Goal: Information Seeking & Learning: Learn about a topic

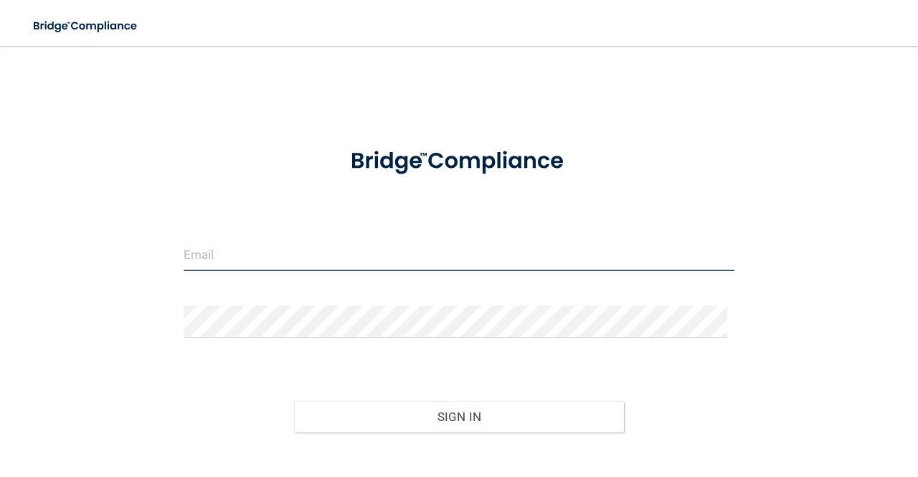
click at [432, 242] on input "email" at bounding box center [459, 255] width 551 height 32
type input "[EMAIL_ADDRESS][DOMAIN_NAME]"
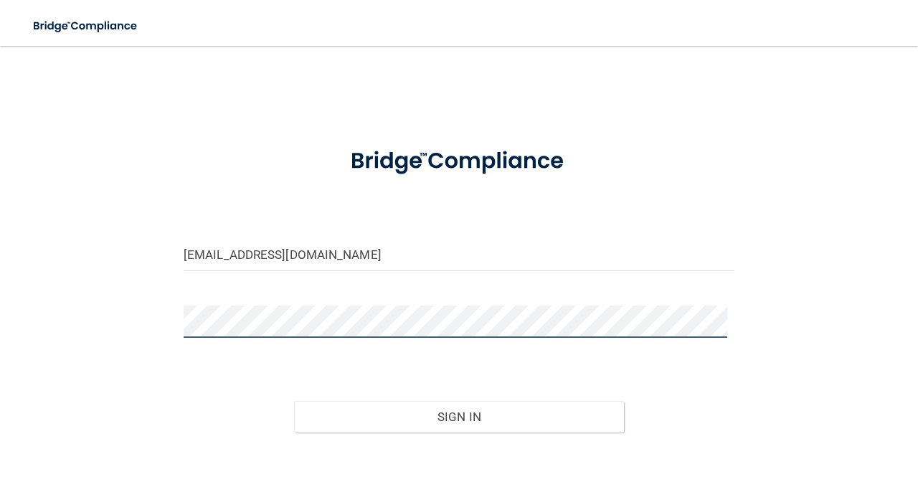
click at [294, 401] on button "Sign In" at bounding box center [459, 417] width 331 height 32
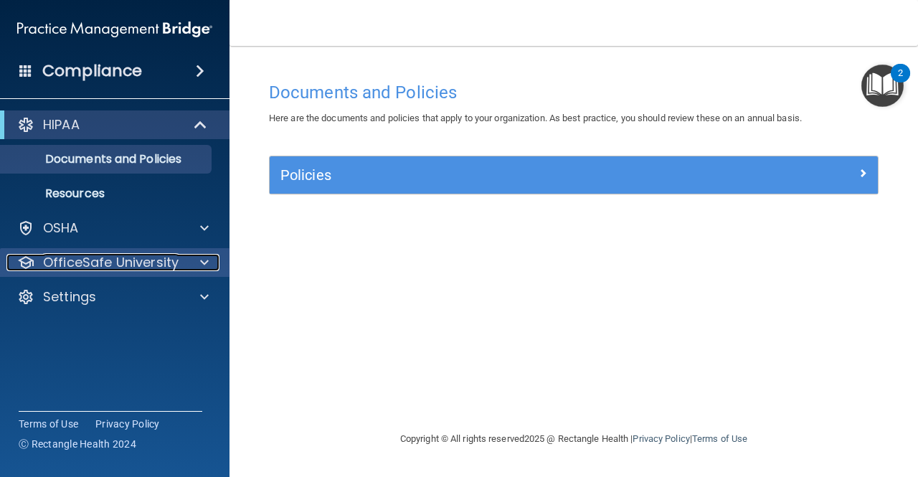
click at [101, 267] on p "OfficeSafe University" at bounding box center [111, 262] width 136 height 17
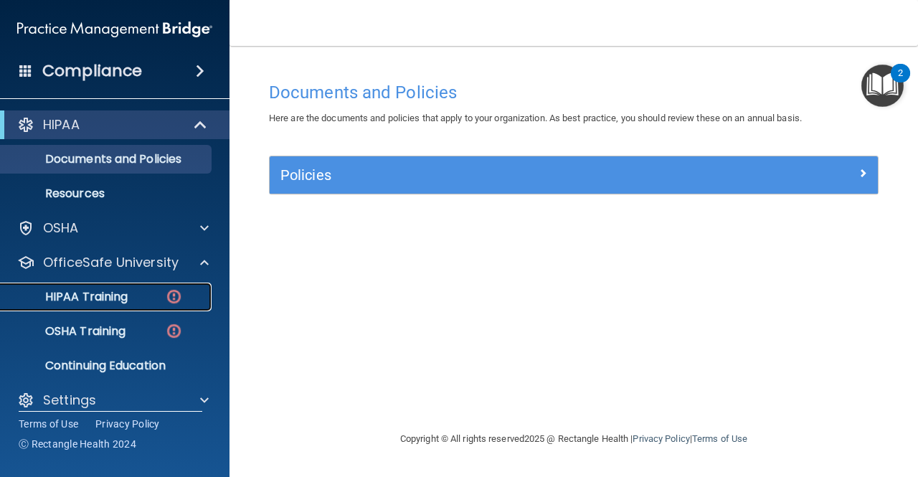
click at [107, 283] on link "HIPAA Training" at bounding box center [99, 297] width 226 height 29
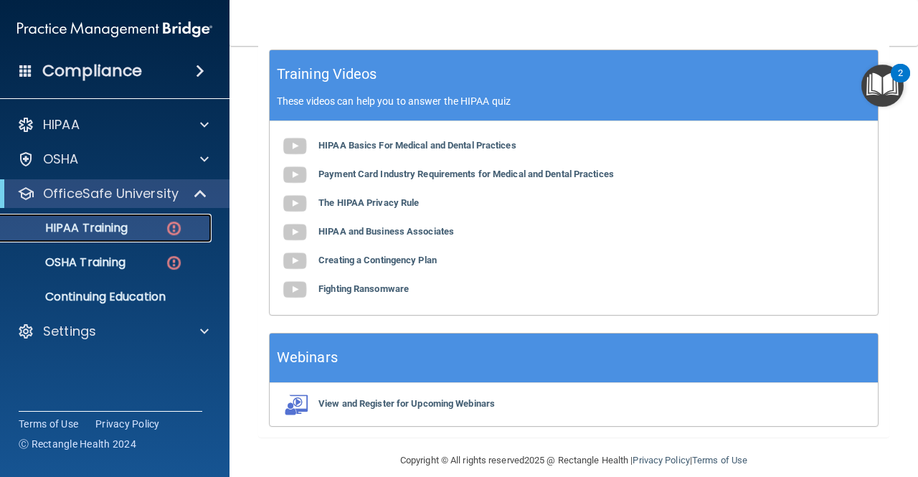
scroll to position [569, 0]
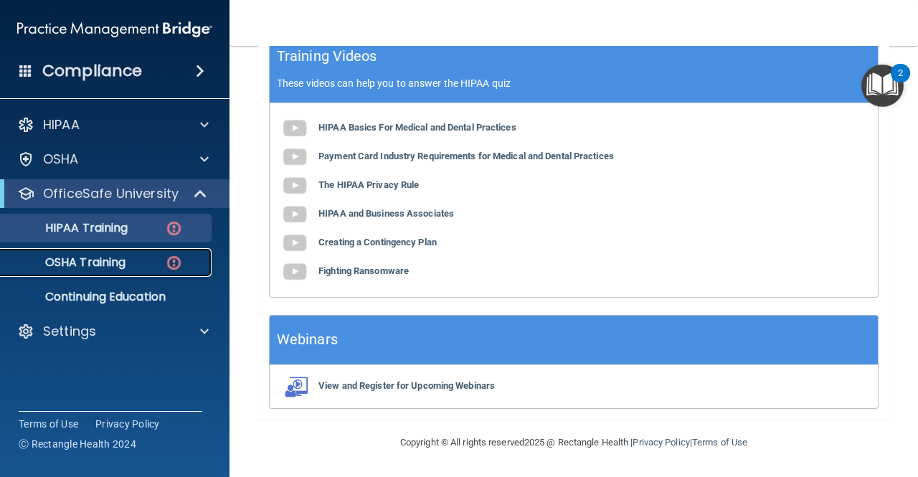
click at [90, 259] on p "OSHA Training" at bounding box center [67, 262] width 116 height 14
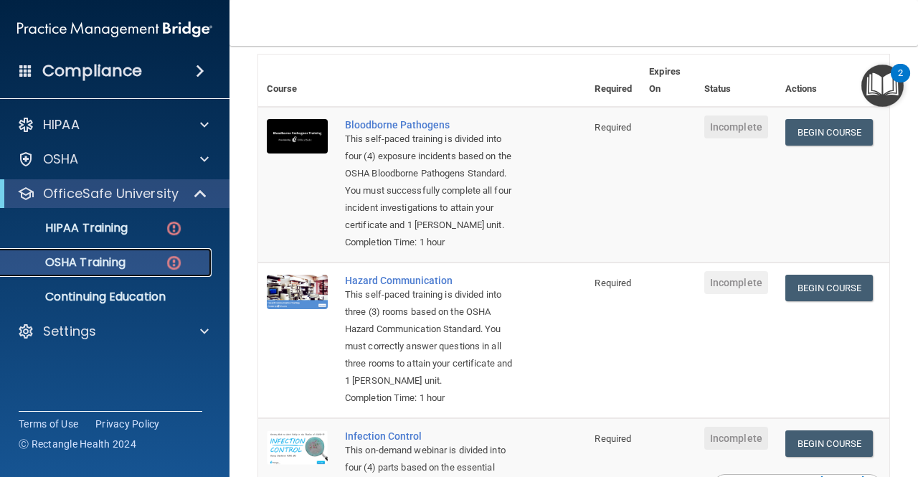
scroll to position [100, 0]
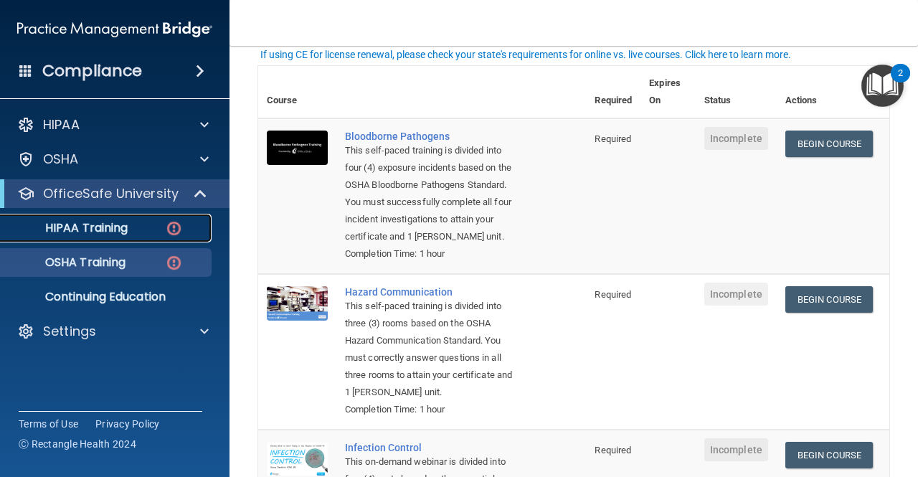
click at [77, 221] on p "HIPAA Training" at bounding box center [68, 228] width 118 height 14
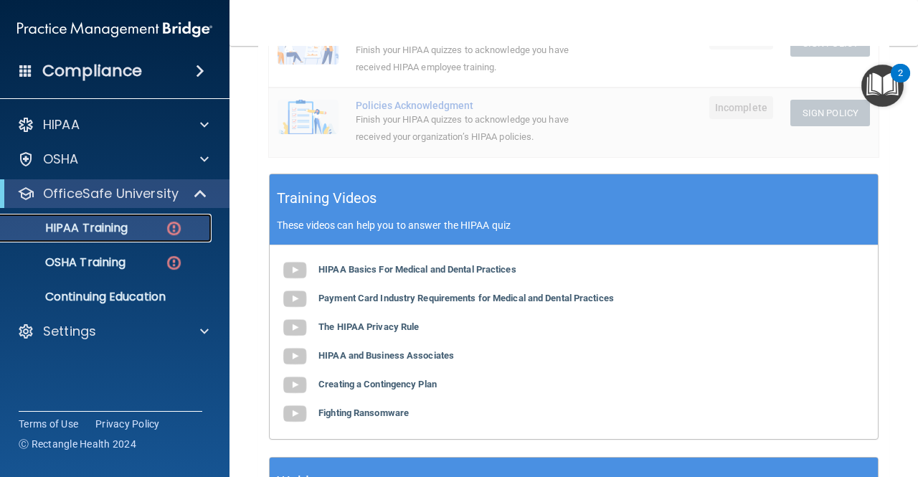
scroll to position [458, 0]
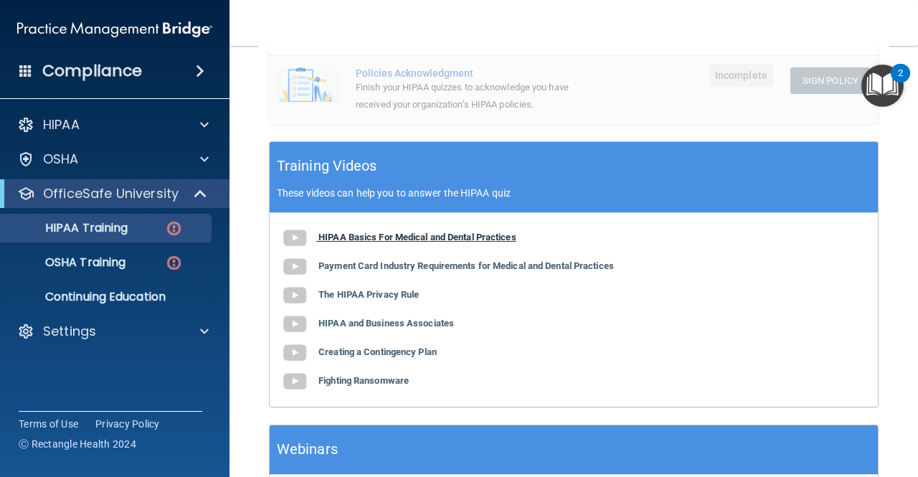
click at [364, 242] on b "HIPAA Basics For Medical and Dental Practices" at bounding box center [417, 237] width 198 height 11
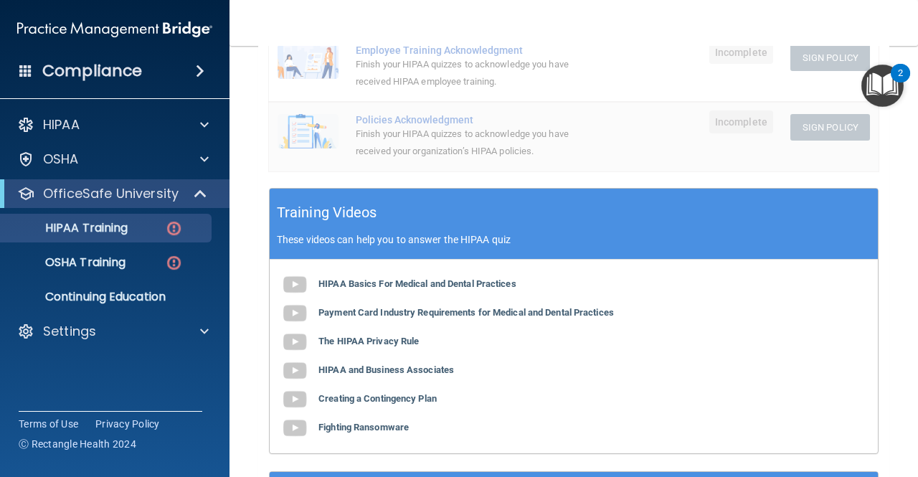
scroll to position [387, 0]
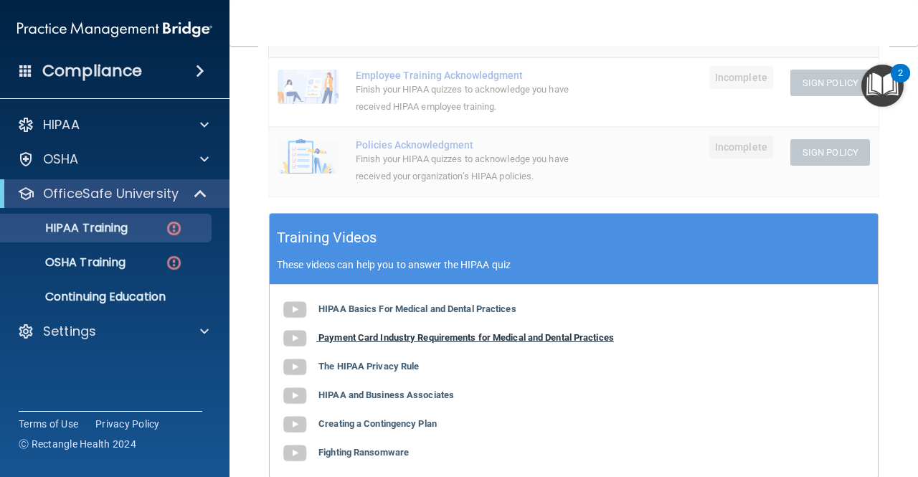
click at [399, 343] on b "Payment Card Industry Requirements for Medical and Dental Practices" at bounding box center [465, 337] width 295 height 11
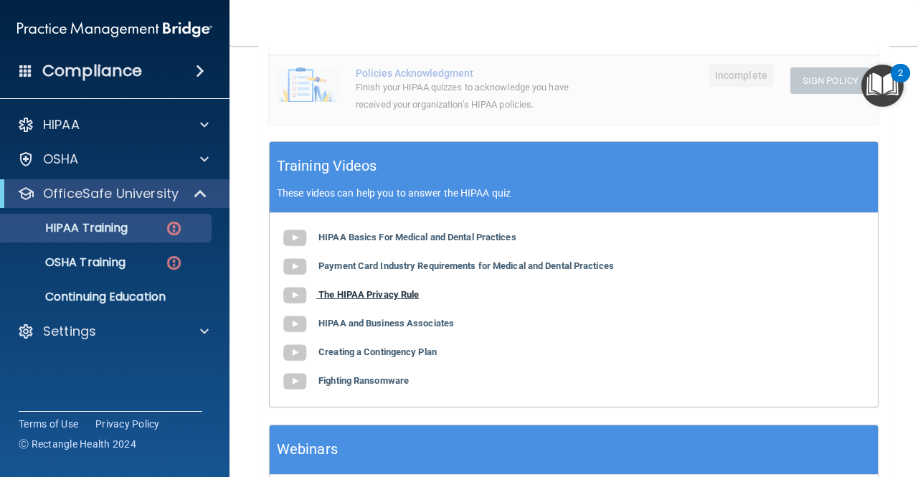
click at [396, 299] on b "The HIPAA Privacy Rule" at bounding box center [368, 294] width 100 height 11
click at [337, 321] on b "HIPAA and Business Associates" at bounding box center [386, 323] width 136 height 11
click at [351, 349] on b "Creating a Contingency Plan" at bounding box center [377, 351] width 118 height 11
click at [338, 382] on b "Fighting Ransomware" at bounding box center [363, 380] width 90 height 11
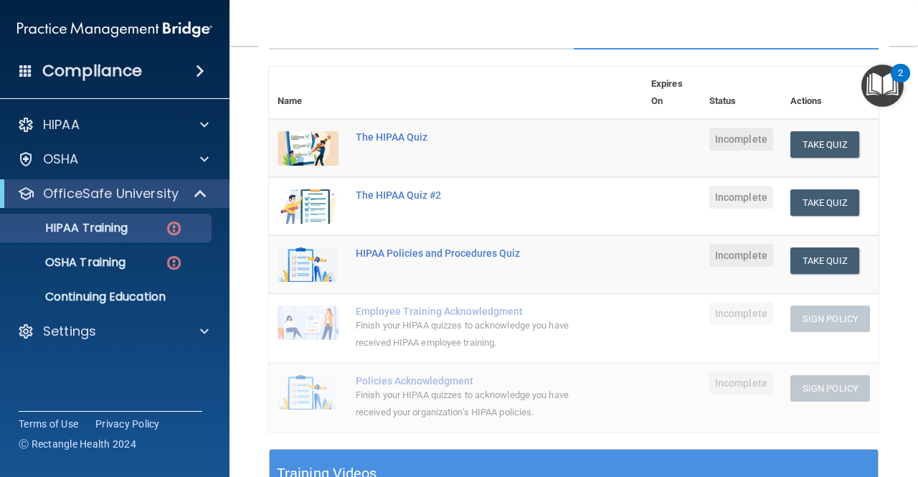
scroll to position [139, 0]
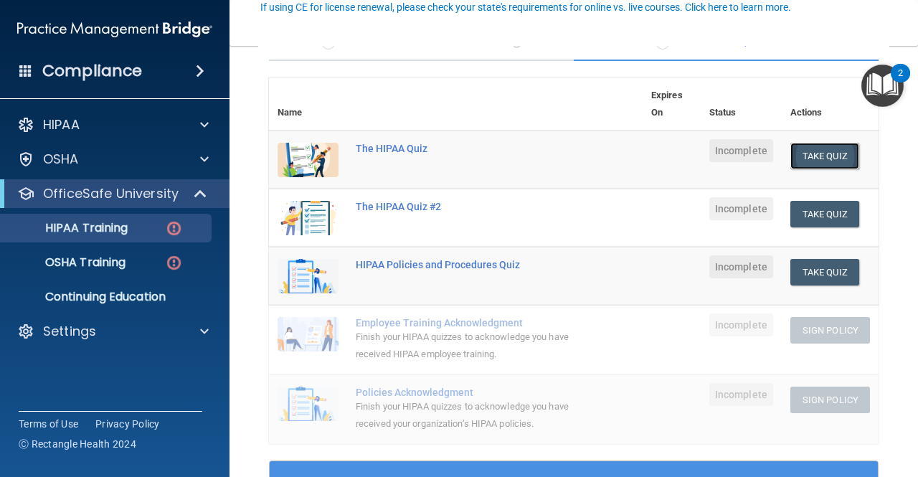
click at [826, 153] on button "Take Quiz" at bounding box center [824, 156] width 69 height 27
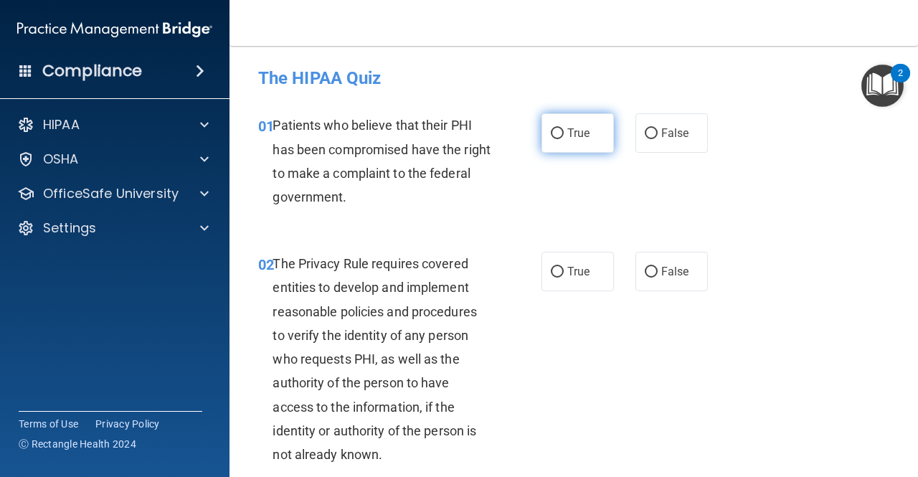
click at [541, 136] on label "True" at bounding box center [577, 132] width 72 height 39
click at [551, 136] on input "True" at bounding box center [557, 133] width 13 height 11
radio input "true"
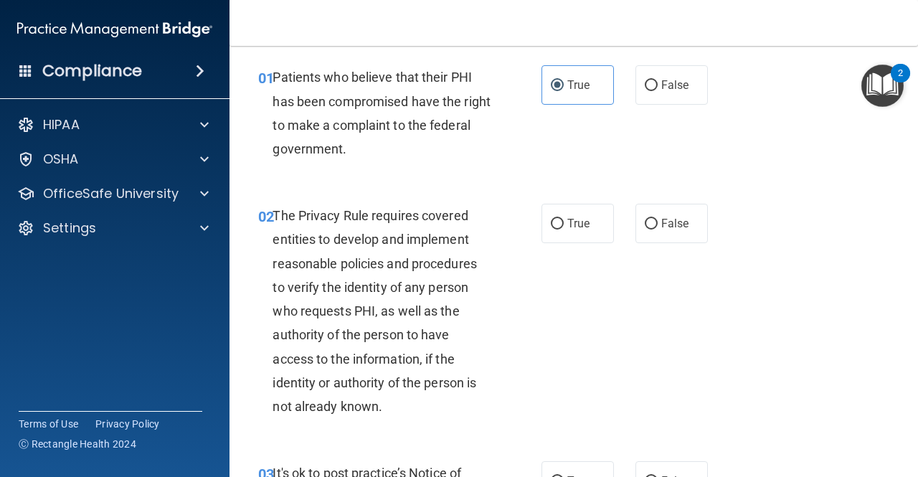
scroll to position [72, 0]
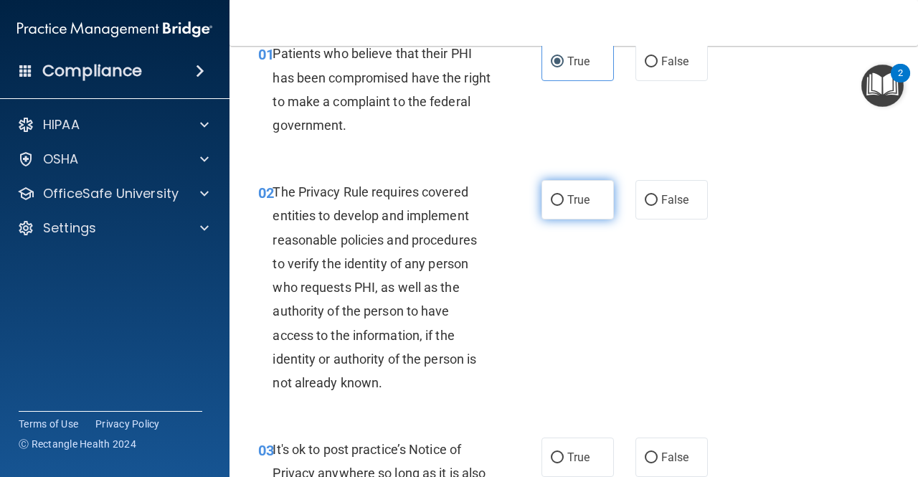
click at [577, 207] on label "True" at bounding box center [577, 199] width 72 height 39
click at [564, 206] on input "True" at bounding box center [557, 200] width 13 height 11
radio input "true"
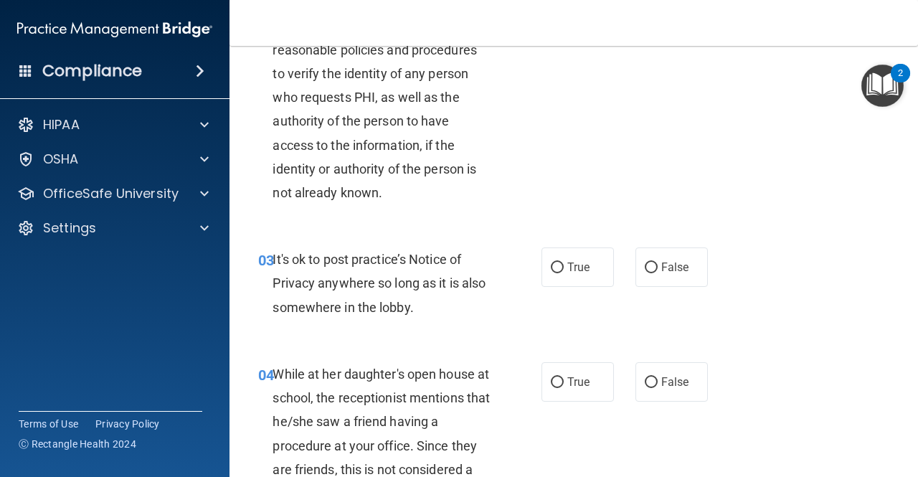
scroll to position [287, 0]
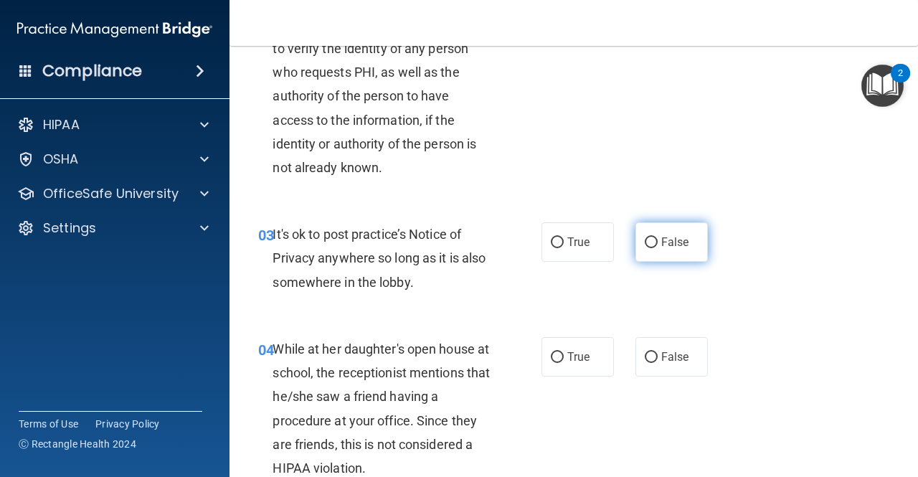
click at [691, 247] on label "False" at bounding box center [671, 241] width 72 height 39
click at [658, 247] on input "False" at bounding box center [651, 242] width 13 height 11
radio input "true"
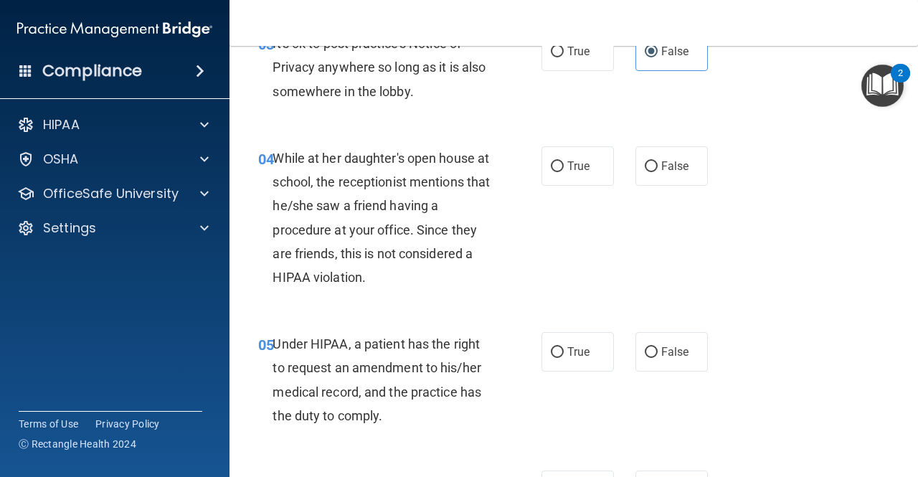
scroll to position [502, 0]
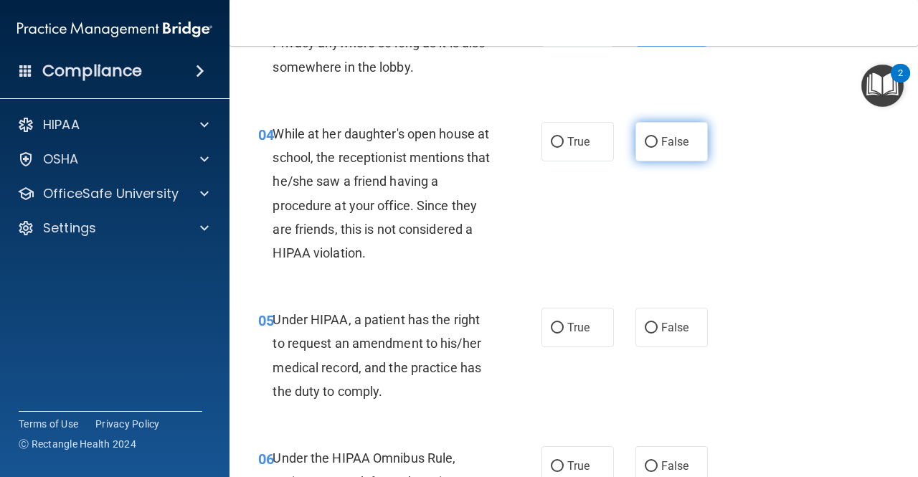
click at [671, 131] on label "False" at bounding box center [671, 141] width 72 height 39
click at [658, 137] on input "False" at bounding box center [651, 142] width 13 height 11
radio input "true"
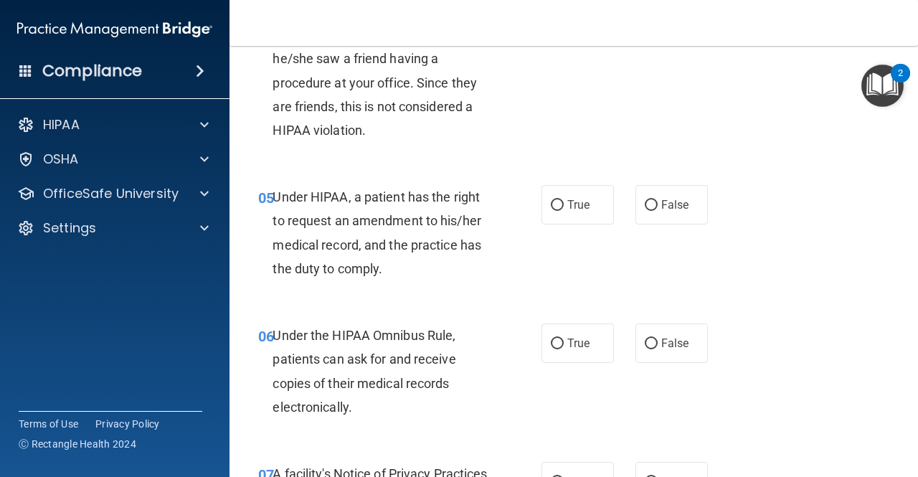
scroll to position [645, 0]
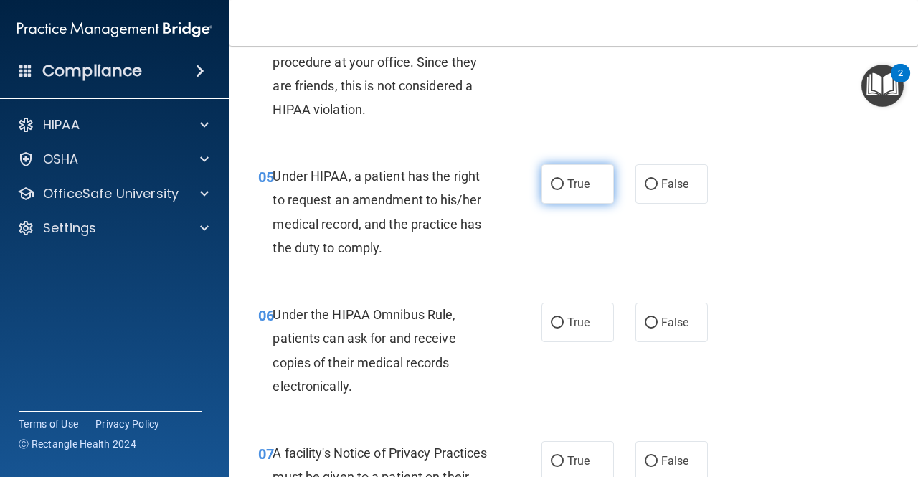
click at [549, 174] on label "True" at bounding box center [577, 183] width 72 height 39
click at [551, 179] on input "True" at bounding box center [557, 184] width 13 height 11
radio input "true"
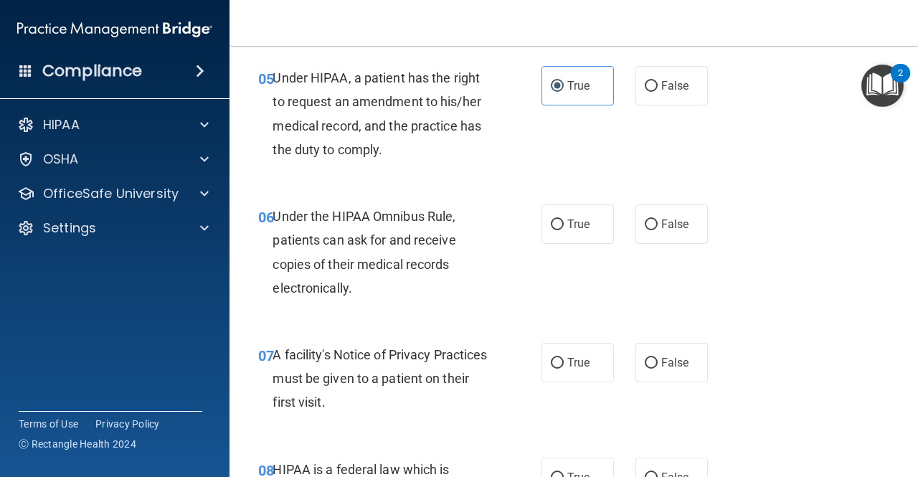
scroll to position [789, 0]
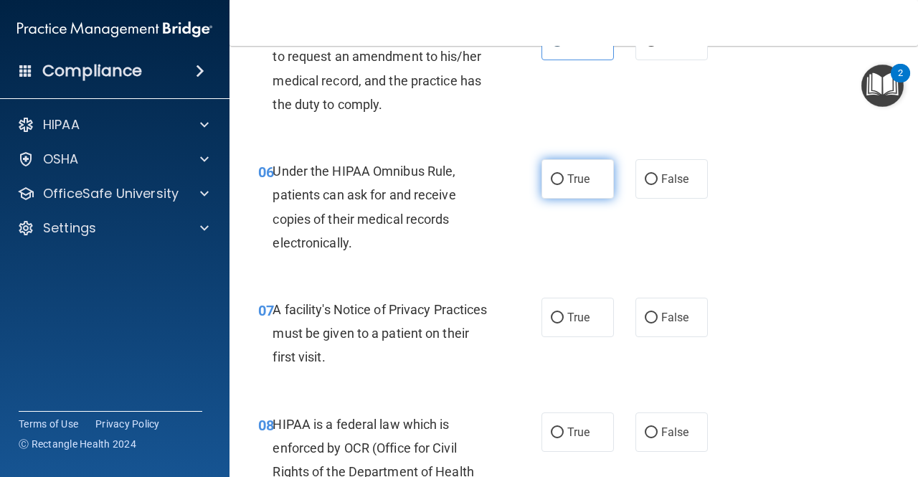
click at [564, 164] on label "True" at bounding box center [577, 178] width 72 height 39
click at [564, 174] on input "True" at bounding box center [557, 179] width 13 height 11
radio input "true"
click at [569, 308] on label "True" at bounding box center [577, 317] width 72 height 39
click at [564, 313] on input "True" at bounding box center [557, 318] width 13 height 11
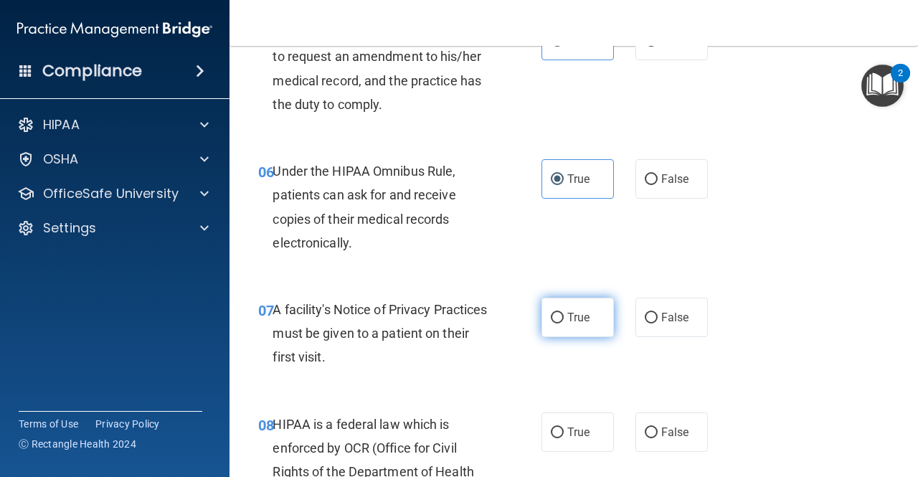
radio input "true"
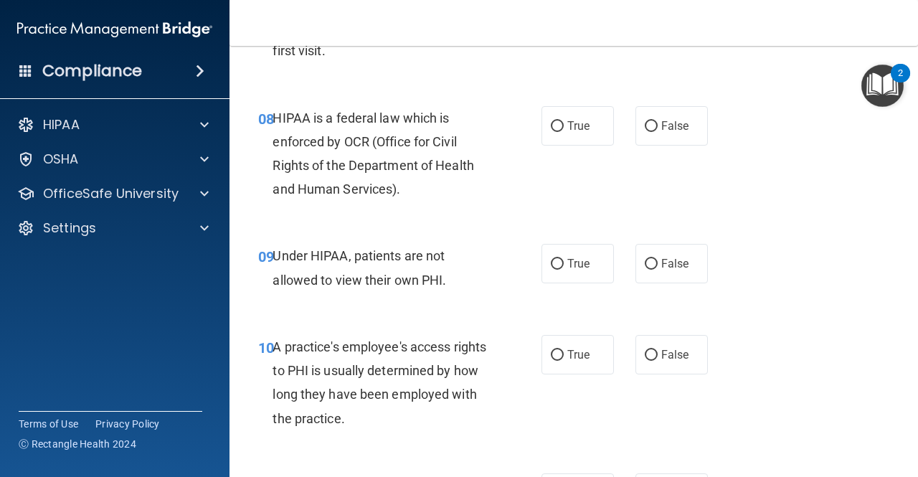
scroll to position [1098, 0]
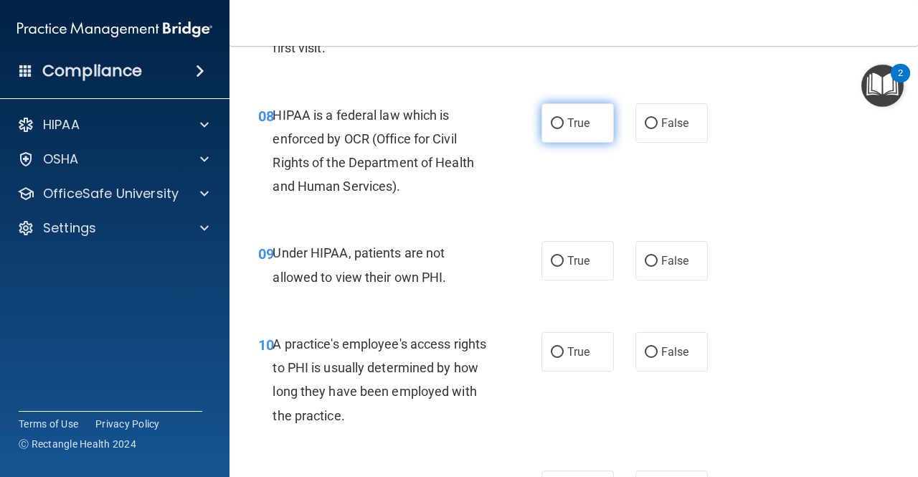
click at [580, 118] on span "True" at bounding box center [578, 123] width 22 height 14
click at [564, 118] on input "True" at bounding box center [557, 123] width 13 height 11
radio input "true"
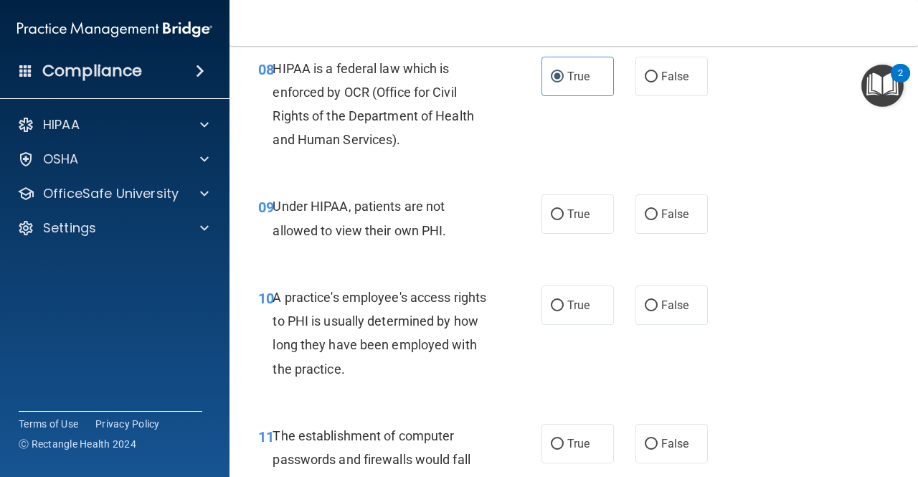
scroll to position [1170, 0]
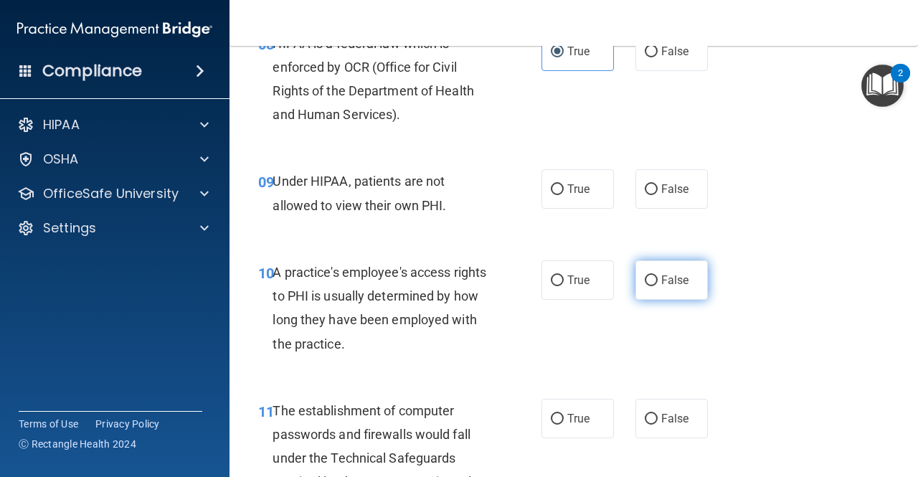
click at [663, 280] on span "False" at bounding box center [675, 280] width 28 height 14
click at [658, 280] on input "False" at bounding box center [651, 280] width 13 height 11
radio input "true"
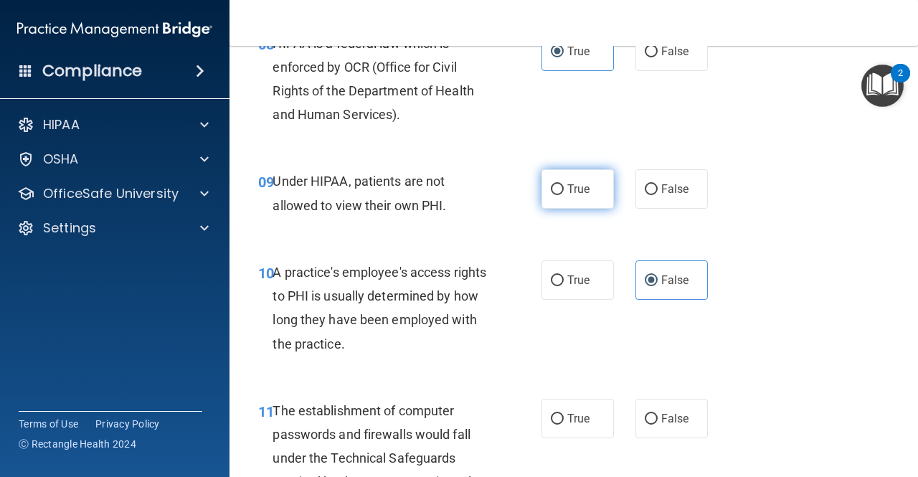
click at [567, 191] on span "True" at bounding box center [578, 189] width 22 height 14
click at [564, 191] on input "True" at bounding box center [557, 189] width 13 height 11
radio input "true"
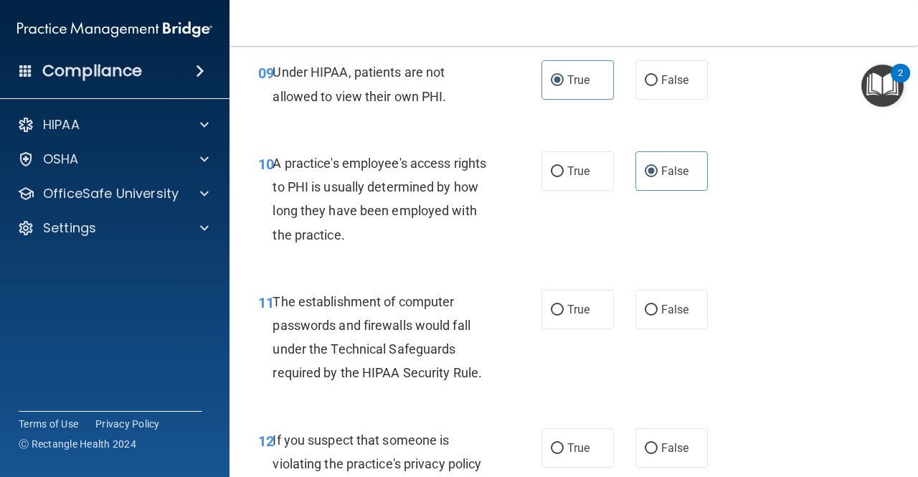
scroll to position [1313, 0]
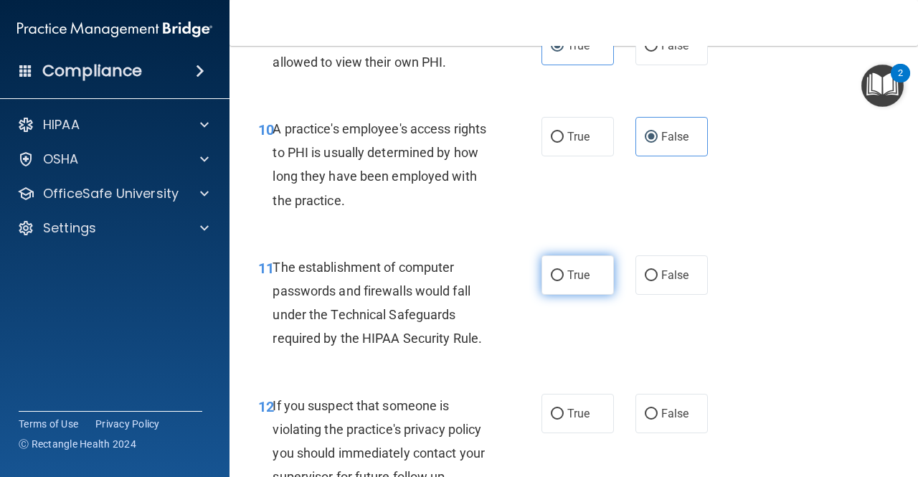
click at [546, 281] on label "True" at bounding box center [577, 274] width 72 height 39
click at [551, 281] on input "True" at bounding box center [557, 275] width 13 height 11
radio input "true"
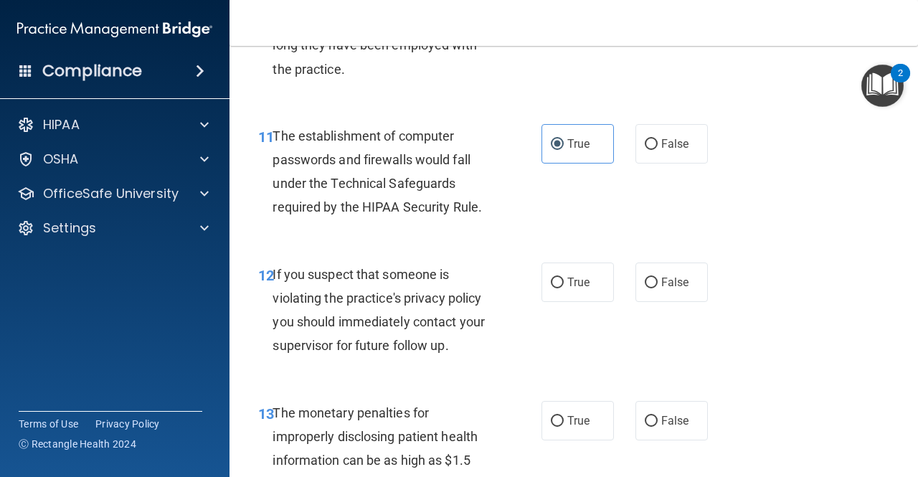
scroll to position [1457, 0]
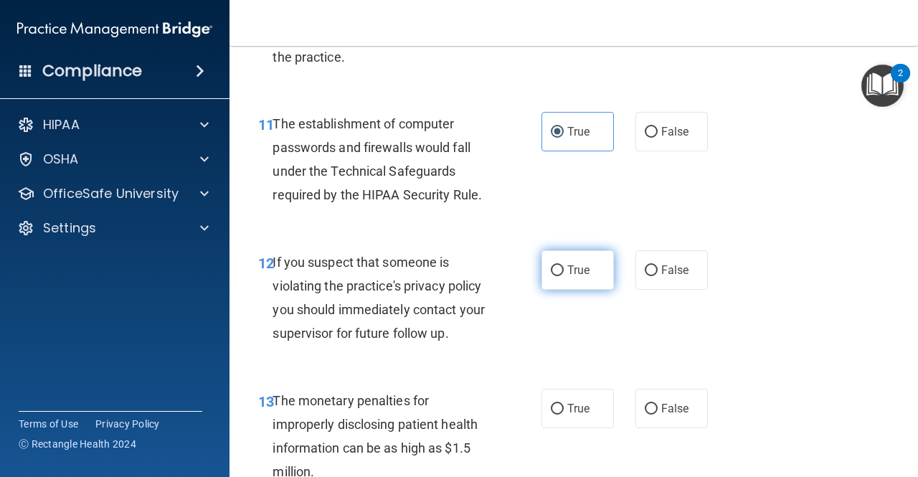
click at [567, 268] on span "True" at bounding box center [578, 270] width 22 height 14
click at [564, 268] on input "True" at bounding box center [557, 270] width 13 height 11
radio input "true"
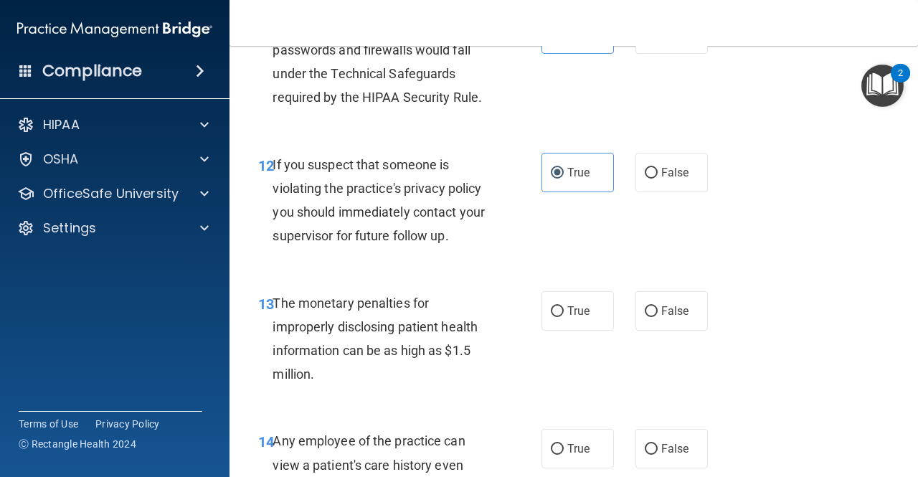
scroll to position [1600, 0]
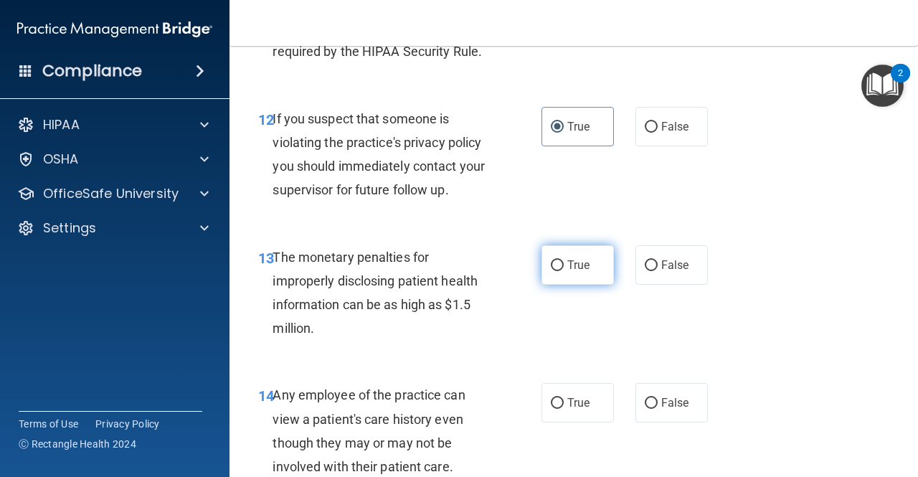
click at [567, 273] on label "True" at bounding box center [577, 264] width 72 height 39
click at [564, 271] on input "True" at bounding box center [557, 265] width 13 height 11
radio input "true"
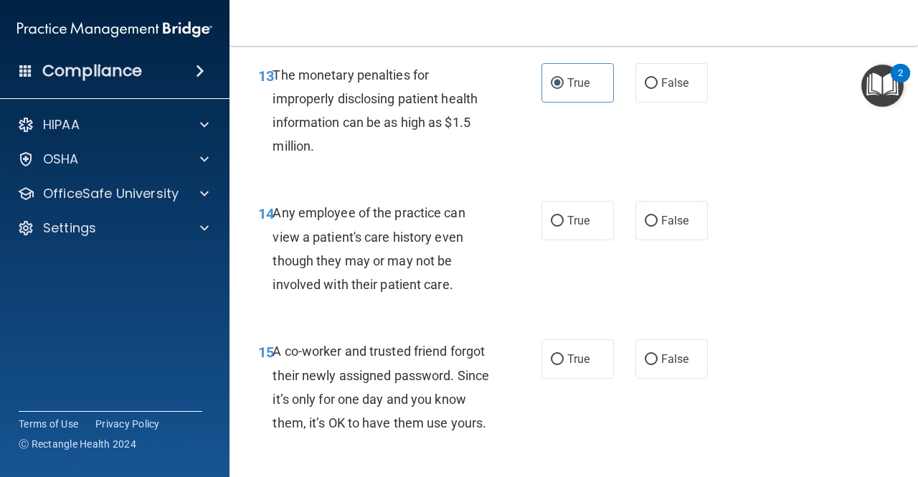
scroll to position [1815, 0]
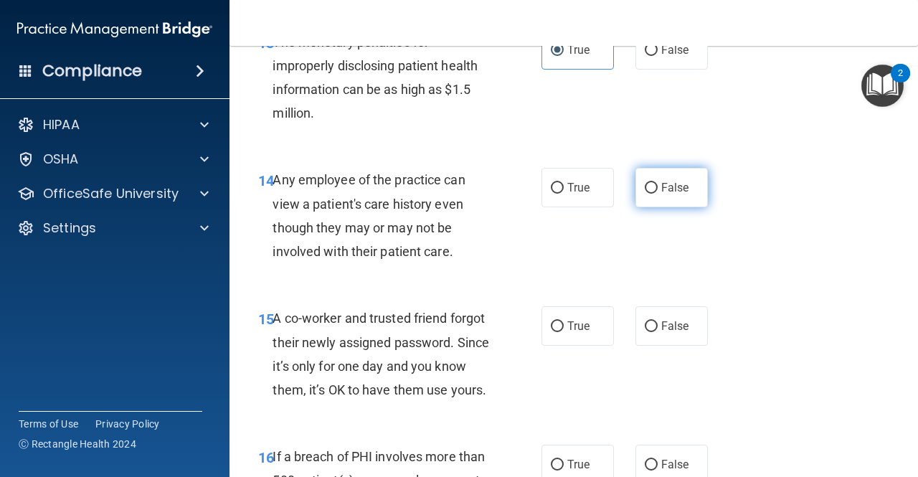
click at [666, 176] on label "False" at bounding box center [671, 187] width 72 height 39
click at [658, 183] on input "False" at bounding box center [651, 188] width 13 height 11
radio input "true"
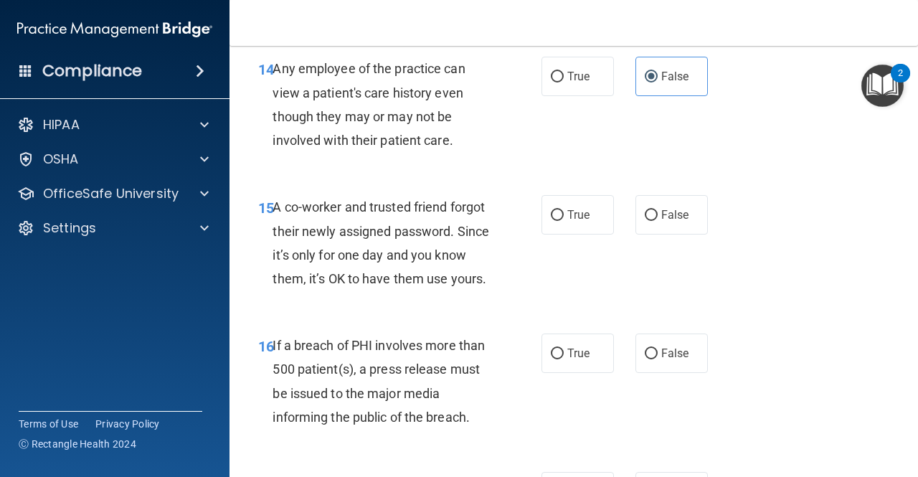
scroll to position [1959, 0]
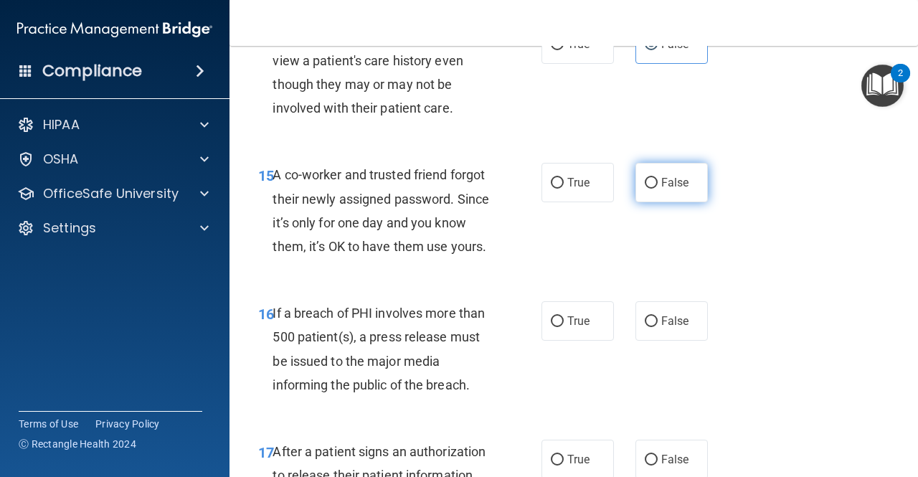
click at [635, 178] on label "False" at bounding box center [671, 182] width 72 height 39
click at [645, 178] on input "False" at bounding box center [651, 183] width 13 height 11
radio input "true"
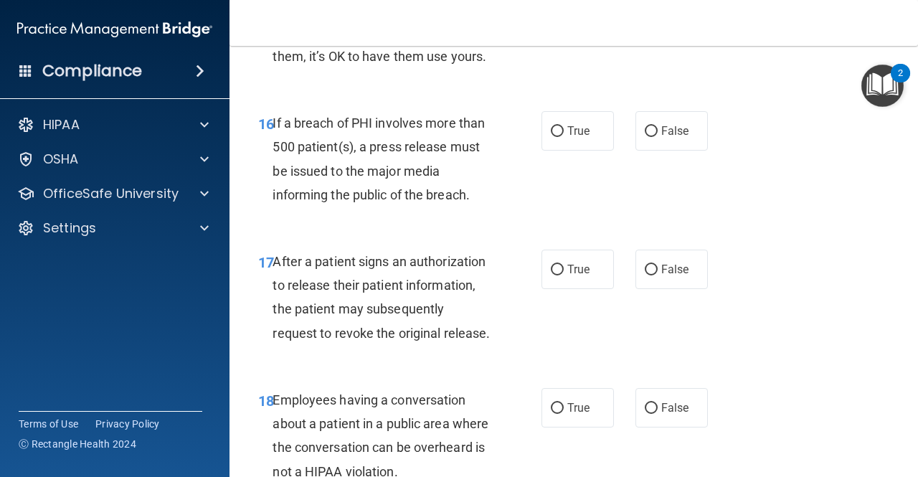
scroll to position [2174, 0]
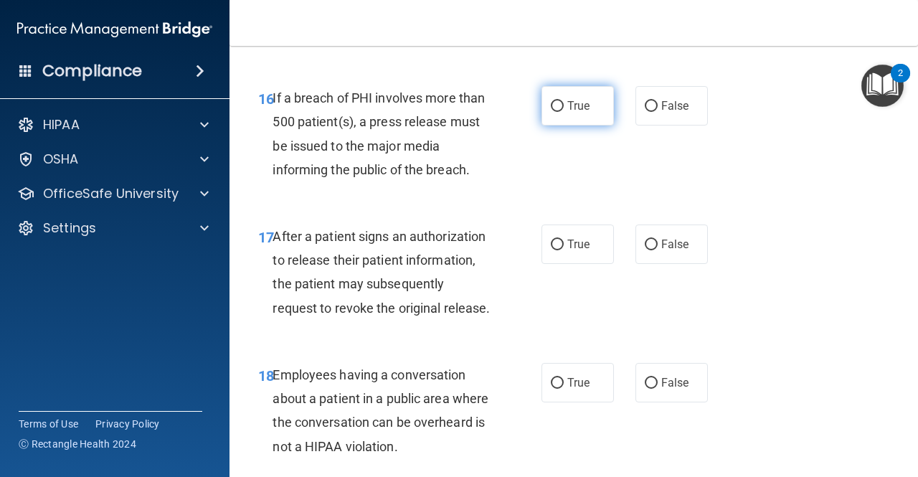
click at [577, 116] on label "True" at bounding box center [577, 105] width 72 height 39
click at [564, 112] on input "True" at bounding box center [557, 106] width 13 height 11
radio input "true"
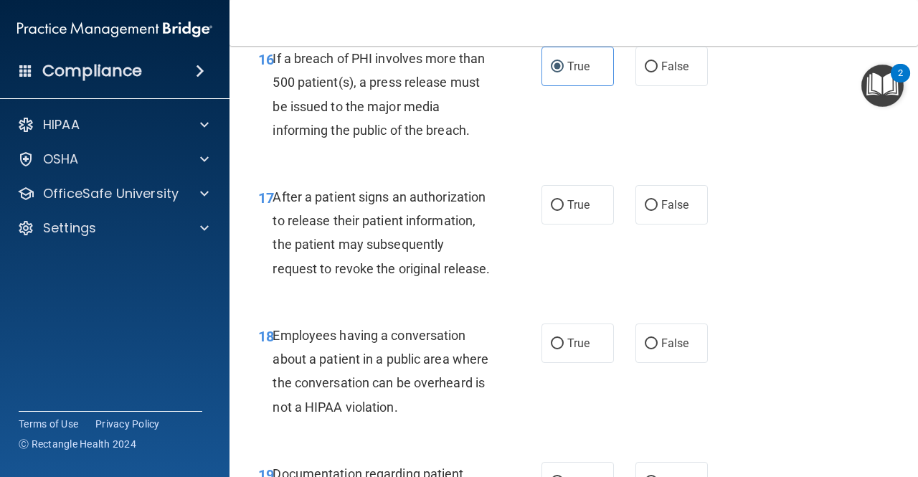
scroll to position [2245, 0]
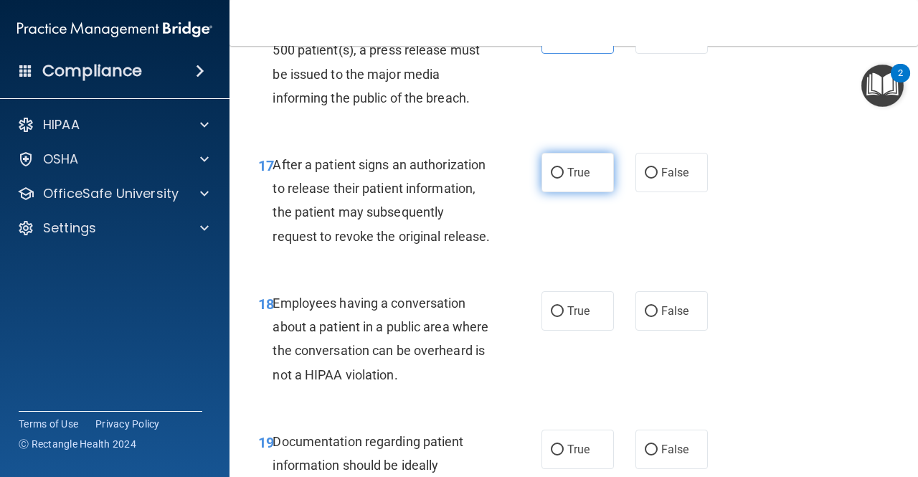
click at [582, 179] on span "True" at bounding box center [578, 173] width 22 height 14
click at [564, 179] on input "True" at bounding box center [557, 173] width 13 height 11
radio input "true"
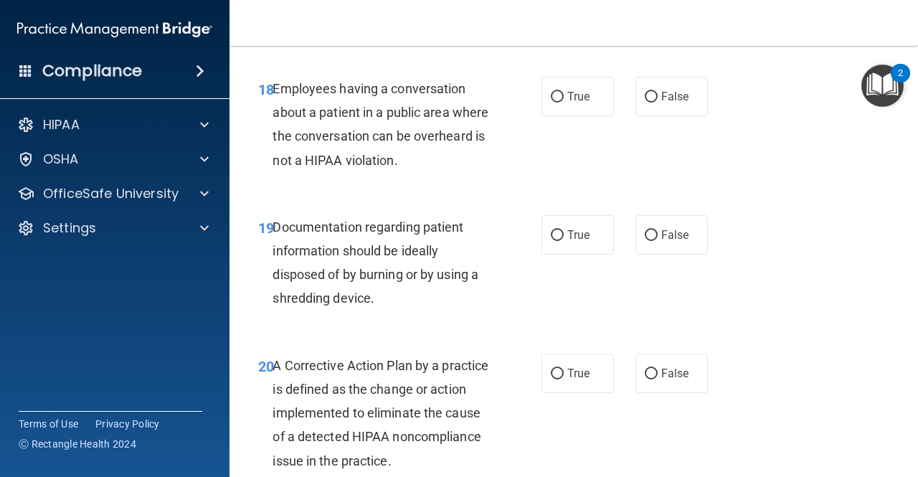
scroll to position [2461, 0]
click at [649, 115] on label "False" at bounding box center [671, 95] width 72 height 39
click at [649, 102] on input "False" at bounding box center [651, 96] width 13 height 11
radio input "true"
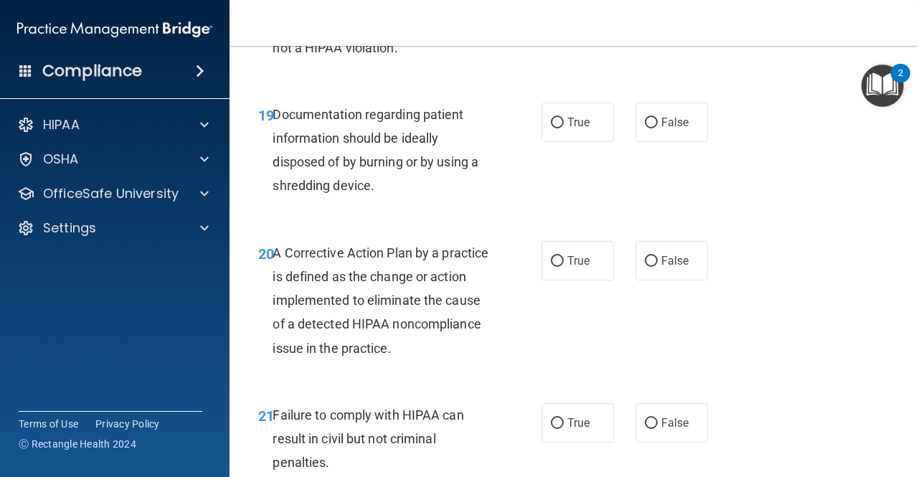
scroll to position [2604, 0]
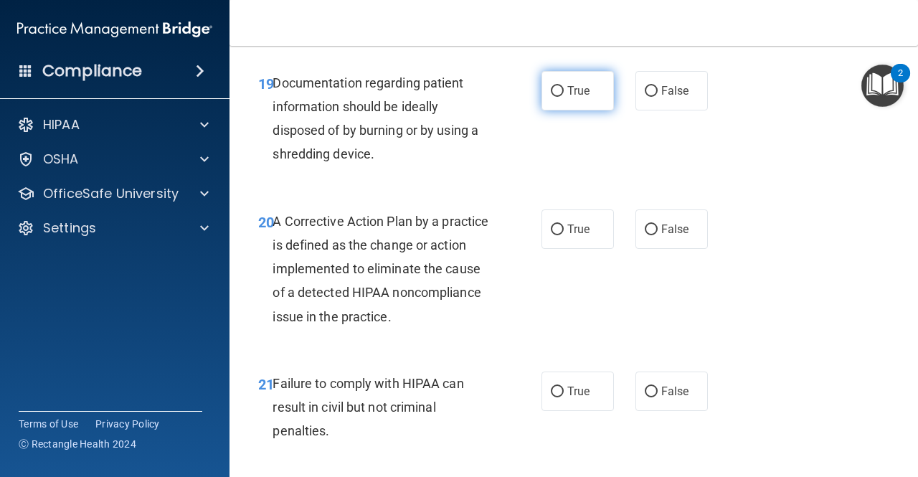
click at [560, 110] on label "True" at bounding box center [577, 90] width 72 height 39
click at [560, 97] on input "True" at bounding box center [557, 91] width 13 height 11
radio input "true"
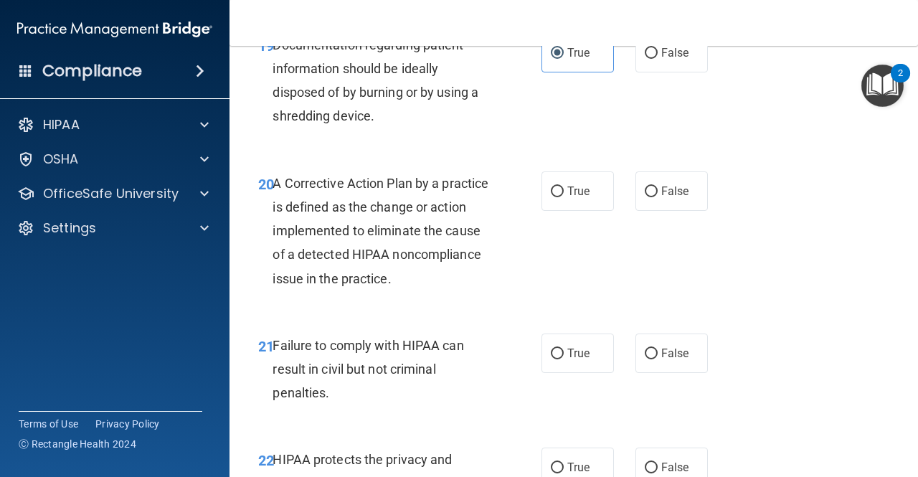
scroll to position [2676, 0]
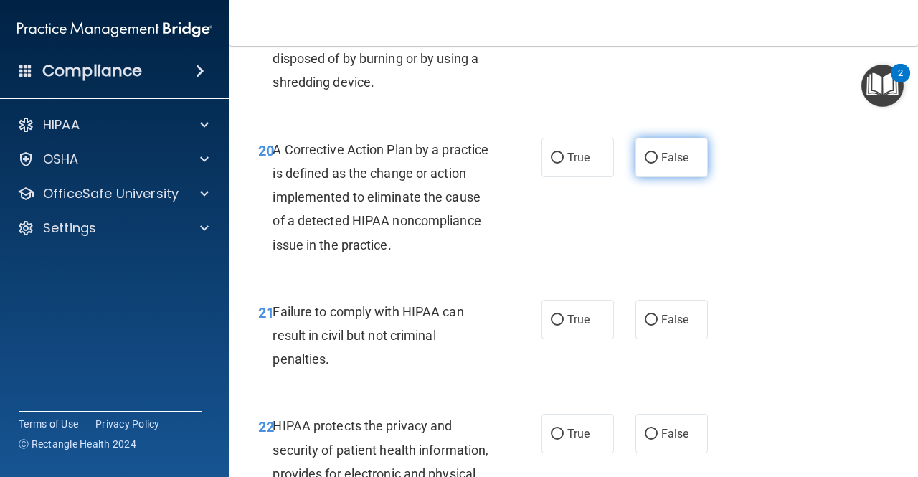
click at [663, 164] on span "False" at bounding box center [675, 158] width 28 height 14
click at [658, 164] on input "False" at bounding box center [651, 158] width 13 height 11
radio input "true"
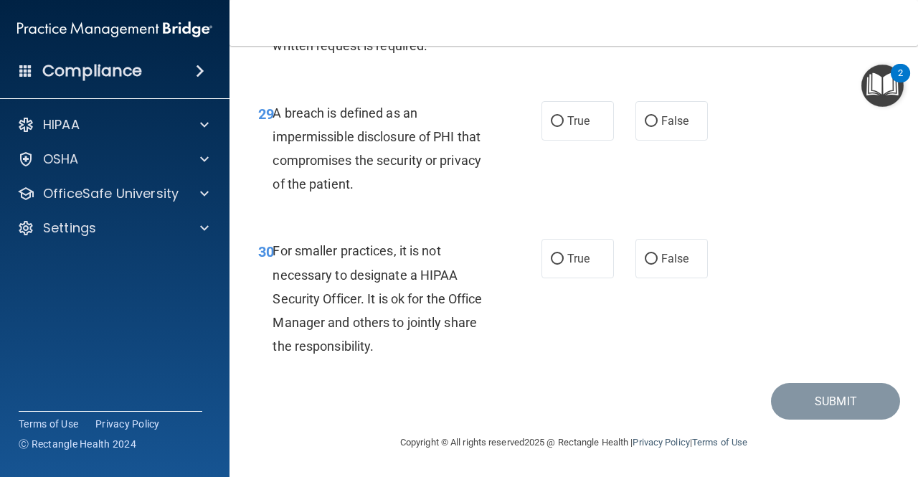
scroll to position [4100, 0]
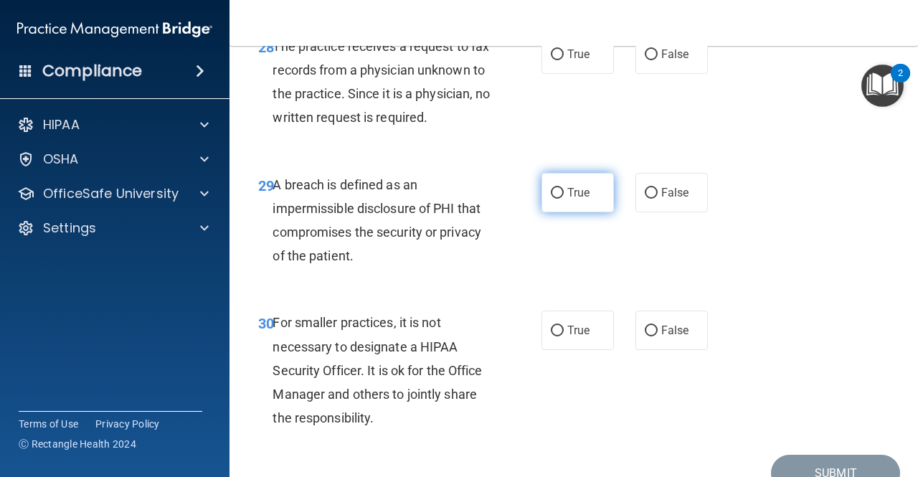
click at [541, 212] on label "True" at bounding box center [577, 192] width 72 height 39
click at [551, 199] on input "True" at bounding box center [557, 193] width 13 height 11
radio input "true"
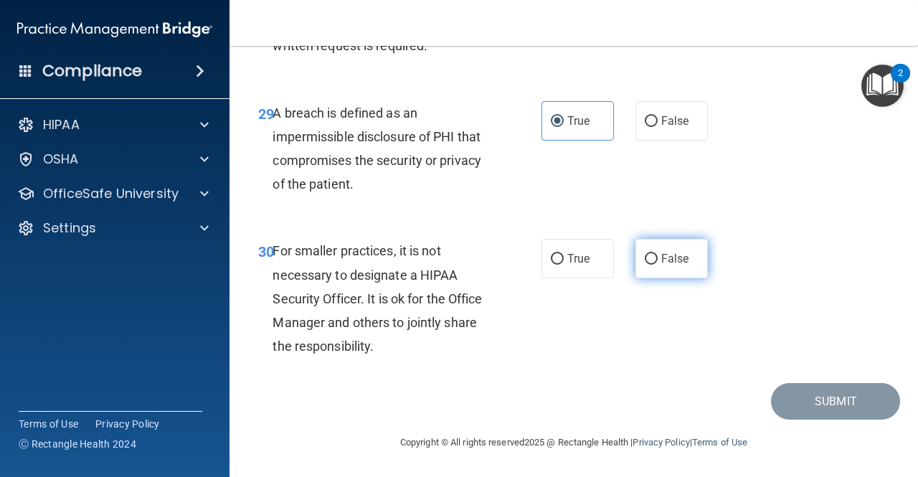
click at [667, 265] on span "False" at bounding box center [675, 259] width 28 height 14
click at [658, 265] on input "False" at bounding box center [651, 259] width 13 height 11
radio input "true"
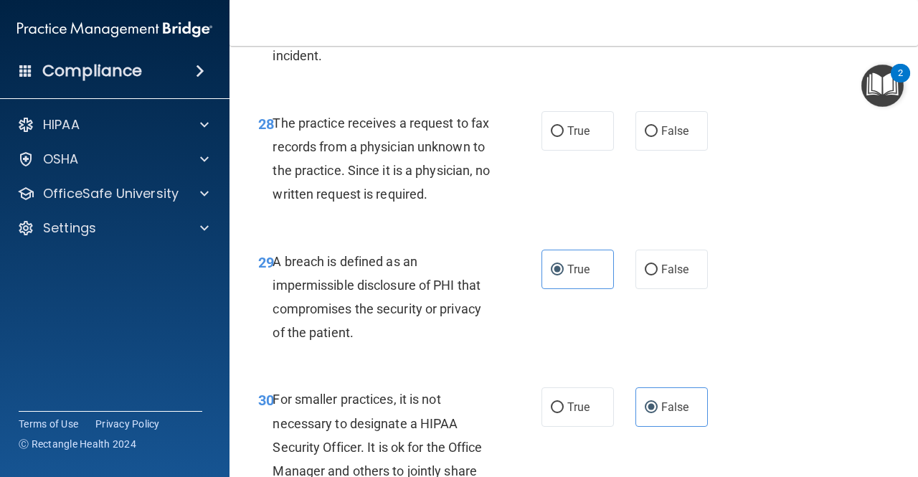
scroll to position [4028, 0]
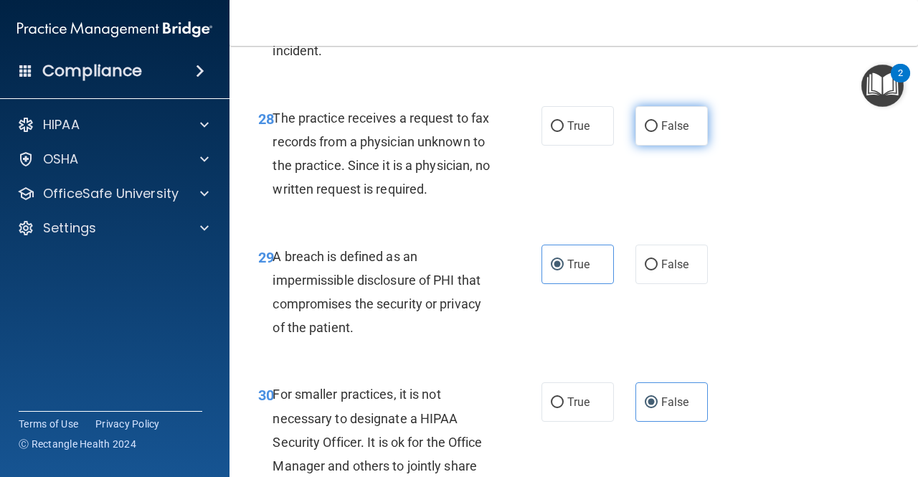
click at [681, 133] on span "False" at bounding box center [675, 126] width 28 height 14
click at [658, 132] on input "False" at bounding box center [651, 126] width 13 height 11
radio input "true"
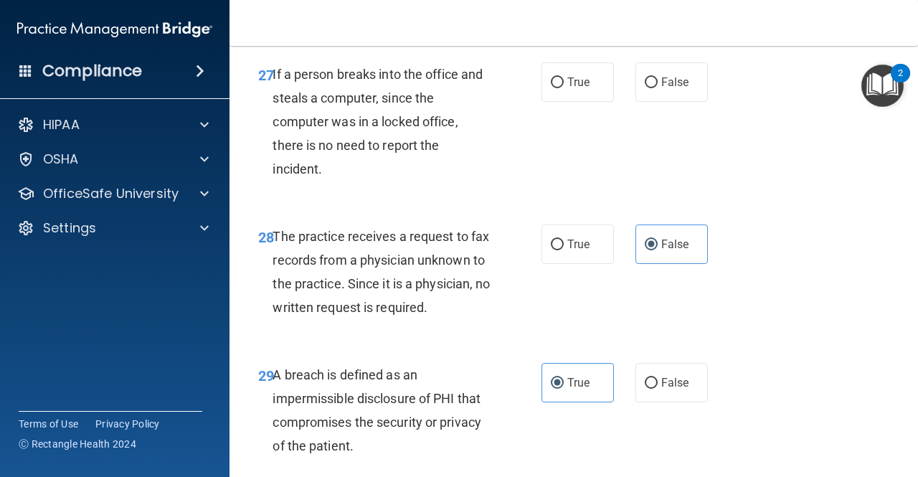
scroll to position [3885, 0]
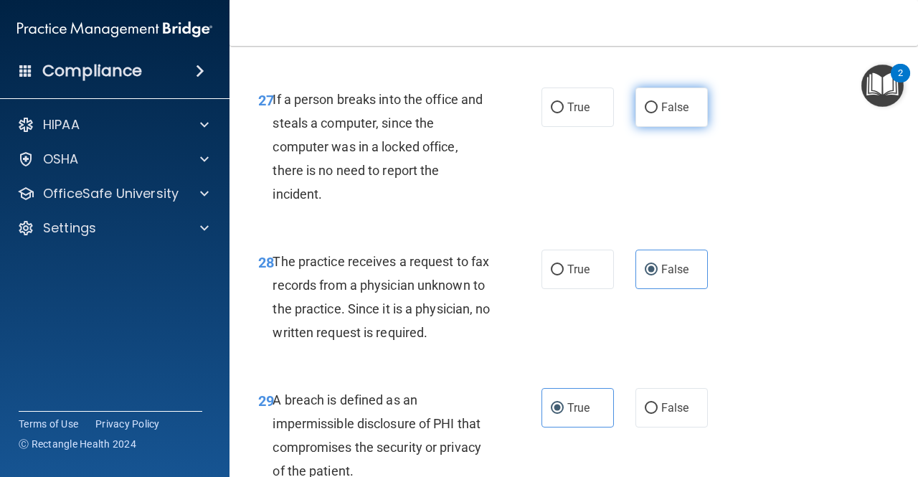
click at [654, 127] on label "False" at bounding box center [671, 106] width 72 height 39
click at [654, 113] on input "False" at bounding box center [651, 108] width 13 height 11
radio input "true"
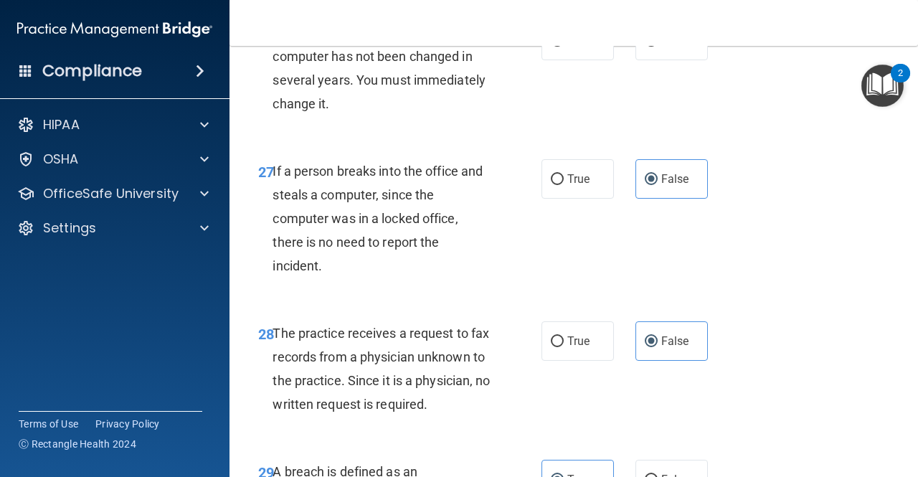
scroll to position [3741, 0]
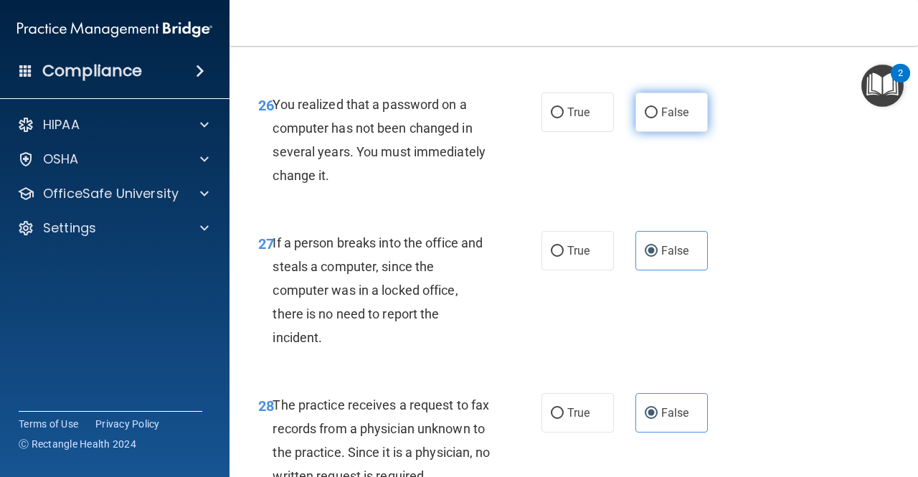
click at [673, 119] on span "False" at bounding box center [675, 112] width 28 height 14
click at [658, 118] on input "False" at bounding box center [651, 113] width 13 height 11
radio input "true"
click at [572, 132] on label "True" at bounding box center [577, 112] width 72 height 39
click at [564, 118] on input "True" at bounding box center [557, 113] width 13 height 11
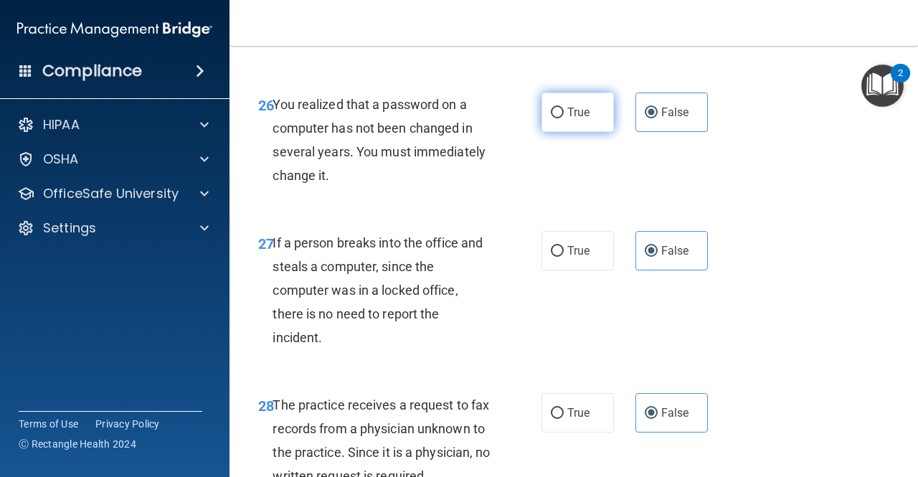
radio input "true"
radio input "false"
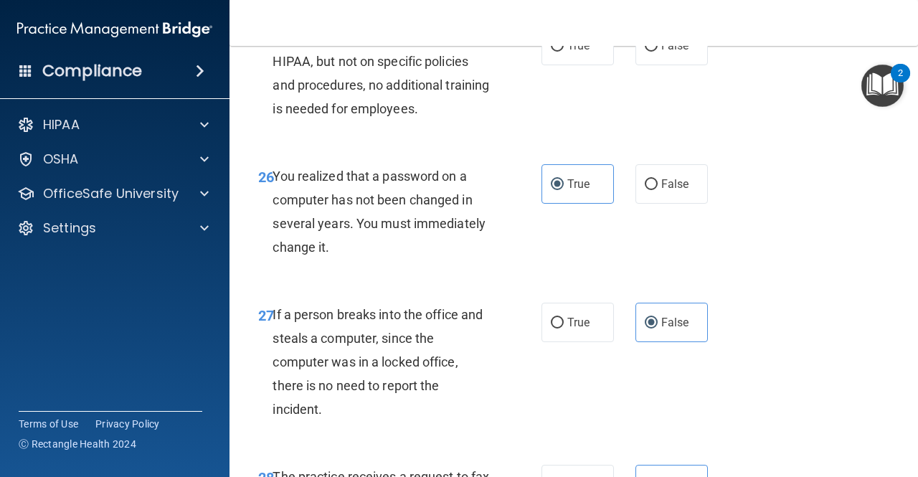
scroll to position [3598, 0]
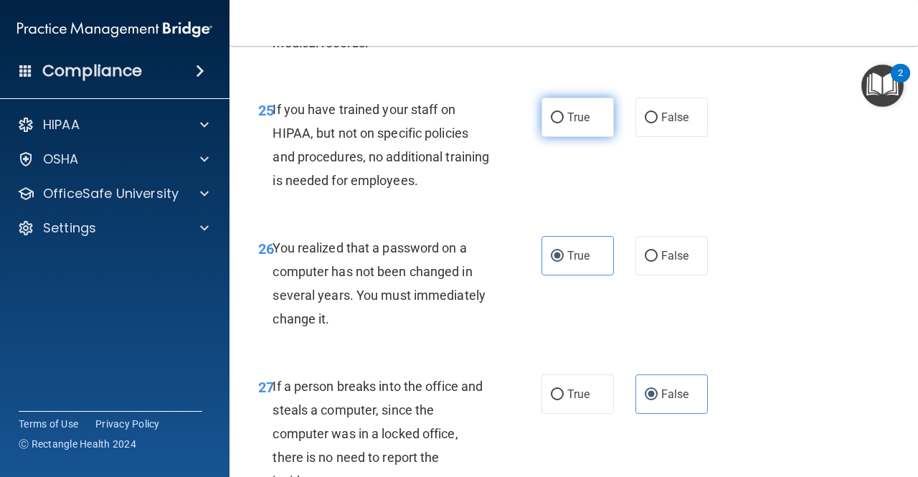
click at [593, 137] on label "True" at bounding box center [577, 117] width 72 height 39
click at [564, 123] on input "True" at bounding box center [557, 118] width 13 height 11
radio input "true"
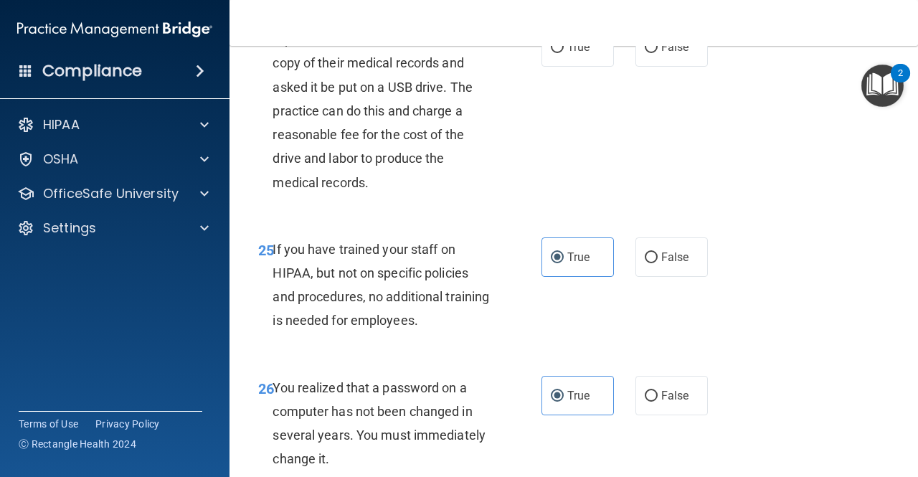
scroll to position [3383, 0]
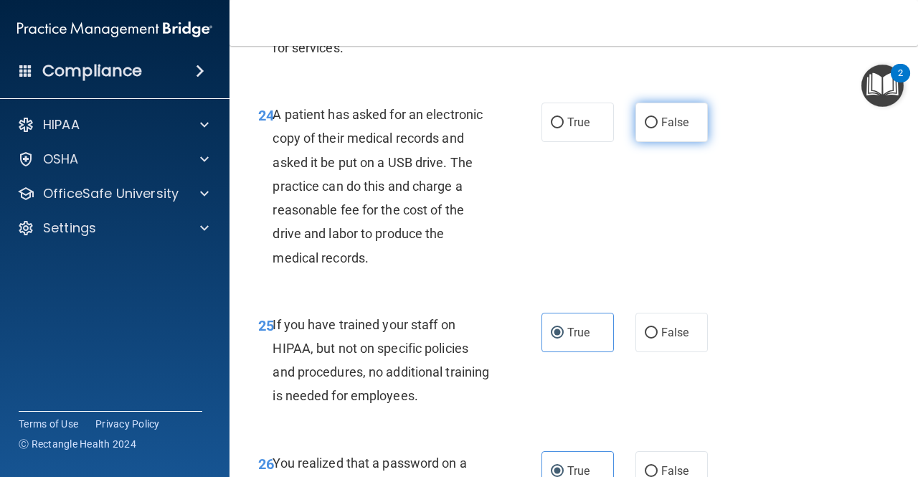
click at [670, 129] on span "False" at bounding box center [675, 122] width 28 height 14
click at [658, 128] on input "False" at bounding box center [651, 123] width 13 height 11
radio input "true"
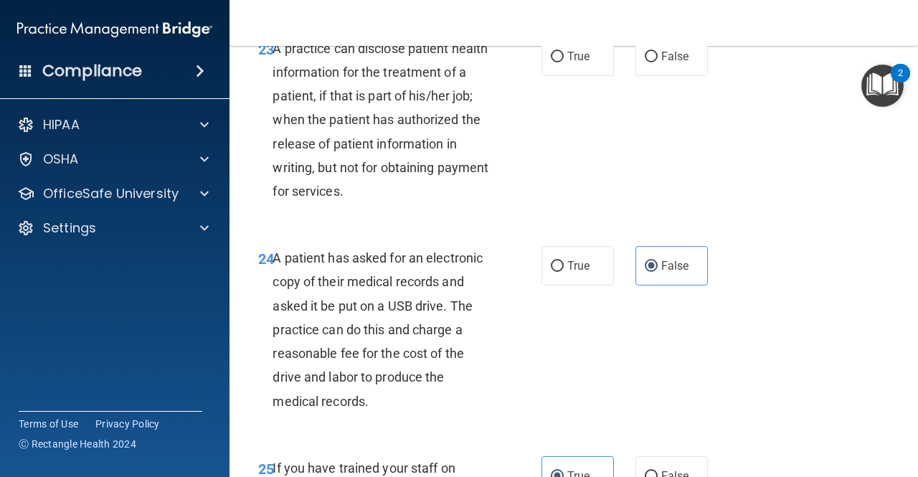
scroll to position [3168, 0]
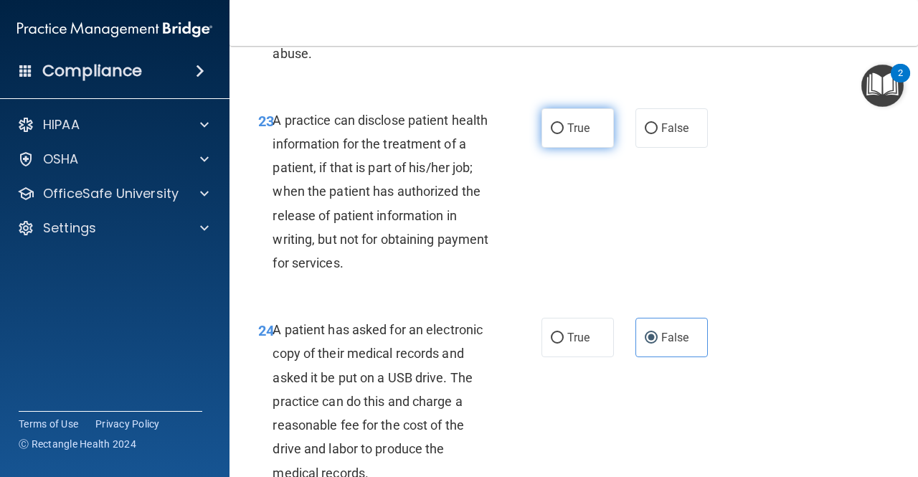
click at [551, 134] on input "True" at bounding box center [557, 128] width 13 height 11
radio input "true"
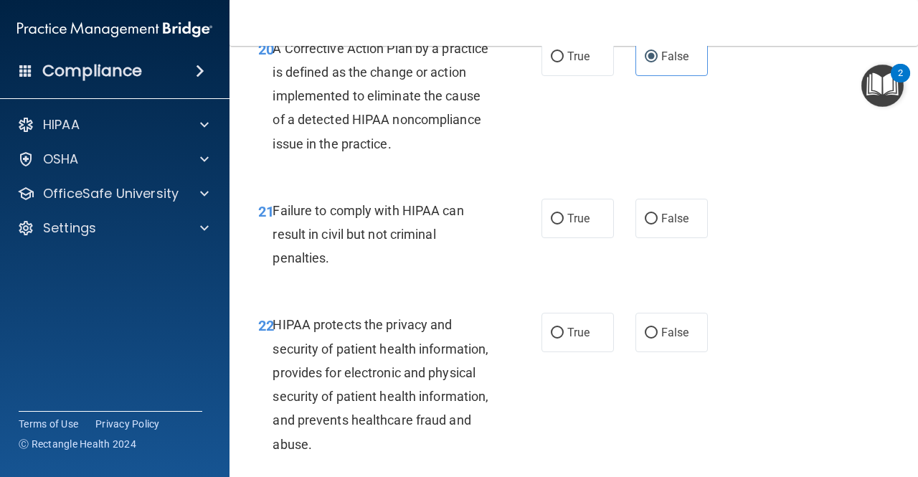
scroll to position [2809, 0]
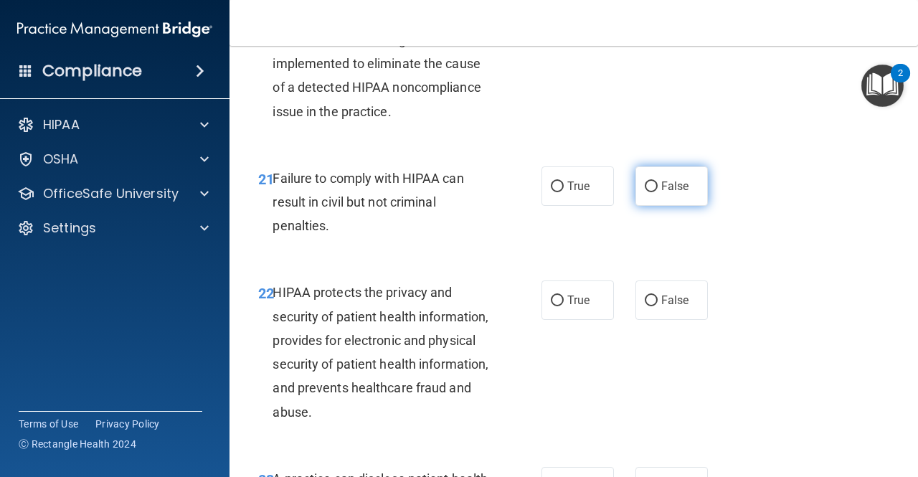
click at [661, 193] on span "False" at bounding box center [675, 186] width 28 height 14
click at [658, 192] on input "False" at bounding box center [651, 186] width 13 height 11
radio input "true"
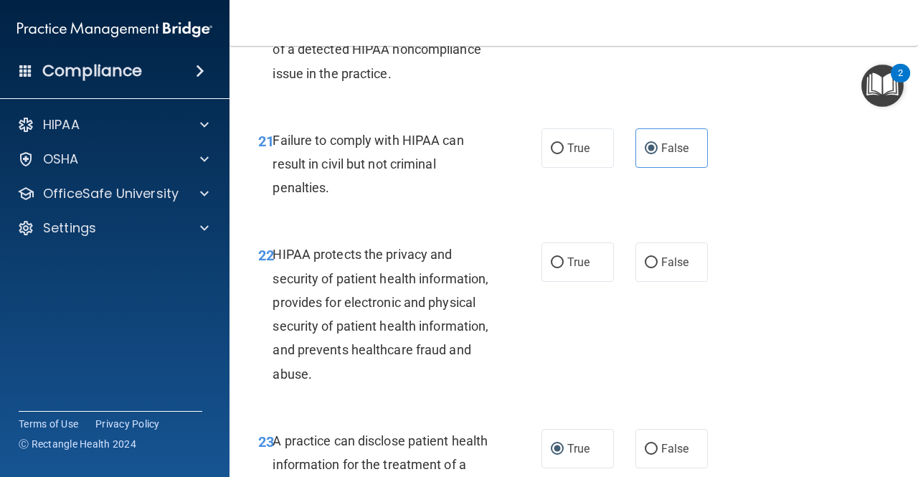
scroll to position [2881, 0]
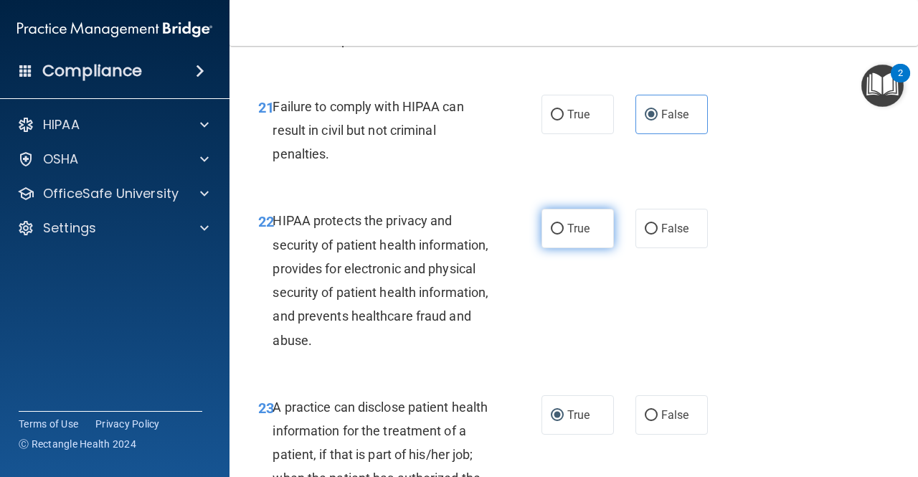
click at [556, 248] on label "True" at bounding box center [577, 228] width 72 height 39
click at [556, 235] on input "True" at bounding box center [557, 229] width 13 height 11
radio input "true"
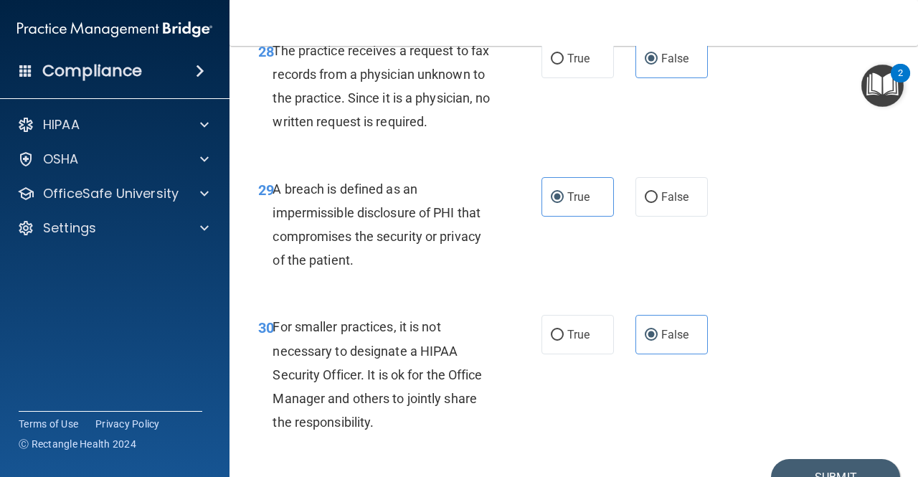
scroll to position [4243, 0]
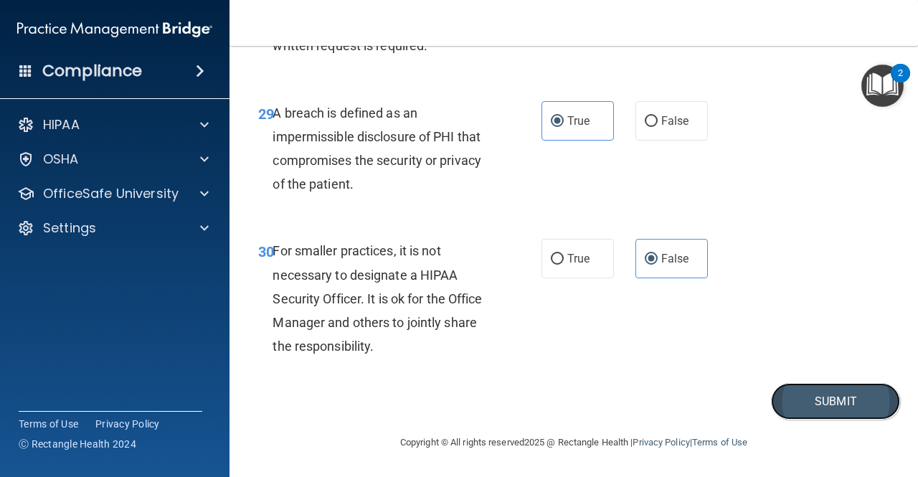
click at [805, 398] on button "Submit" at bounding box center [835, 401] width 129 height 37
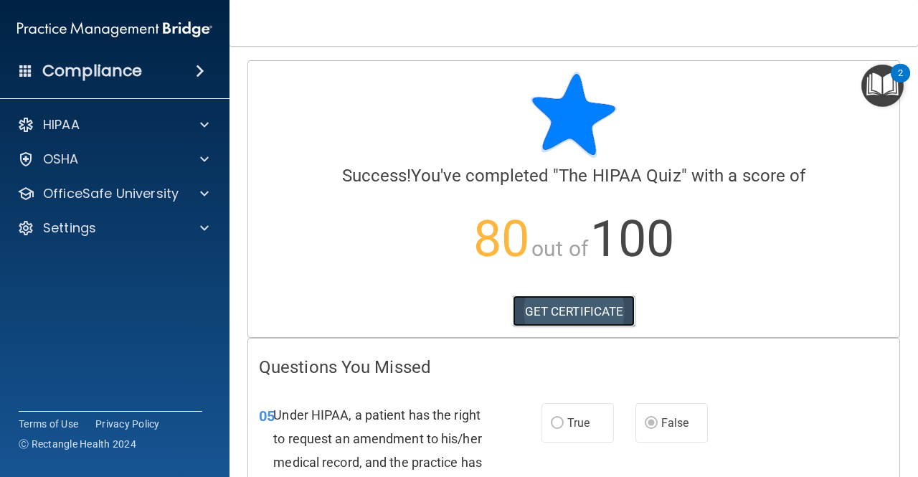
click at [563, 314] on link "GET CERTIFICATE" at bounding box center [574, 311] width 123 height 32
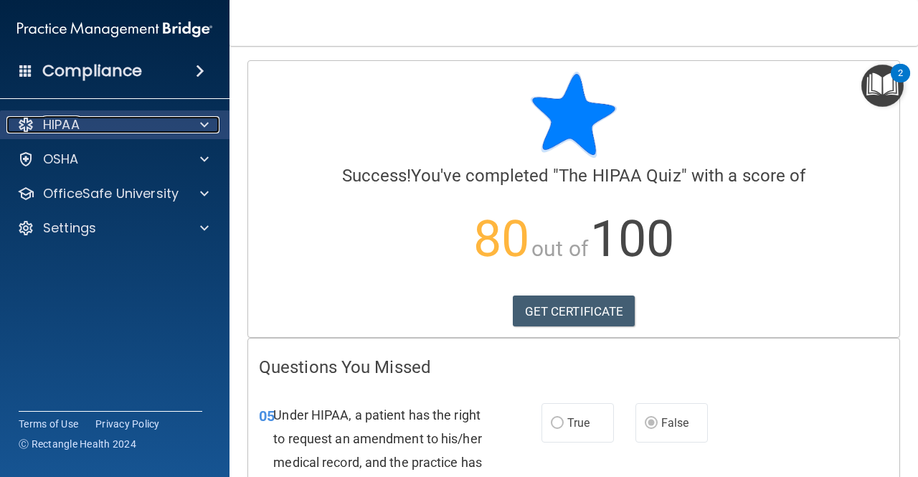
click at [128, 119] on div "HIPAA" at bounding box center [95, 124] width 178 height 17
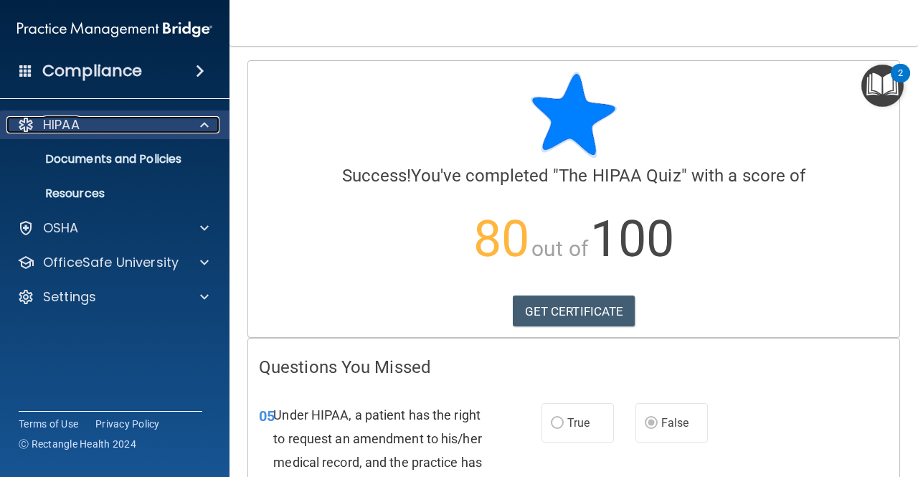
click at [114, 121] on div "HIPAA" at bounding box center [95, 124] width 178 height 17
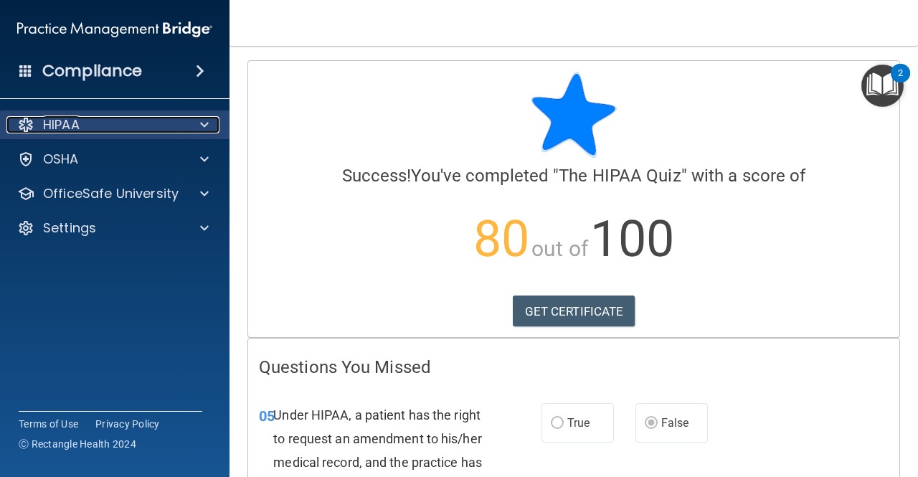
click at [151, 121] on div "HIPAA" at bounding box center [95, 124] width 178 height 17
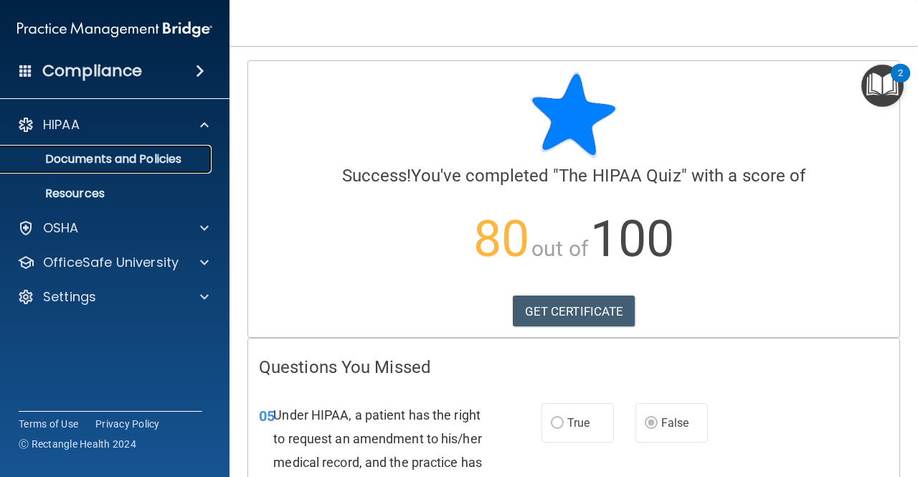
click at [118, 160] on p "Documents and Policies" at bounding box center [107, 159] width 196 height 14
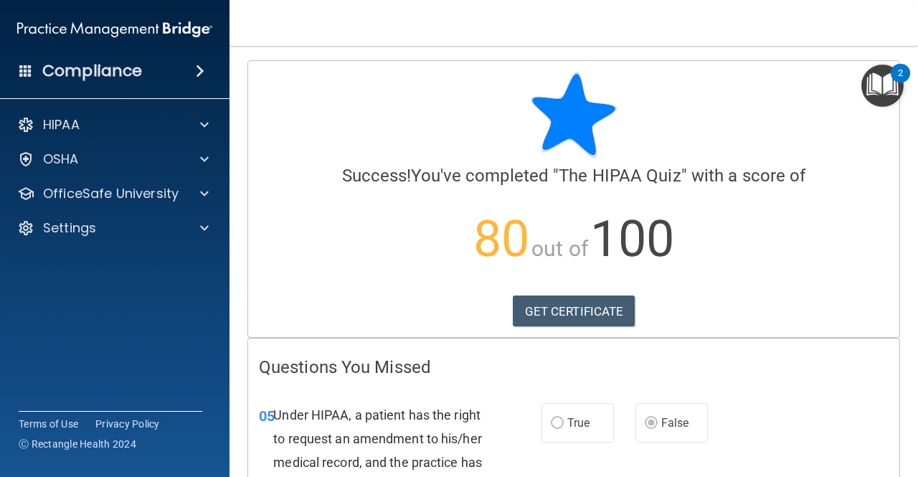
click at [123, 68] on h4 "Compliance" at bounding box center [92, 71] width 100 height 20
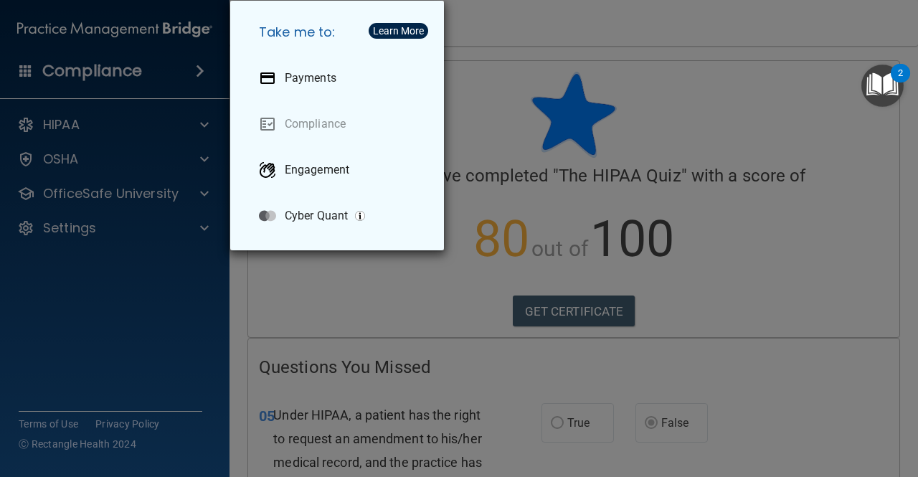
click at [606, 70] on div "Take me to: Payments Compliance Engagement Cyber Quant" at bounding box center [459, 238] width 918 height 477
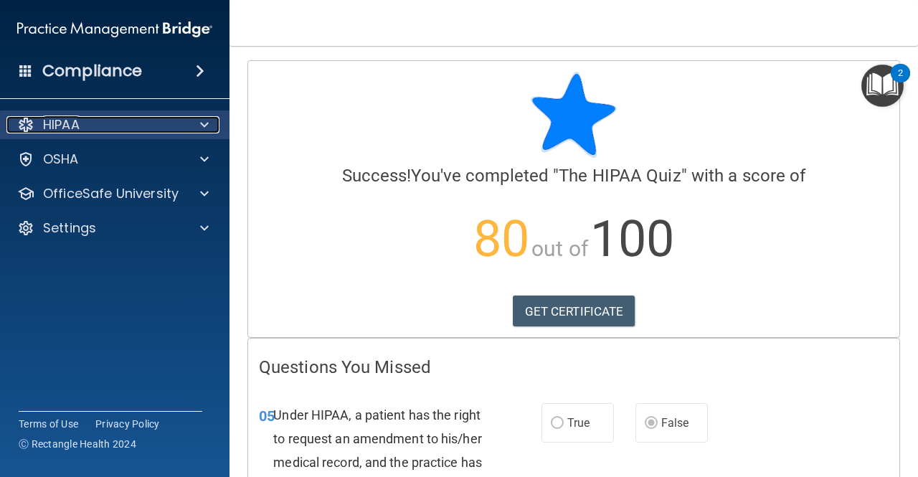
click at [73, 128] on p "HIPAA" at bounding box center [61, 124] width 37 height 17
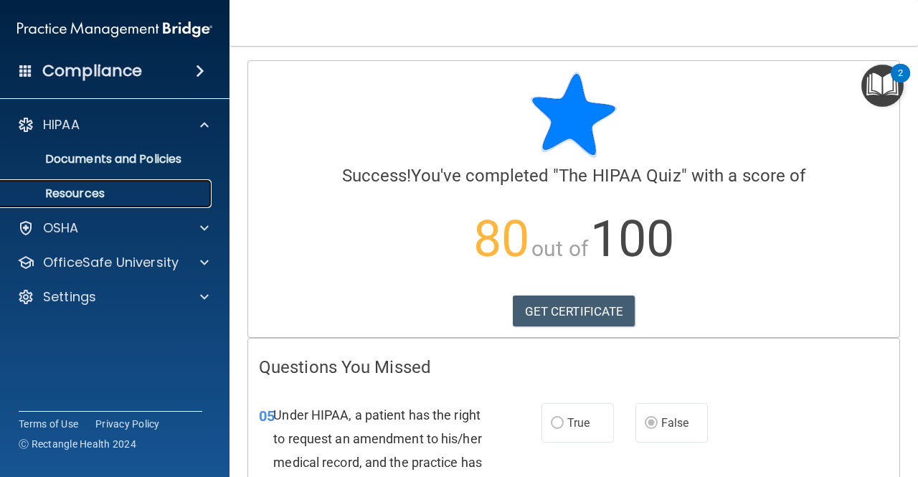
click at [125, 186] on link "Resources" at bounding box center [99, 193] width 226 height 29
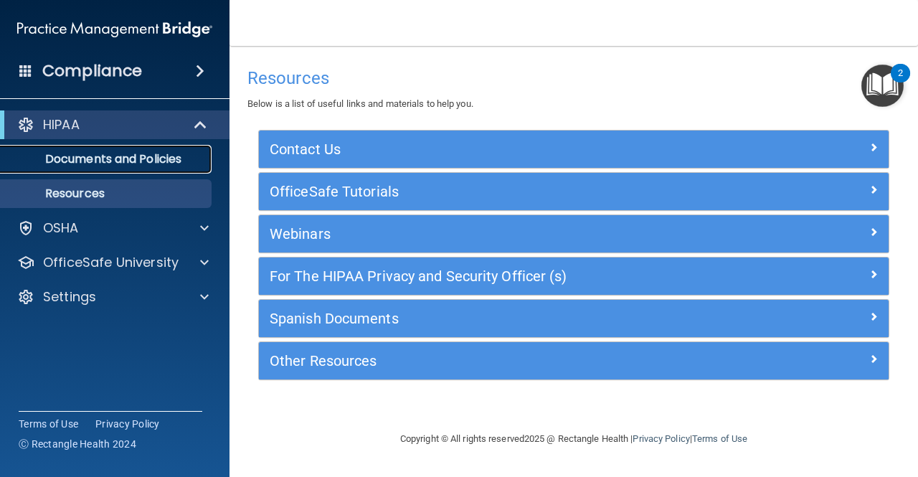
click at [105, 157] on p "Documents and Policies" at bounding box center [107, 159] width 196 height 14
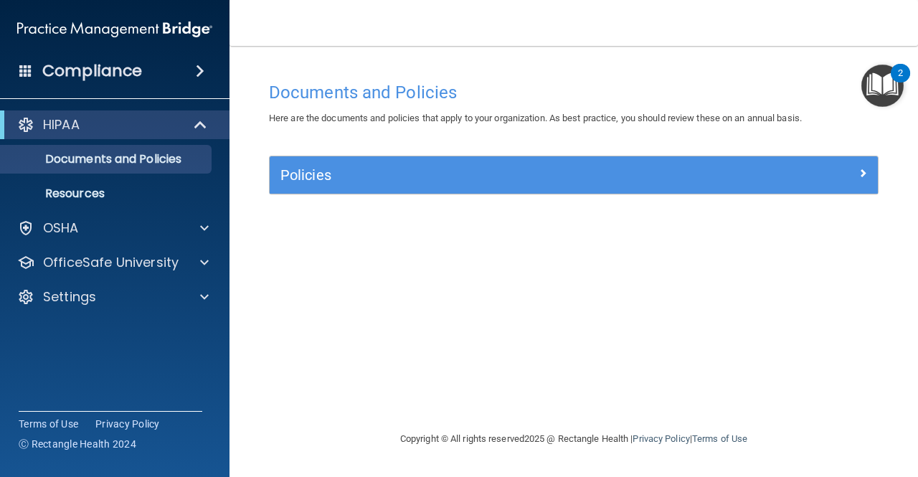
click at [112, 30] on img at bounding box center [114, 29] width 195 height 29
click at [151, 78] on div "Compliance" at bounding box center [114, 71] width 229 height 32
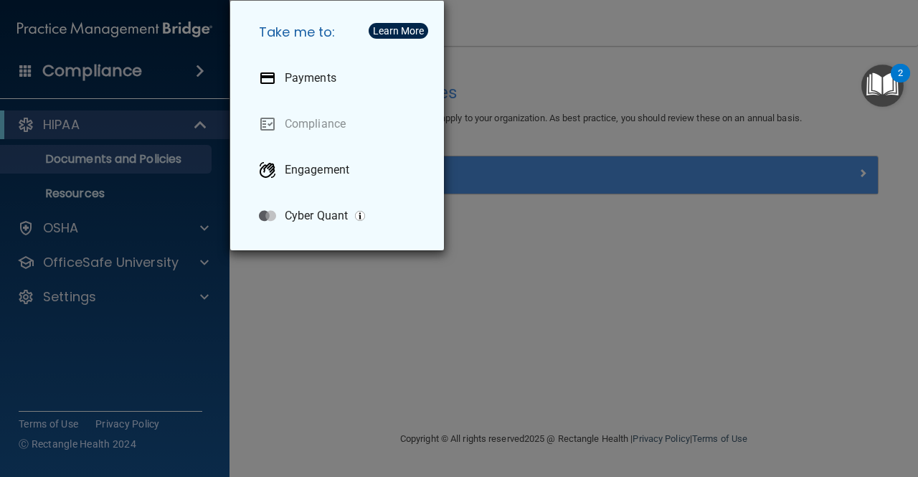
drag, startPoint x: 512, startPoint y: 15, endPoint x: 486, endPoint y: 21, distance: 27.1
click at [512, 15] on div "Take me to: Payments Compliance Engagement Cyber Quant" at bounding box center [459, 238] width 918 height 477
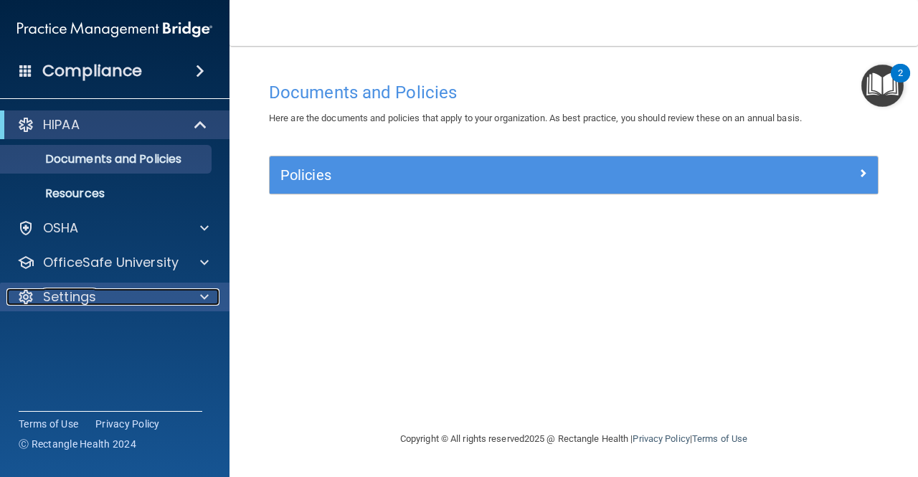
click at [101, 290] on div "Settings" at bounding box center [95, 296] width 178 height 17
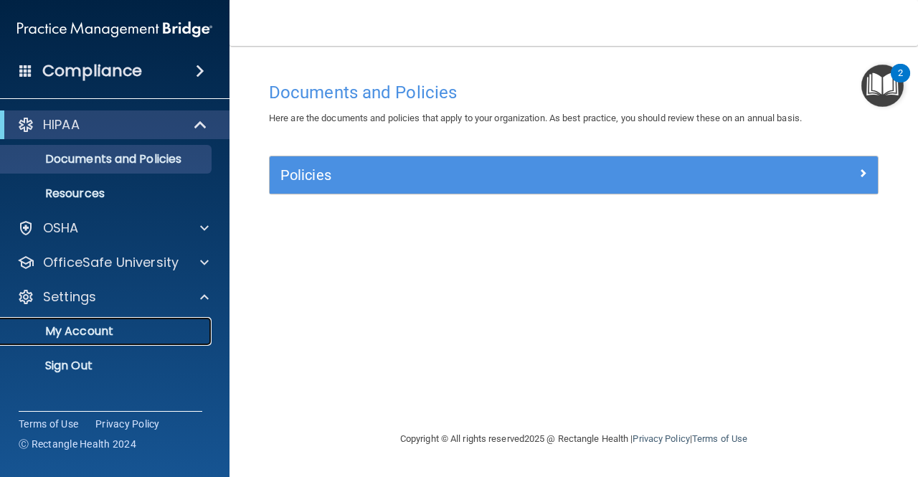
click at [87, 331] on p "My Account" at bounding box center [107, 331] width 196 height 14
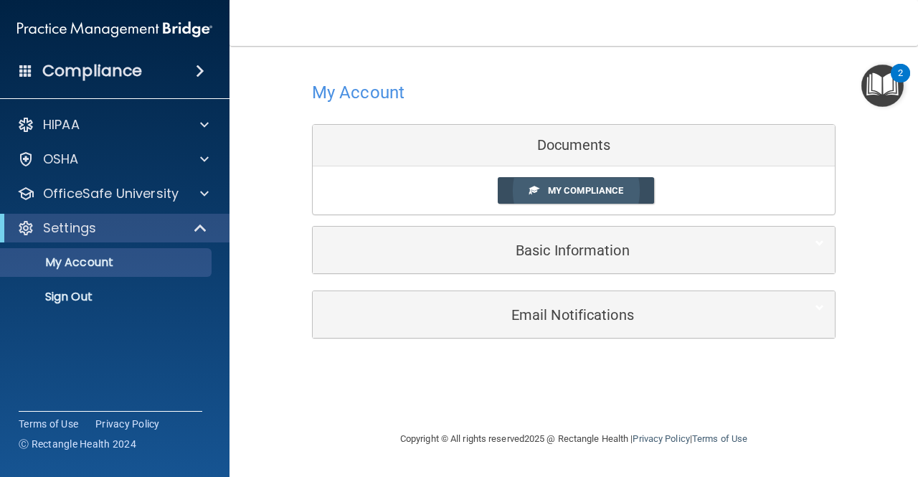
click at [567, 195] on span "My Compliance" at bounding box center [585, 190] width 75 height 11
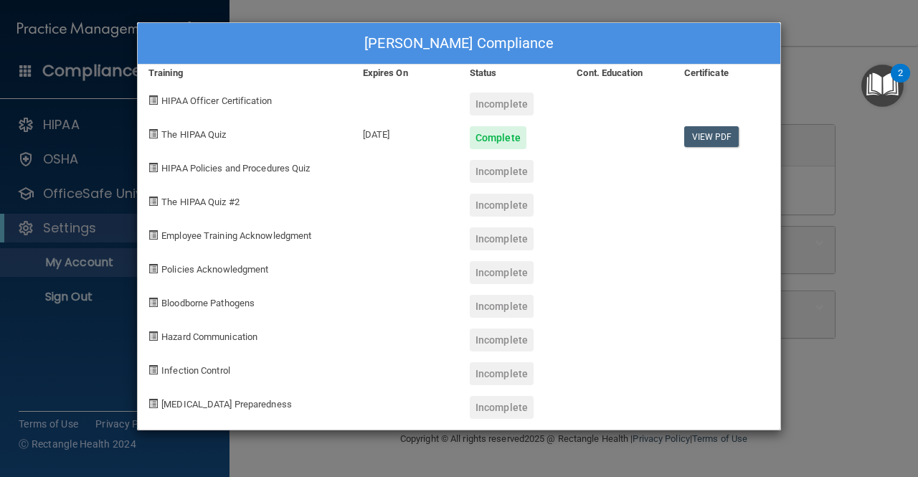
click at [854, 183] on div "Courtney Hughes's Compliance Training Expires On Status Cont. Education Certifi…" at bounding box center [459, 238] width 918 height 477
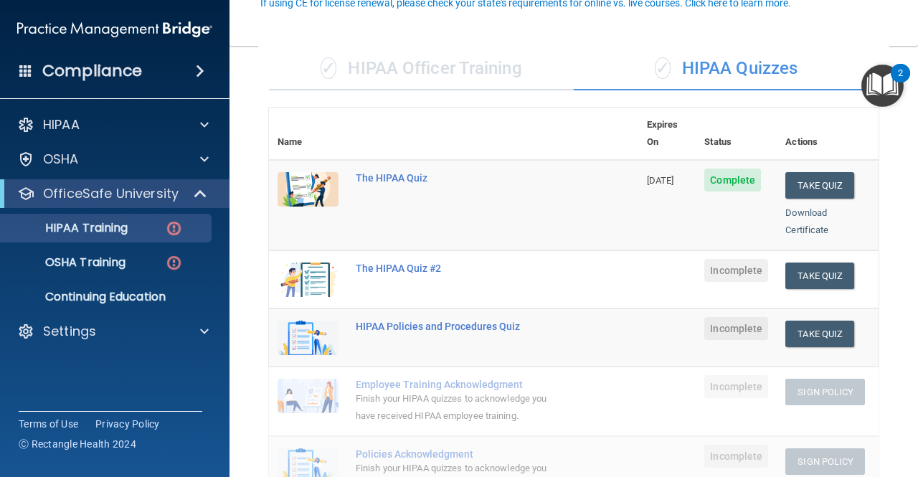
scroll to position [143, 0]
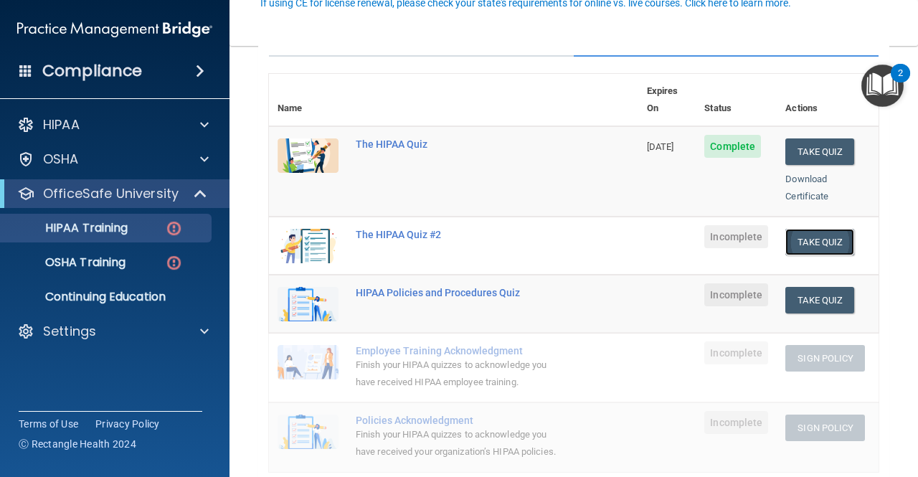
click at [809, 229] on button "Take Quiz" at bounding box center [819, 242] width 69 height 27
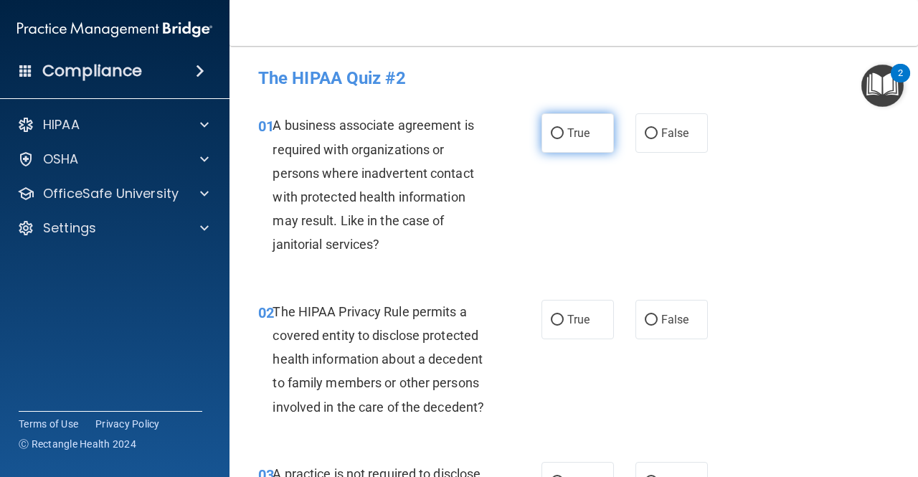
click at [543, 142] on label "True" at bounding box center [577, 132] width 72 height 39
click at [551, 139] on input "True" at bounding box center [557, 133] width 13 height 11
radio input "true"
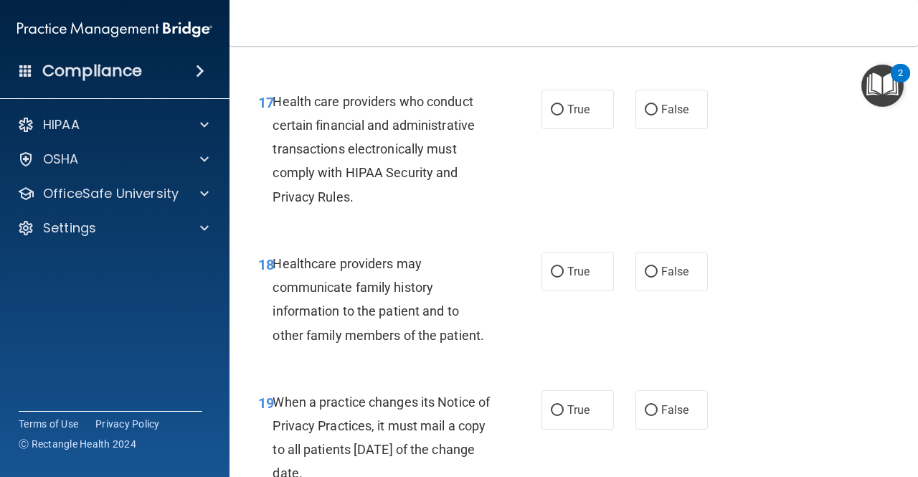
scroll to position [4195, 0]
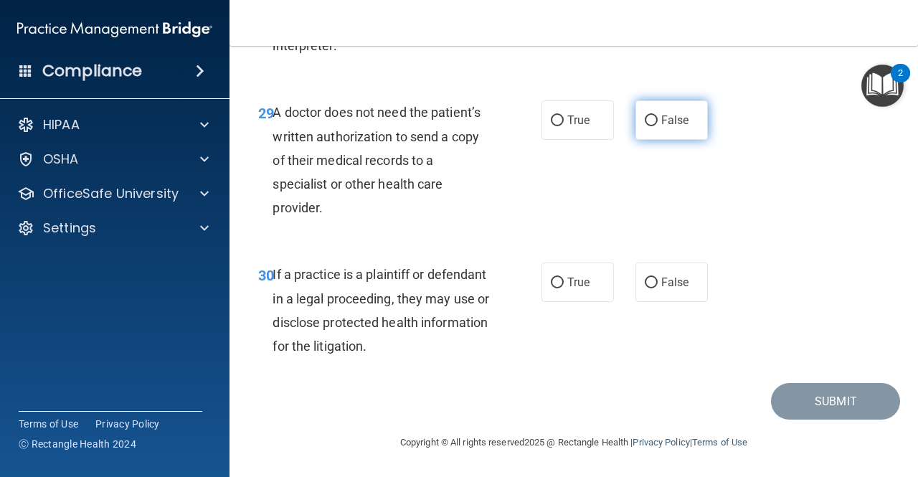
click at [645, 118] on input "False" at bounding box center [651, 120] width 13 height 11
radio input "true"
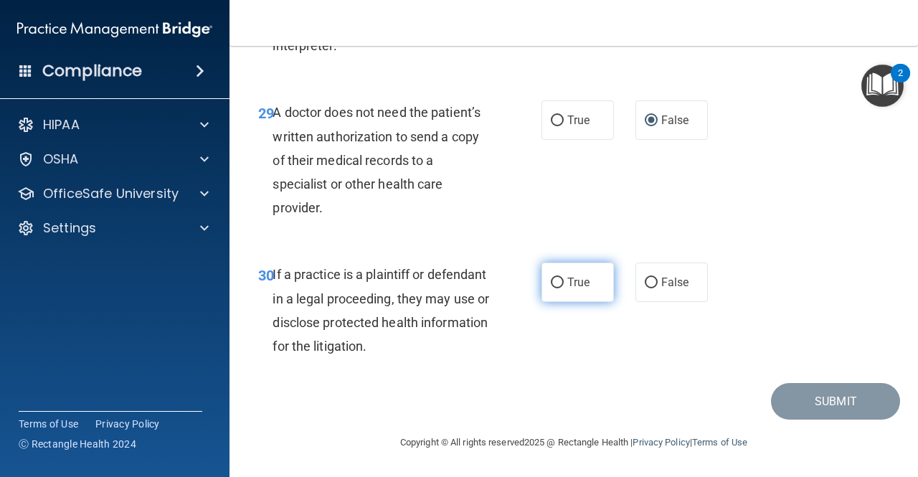
click at [584, 271] on label "True" at bounding box center [577, 281] width 72 height 39
click at [564, 278] on input "True" at bounding box center [557, 283] width 13 height 11
radio input "true"
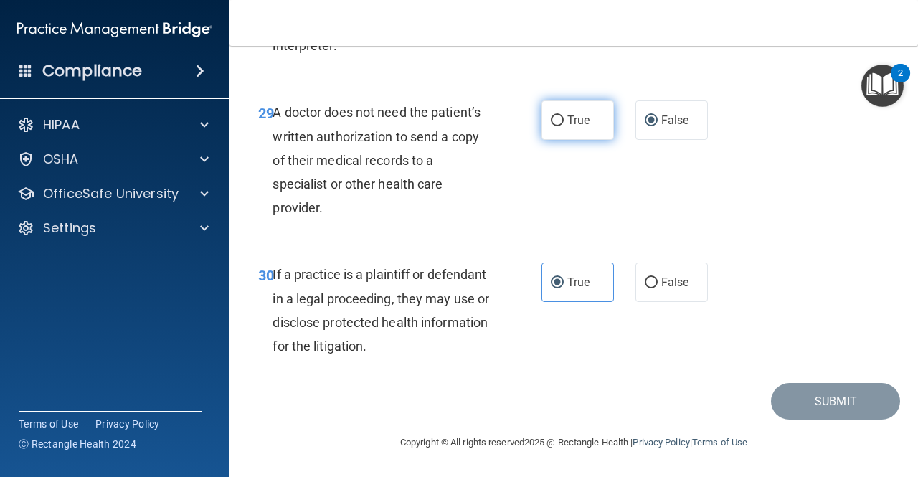
scroll to position [4124, 0]
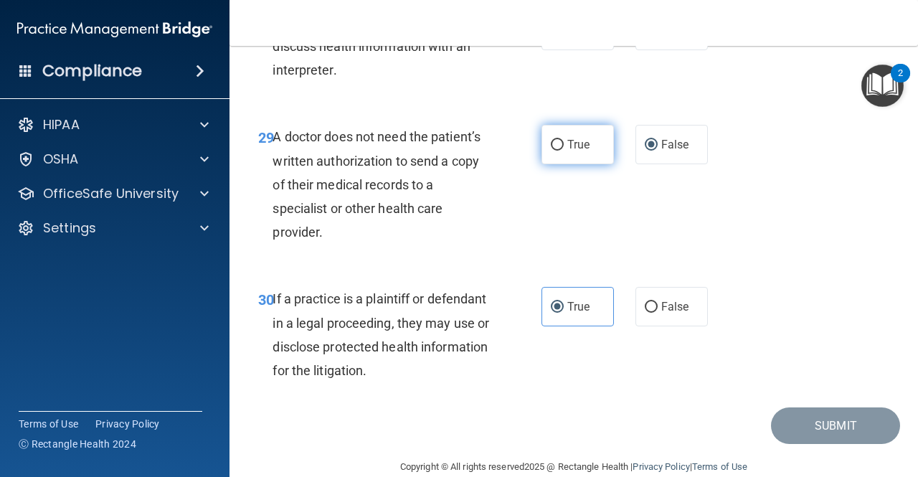
click at [556, 164] on label "True" at bounding box center [577, 144] width 72 height 39
click at [556, 151] on input "True" at bounding box center [557, 145] width 13 height 11
radio input "true"
radio input "false"
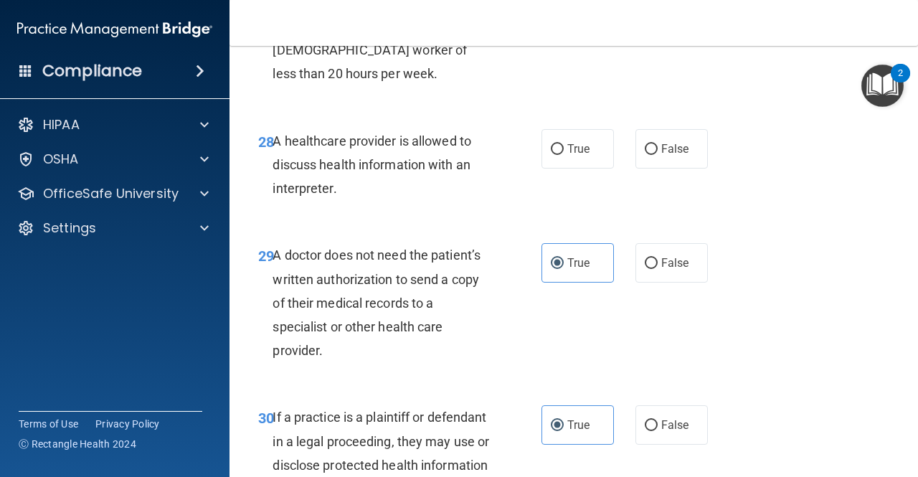
scroll to position [3980, 0]
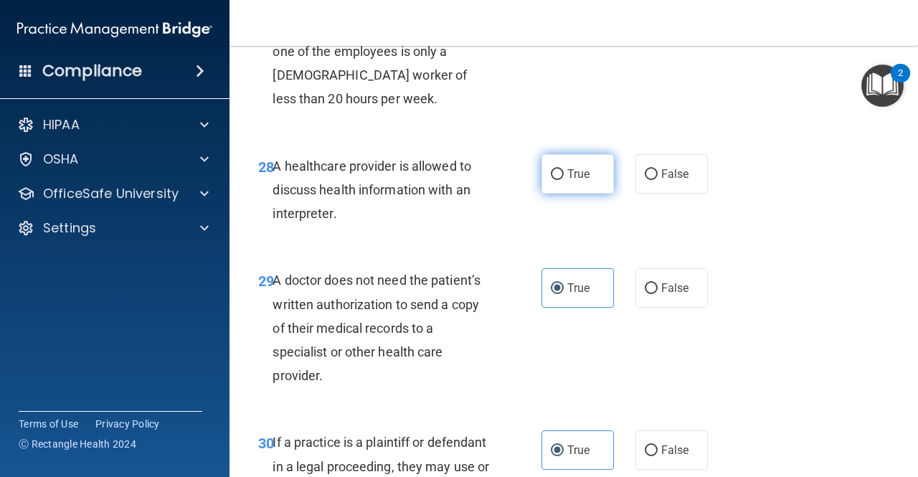
click at [574, 181] on span "True" at bounding box center [578, 174] width 22 height 14
click at [564, 180] on input "True" at bounding box center [557, 174] width 13 height 11
radio input "true"
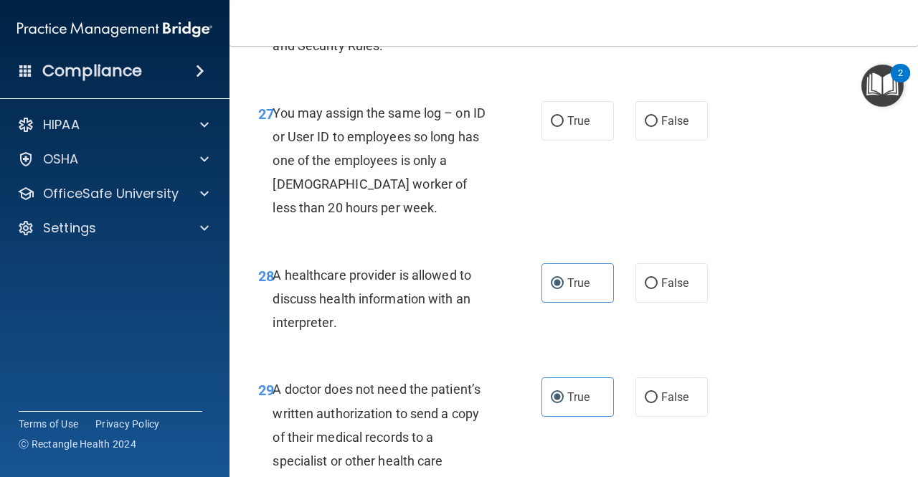
scroll to position [3837, 0]
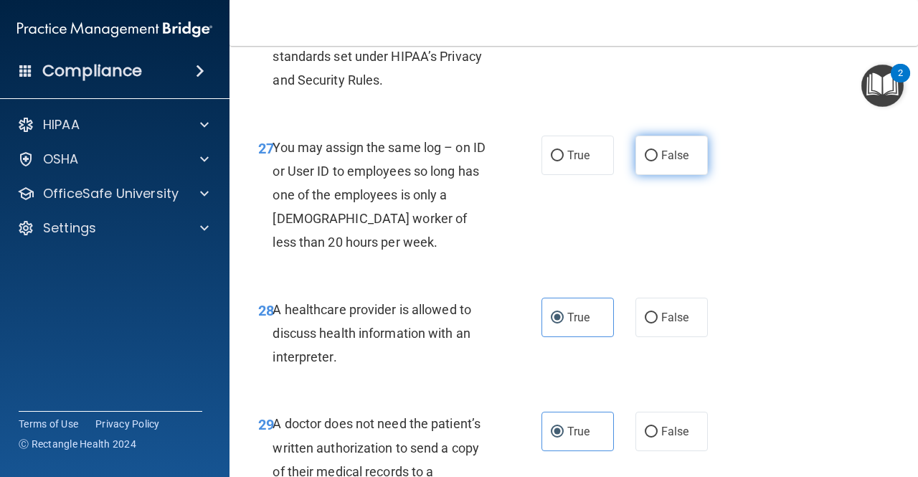
click at [650, 175] on label "False" at bounding box center [671, 155] width 72 height 39
click at [650, 161] on input "False" at bounding box center [651, 156] width 13 height 11
radio input "true"
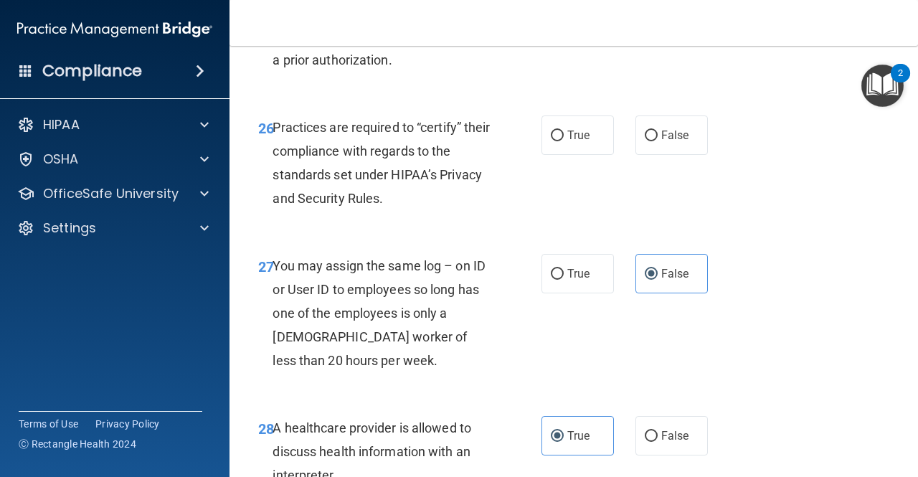
scroll to position [3693, 0]
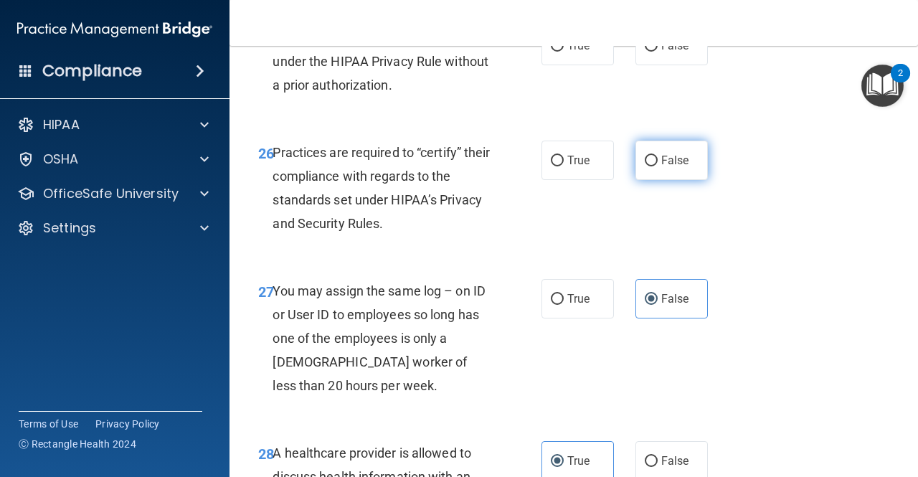
click at [661, 167] on span "False" at bounding box center [675, 160] width 28 height 14
click at [658, 166] on input "False" at bounding box center [651, 161] width 13 height 11
radio input "true"
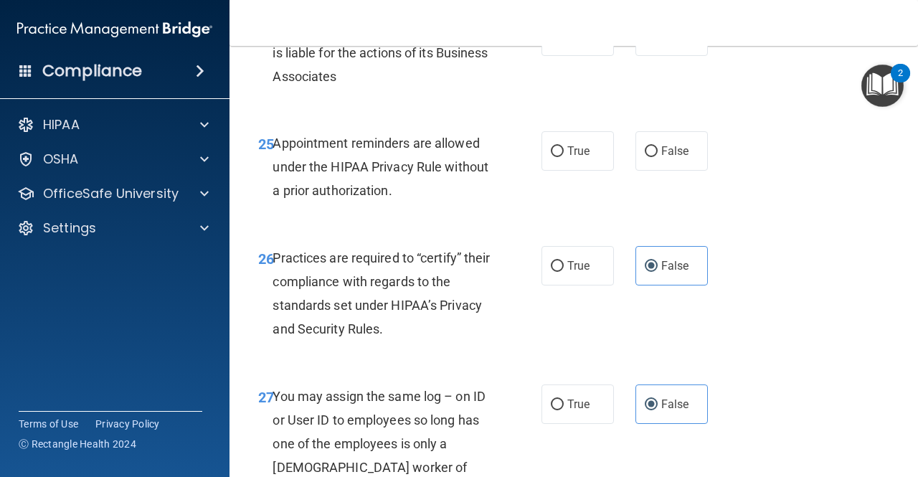
scroll to position [3550, 0]
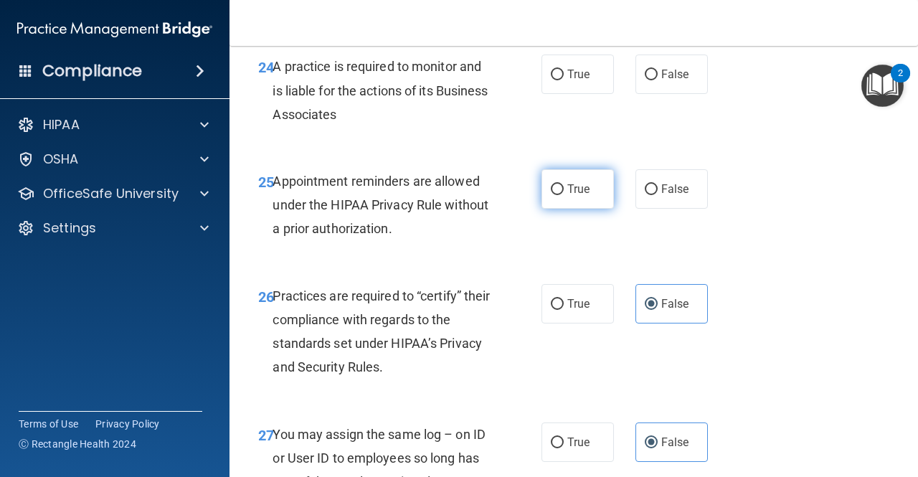
click at [587, 209] on label "True" at bounding box center [577, 188] width 72 height 39
click at [564, 195] on input "True" at bounding box center [557, 189] width 13 height 11
radio input "true"
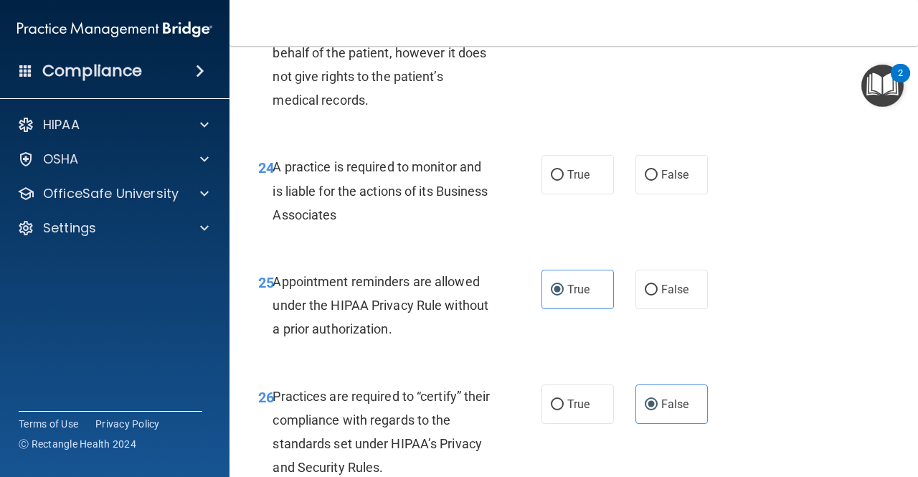
scroll to position [3406, 0]
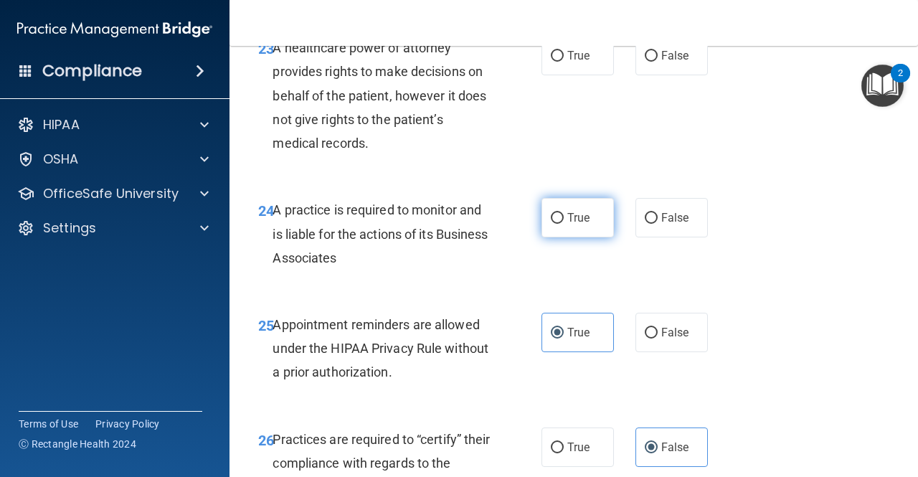
click at [544, 237] on label "True" at bounding box center [577, 217] width 72 height 39
click at [551, 224] on input "True" at bounding box center [557, 218] width 13 height 11
radio input "true"
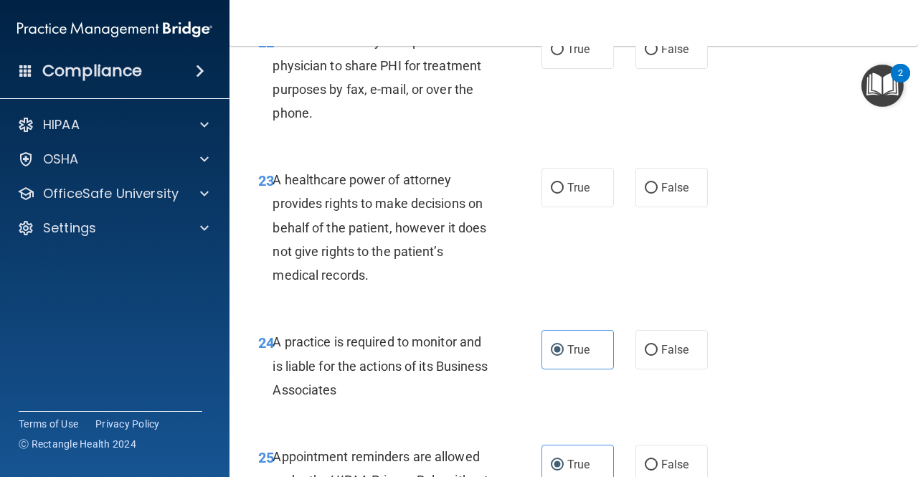
scroll to position [3263, 0]
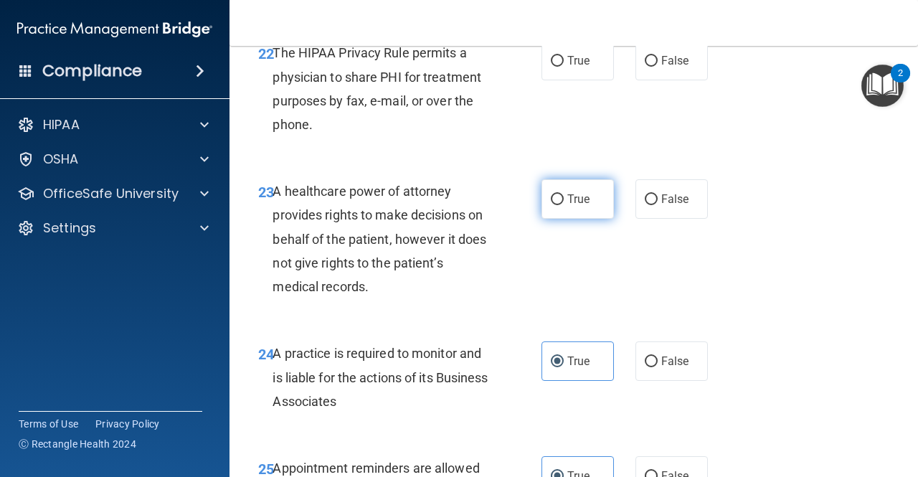
click at [562, 219] on label "True" at bounding box center [577, 198] width 72 height 39
click at [562, 205] on input "True" at bounding box center [557, 199] width 13 height 11
radio input "true"
click at [638, 219] on label "False" at bounding box center [671, 198] width 72 height 39
click at [645, 205] on input "False" at bounding box center [651, 199] width 13 height 11
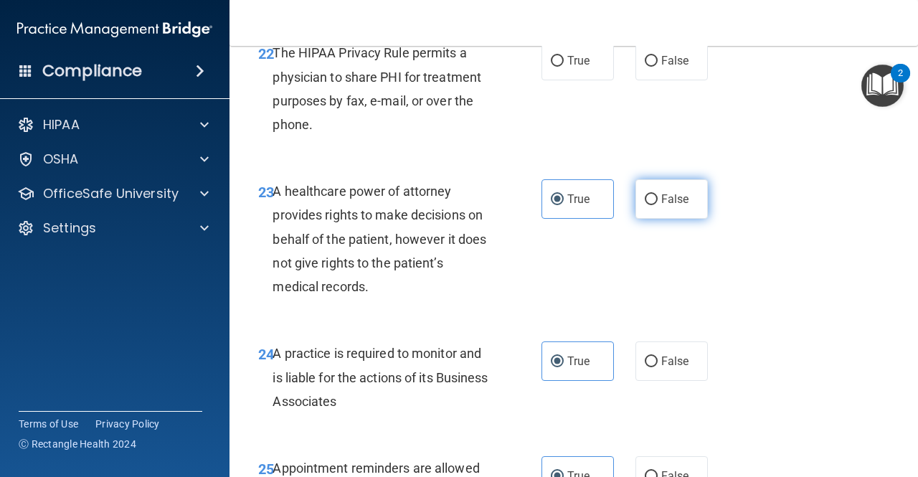
radio input "true"
radio input "false"
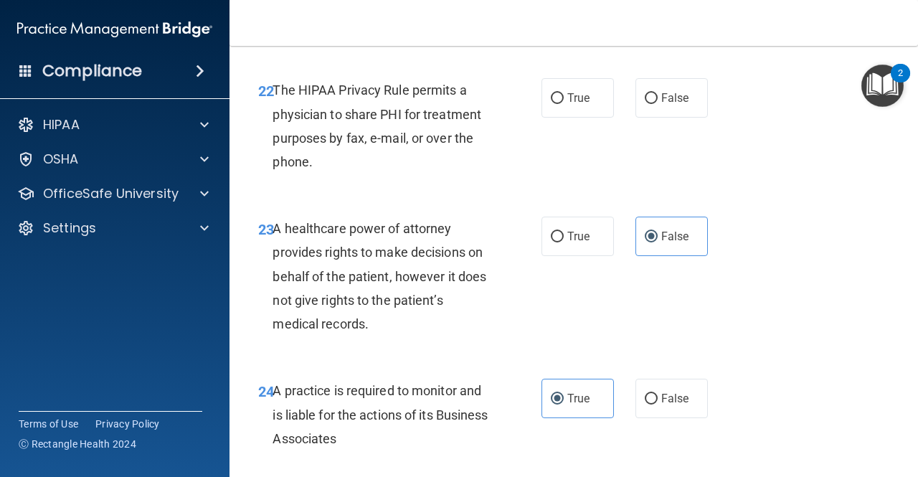
scroll to position [3191, 0]
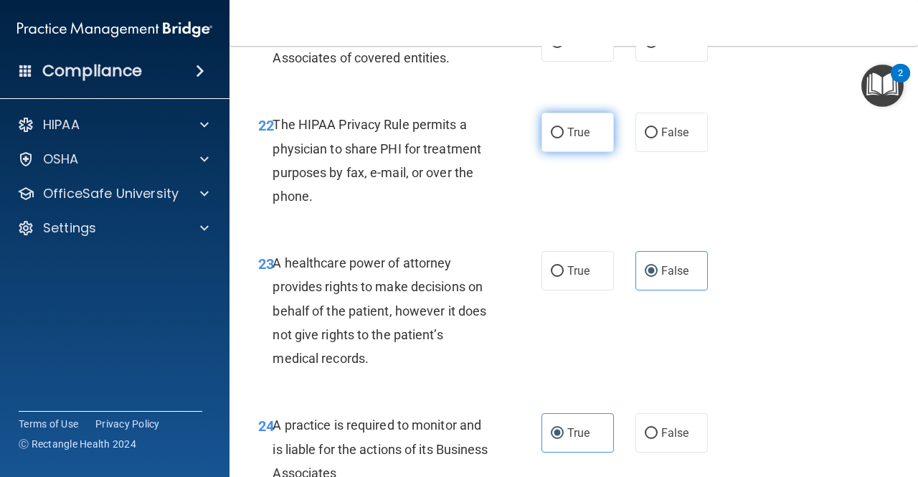
click at [549, 152] on label "True" at bounding box center [577, 132] width 72 height 39
click at [551, 138] on input "True" at bounding box center [557, 133] width 13 height 11
radio input "true"
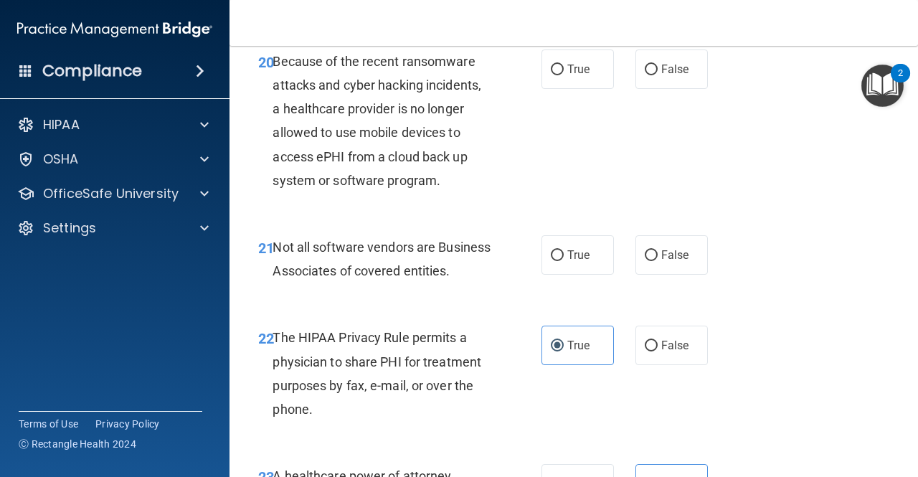
scroll to position [3048, 0]
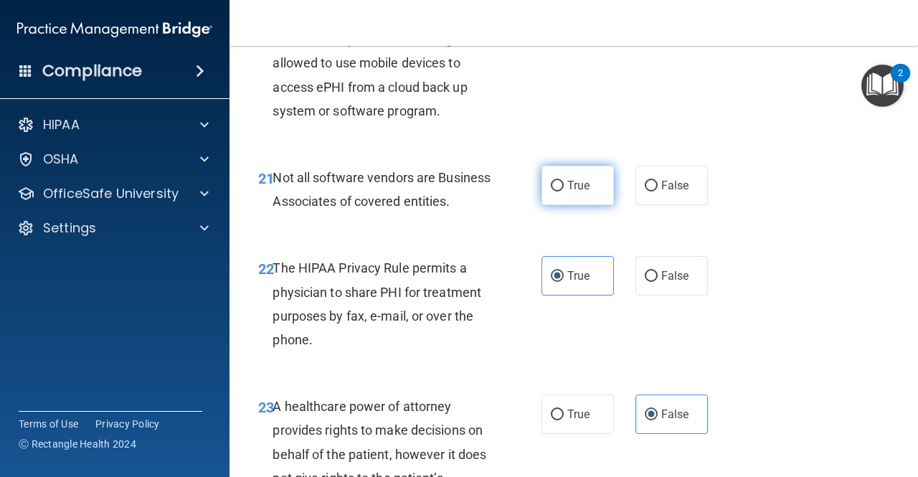
click at [557, 191] on input "True" at bounding box center [557, 186] width 13 height 11
radio input "true"
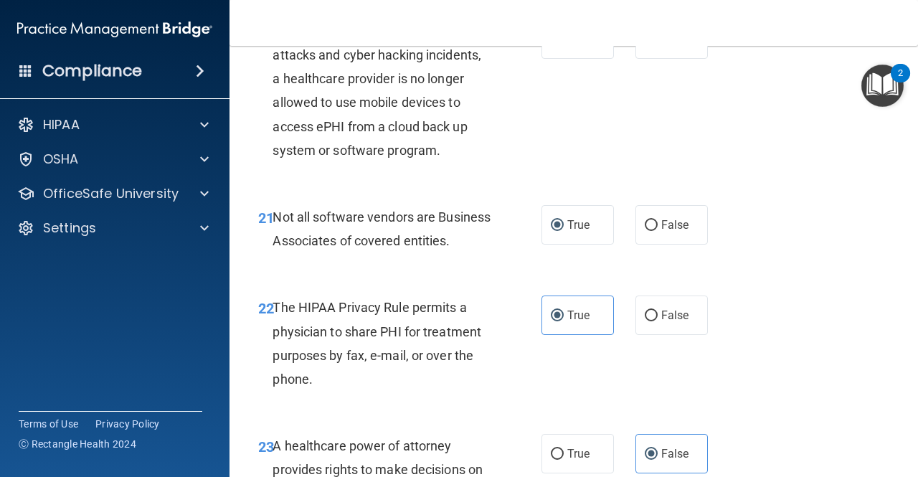
scroll to position [2976, 0]
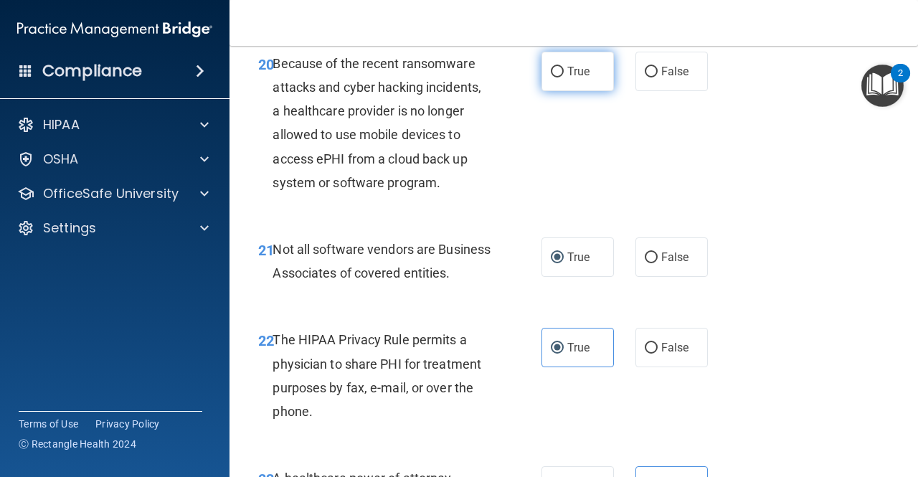
click at [567, 78] on span "True" at bounding box center [578, 72] width 22 height 14
click at [564, 77] on input "True" at bounding box center [557, 72] width 13 height 11
radio input "true"
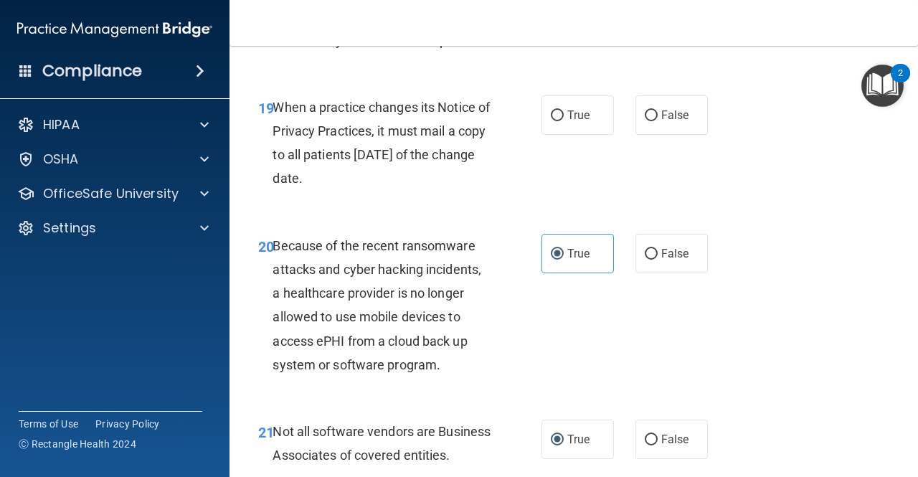
scroll to position [2761, 0]
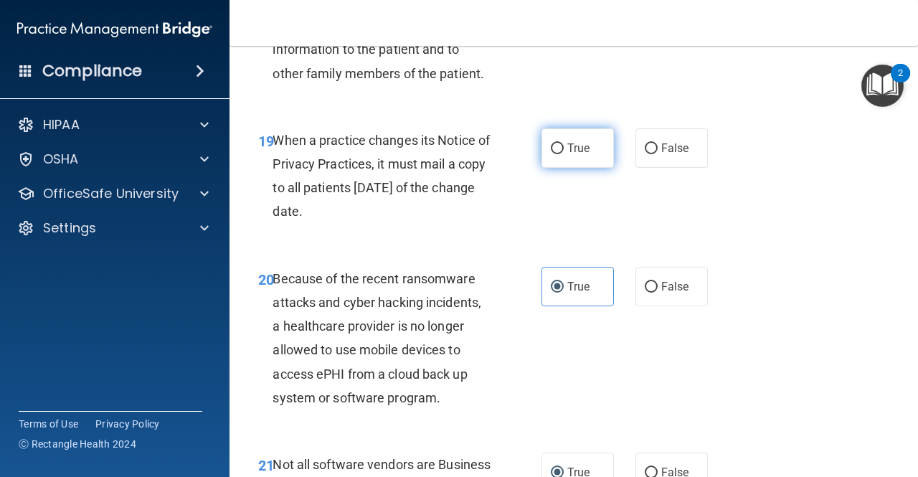
click at [561, 168] on label "True" at bounding box center [577, 147] width 72 height 39
click at [561, 154] on input "True" at bounding box center [557, 148] width 13 height 11
radio input "true"
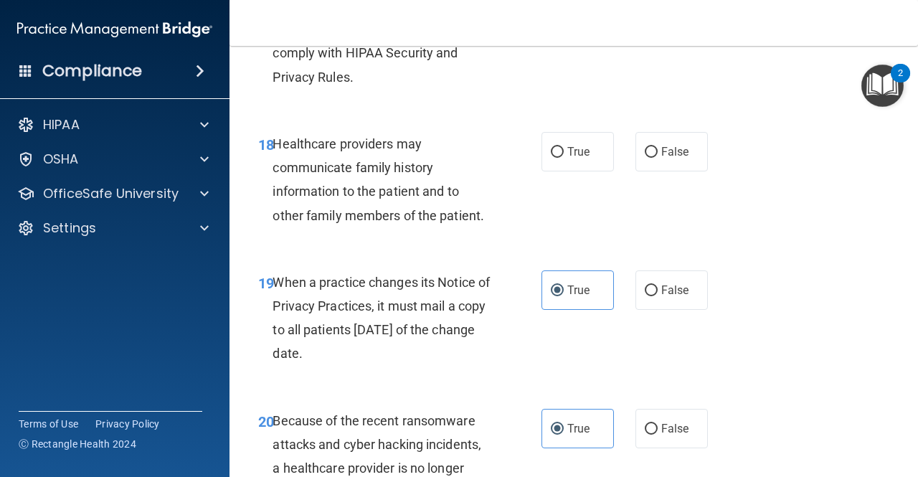
scroll to position [2618, 0]
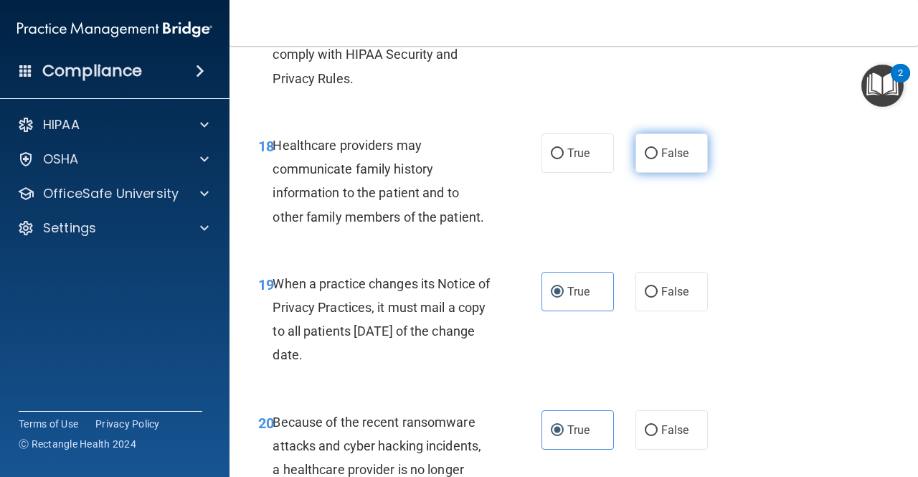
click at [651, 173] on label "False" at bounding box center [671, 152] width 72 height 39
click at [651, 159] on input "False" at bounding box center [651, 153] width 13 height 11
radio input "true"
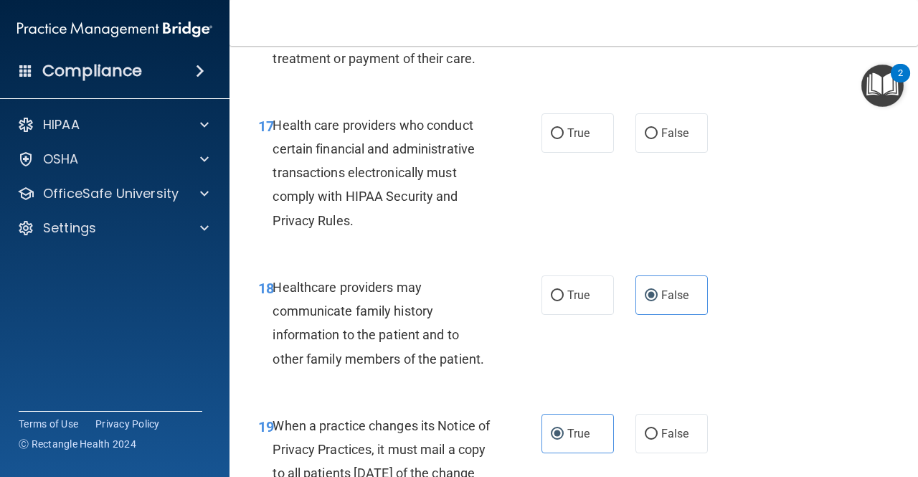
scroll to position [2474, 0]
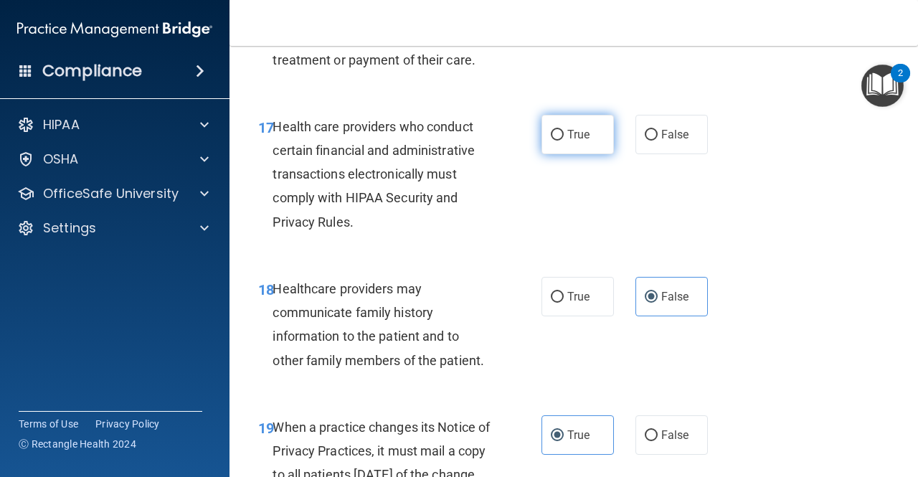
click at [591, 153] on label "True" at bounding box center [577, 134] width 72 height 39
click at [564, 141] on input "True" at bounding box center [557, 135] width 13 height 11
radio input "true"
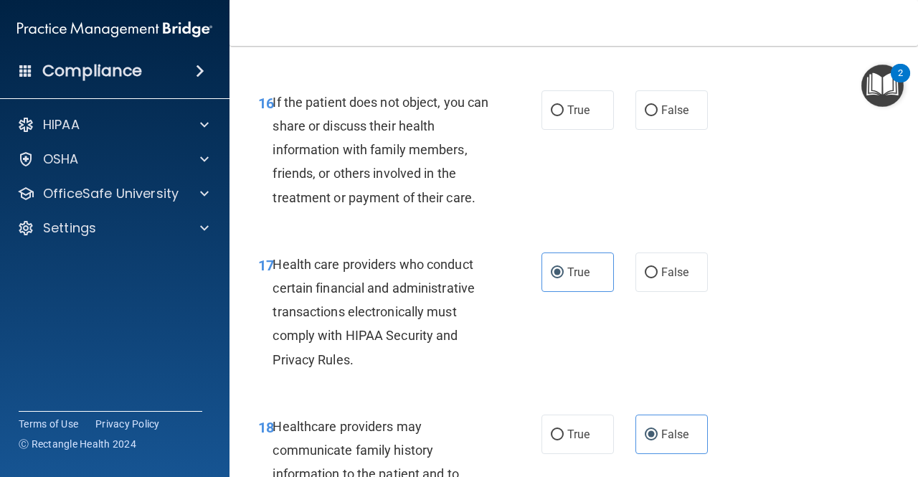
scroll to position [2331, 0]
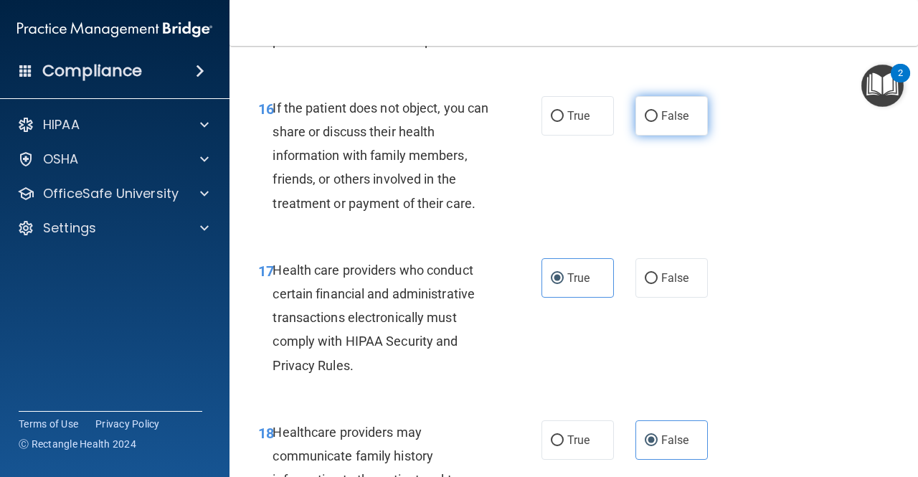
click at [664, 123] on span "False" at bounding box center [675, 116] width 28 height 14
click at [658, 122] on input "False" at bounding box center [651, 116] width 13 height 11
radio input "true"
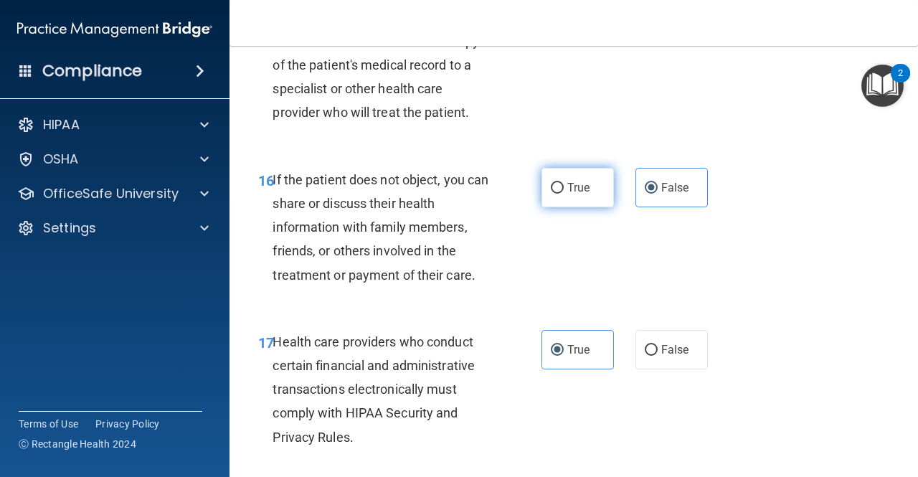
scroll to position [2116, 0]
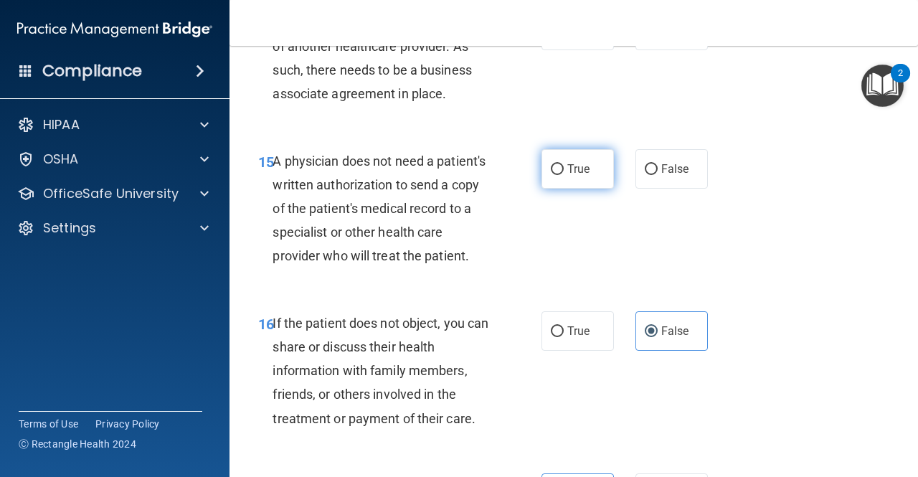
click at [562, 158] on label "True" at bounding box center [577, 168] width 72 height 39
click at [562, 164] on input "True" at bounding box center [557, 169] width 13 height 11
radio input "true"
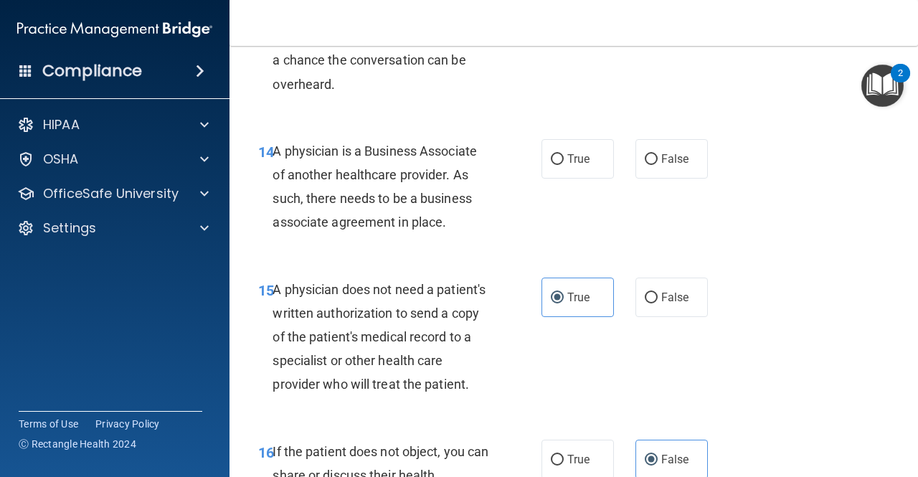
scroll to position [1972, 0]
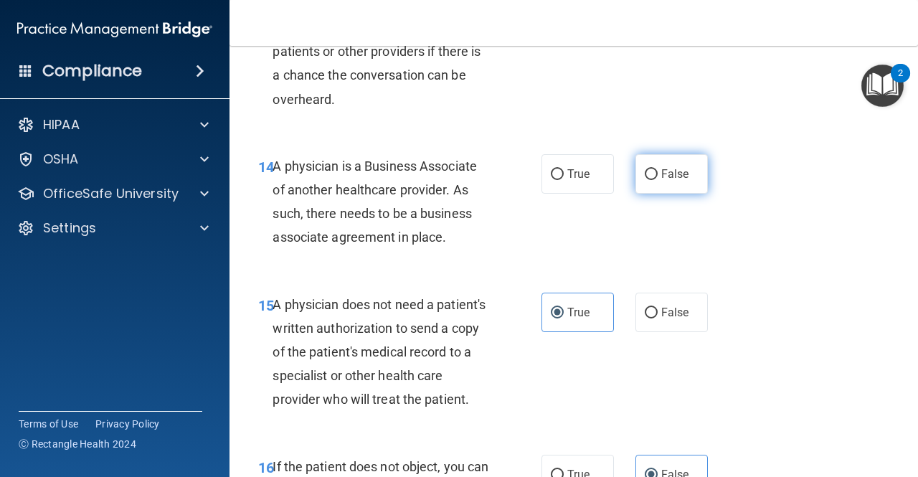
click at [648, 176] on input "False" at bounding box center [651, 174] width 13 height 11
radio input "true"
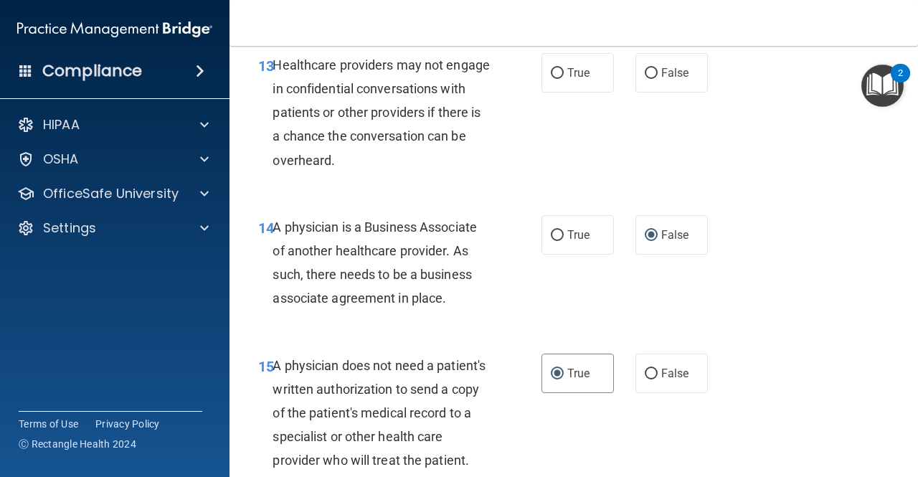
scroll to position [1829, 0]
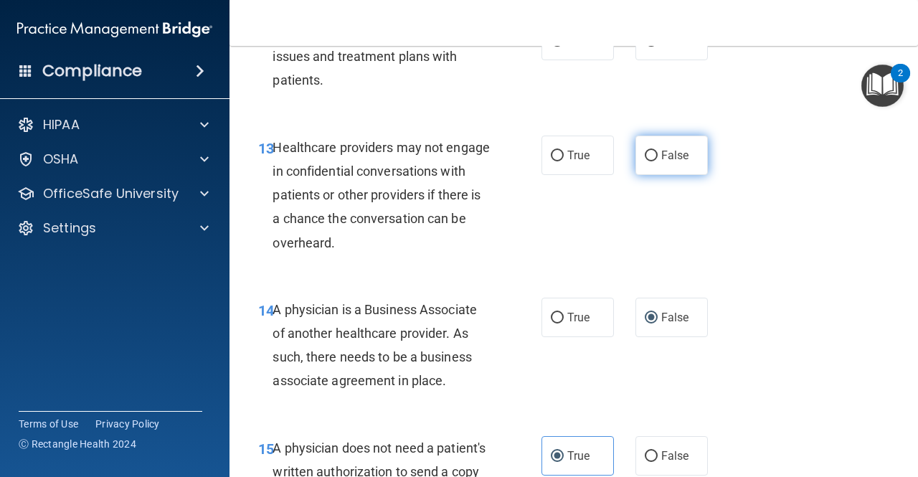
click at [661, 151] on span "False" at bounding box center [675, 155] width 28 height 14
click at [658, 151] on input "False" at bounding box center [651, 156] width 13 height 11
radio input "true"
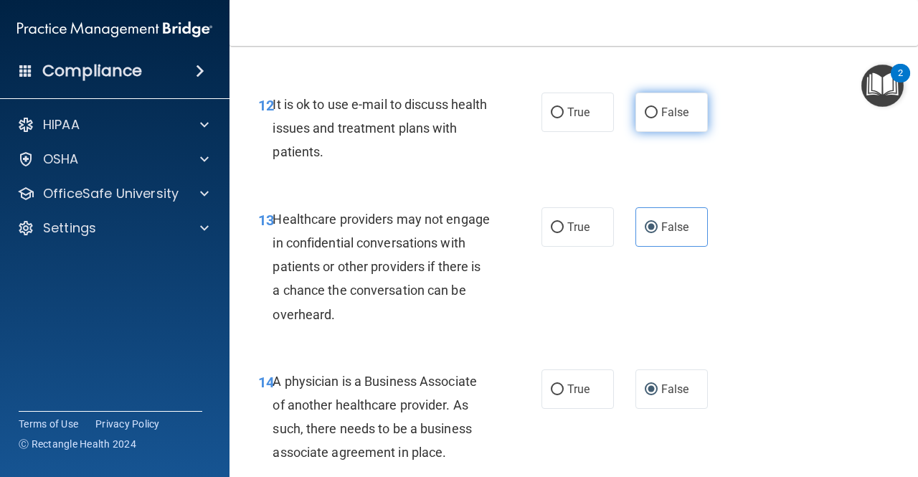
click at [671, 100] on label "False" at bounding box center [671, 112] width 72 height 39
click at [658, 108] on input "False" at bounding box center [651, 113] width 13 height 11
radio input "true"
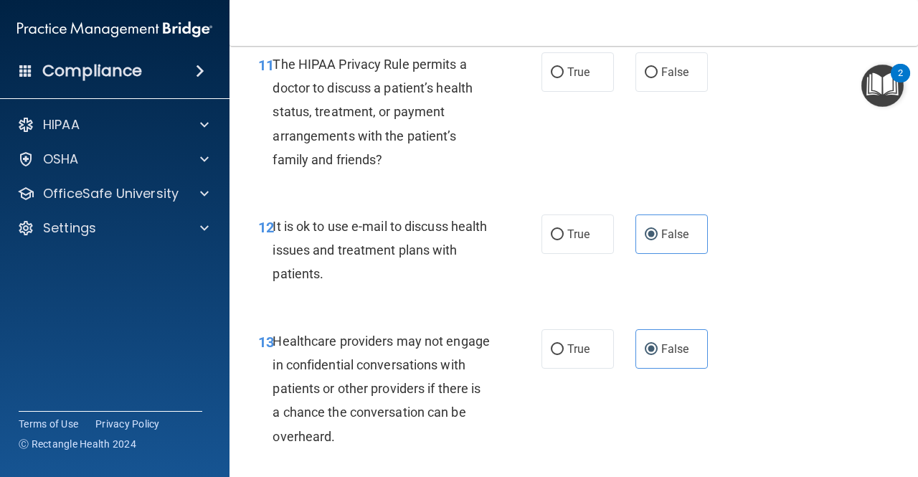
scroll to position [1614, 0]
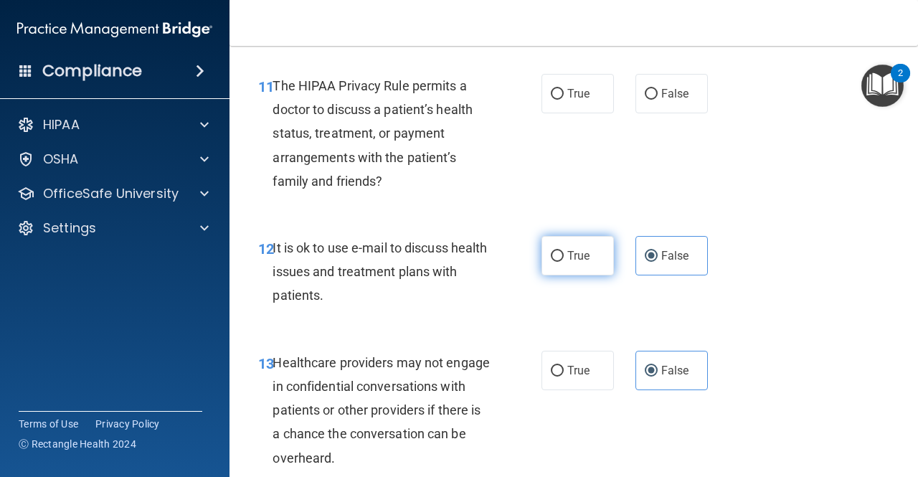
click at [579, 265] on label "True" at bounding box center [577, 255] width 72 height 39
click at [564, 262] on input "True" at bounding box center [557, 256] width 13 height 11
radio input "true"
radio input "false"
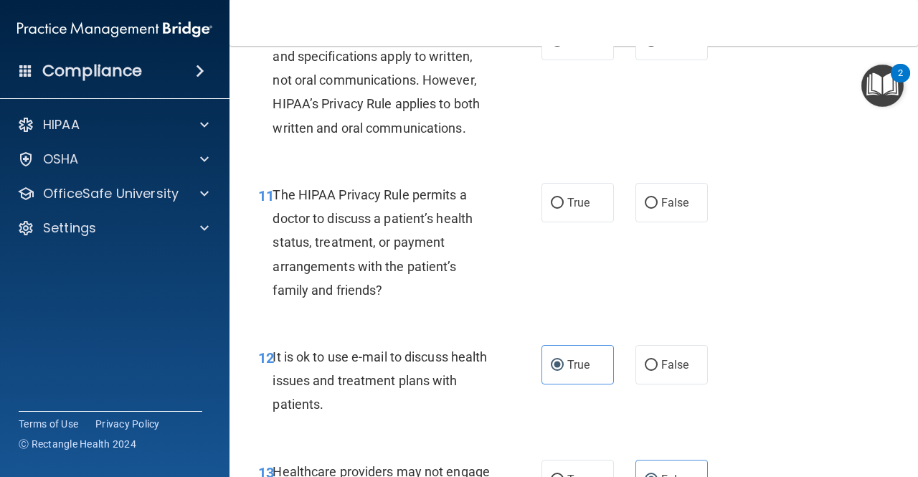
scroll to position [1470, 0]
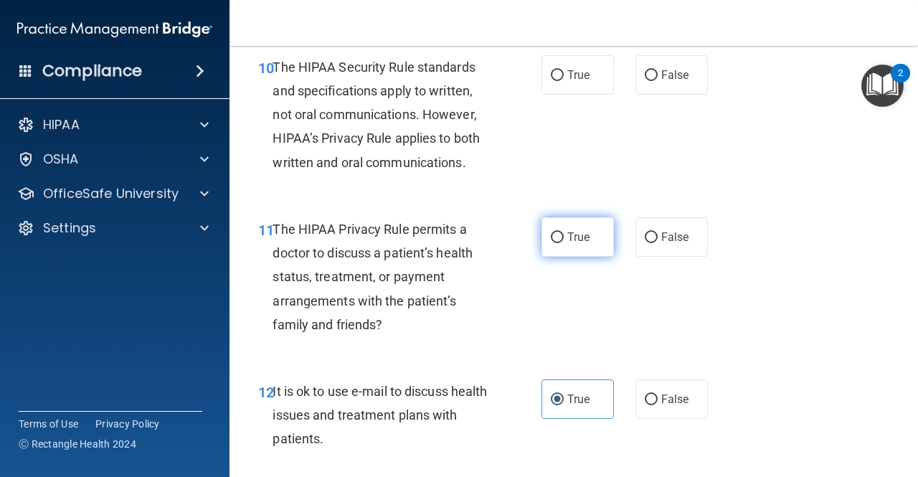
click at [588, 243] on label "True" at bounding box center [577, 236] width 72 height 39
click at [564, 243] on input "True" at bounding box center [557, 237] width 13 height 11
radio input "true"
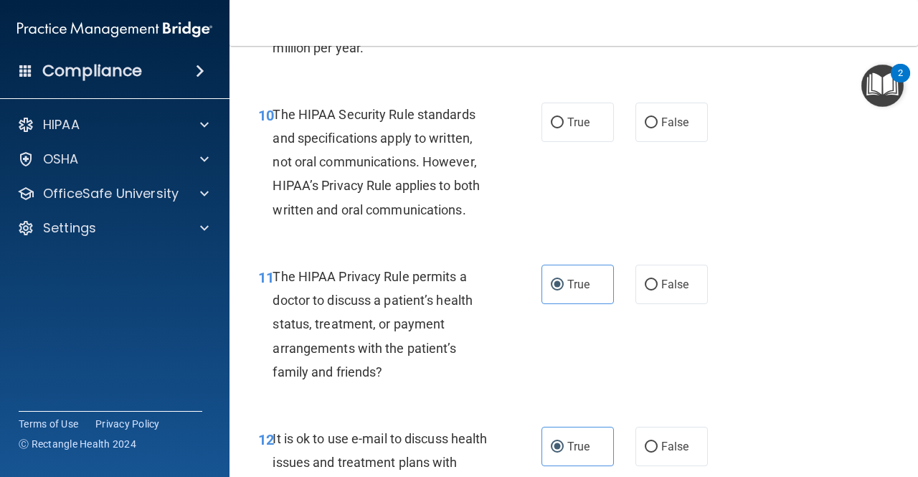
scroll to position [1398, 0]
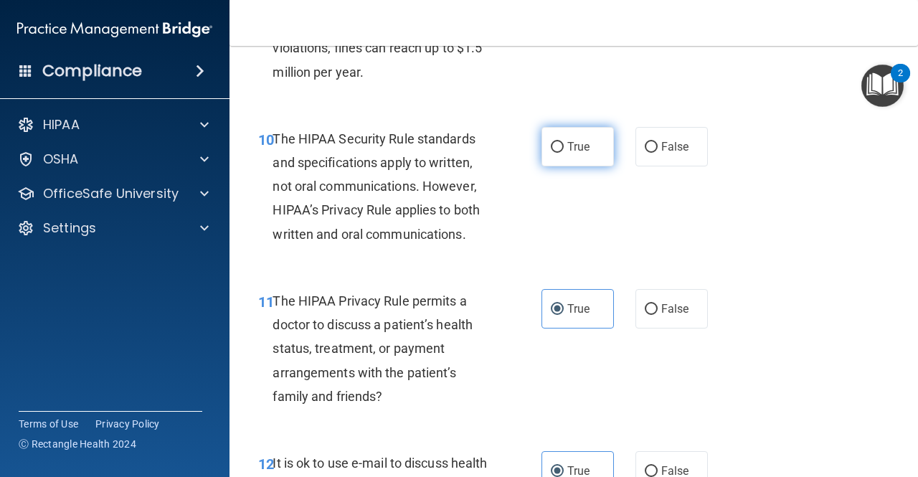
click at [602, 144] on label "True" at bounding box center [577, 146] width 72 height 39
click at [564, 144] on input "True" at bounding box center [557, 147] width 13 height 11
radio input "true"
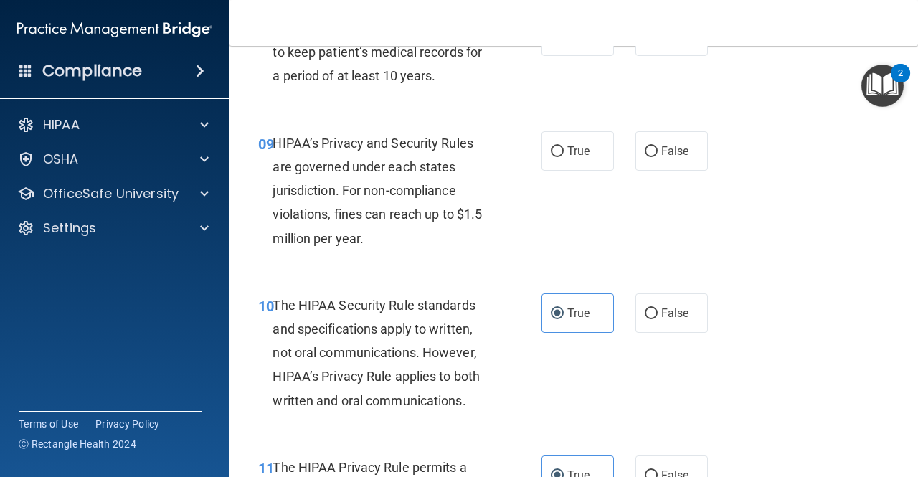
scroll to position [1183, 0]
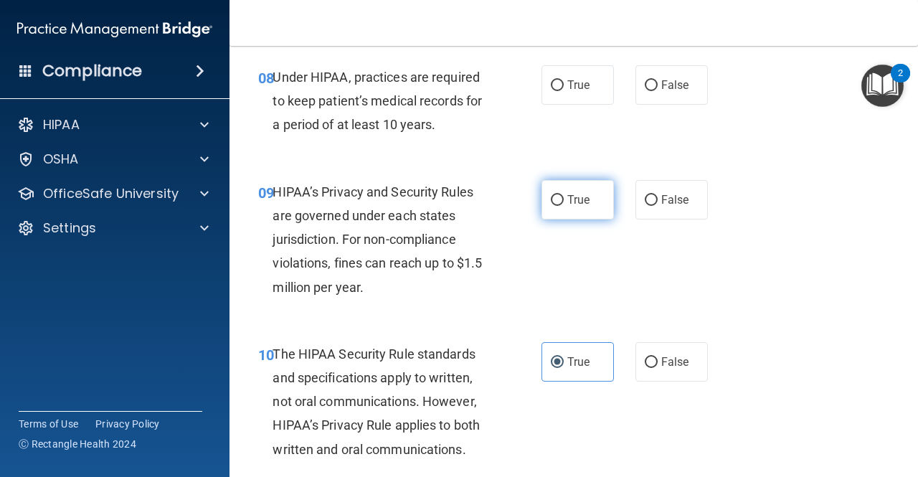
click at [567, 186] on label "True" at bounding box center [577, 199] width 72 height 39
click at [564, 195] on input "True" at bounding box center [557, 200] width 13 height 11
radio input "true"
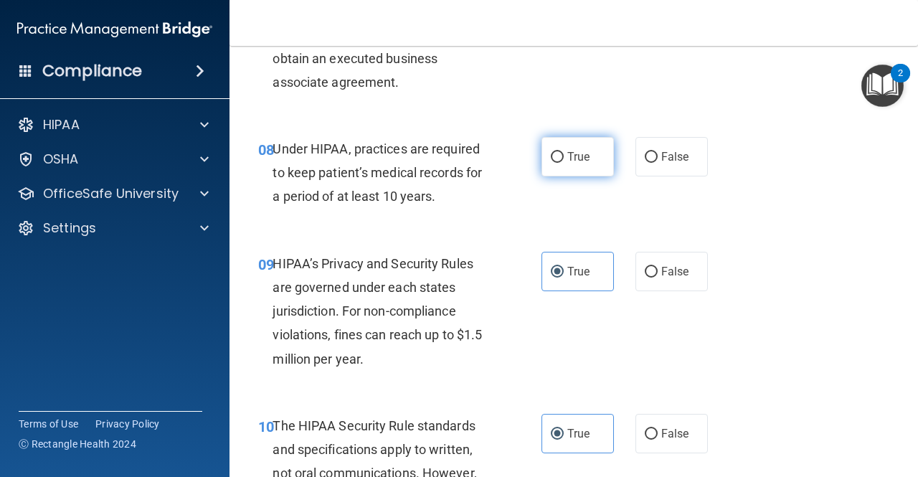
click at [551, 155] on input "True" at bounding box center [557, 157] width 13 height 11
radio input "true"
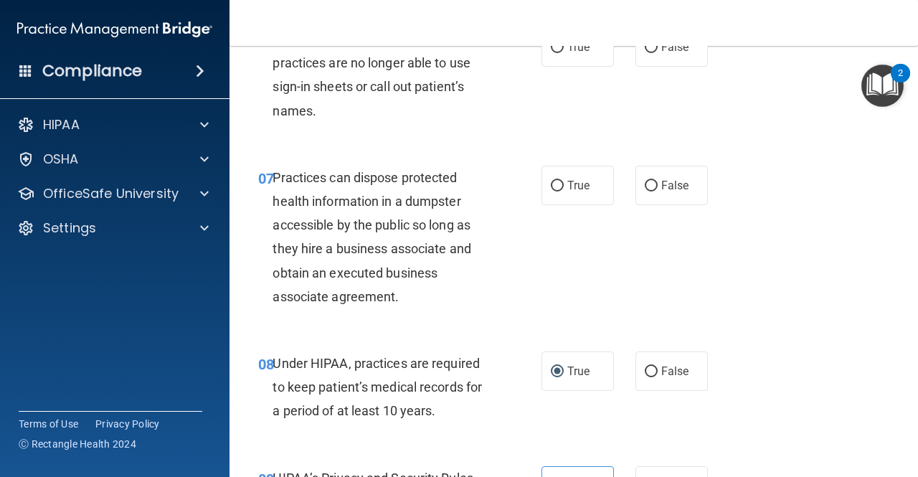
scroll to position [896, 0]
click at [691, 171] on label "False" at bounding box center [671, 185] width 72 height 39
click at [658, 181] on input "False" at bounding box center [651, 186] width 13 height 11
radio input "true"
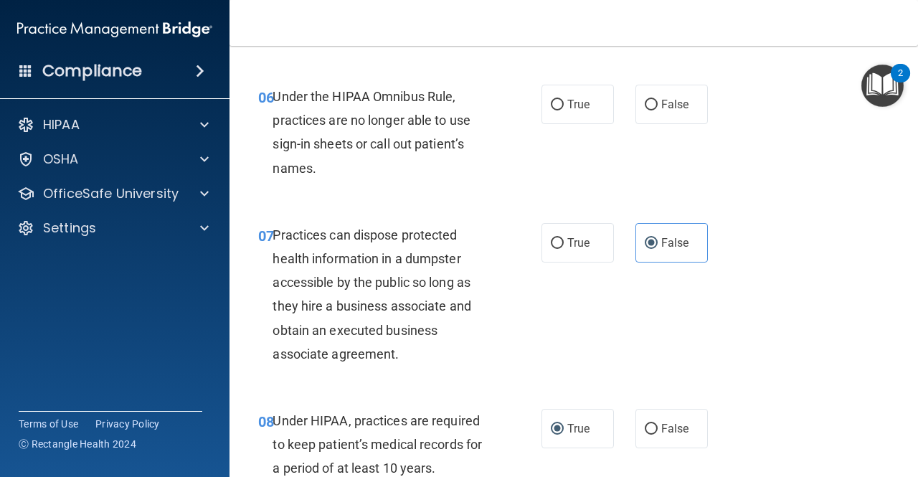
scroll to position [681, 0]
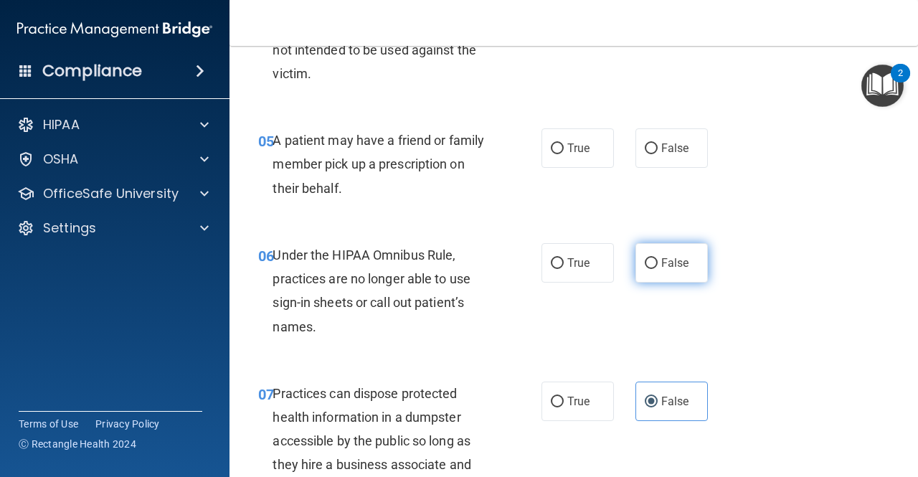
click at [667, 256] on span "False" at bounding box center [675, 263] width 28 height 14
click at [658, 258] on input "False" at bounding box center [651, 263] width 13 height 11
radio input "true"
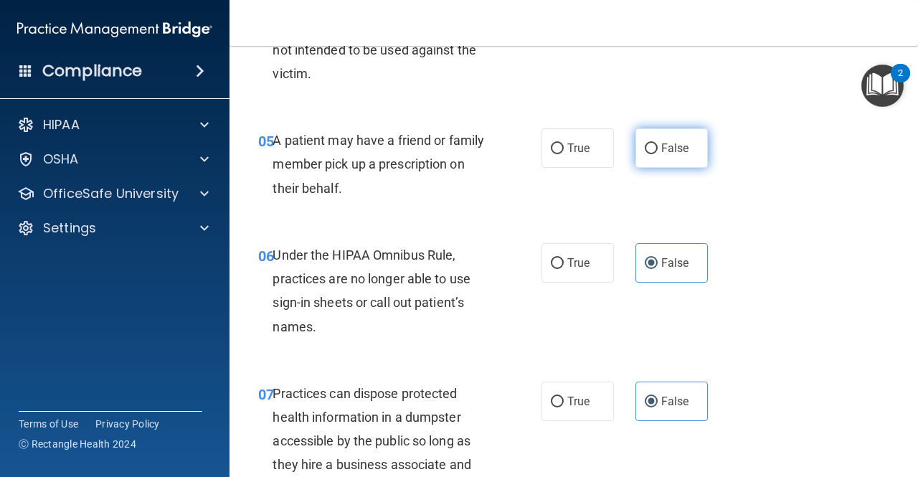
click at [666, 141] on span "False" at bounding box center [675, 148] width 28 height 14
click at [658, 143] on input "False" at bounding box center [651, 148] width 13 height 11
radio input "true"
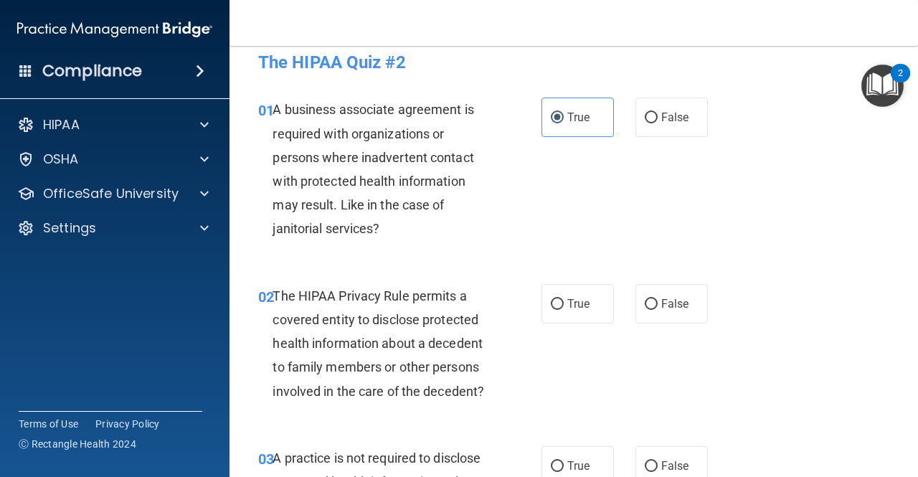
scroll to position [0, 0]
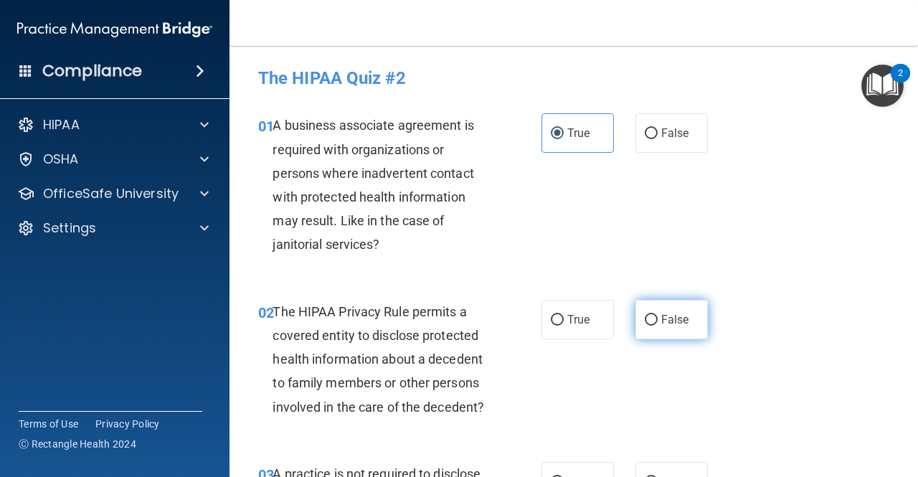
click at [678, 329] on label "False" at bounding box center [671, 319] width 72 height 39
click at [658, 326] on input "False" at bounding box center [651, 320] width 13 height 11
radio input "true"
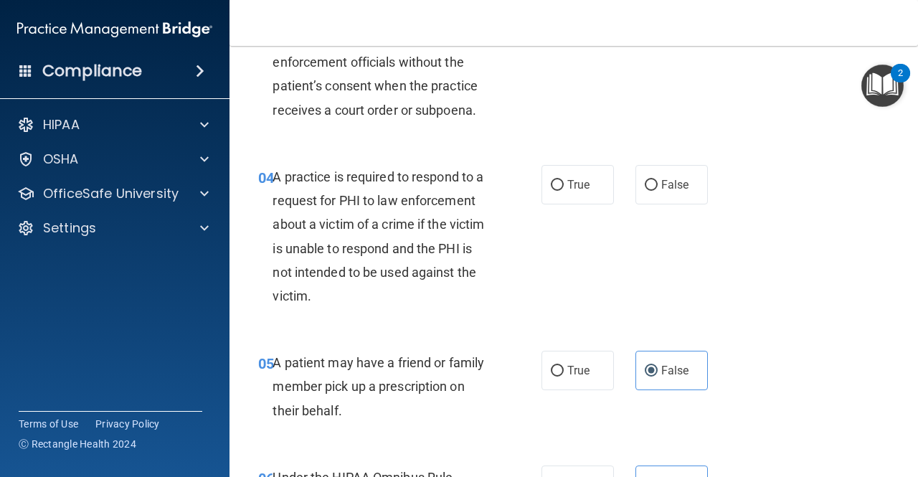
scroll to position [359, 0]
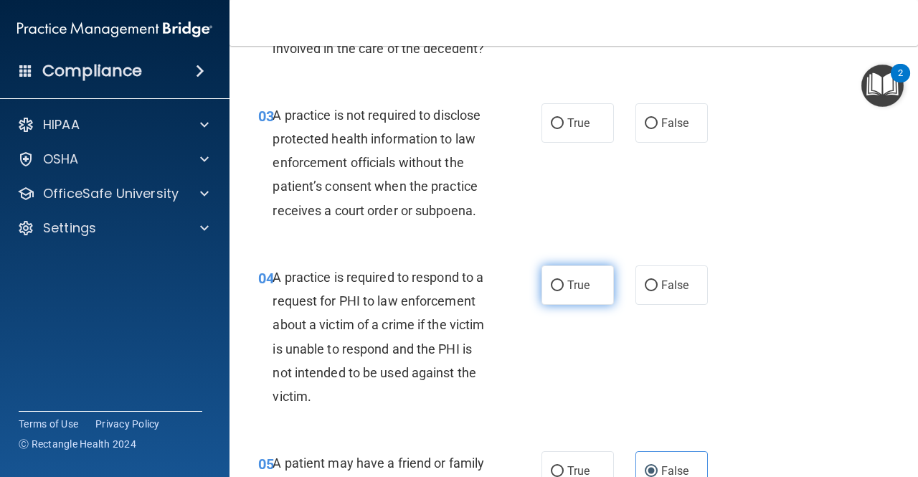
click at [580, 287] on span "True" at bounding box center [578, 285] width 22 height 14
click at [564, 287] on input "True" at bounding box center [557, 285] width 13 height 11
radio input "true"
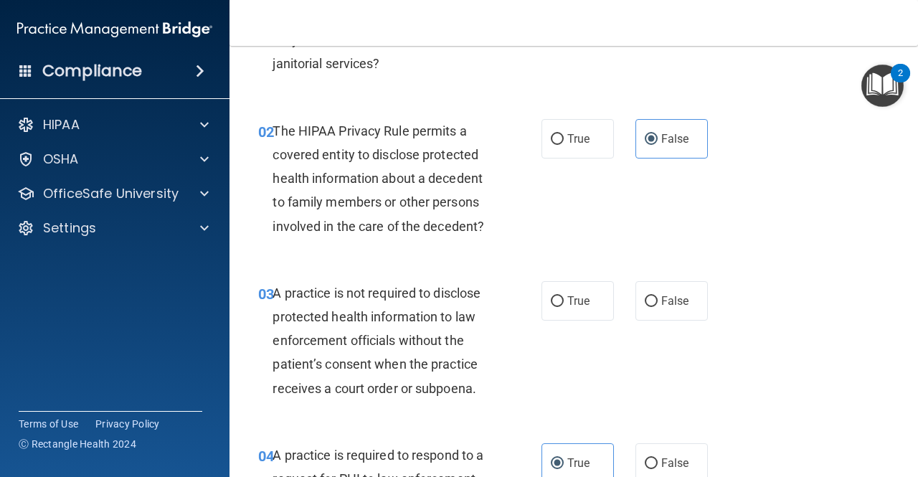
scroll to position [179, 0]
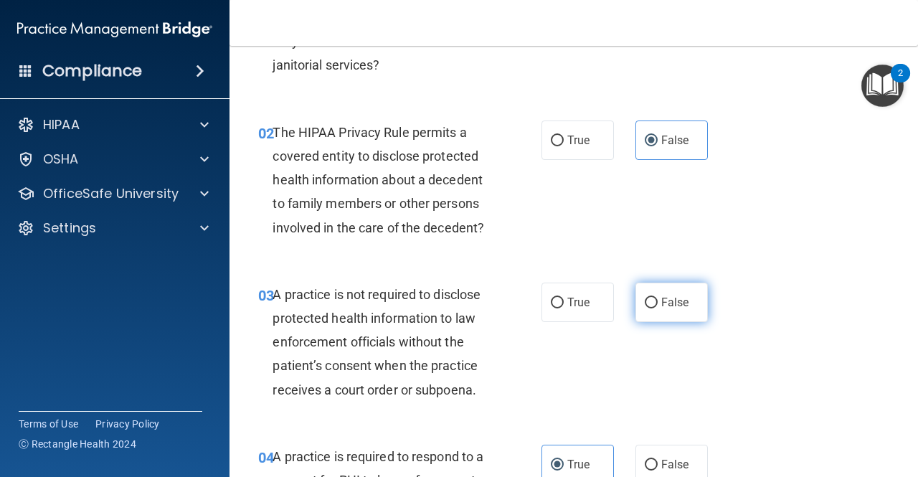
click at [651, 289] on label "False" at bounding box center [671, 302] width 72 height 39
click at [651, 298] on input "False" at bounding box center [651, 303] width 13 height 11
radio input "true"
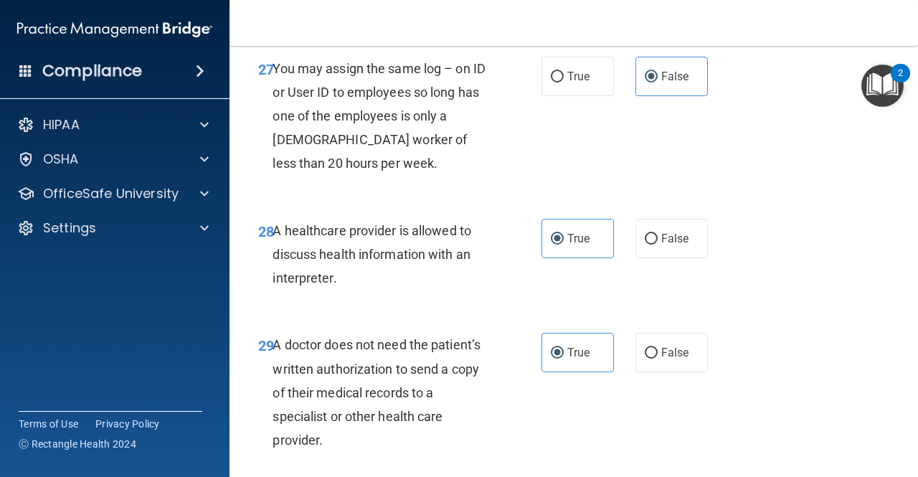
scroll to position [4195, 0]
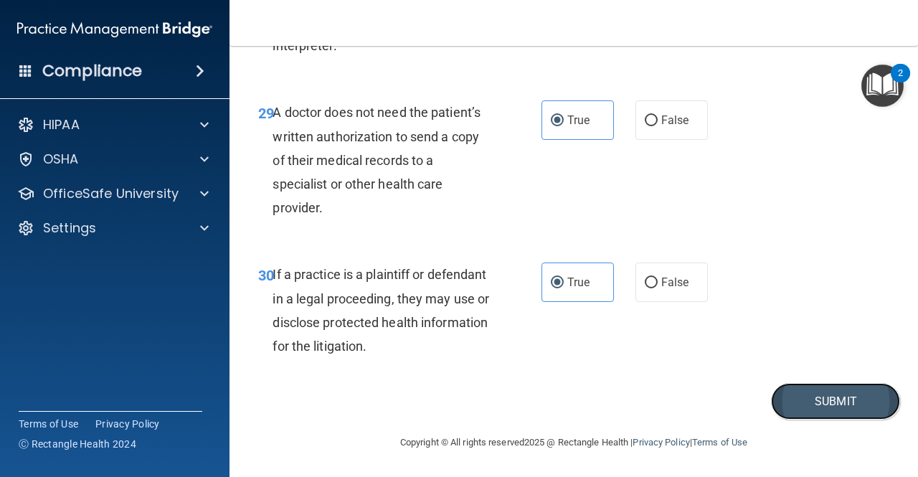
click at [771, 394] on button "Submit" at bounding box center [835, 401] width 129 height 37
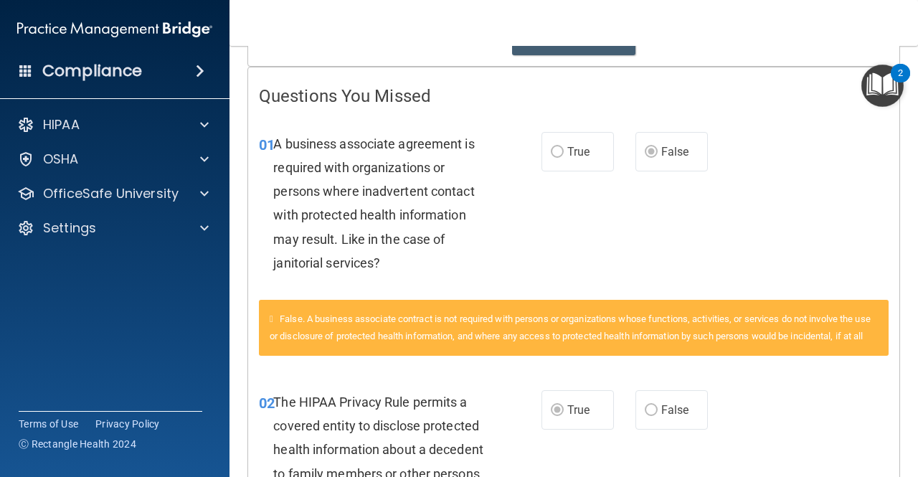
scroll to position [215, 0]
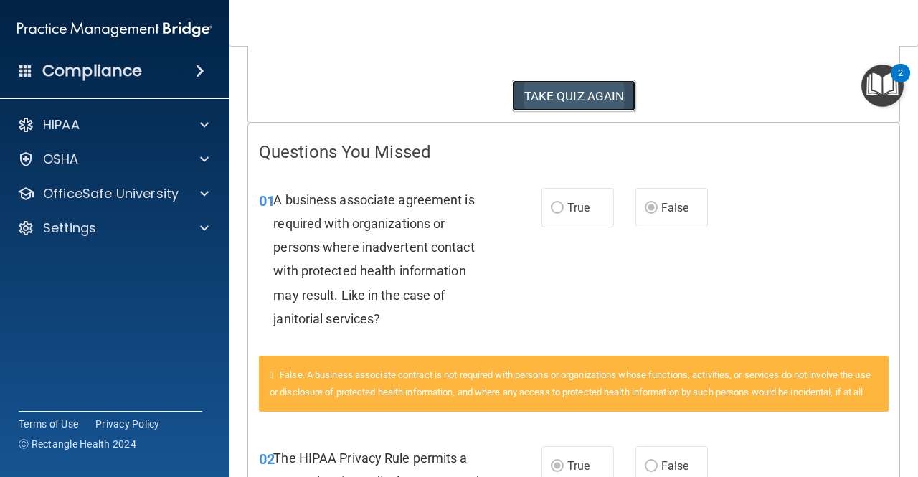
click at [567, 98] on button "TAKE QUIZ AGAIN" at bounding box center [574, 96] width 124 height 32
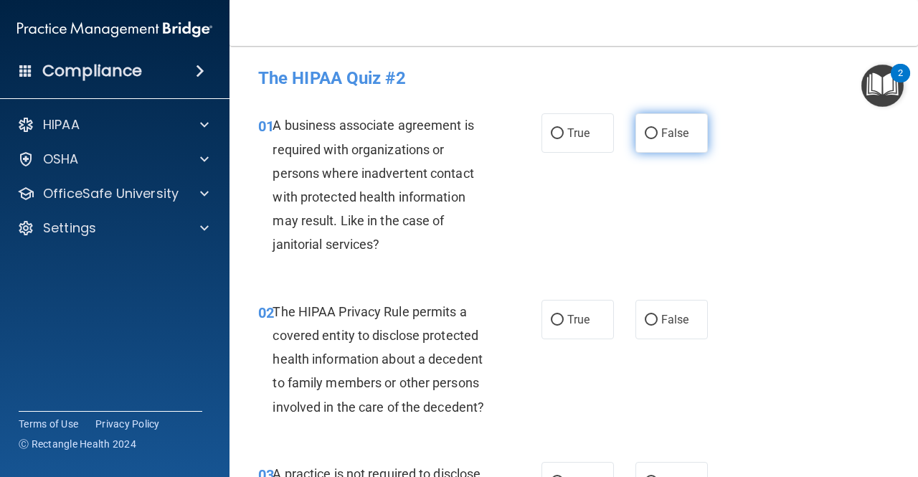
click at [653, 130] on label "False" at bounding box center [671, 132] width 72 height 39
click at [653, 130] on input "False" at bounding box center [651, 133] width 13 height 11
radio input "true"
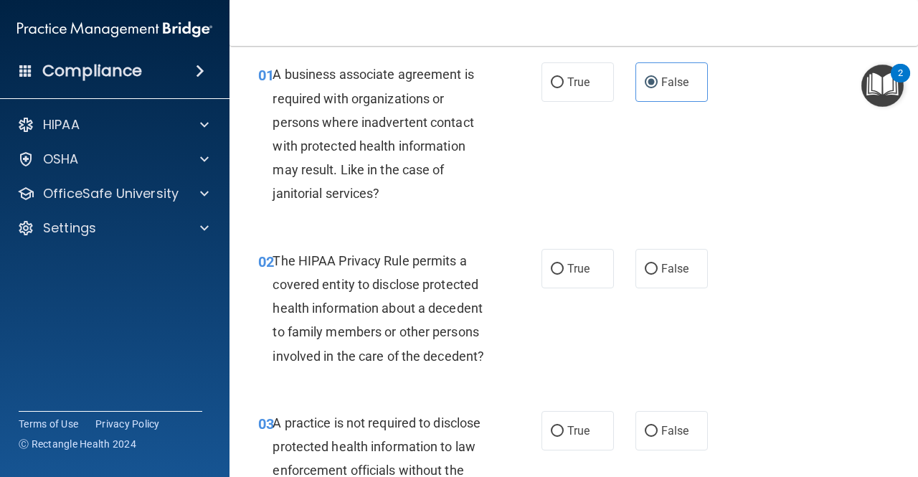
scroll to position [72, 0]
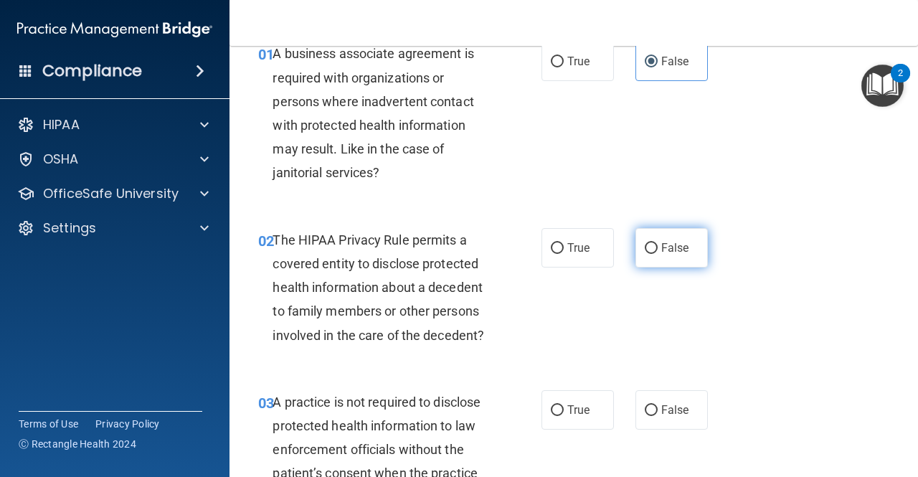
click at [667, 247] on span "False" at bounding box center [675, 248] width 28 height 14
click at [658, 247] on input "False" at bounding box center [651, 248] width 13 height 11
radio input "true"
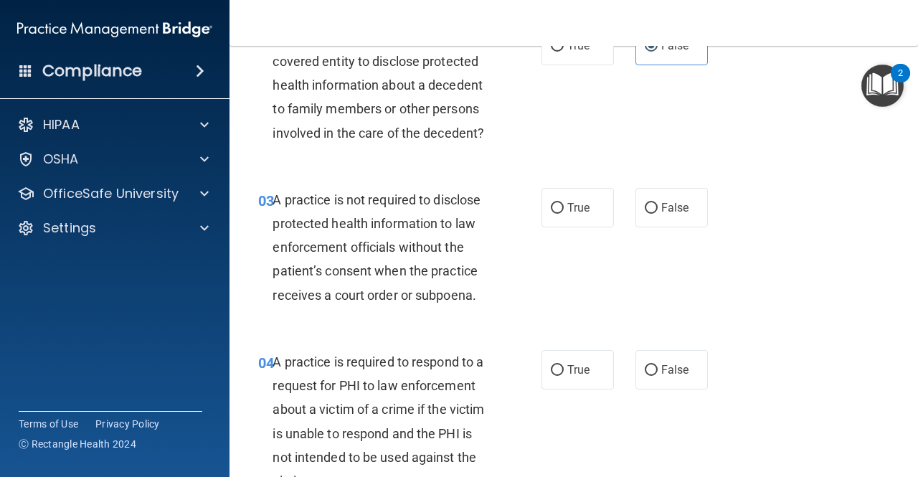
scroll to position [287, 0]
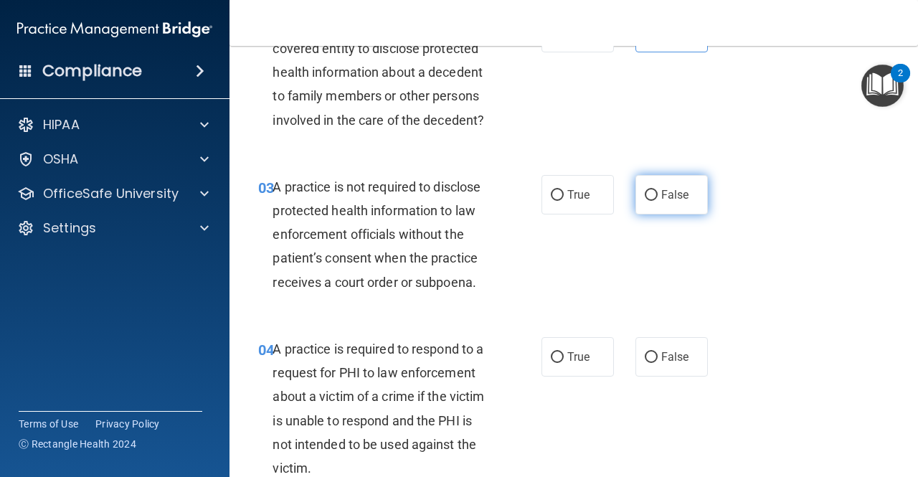
click at [653, 189] on label "False" at bounding box center [671, 194] width 72 height 39
click at [653, 190] on input "False" at bounding box center [651, 195] width 13 height 11
radio input "true"
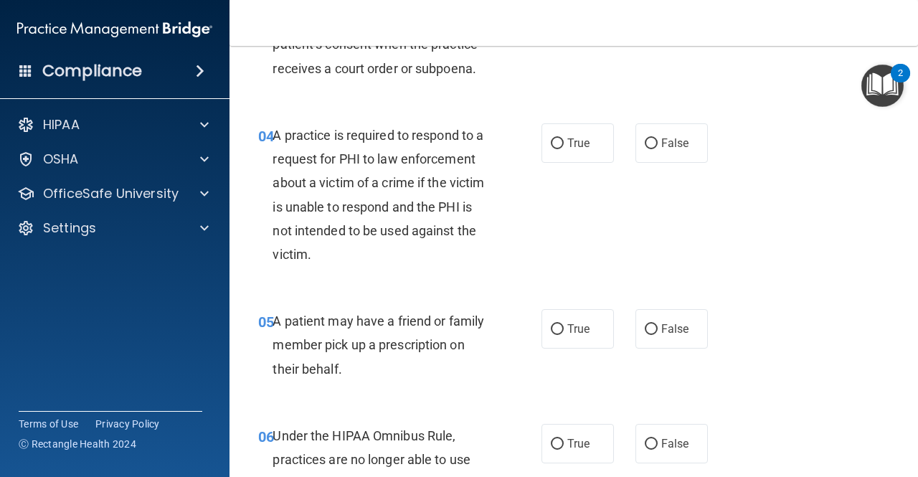
scroll to position [502, 0]
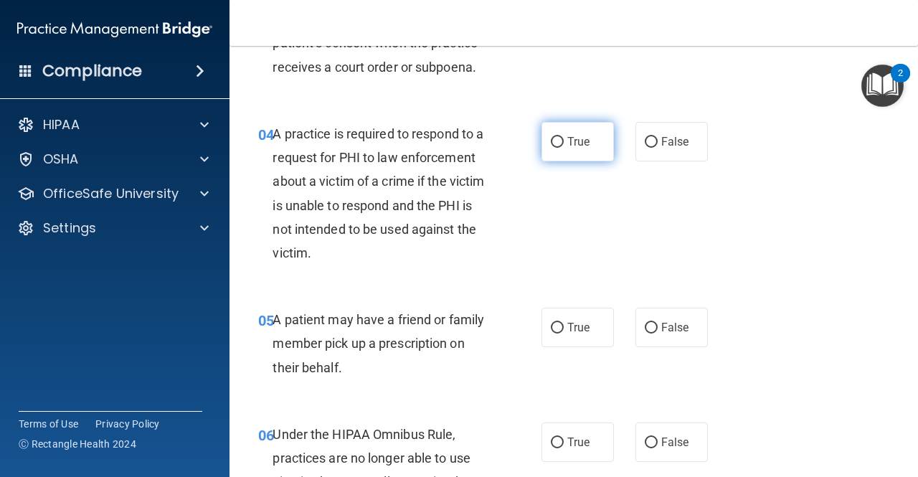
click at [581, 149] on label "True" at bounding box center [577, 141] width 72 height 39
click at [564, 148] on input "True" at bounding box center [557, 142] width 13 height 11
radio input "true"
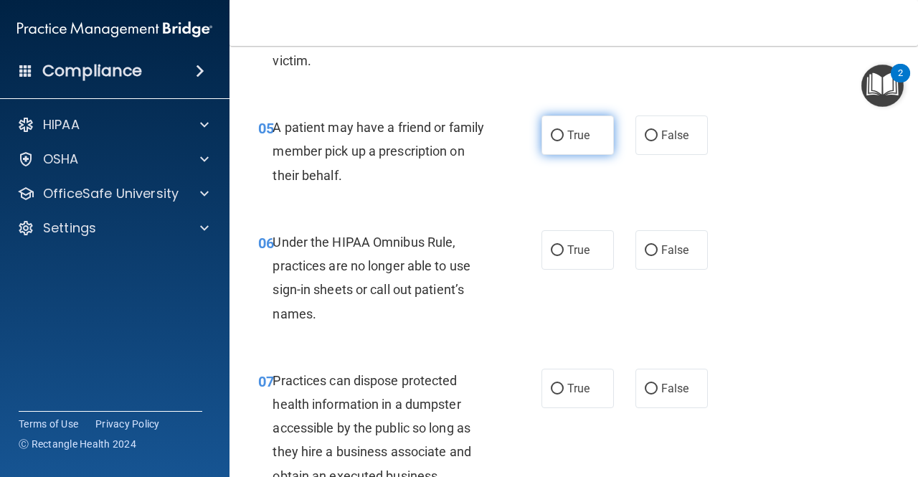
scroll to position [717, 0]
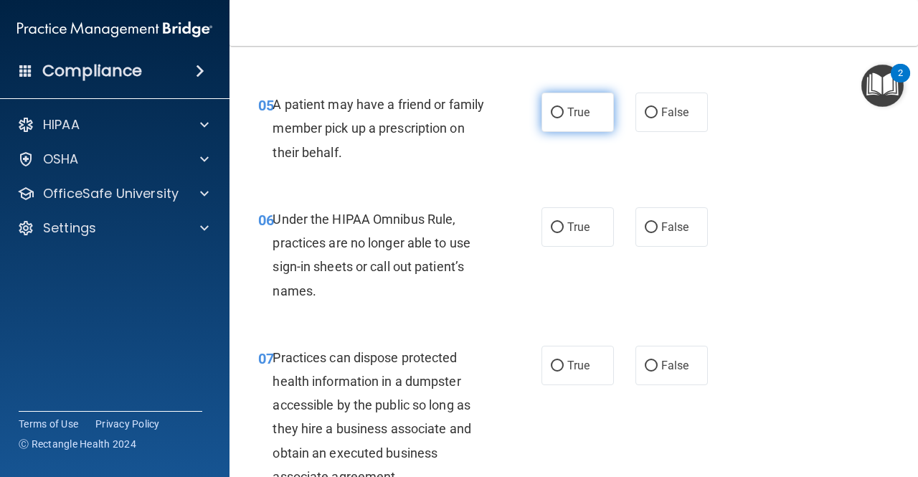
click at [551, 113] on input "True" at bounding box center [557, 113] width 13 height 11
radio input "true"
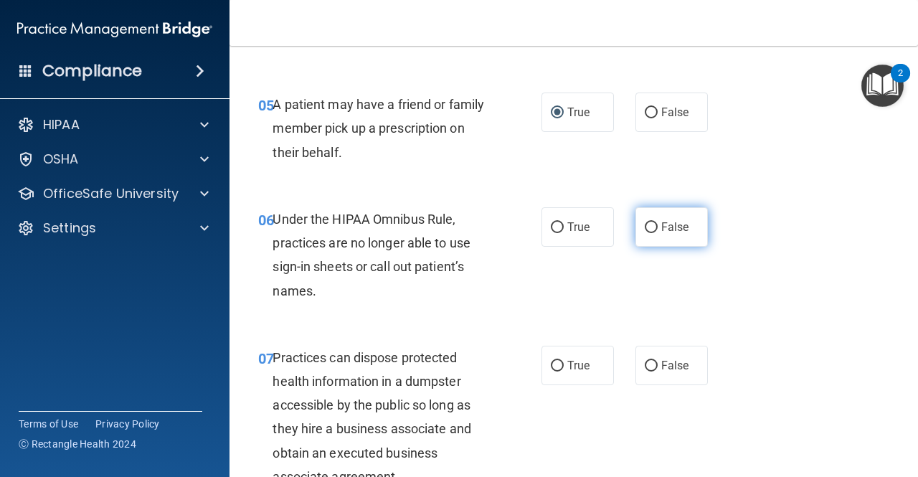
click at [666, 221] on span "False" at bounding box center [675, 227] width 28 height 14
click at [658, 222] on input "False" at bounding box center [651, 227] width 13 height 11
radio input "true"
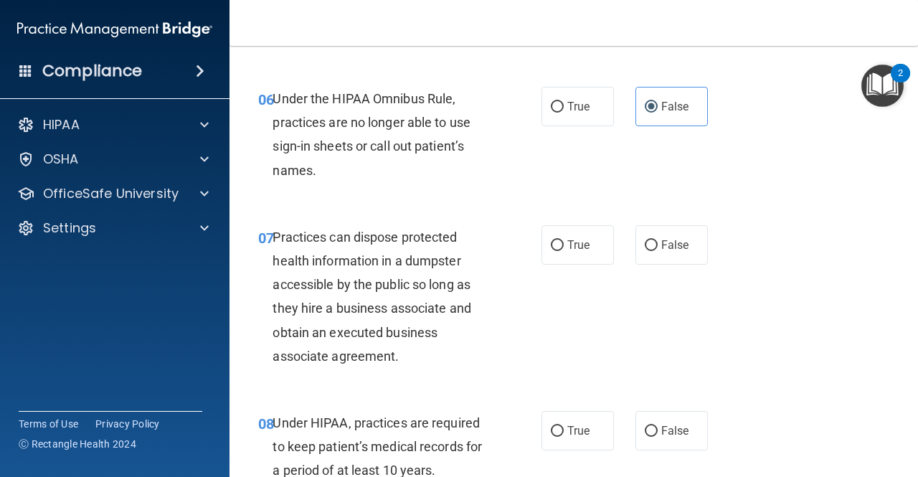
scroll to position [861, 0]
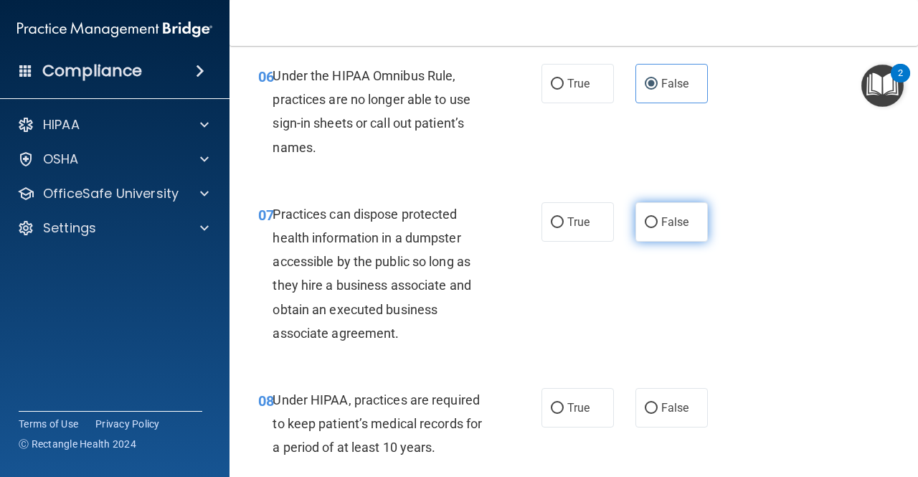
click at [690, 219] on label "False" at bounding box center [671, 221] width 72 height 39
click at [658, 219] on input "False" at bounding box center [651, 222] width 13 height 11
radio input "true"
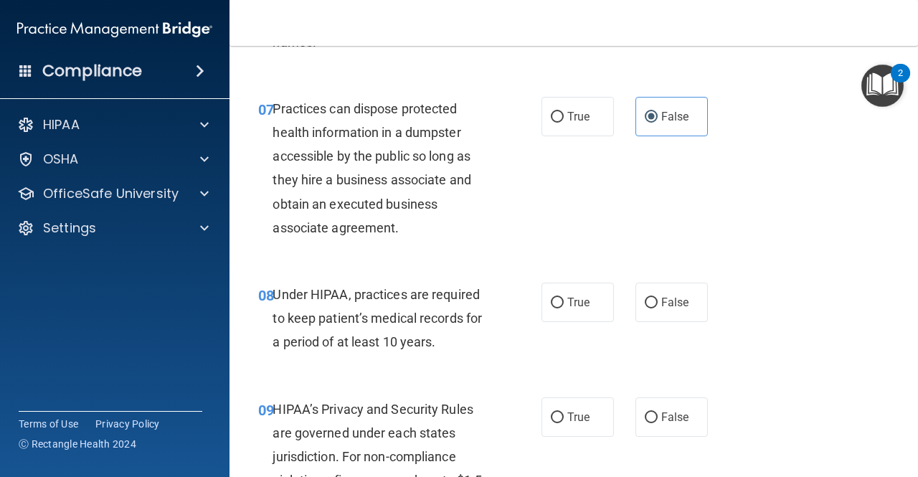
scroll to position [1004, 0]
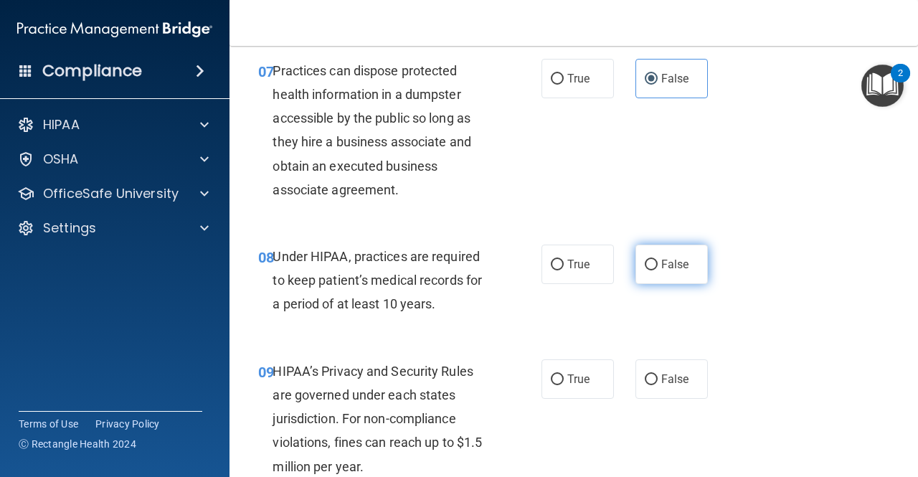
click at [663, 261] on span "False" at bounding box center [675, 264] width 28 height 14
click at [658, 261] on input "False" at bounding box center [651, 265] width 13 height 11
radio input "true"
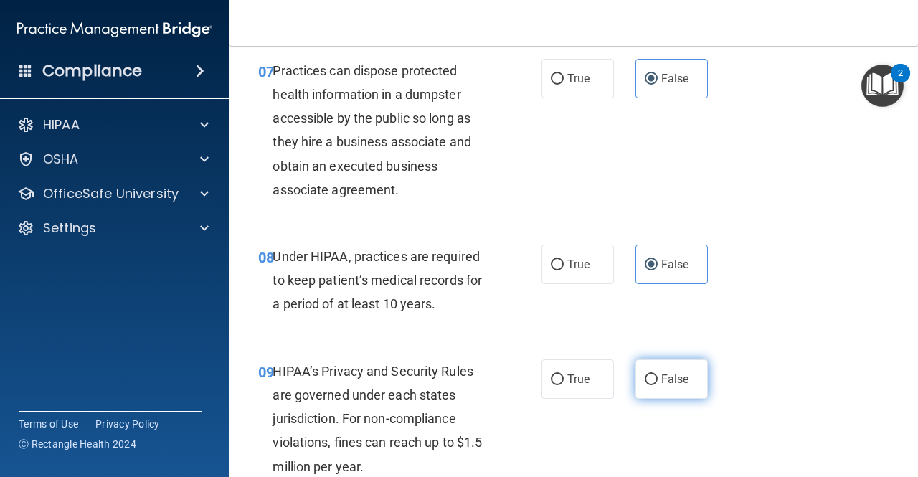
click at [648, 369] on label "False" at bounding box center [671, 378] width 72 height 39
click at [648, 374] on input "False" at bounding box center [651, 379] width 13 height 11
radio input "true"
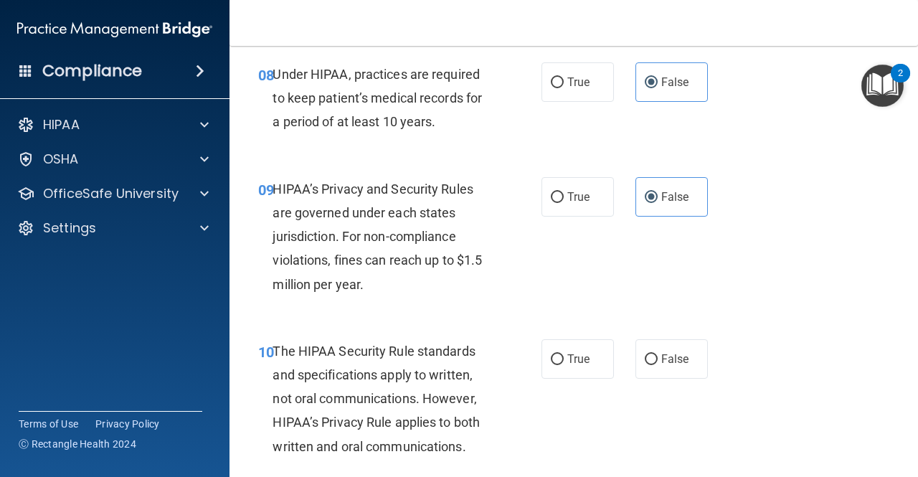
scroll to position [1219, 0]
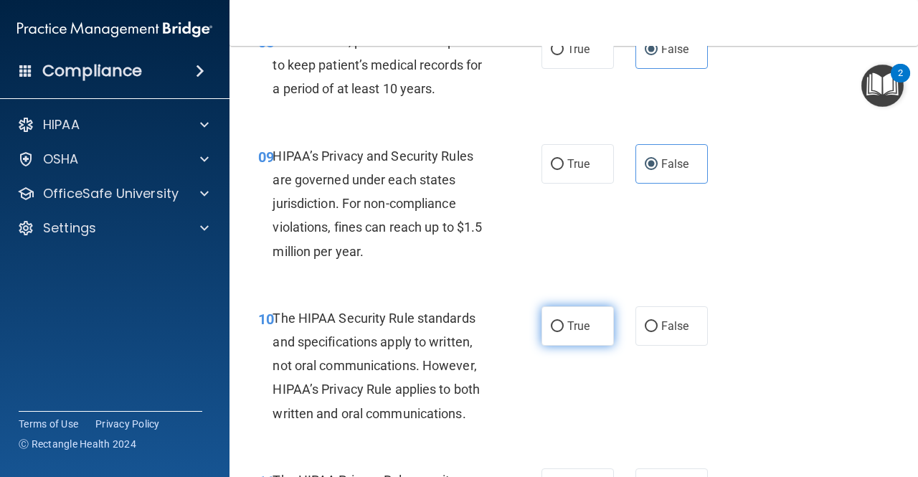
click at [567, 330] on span "True" at bounding box center [578, 326] width 22 height 14
click at [564, 330] on input "True" at bounding box center [557, 326] width 13 height 11
radio input "true"
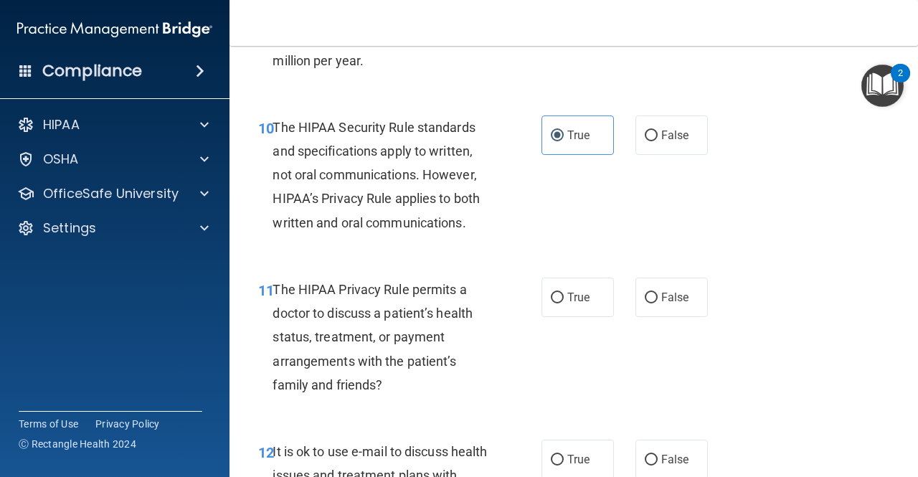
scroll to position [1506, 0]
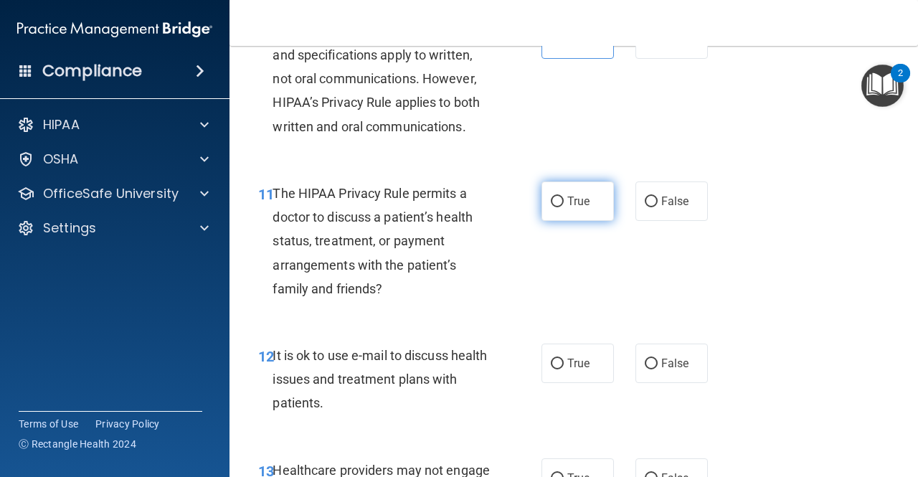
click at [574, 198] on span "True" at bounding box center [578, 201] width 22 height 14
click at [564, 198] on input "True" at bounding box center [557, 202] width 13 height 11
radio input "true"
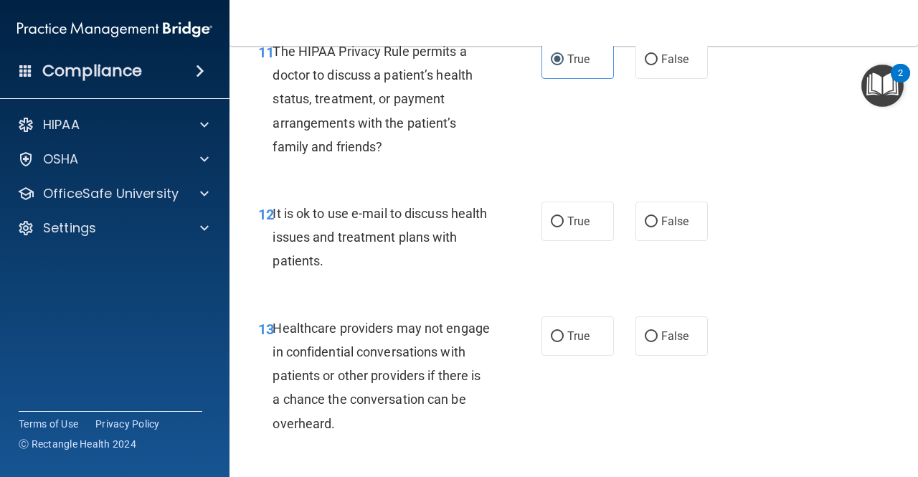
scroll to position [1649, 0]
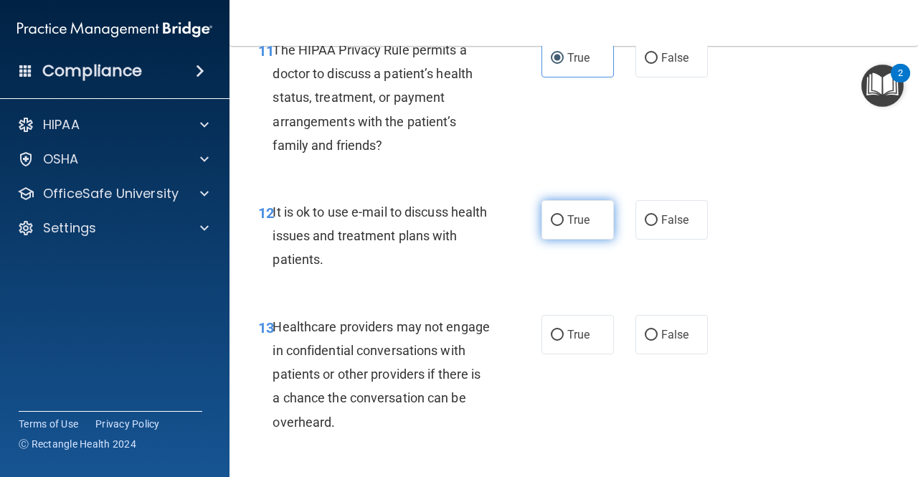
click at [571, 222] on span "True" at bounding box center [578, 220] width 22 height 14
click at [564, 222] on input "True" at bounding box center [557, 220] width 13 height 11
radio input "true"
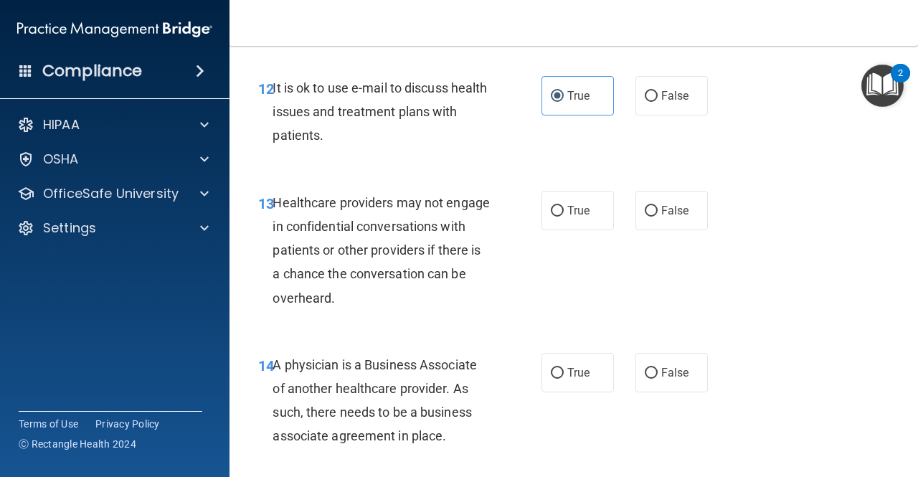
scroll to position [1793, 0]
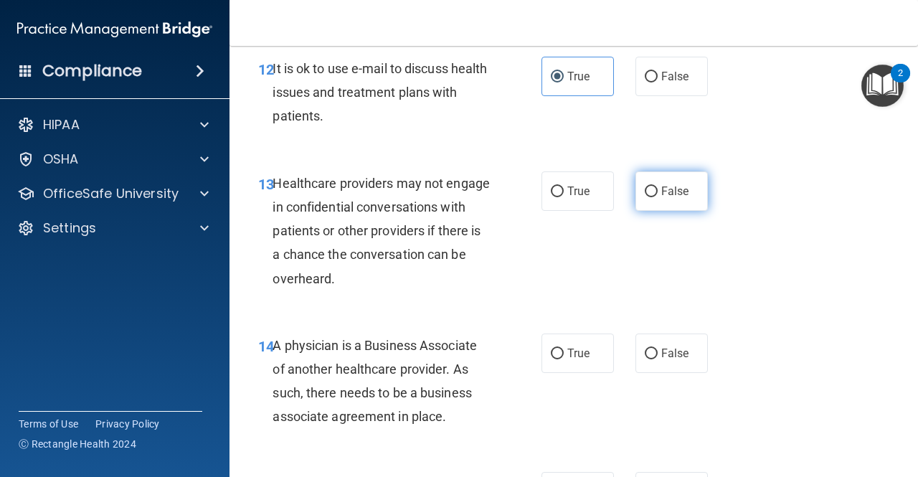
click at [661, 190] on span "False" at bounding box center [675, 191] width 28 height 14
click at [658, 190] on input "False" at bounding box center [651, 191] width 13 height 11
radio input "true"
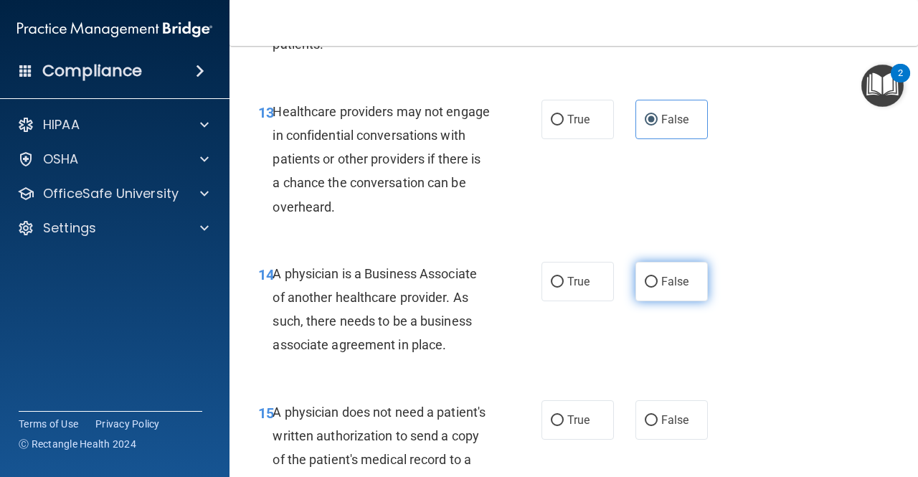
click at [652, 283] on label "False" at bounding box center [671, 281] width 72 height 39
click at [652, 283] on input "False" at bounding box center [651, 282] width 13 height 11
radio input "true"
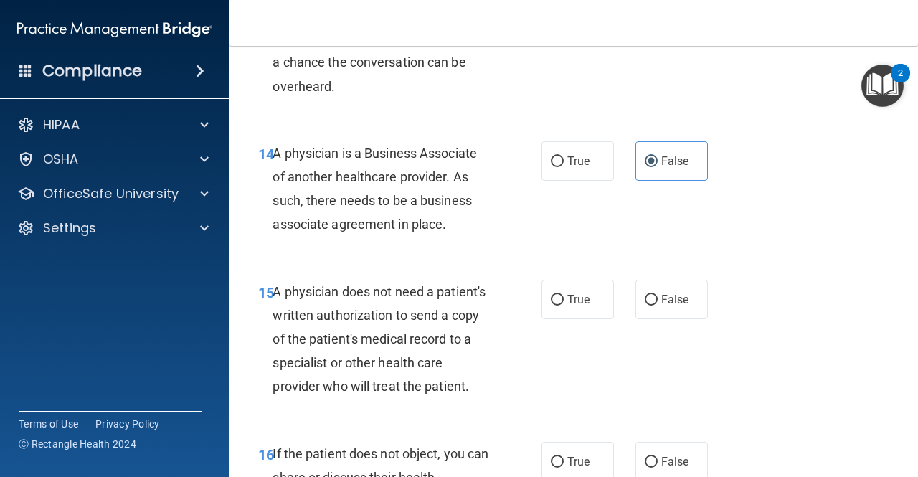
scroll to position [2008, 0]
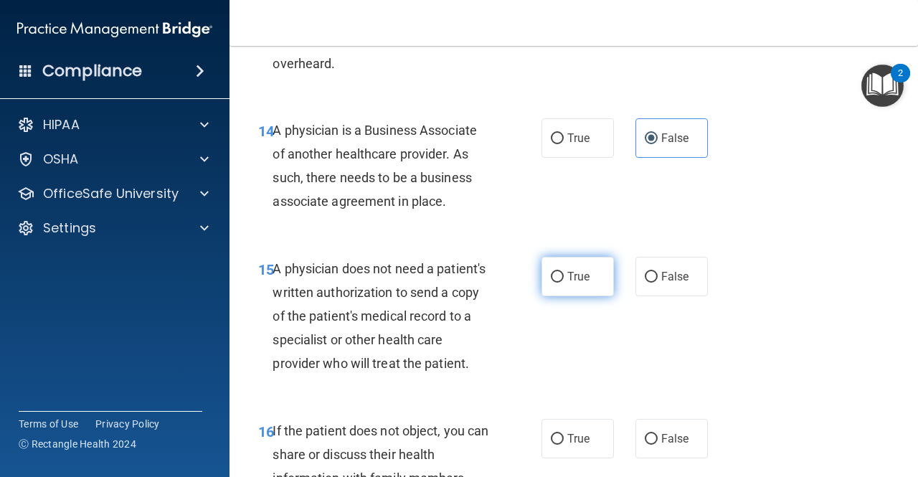
click at [551, 278] on input "True" at bounding box center [557, 277] width 13 height 11
radio input "true"
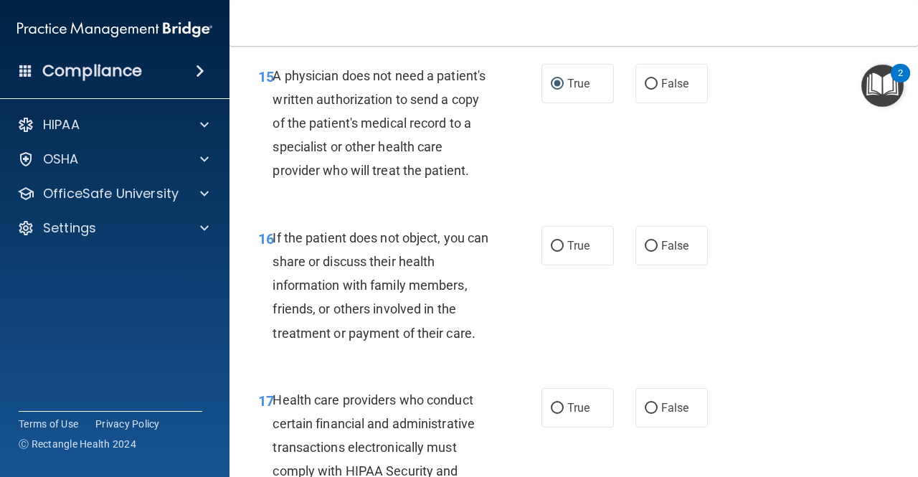
scroll to position [2223, 0]
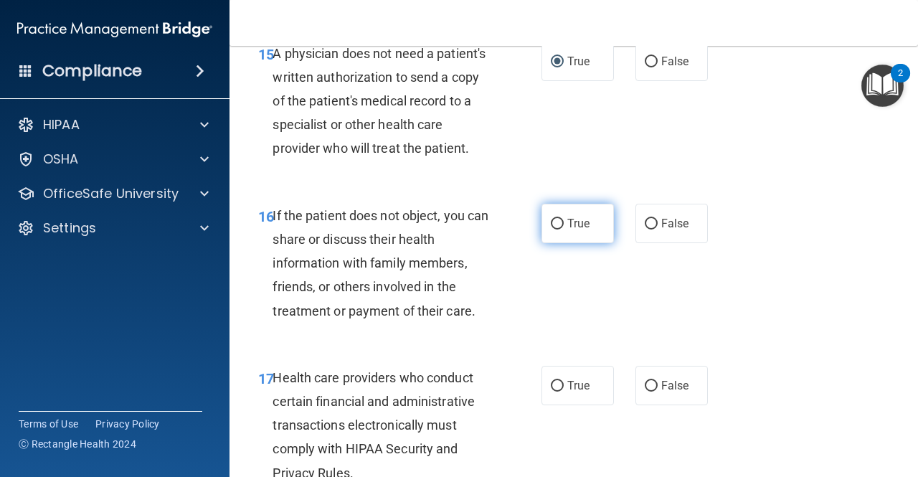
click at [569, 230] on span "True" at bounding box center [578, 224] width 22 height 14
click at [564, 229] on input "True" at bounding box center [557, 224] width 13 height 11
radio input "true"
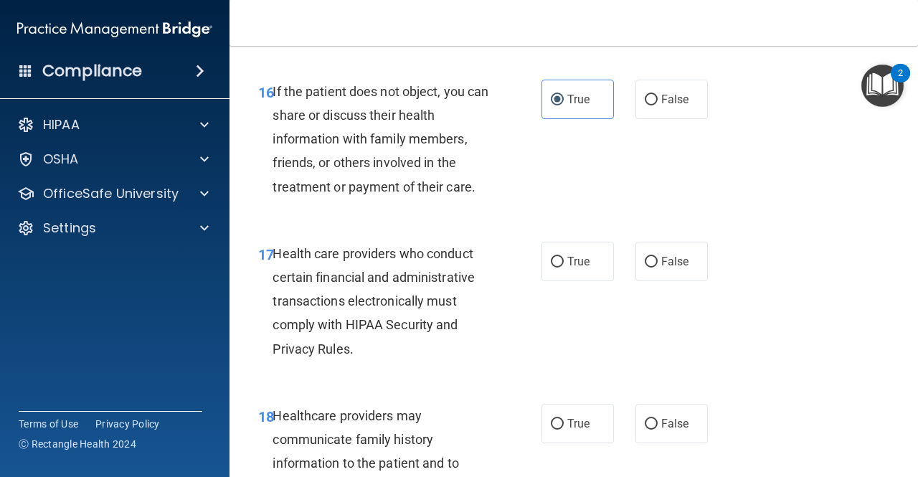
scroll to position [2367, 0]
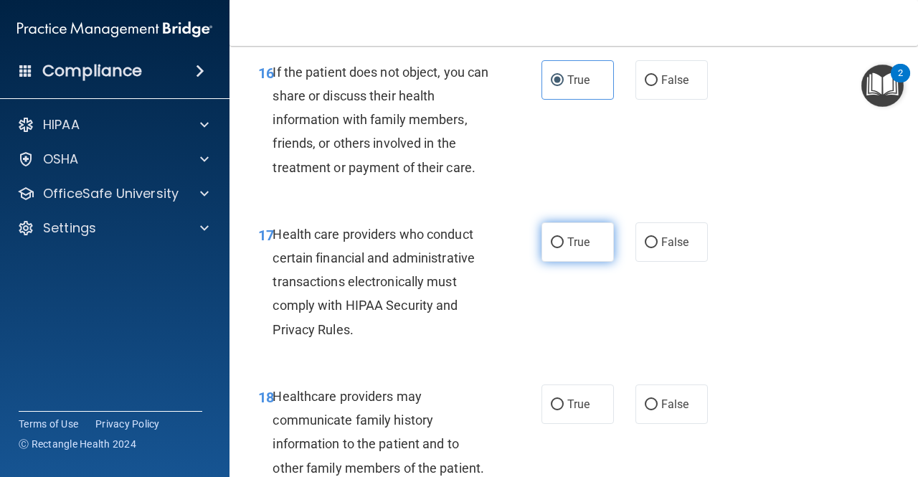
click at [561, 262] on label "True" at bounding box center [577, 241] width 72 height 39
click at [561, 248] on input "True" at bounding box center [557, 242] width 13 height 11
radio input "true"
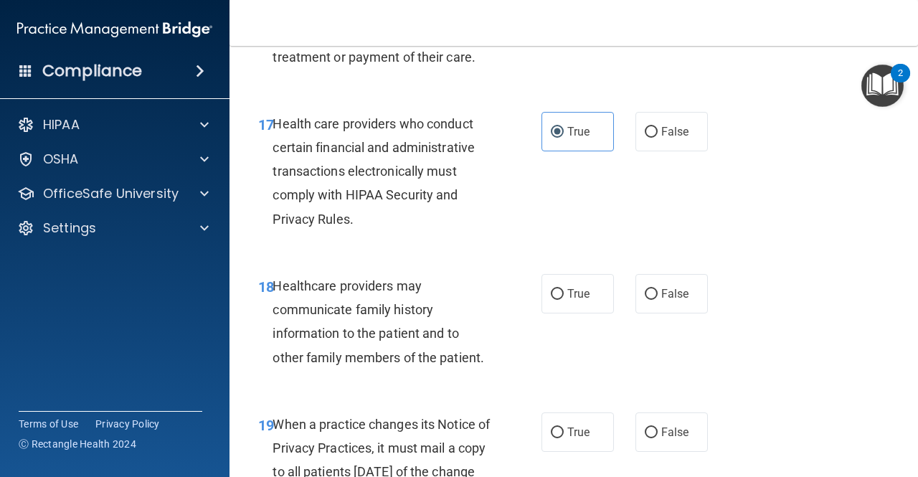
scroll to position [2510, 0]
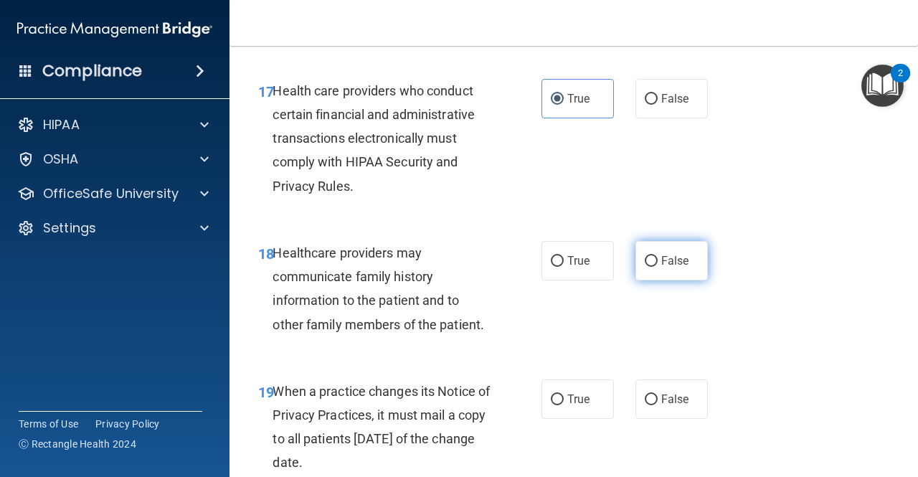
click at [661, 267] on span "False" at bounding box center [675, 261] width 28 height 14
click at [658, 267] on input "False" at bounding box center [651, 261] width 13 height 11
radio input "true"
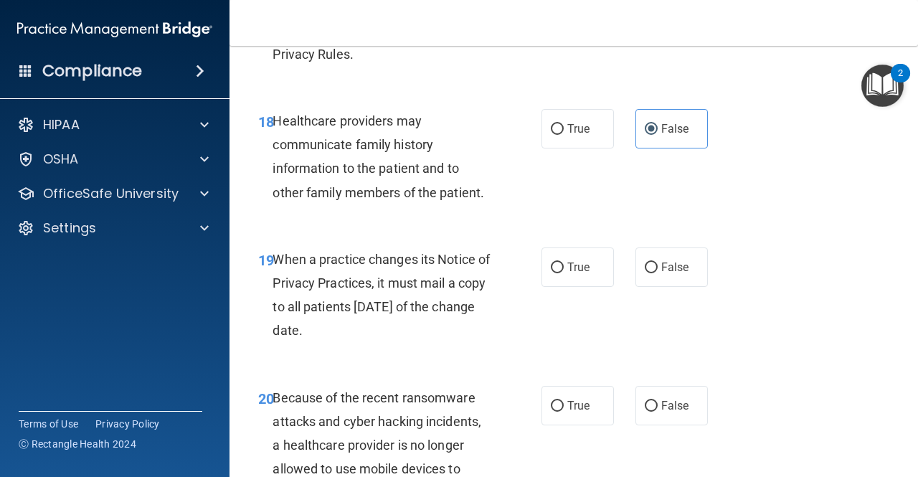
scroll to position [2653, 0]
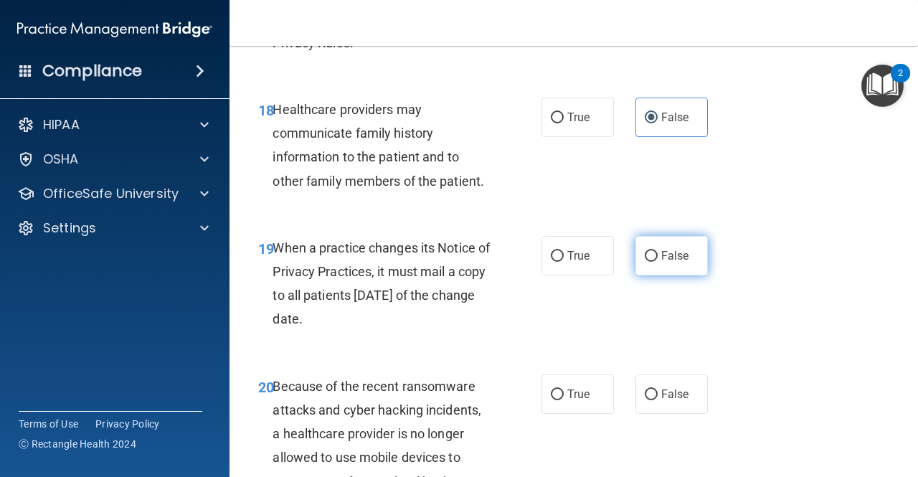
click at [689, 275] on label "False" at bounding box center [671, 255] width 72 height 39
click at [658, 262] on input "False" at bounding box center [651, 256] width 13 height 11
radio input "true"
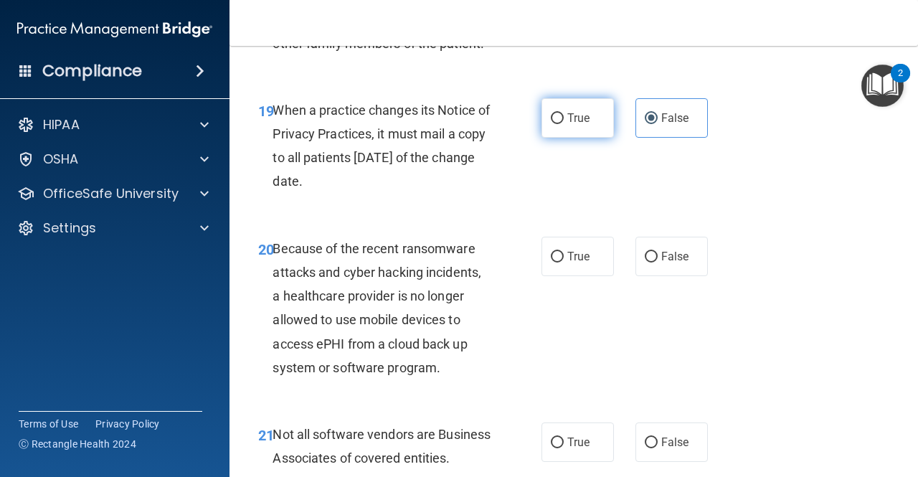
scroll to position [2797, 0]
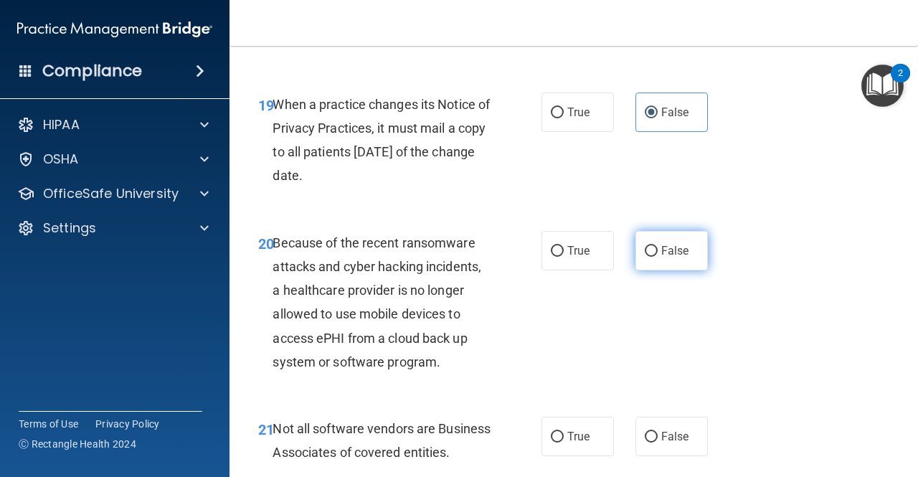
click at [662, 270] on label "False" at bounding box center [671, 250] width 72 height 39
click at [658, 257] on input "False" at bounding box center [651, 251] width 13 height 11
radio input "true"
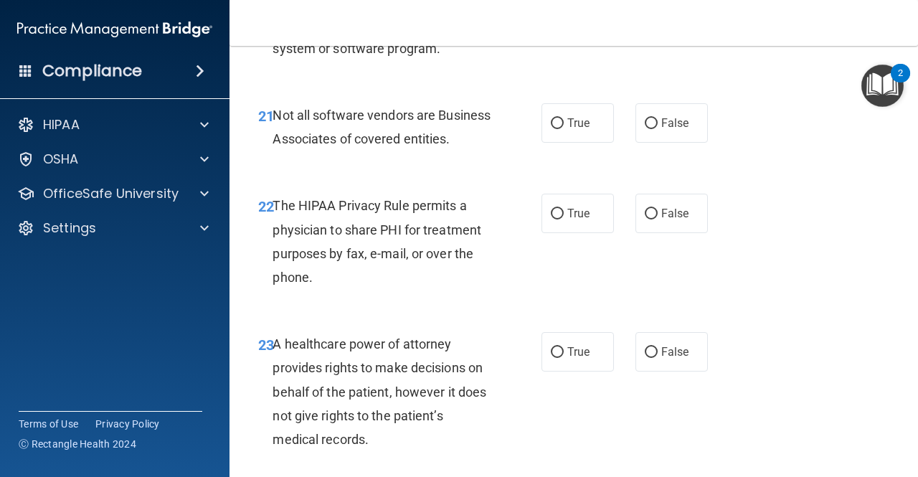
scroll to position [3299, 0]
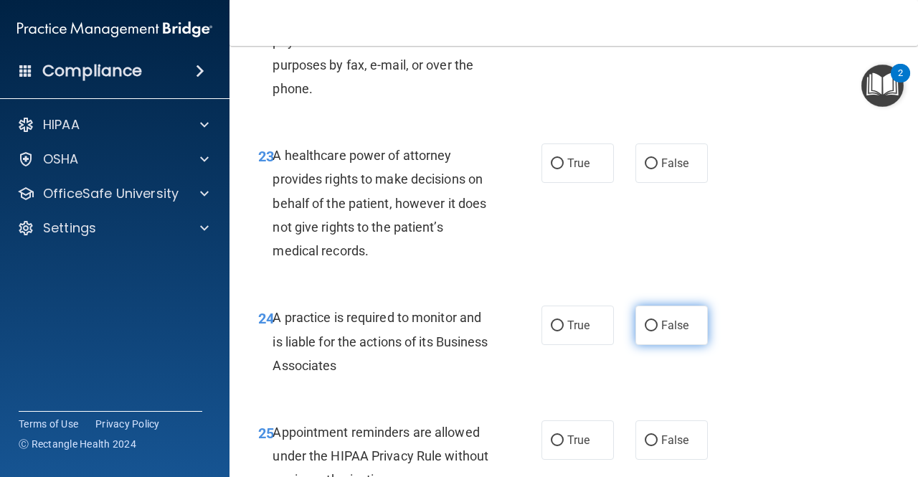
click at [648, 345] on label "False" at bounding box center [671, 325] width 72 height 39
click at [648, 331] on input "False" at bounding box center [651, 326] width 13 height 11
radio input "true"
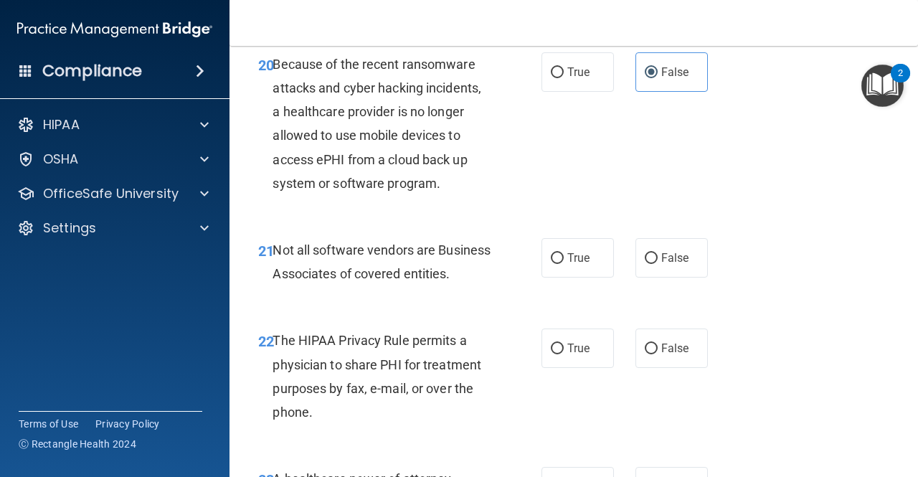
scroll to position [2940, 0]
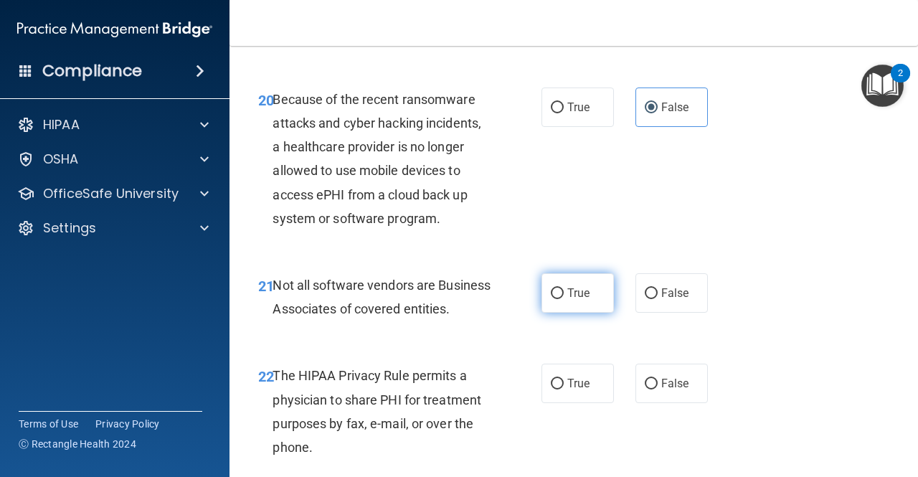
click at [590, 313] on label "True" at bounding box center [577, 292] width 72 height 39
click at [564, 299] on input "True" at bounding box center [557, 293] width 13 height 11
radio input "true"
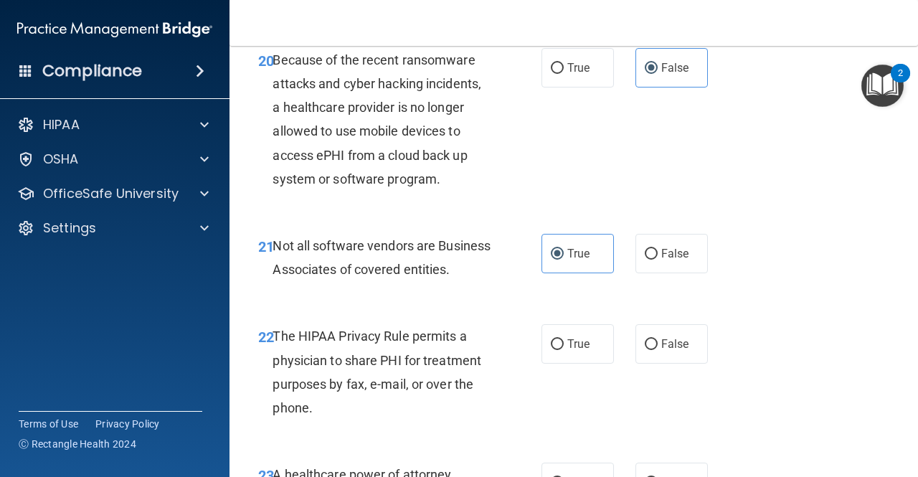
scroll to position [3012, 0]
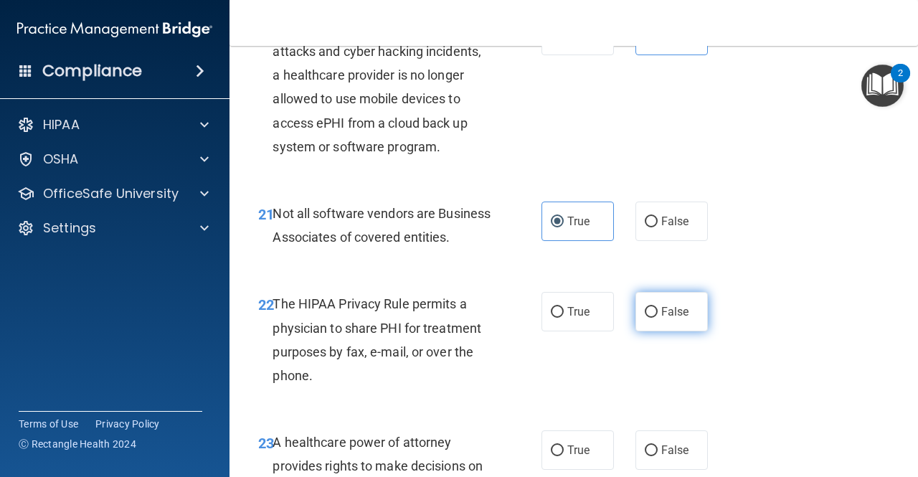
click at [669, 318] on span "False" at bounding box center [675, 312] width 28 height 14
click at [658, 318] on input "False" at bounding box center [651, 312] width 13 height 11
radio input "true"
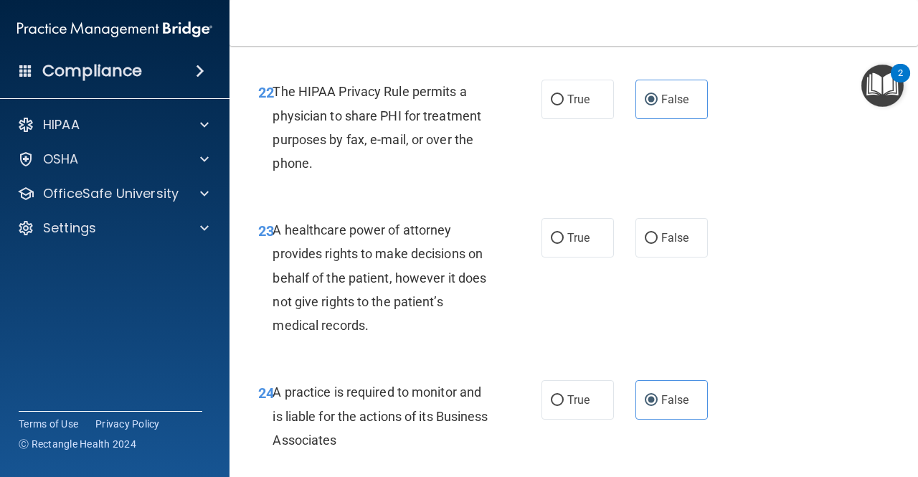
scroll to position [3227, 0]
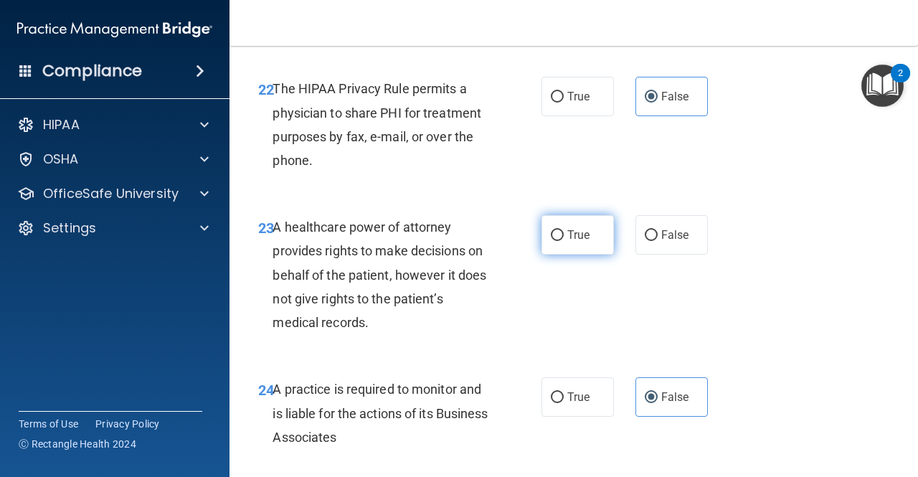
click at [578, 242] on span "True" at bounding box center [578, 235] width 22 height 14
click at [564, 241] on input "True" at bounding box center [557, 235] width 13 height 11
radio input "true"
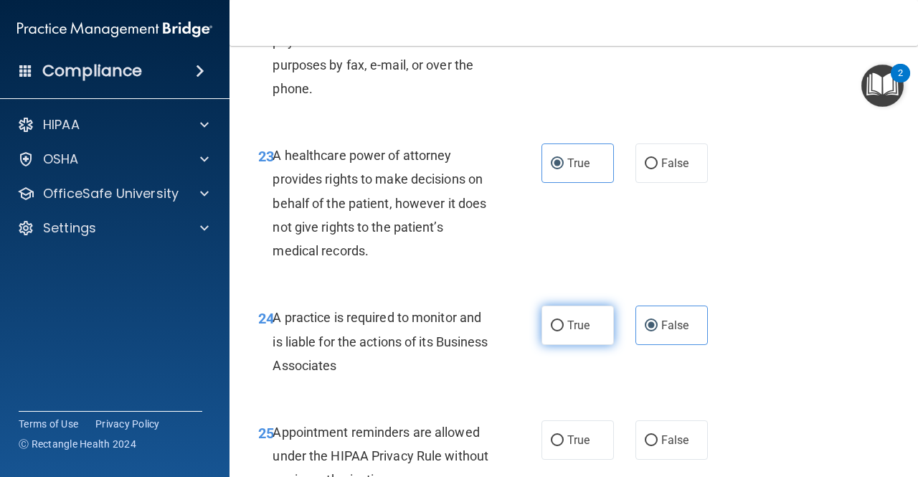
click at [579, 345] on label "True" at bounding box center [577, 325] width 72 height 39
click at [564, 331] on input "True" at bounding box center [557, 326] width 13 height 11
radio input "true"
radio input "false"
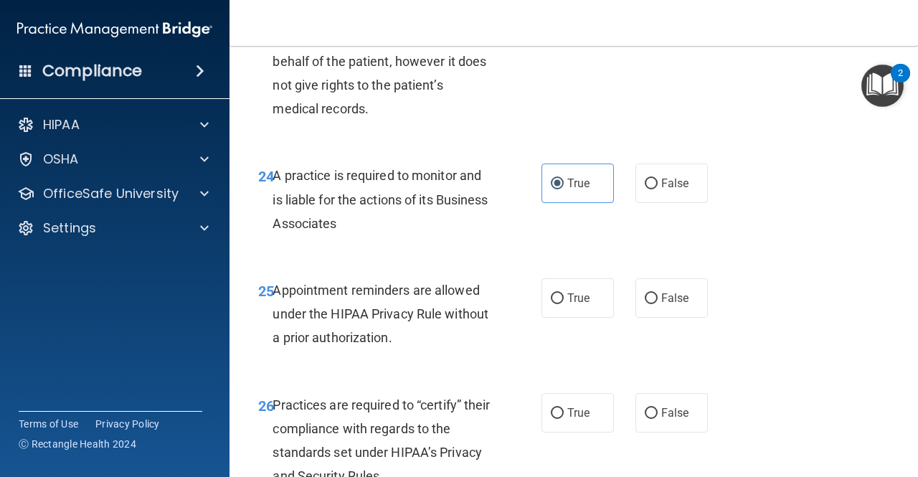
scroll to position [3442, 0]
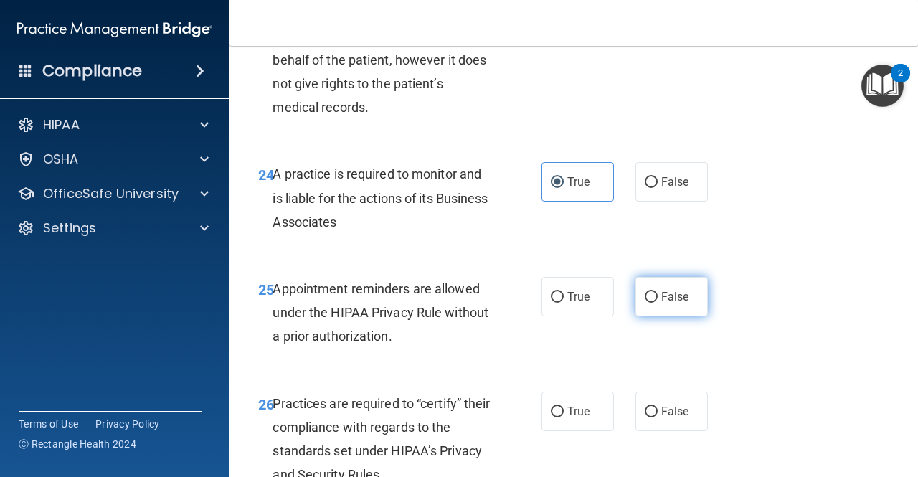
click at [671, 303] on span "False" at bounding box center [675, 297] width 28 height 14
click at [658, 303] on input "False" at bounding box center [651, 297] width 13 height 11
radio input "true"
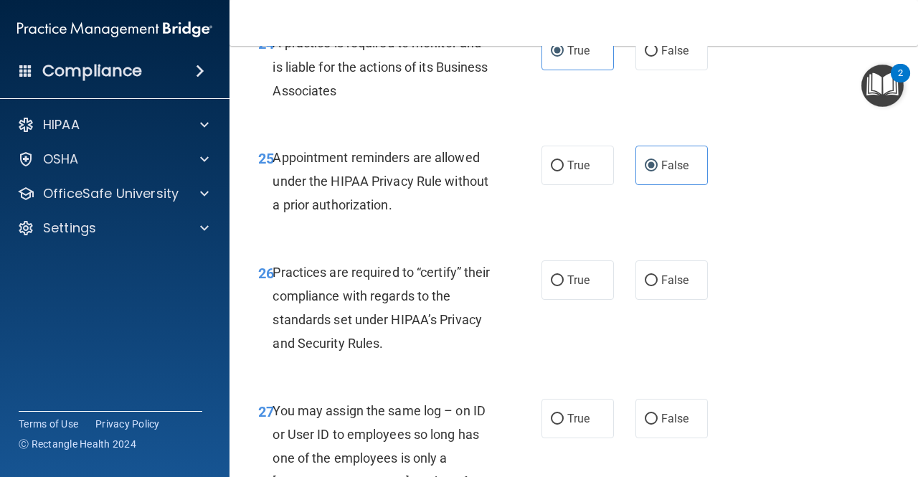
scroll to position [3586, 0]
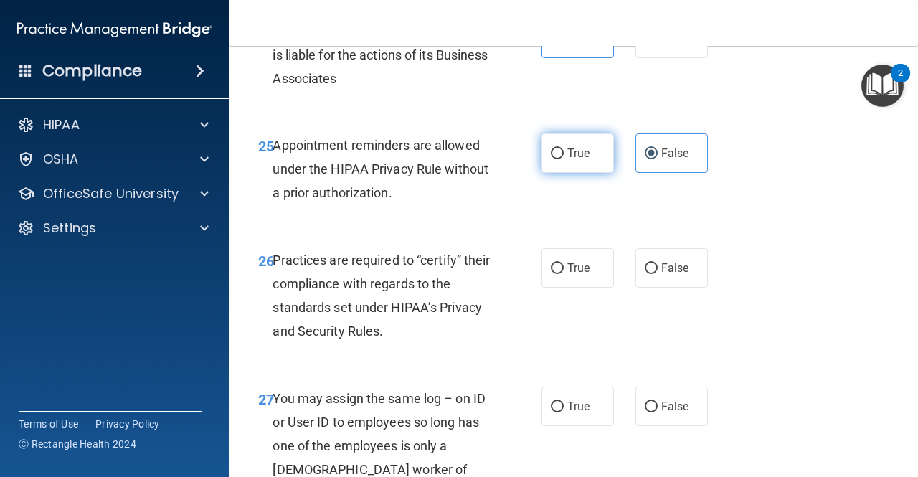
click at [574, 160] on span "True" at bounding box center [578, 153] width 22 height 14
click at [564, 159] on input "True" at bounding box center [557, 153] width 13 height 11
radio input "true"
radio input "false"
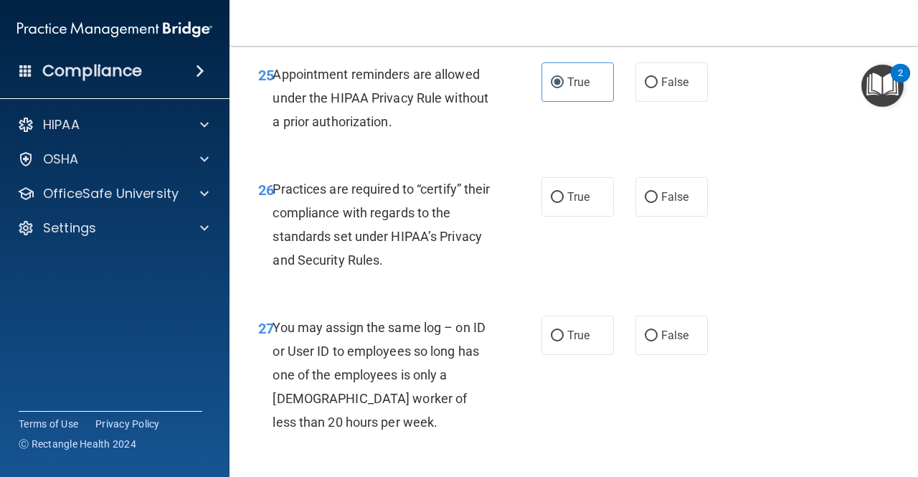
scroll to position [3657, 0]
click at [577, 203] on span "True" at bounding box center [578, 196] width 22 height 14
click at [564, 202] on input "True" at bounding box center [557, 196] width 13 height 11
radio input "true"
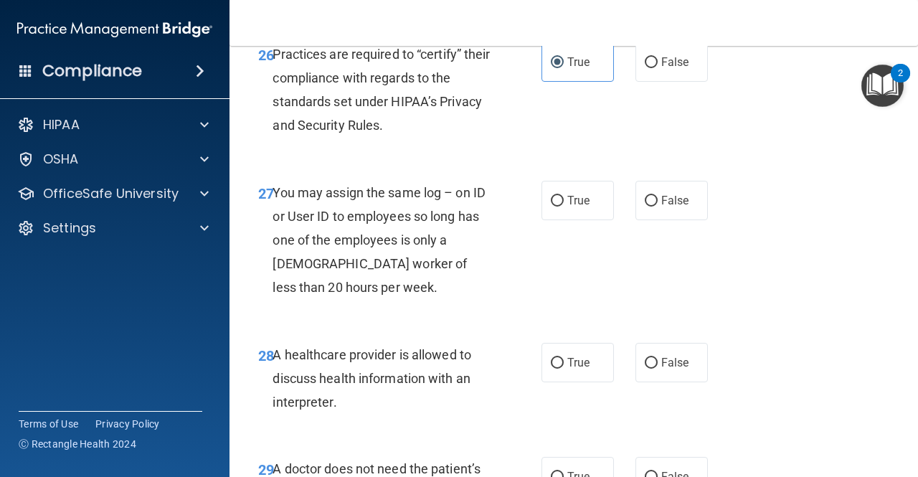
scroll to position [3801, 0]
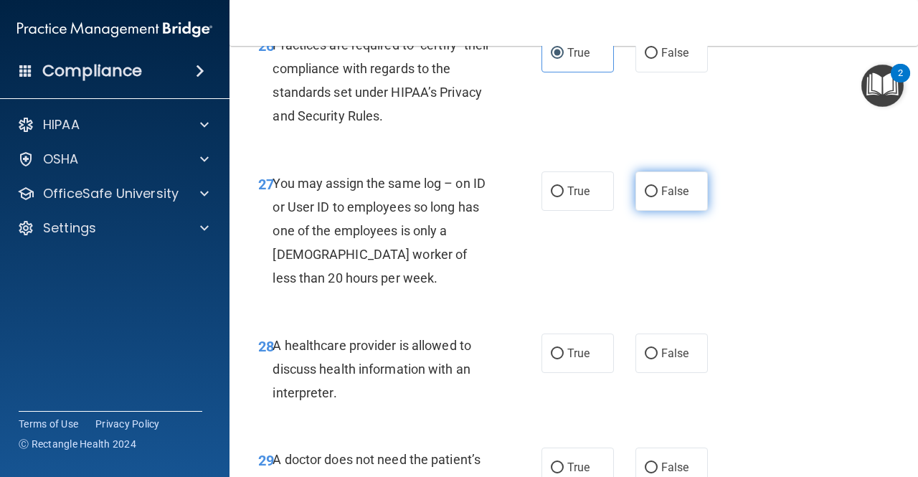
click at [655, 211] on label "False" at bounding box center [671, 190] width 72 height 39
click at [655, 197] on input "False" at bounding box center [651, 191] width 13 height 11
radio input "true"
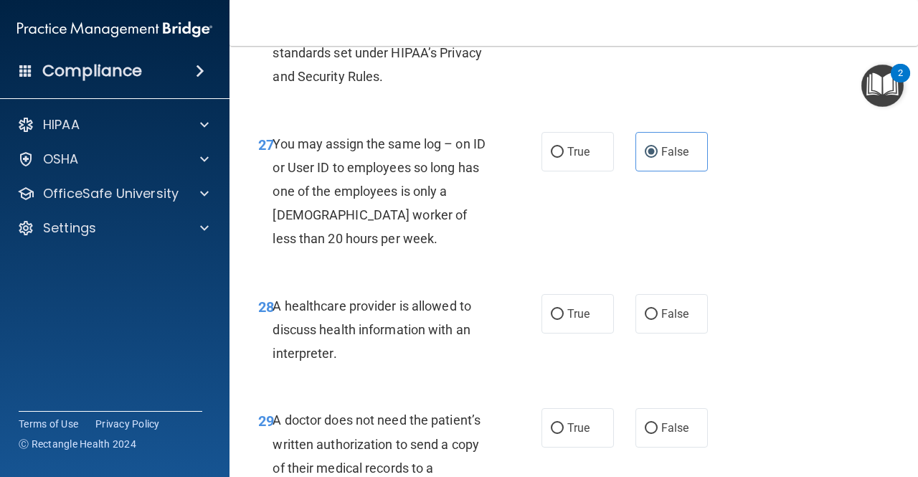
scroll to position [3873, 0]
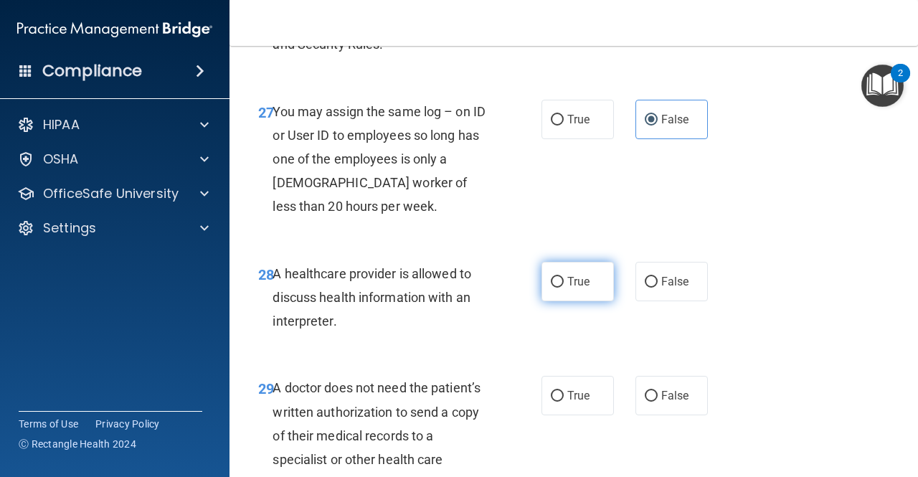
click at [582, 301] on label "True" at bounding box center [577, 281] width 72 height 39
click at [564, 288] on input "True" at bounding box center [557, 282] width 13 height 11
radio input "true"
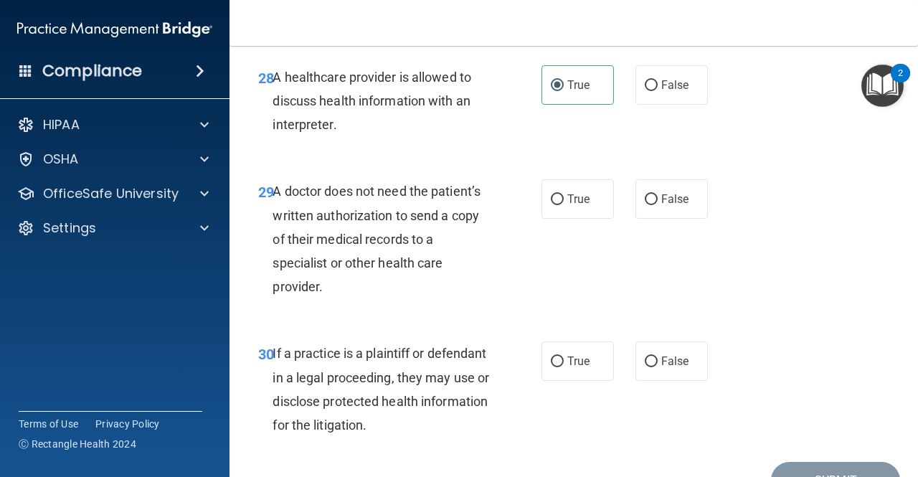
scroll to position [4088, 0]
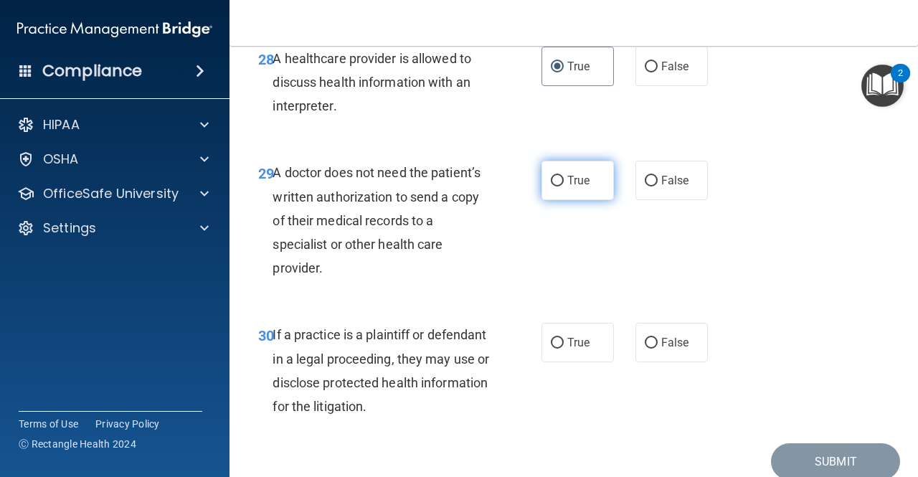
click at [560, 200] on label "True" at bounding box center [577, 180] width 72 height 39
click at [560, 186] on input "True" at bounding box center [557, 181] width 13 height 11
radio input "true"
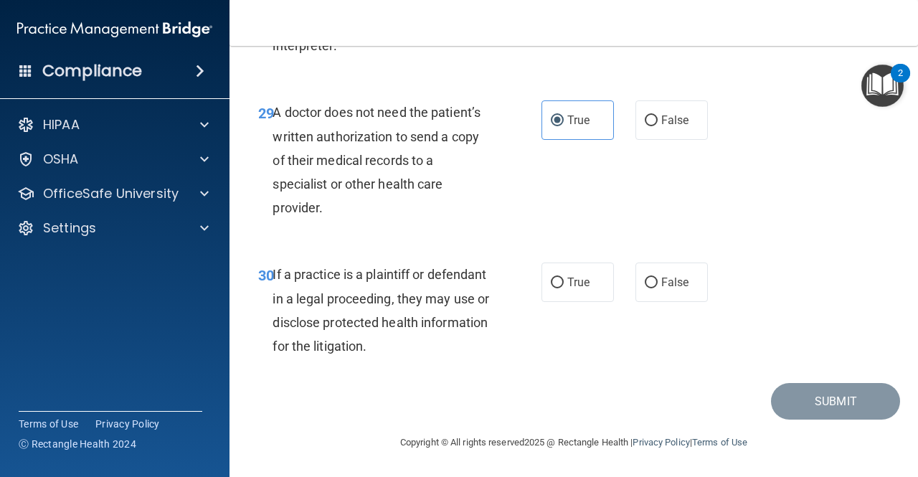
scroll to position [4195, 0]
click at [553, 280] on input "True" at bounding box center [557, 283] width 13 height 11
radio input "true"
click at [831, 407] on button "Submit" at bounding box center [835, 401] width 129 height 37
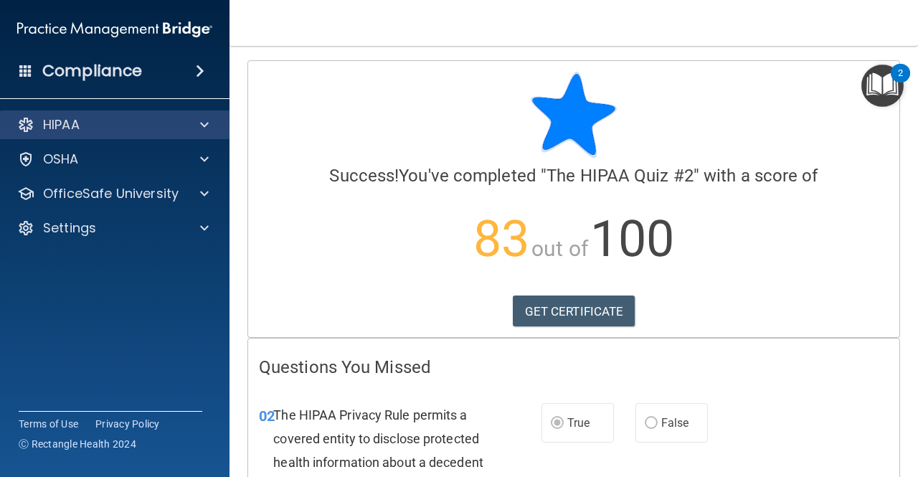
click at [130, 115] on div "HIPAA" at bounding box center [115, 124] width 230 height 29
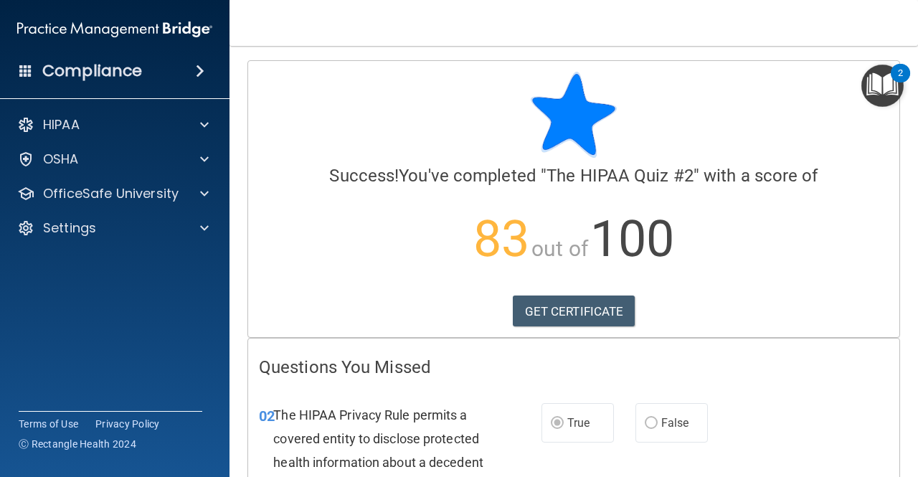
click at [167, 65] on div "Compliance" at bounding box center [114, 71] width 229 height 32
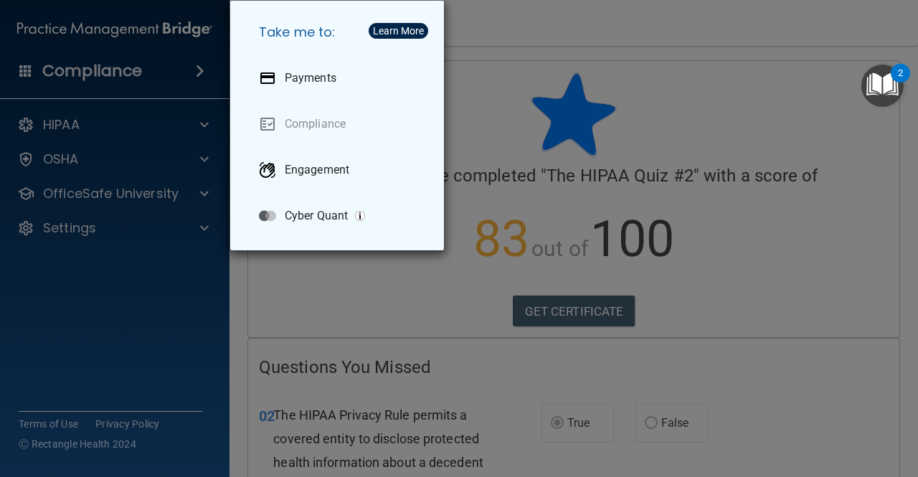
click at [188, 85] on div "Take me to: Payments Compliance Engagement Cyber Quant" at bounding box center [459, 238] width 918 height 477
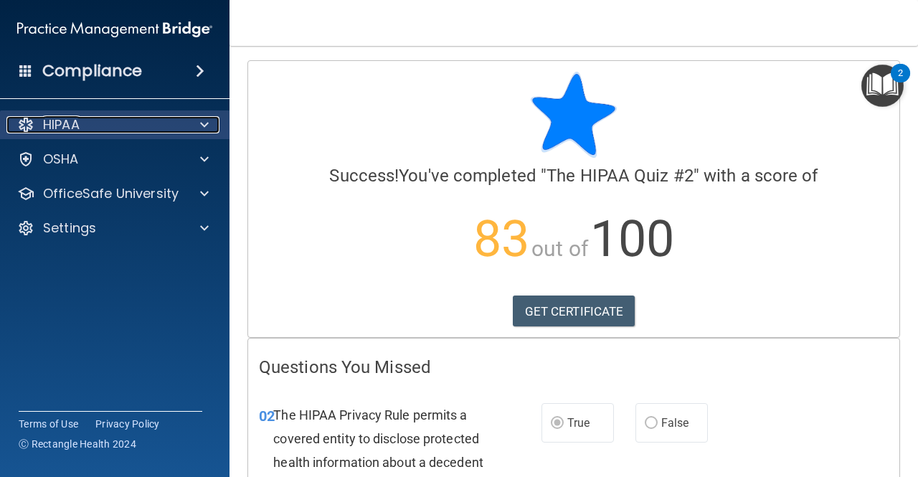
click at [155, 126] on div "HIPAA" at bounding box center [95, 124] width 178 height 17
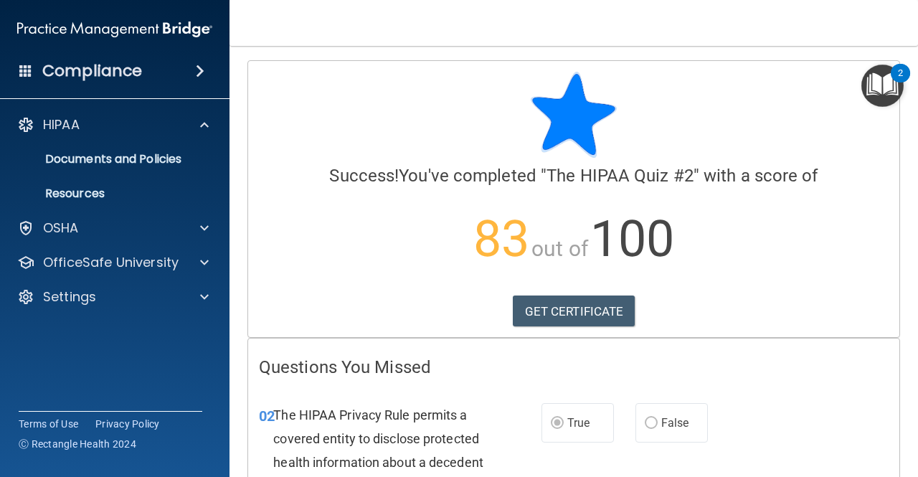
click at [351, 44] on nav "Toggle navigation Courtney Hughes 2000chughes@gmail.com Manage My Enterprise Vi…" at bounding box center [573, 23] width 688 height 46
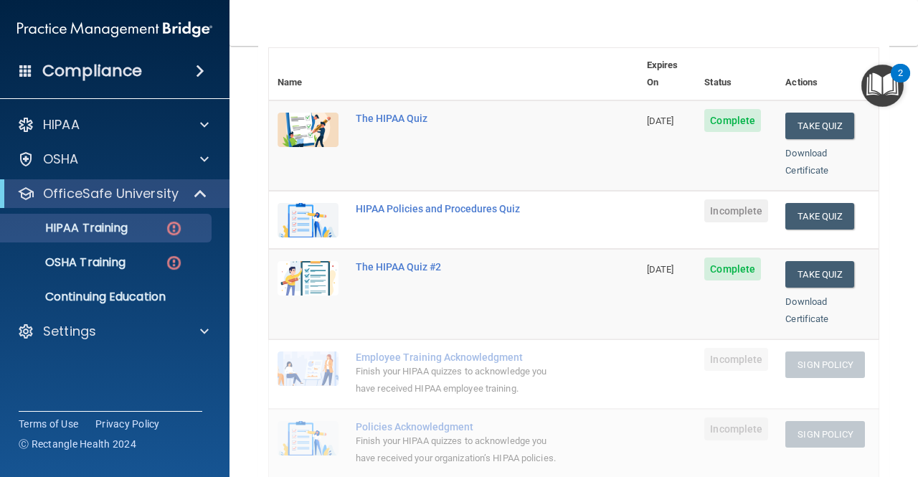
scroll to position [132, 0]
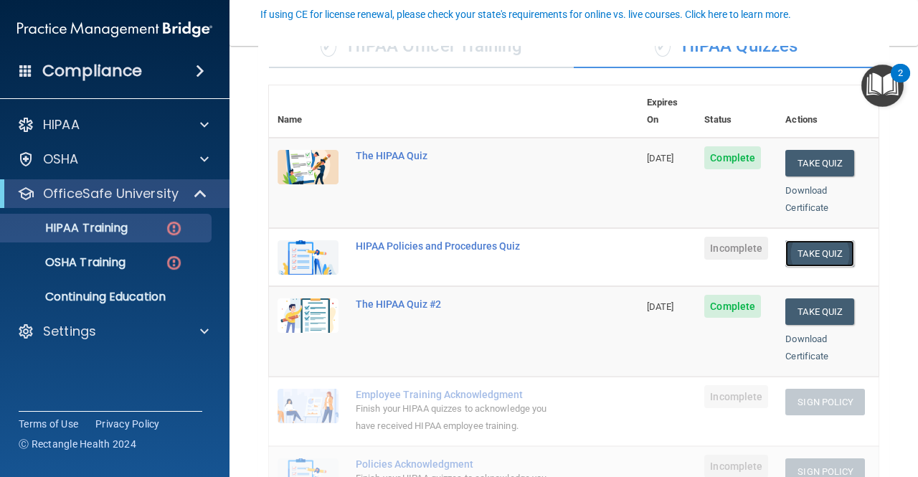
click at [811, 240] on button "Take Quiz" at bounding box center [819, 253] width 69 height 27
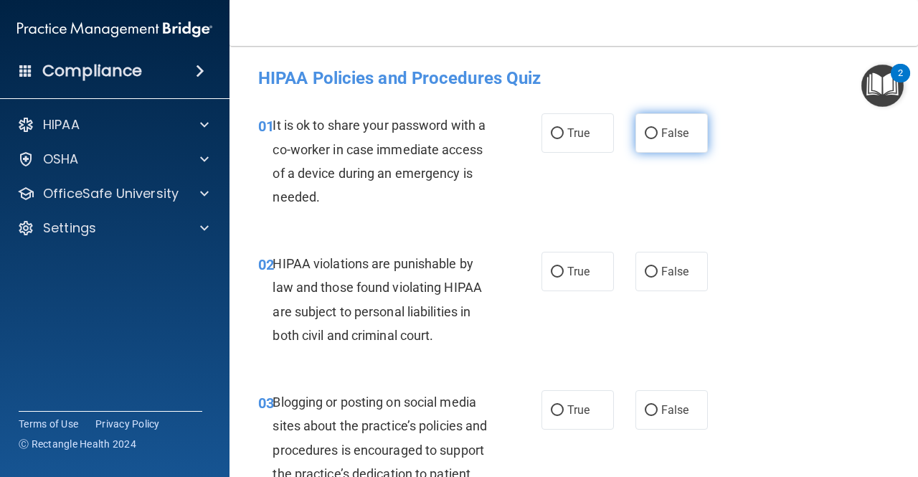
click at [664, 135] on span "False" at bounding box center [675, 133] width 28 height 14
click at [658, 135] on input "False" at bounding box center [651, 133] width 13 height 11
radio input "true"
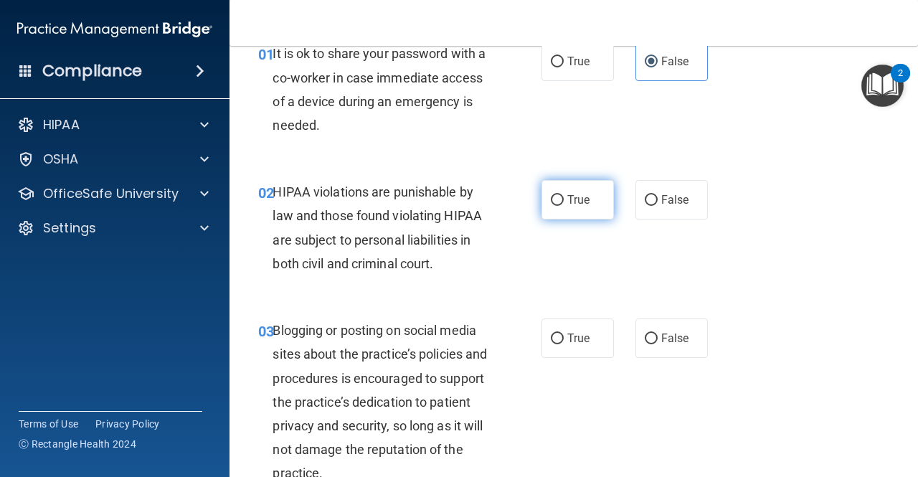
click at [576, 199] on span "True" at bounding box center [578, 200] width 22 height 14
click at [564, 199] on input "True" at bounding box center [557, 200] width 13 height 11
radio input "true"
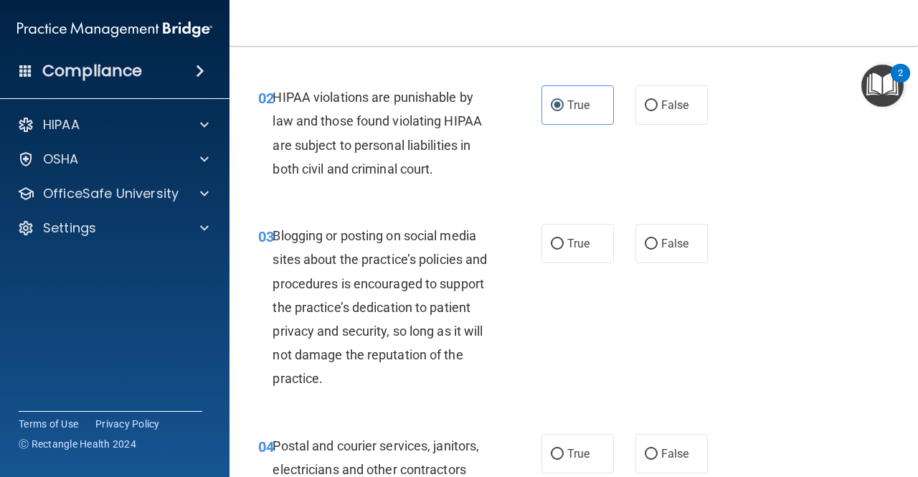
scroll to position [215, 0]
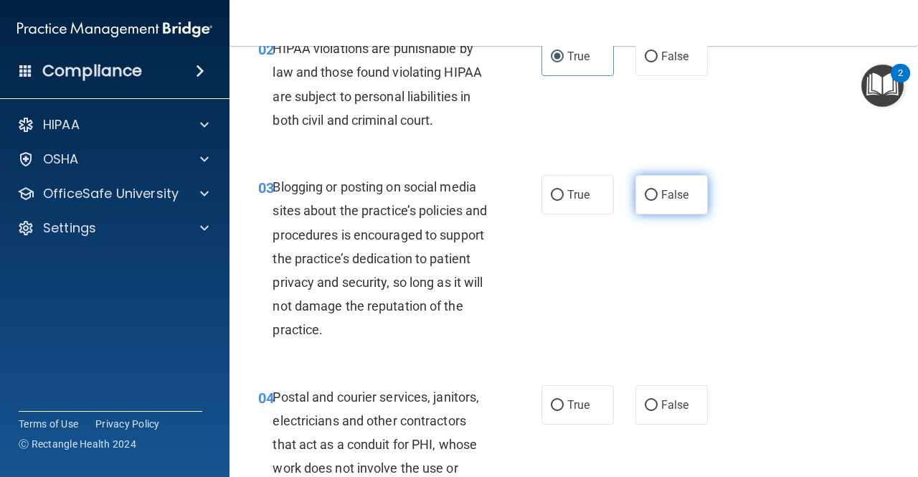
click at [668, 186] on label "False" at bounding box center [671, 194] width 72 height 39
click at [658, 190] on input "False" at bounding box center [651, 195] width 13 height 11
radio input "true"
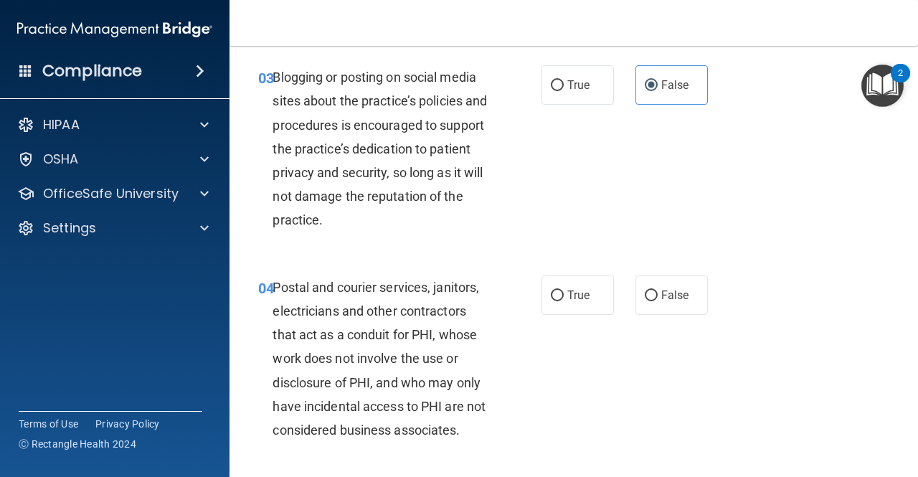
scroll to position [359, 0]
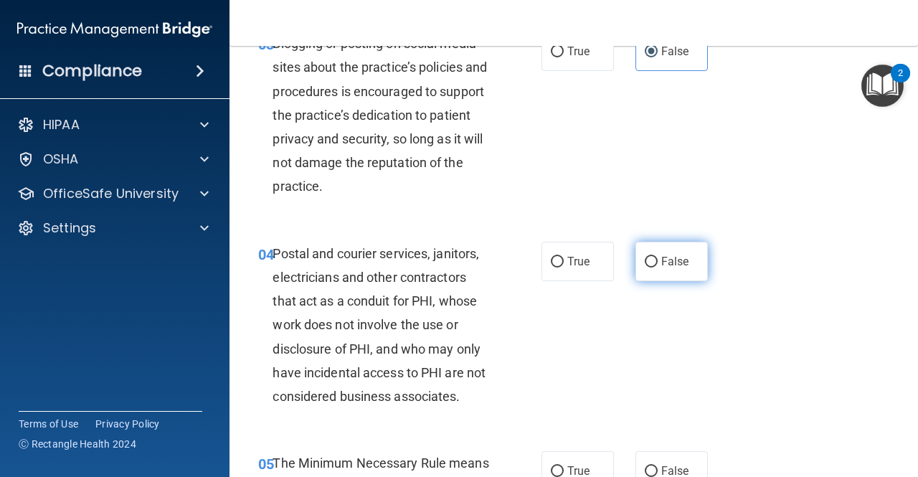
click at [645, 260] on input "False" at bounding box center [651, 262] width 13 height 11
radio input "true"
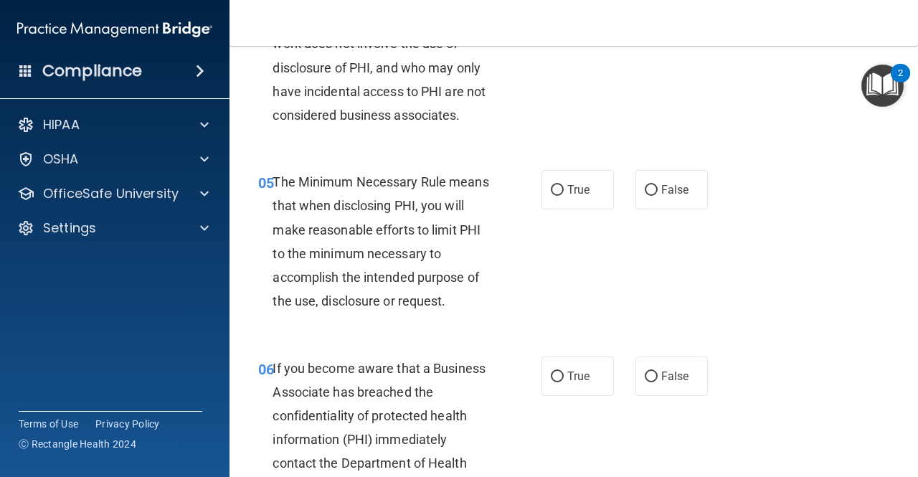
scroll to position [645, 0]
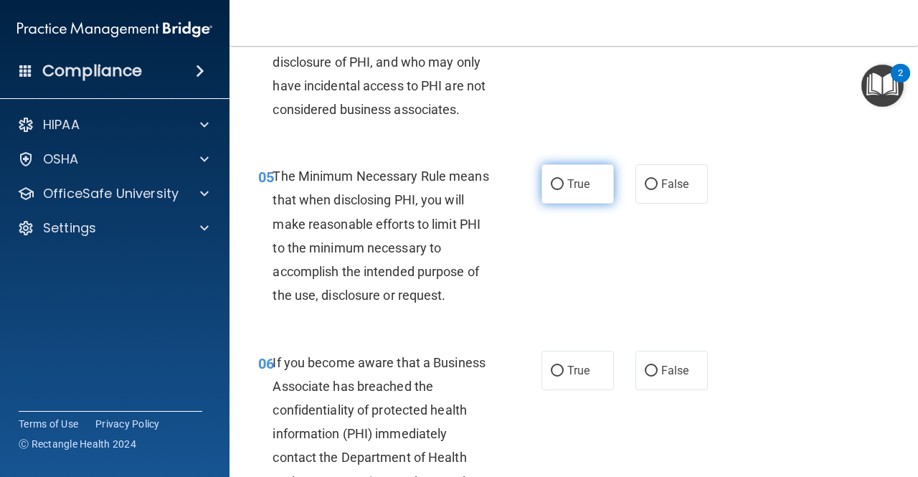
click at [568, 190] on span "True" at bounding box center [578, 184] width 22 height 14
click at [564, 190] on input "True" at bounding box center [557, 184] width 13 height 11
radio input "true"
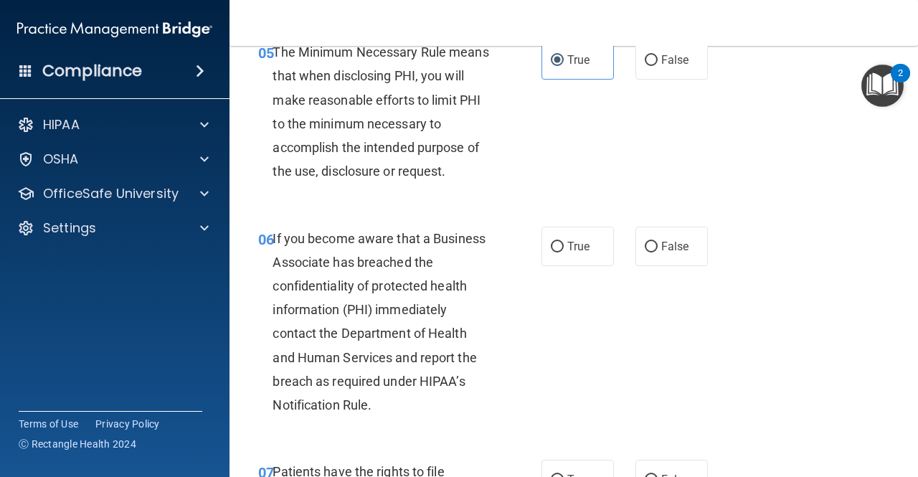
scroll to position [789, 0]
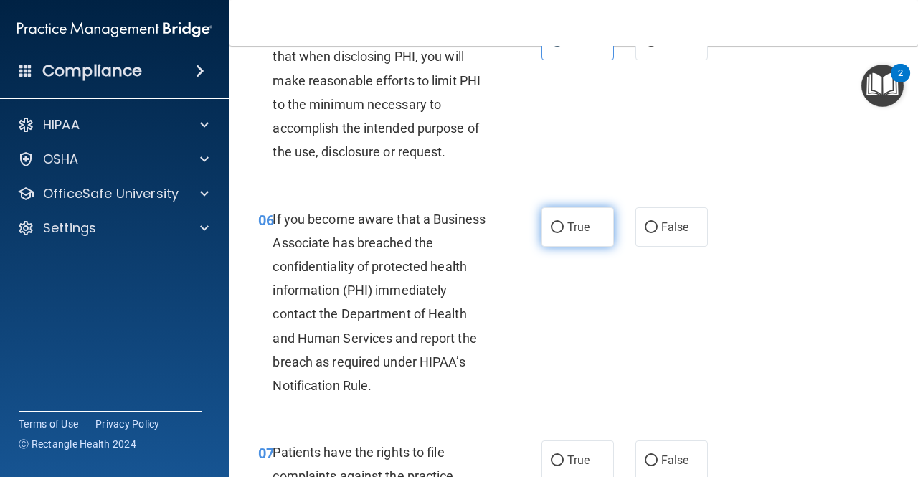
click at [574, 224] on span "True" at bounding box center [578, 227] width 22 height 14
click at [564, 224] on input "True" at bounding box center [557, 227] width 13 height 11
radio input "true"
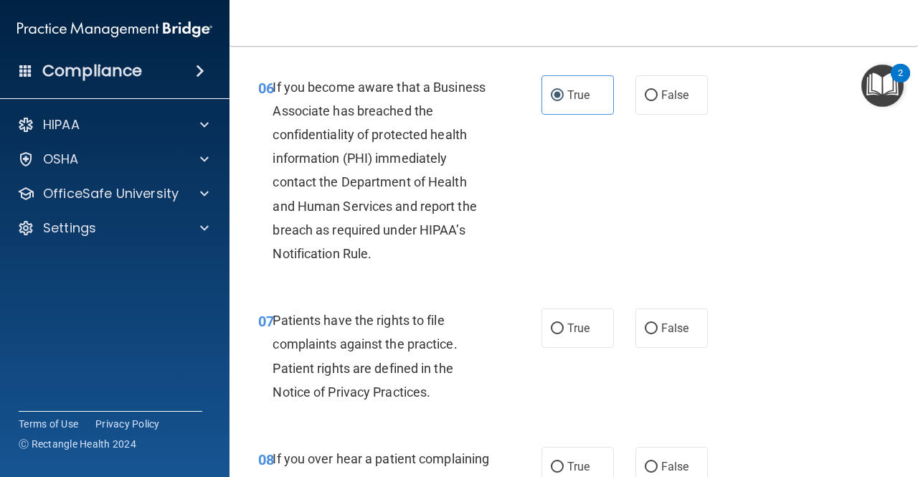
scroll to position [932, 0]
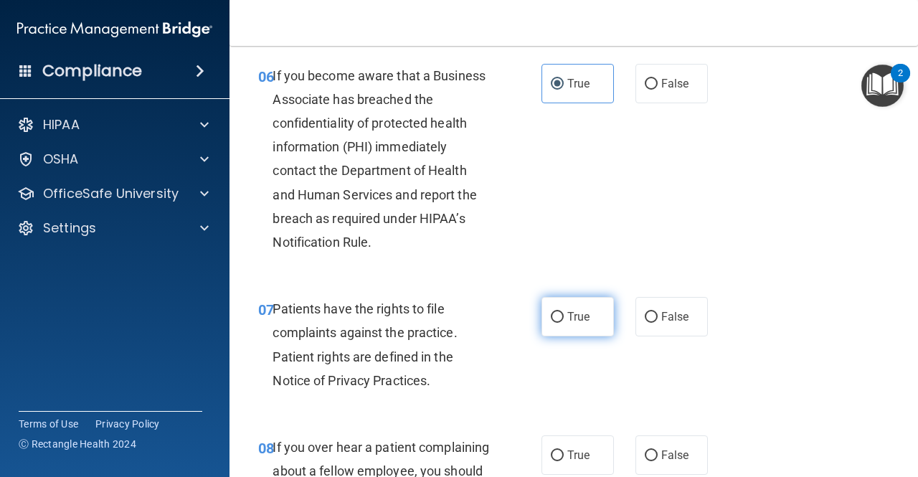
click at [551, 321] on input "True" at bounding box center [557, 317] width 13 height 11
radio input "true"
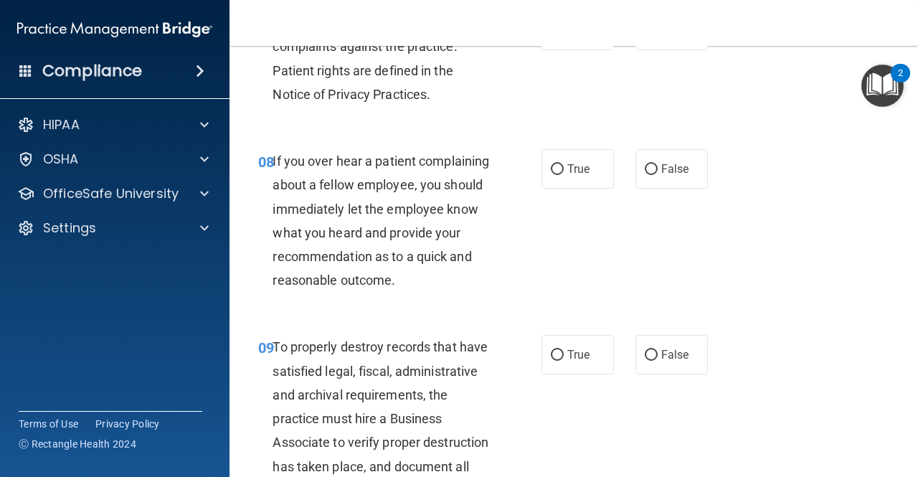
scroll to position [1219, 0]
click at [541, 176] on label "True" at bounding box center [577, 167] width 72 height 39
click at [551, 174] on input "True" at bounding box center [557, 169] width 13 height 11
radio input "true"
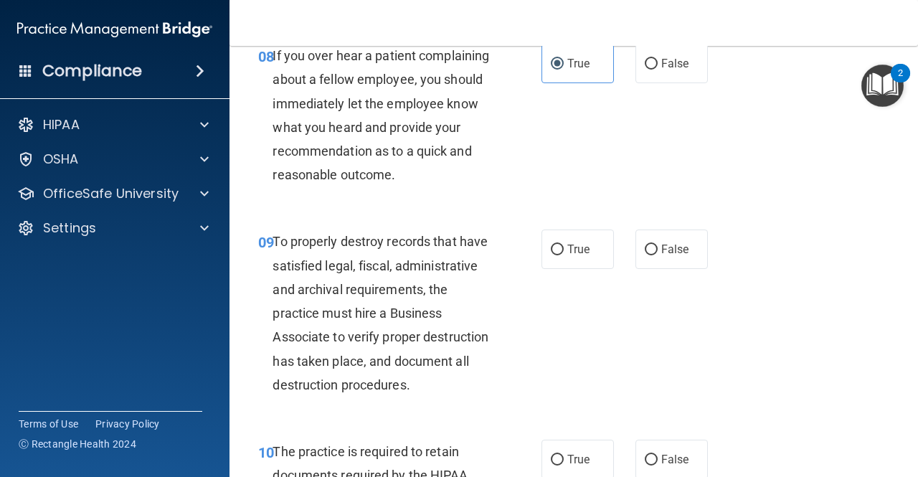
scroll to position [1363, 0]
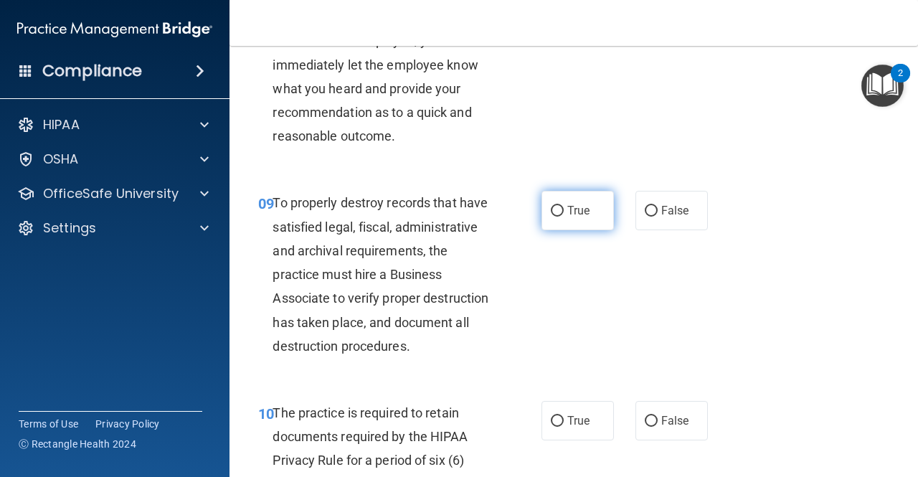
click at [571, 217] on span "True" at bounding box center [578, 211] width 22 height 14
click at [564, 217] on input "True" at bounding box center [557, 211] width 13 height 11
radio input "true"
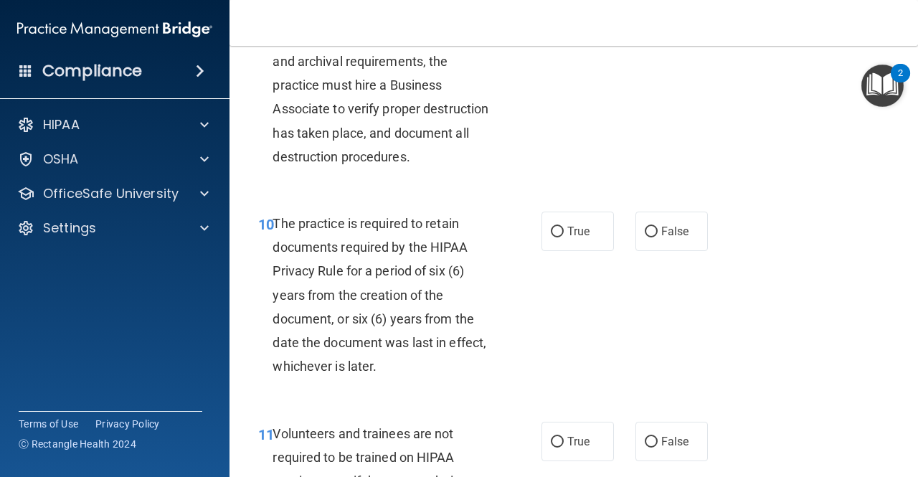
scroll to position [1578, 0]
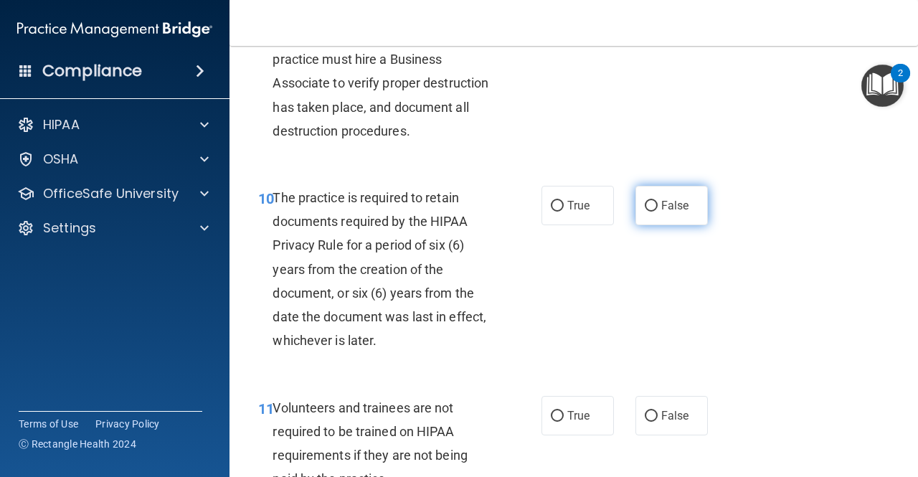
click at [686, 225] on label "False" at bounding box center [671, 205] width 72 height 39
click at [658, 212] on input "False" at bounding box center [651, 206] width 13 height 11
radio input "true"
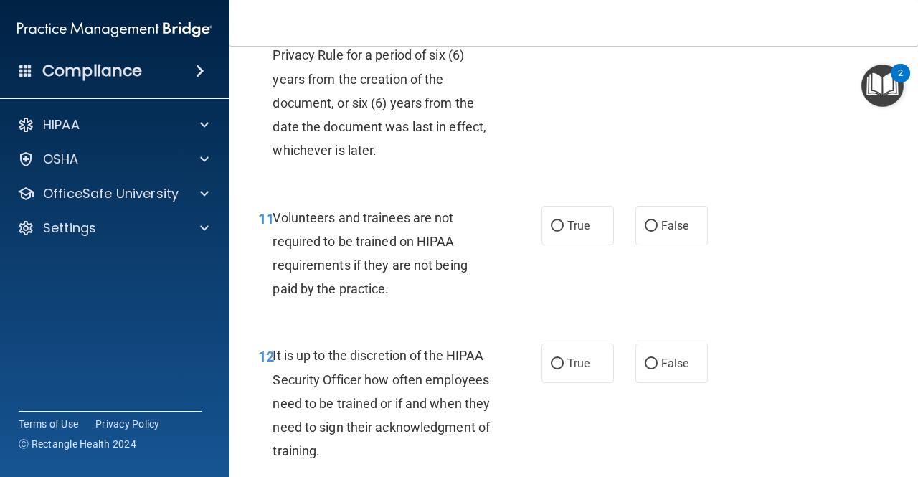
scroll to position [1793, 0]
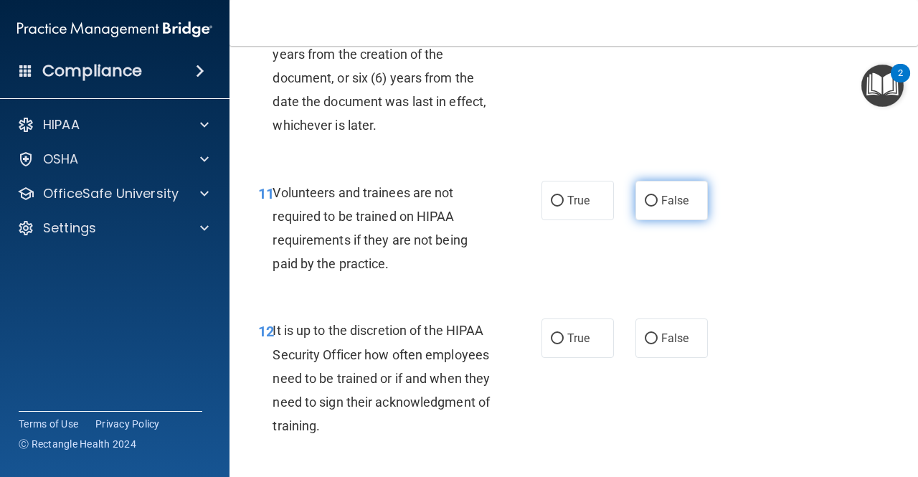
click at [670, 207] on span "False" at bounding box center [675, 201] width 28 height 14
click at [658, 207] on input "False" at bounding box center [651, 201] width 13 height 11
radio input "true"
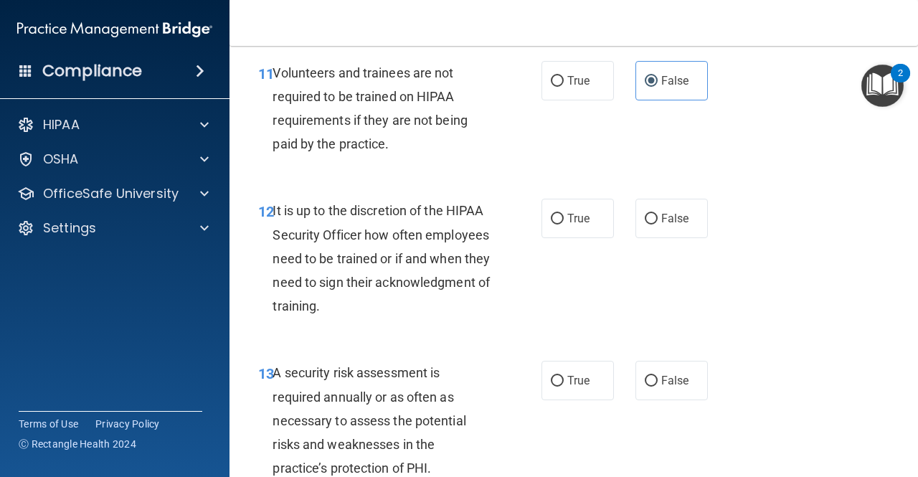
scroll to position [1936, 0]
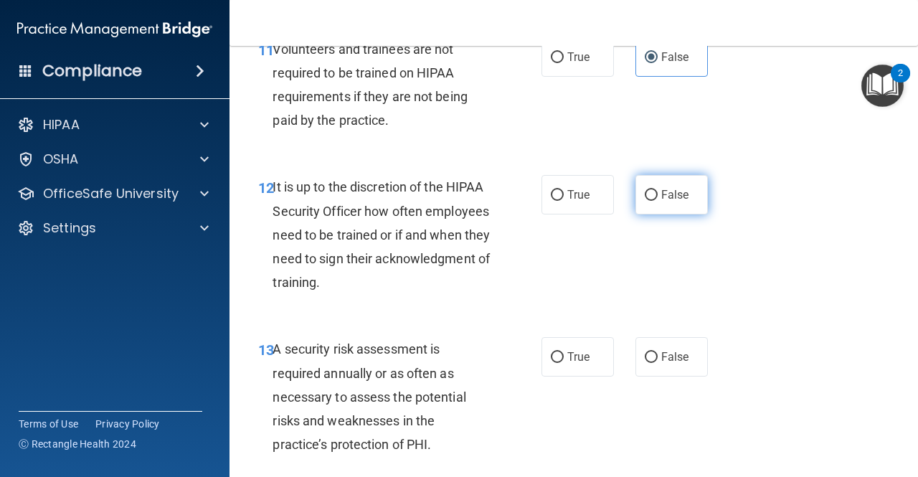
click at [661, 202] on span "False" at bounding box center [675, 195] width 28 height 14
click at [658, 201] on input "False" at bounding box center [651, 195] width 13 height 11
radio input "true"
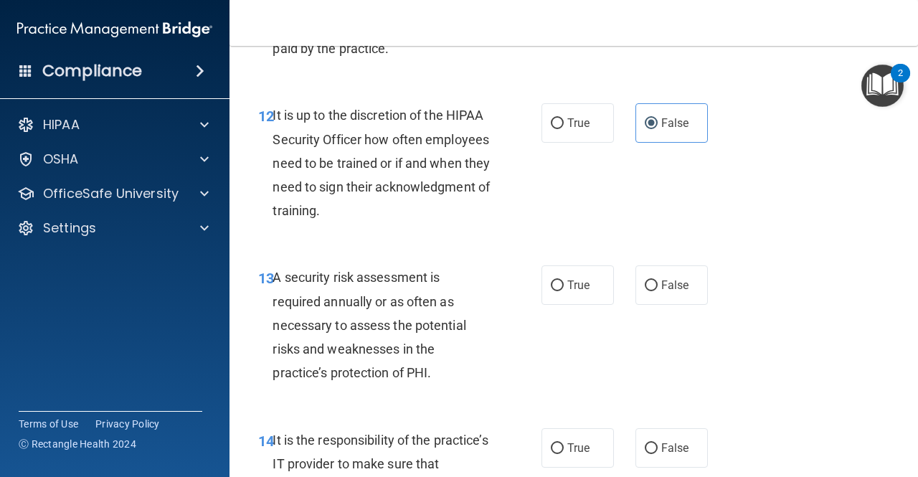
scroll to position [2080, 0]
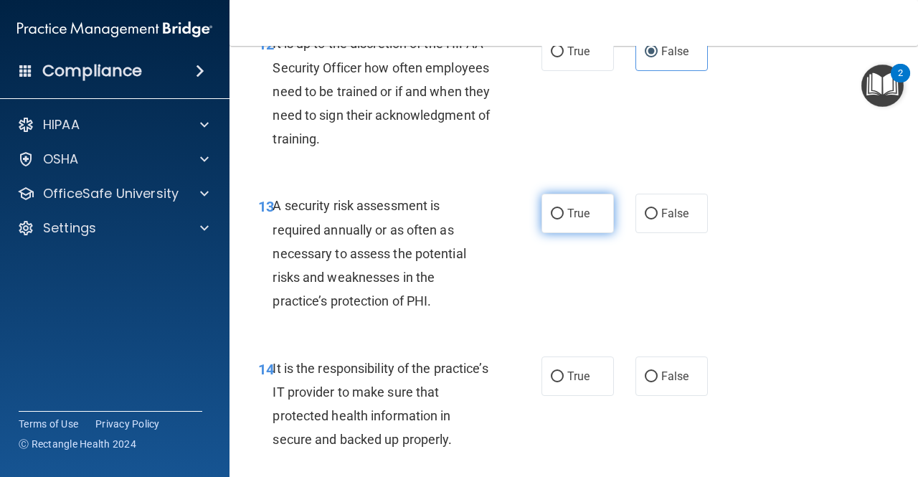
click at [561, 233] on label "True" at bounding box center [577, 213] width 72 height 39
click at [561, 219] on input "True" at bounding box center [557, 214] width 13 height 11
radio input "true"
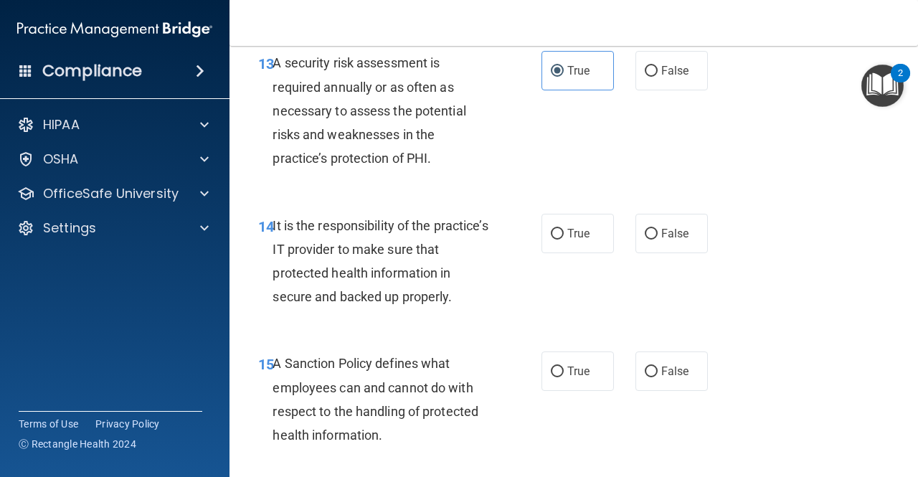
scroll to position [2223, 0]
click at [698, 252] on label "False" at bounding box center [671, 232] width 72 height 39
click at [658, 239] on input "False" at bounding box center [651, 233] width 13 height 11
radio input "true"
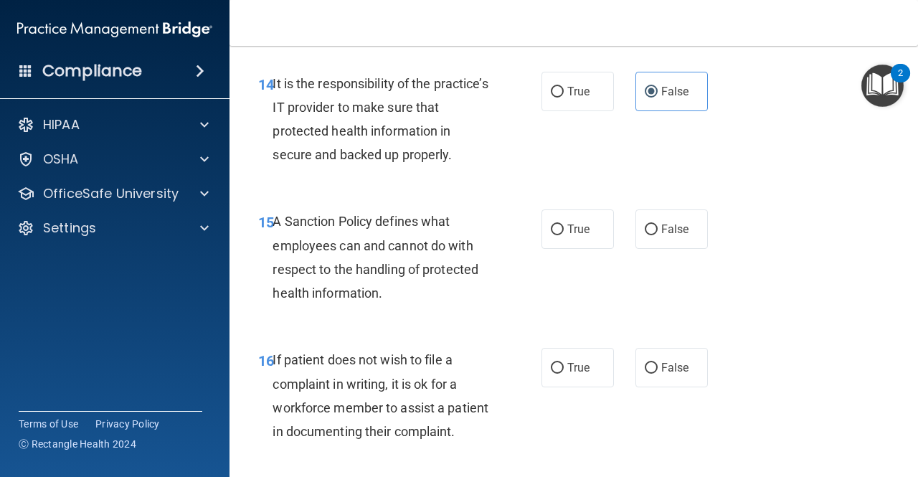
scroll to position [2367, 0]
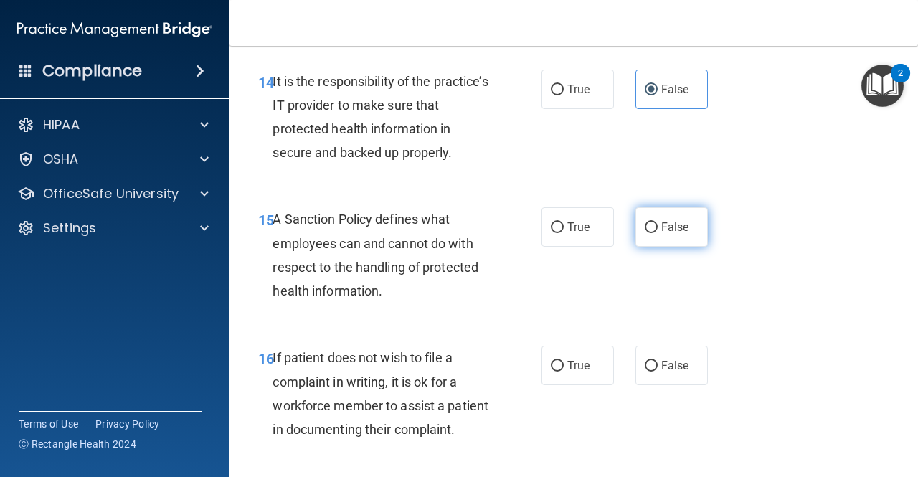
click at [655, 247] on label "False" at bounding box center [671, 226] width 72 height 39
click at [655, 233] on input "False" at bounding box center [651, 227] width 13 height 11
radio input "true"
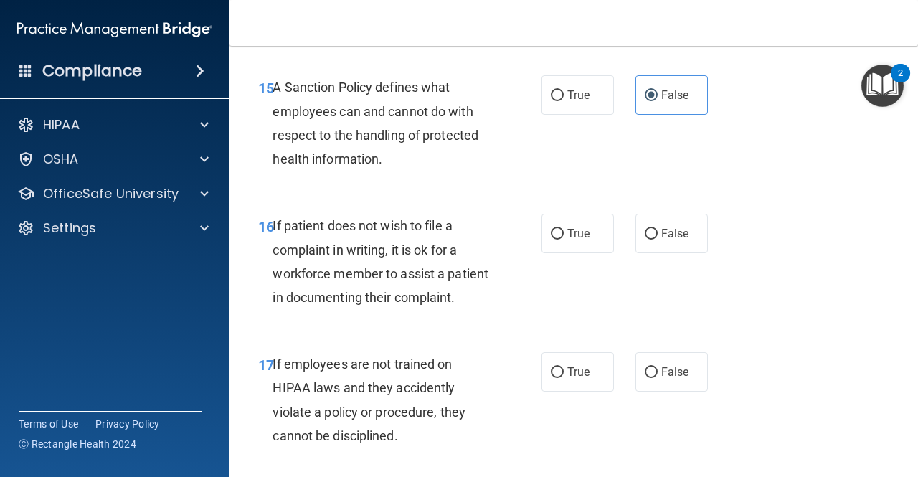
scroll to position [2510, 0]
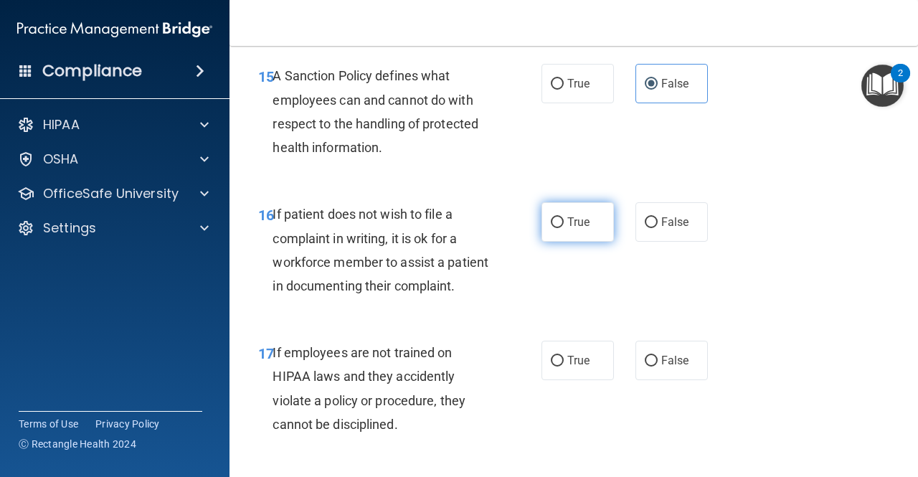
click at [569, 229] on span "True" at bounding box center [578, 222] width 22 height 14
click at [564, 228] on input "True" at bounding box center [557, 222] width 13 height 11
radio input "true"
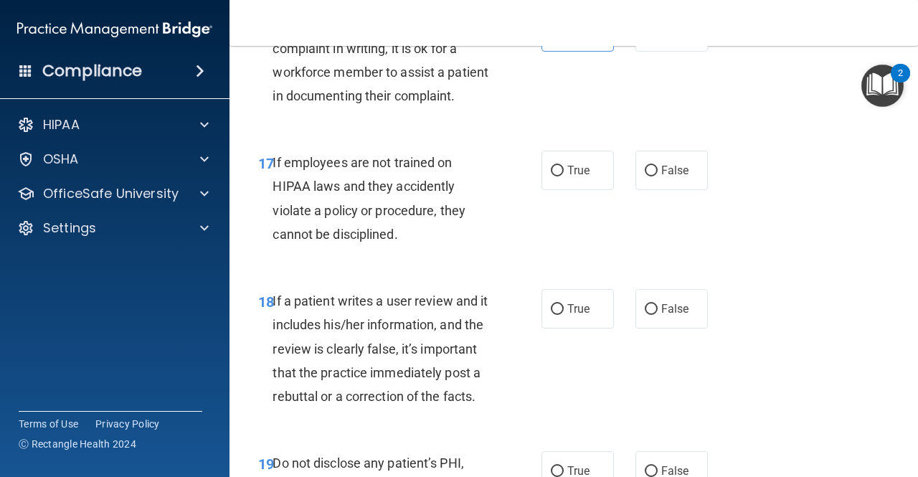
scroll to position [2725, 0]
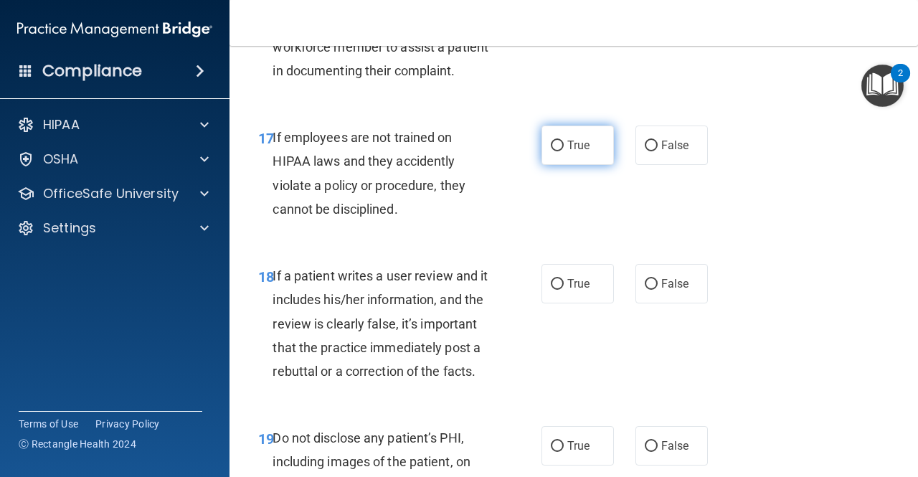
click at [596, 165] on label "True" at bounding box center [577, 145] width 72 height 39
click at [564, 151] on input "True" at bounding box center [557, 146] width 13 height 11
radio input "true"
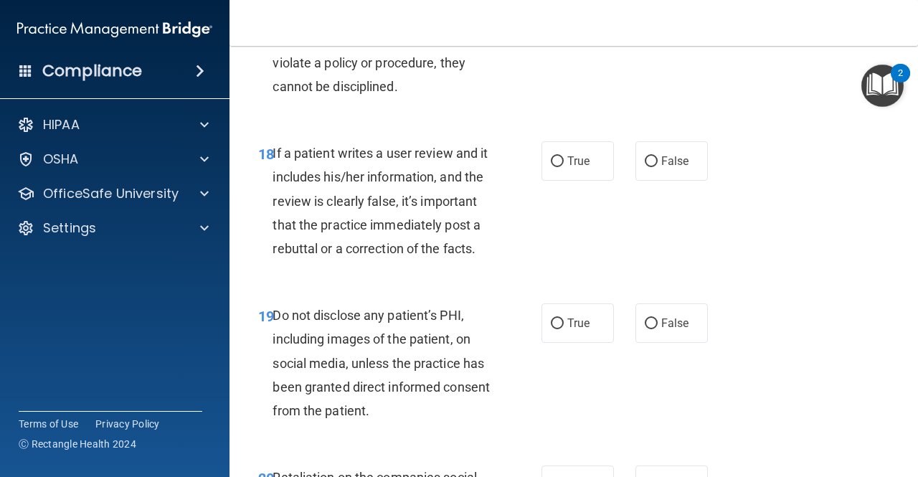
scroll to position [2869, 0]
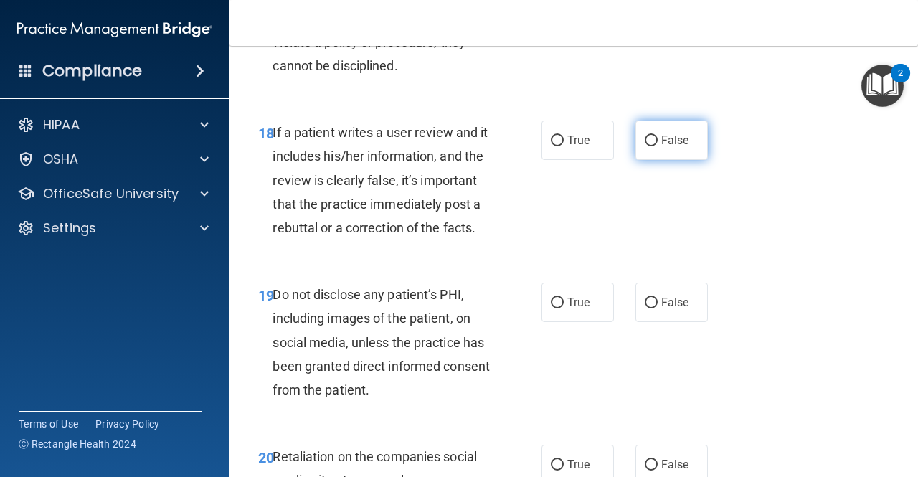
click at [661, 147] on span "False" at bounding box center [675, 140] width 28 height 14
click at [658, 146] on input "False" at bounding box center [651, 141] width 13 height 11
radio input "true"
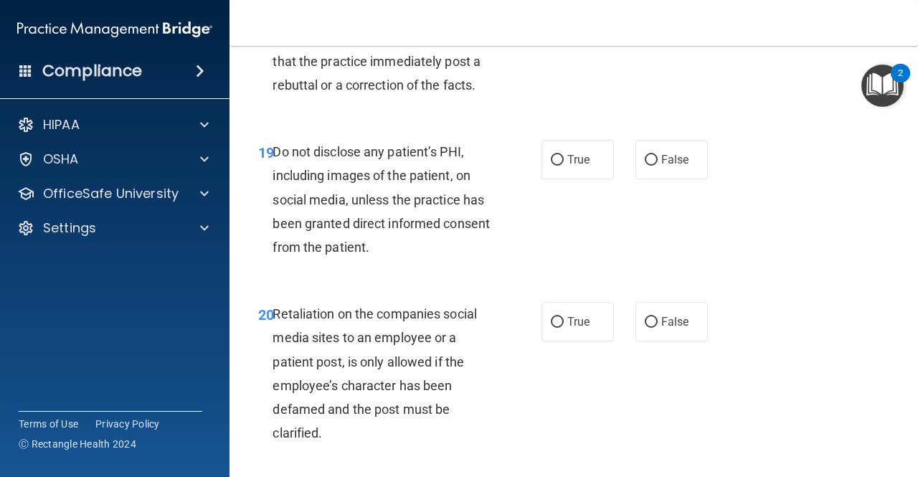
scroll to position [3012, 0]
click at [541, 179] on label "True" at bounding box center [577, 158] width 72 height 39
click at [551, 165] on input "True" at bounding box center [557, 159] width 13 height 11
radio input "true"
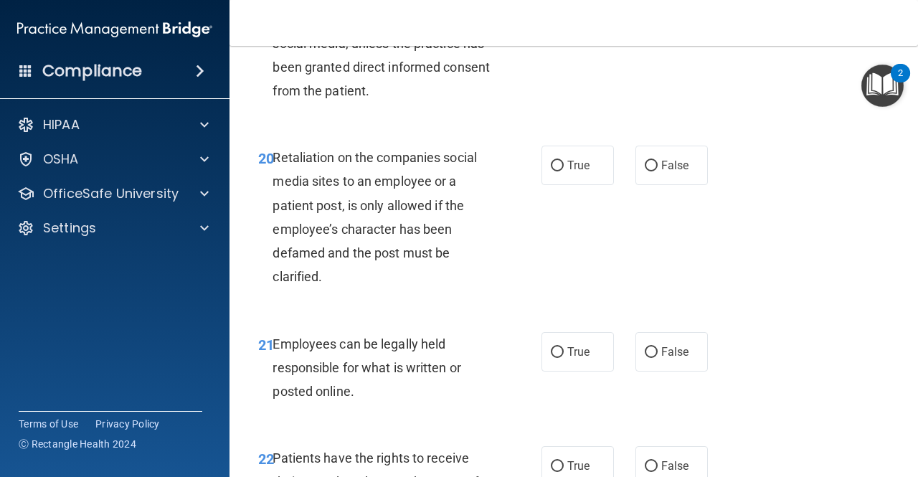
scroll to position [3227, 0]
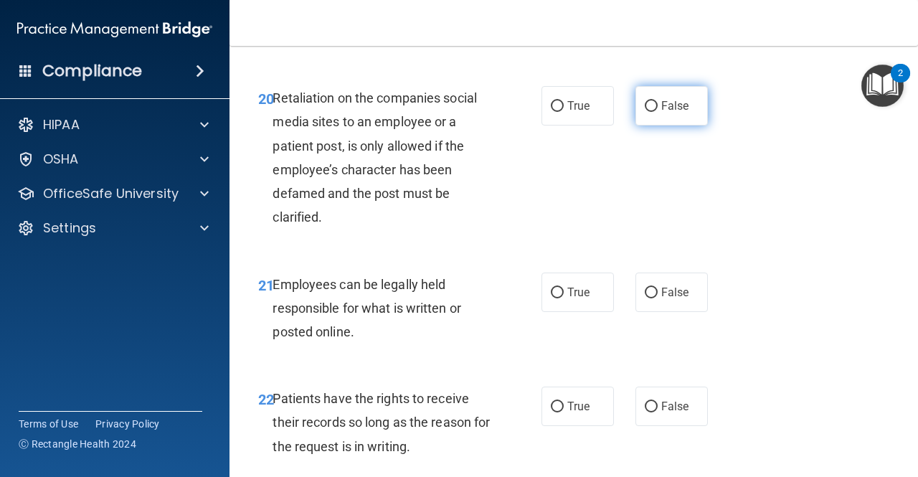
click at [686, 126] on label "False" at bounding box center [671, 105] width 72 height 39
click at [658, 112] on input "False" at bounding box center [651, 106] width 13 height 11
radio input "true"
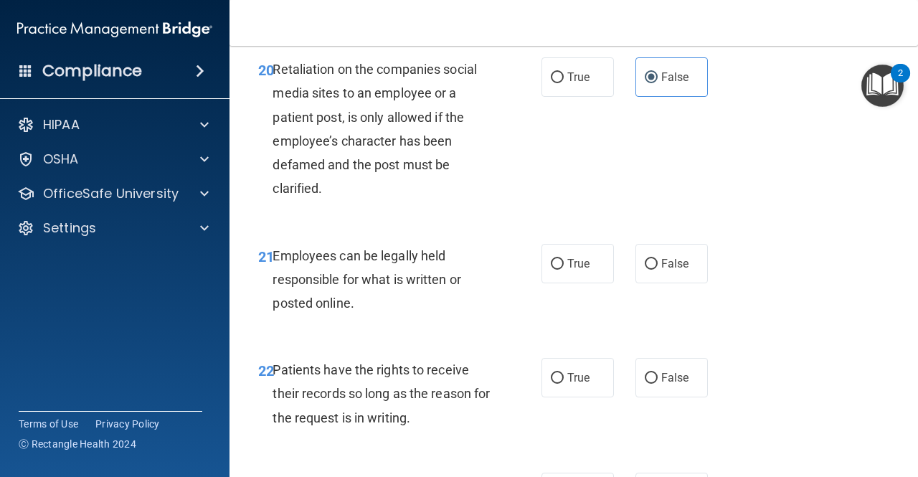
scroll to position [3299, 0]
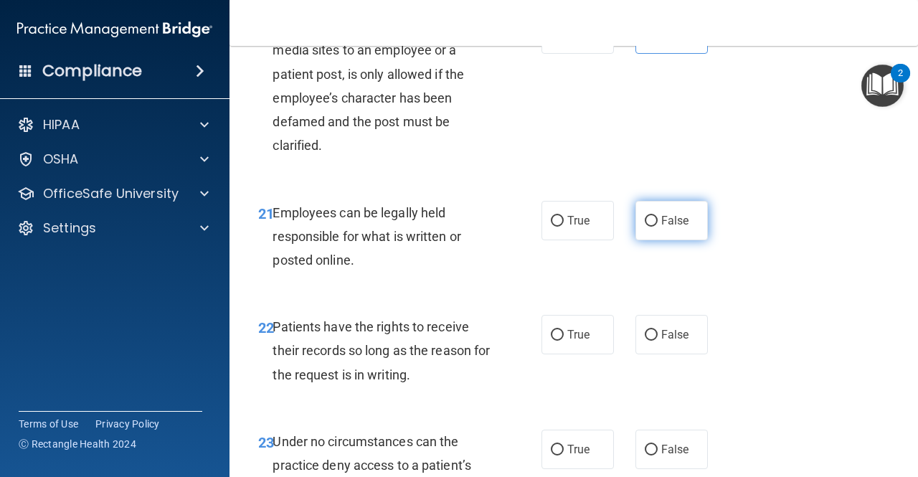
click at [641, 240] on label "False" at bounding box center [671, 220] width 72 height 39
click at [645, 227] on input "False" at bounding box center [651, 221] width 13 height 11
radio input "true"
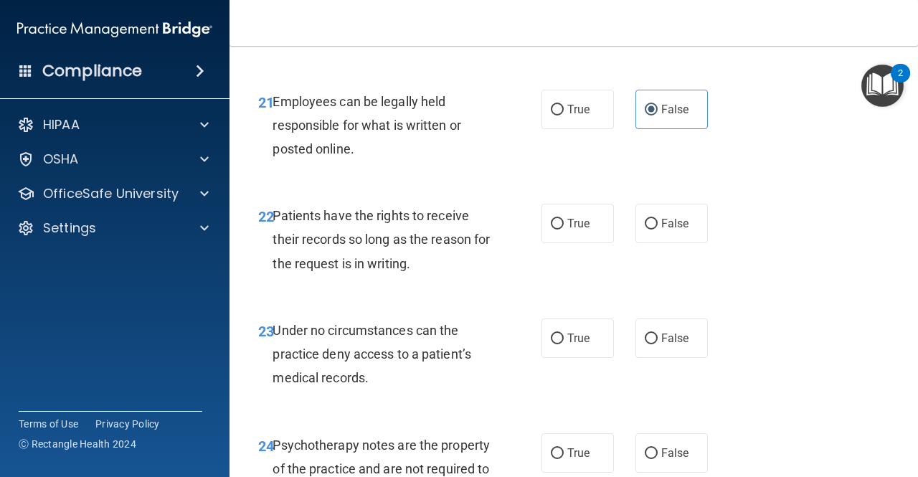
scroll to position [3442, 0]
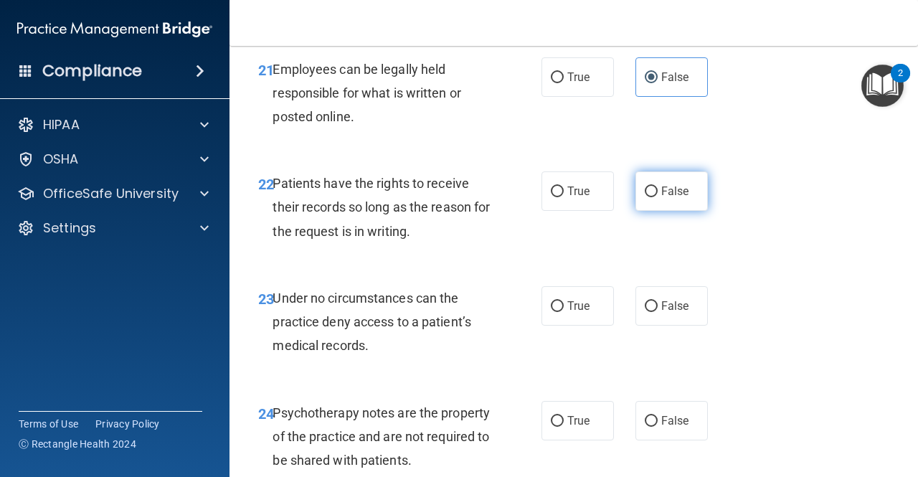
click at [672, 198] on span "False" at bounding box center [675, 191] width 28 height 14
click at [658, 197] on input "False" at bounding box center [651, 191] width 13 height 11
radio input "true"
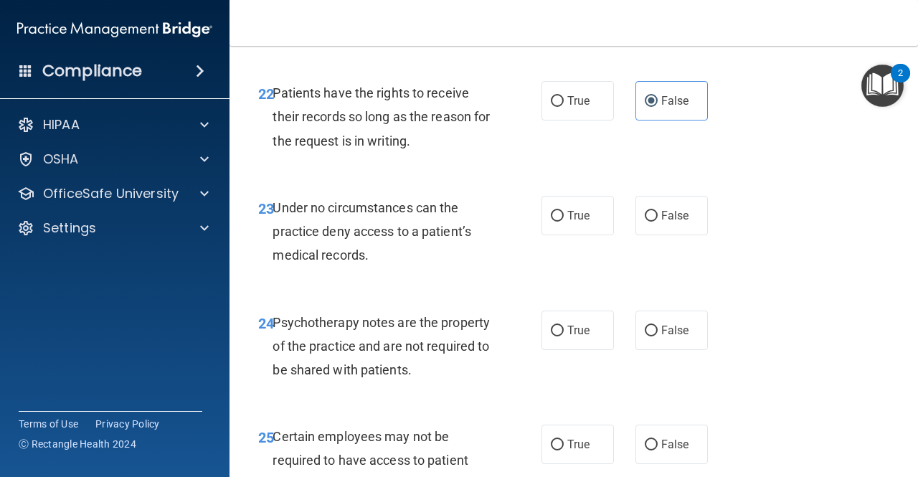
scroll to position [3586, 0]
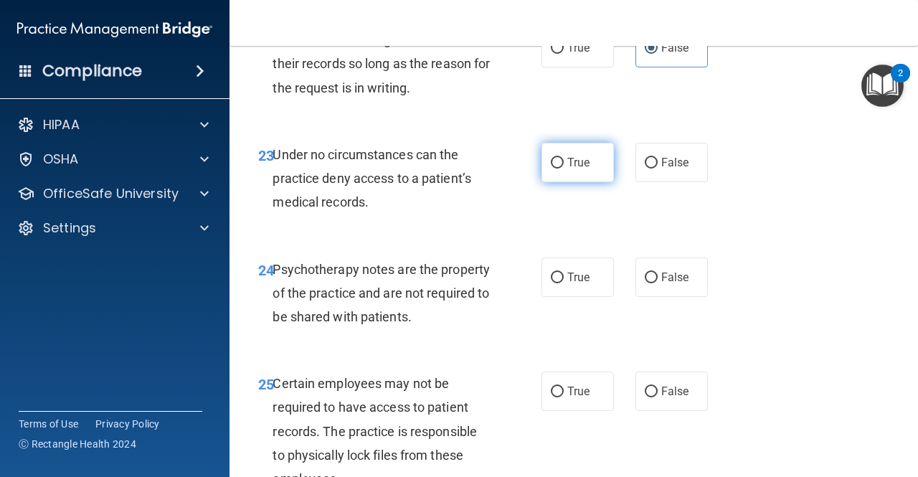
click at [551, 169] on input "True" at bounding box center [557, 163] width 13 height 11
radio input "true"
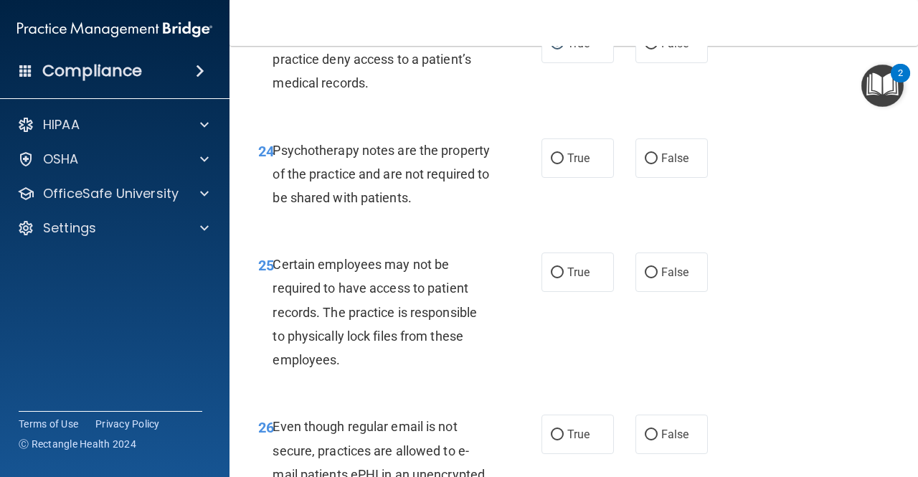
scroll to position [3729, 0]
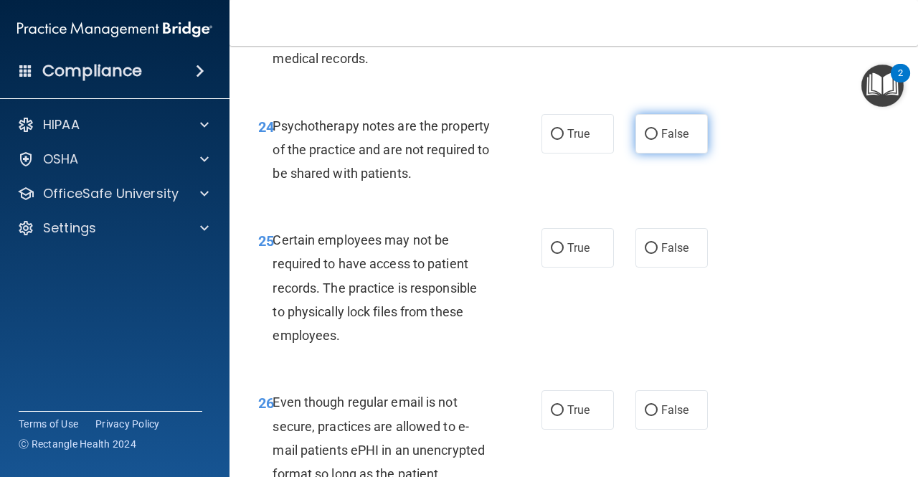
click at [657, 153] on label "False" at bounding box center [671, 133] width 72 height 39
click at [657, 140] on input "False" at bounding box center [651, 134] width 13 height 11
radio input "true"
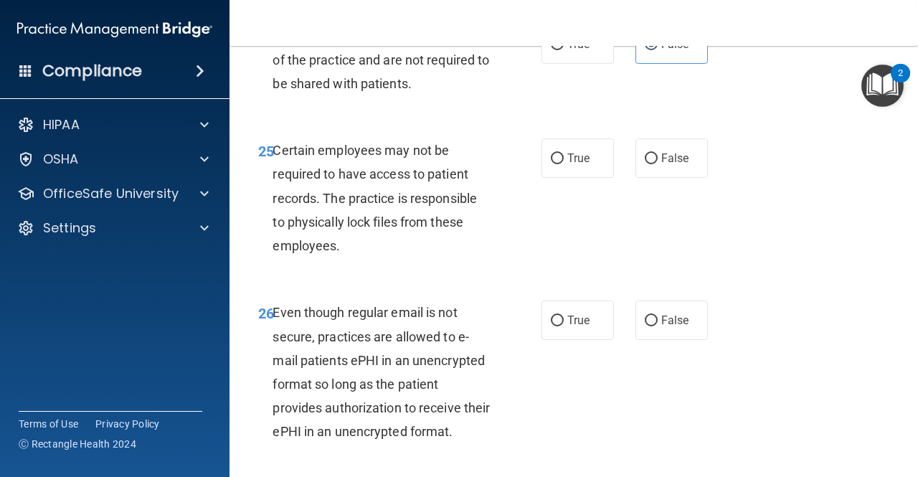
scroll to position [3873, 0]
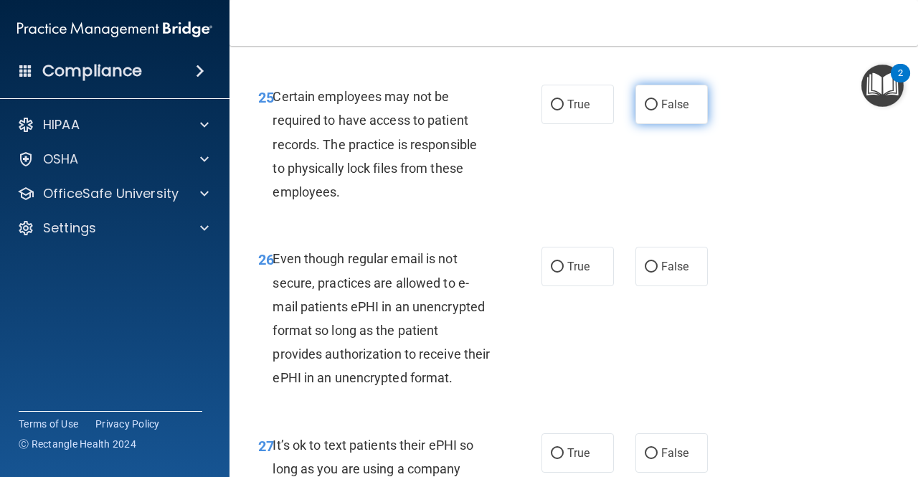
click at [661, 111] on span "False" at bounding box center [675, 105] width 28 height 14
click at [655, 110] on input "False" at bounding box center [651, 105] width 13 height 11
radio input "true"
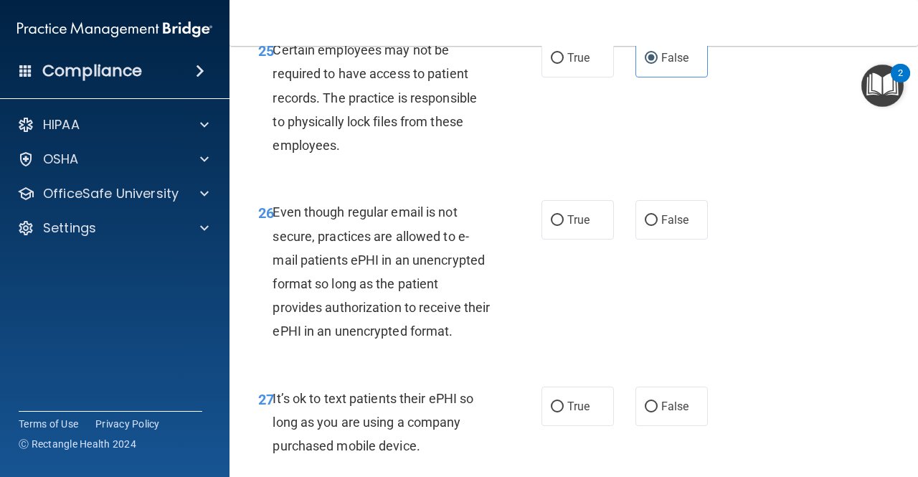
scroll to position [3944, 0]
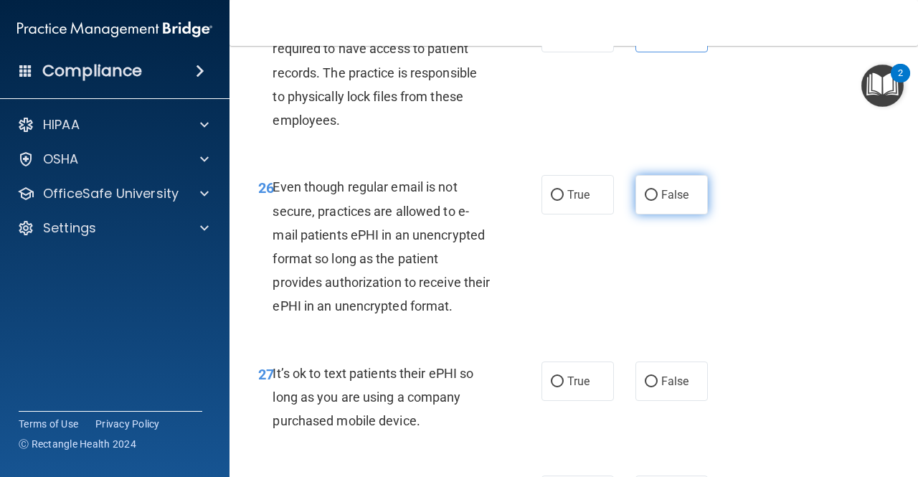
click at [661, 214] on label "False" at bounding box center [671, 194] width 72 height 39
click at [658, 201] on input "False" at bounding box center [651, 195] width 13 height 11
radio input "true"
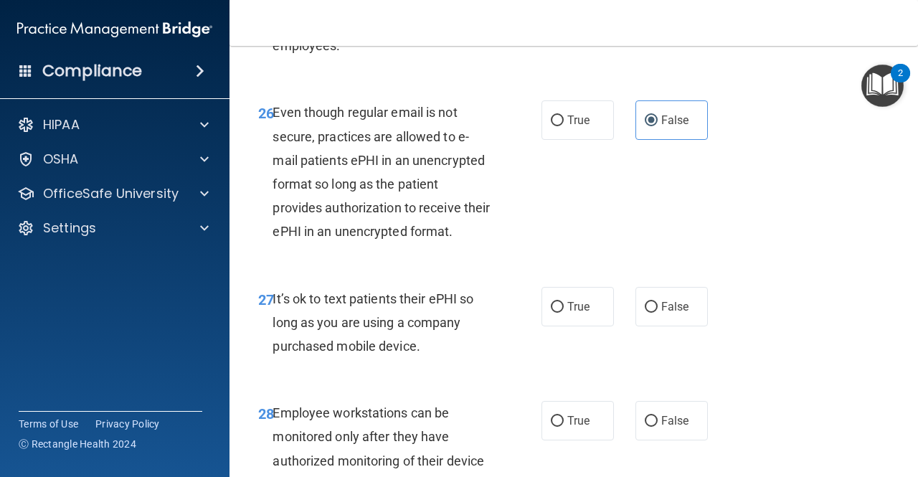
scroll to position [4088, 0]
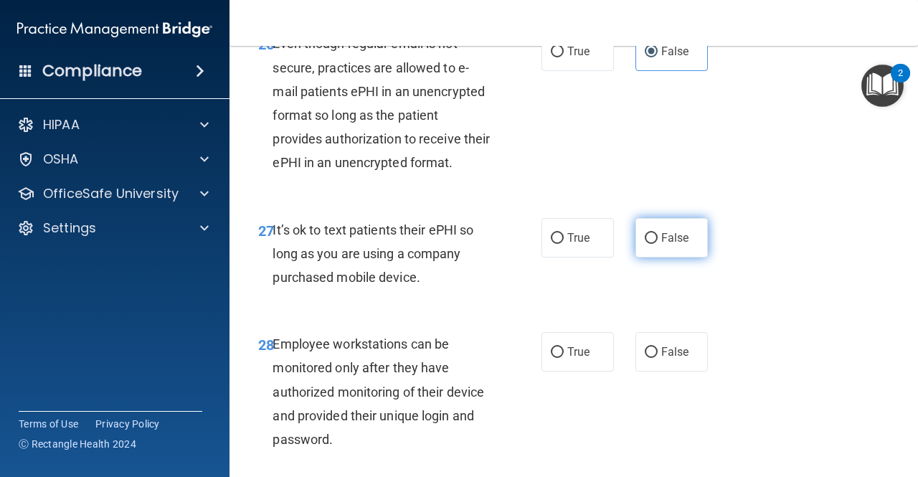
click at [678, 257] on label "False" at bounding box center [671, 237] width 72 height 39
click at [658, 244] on input "False" at bounding box center [651, 238] width 13 height 11
radio input "true"
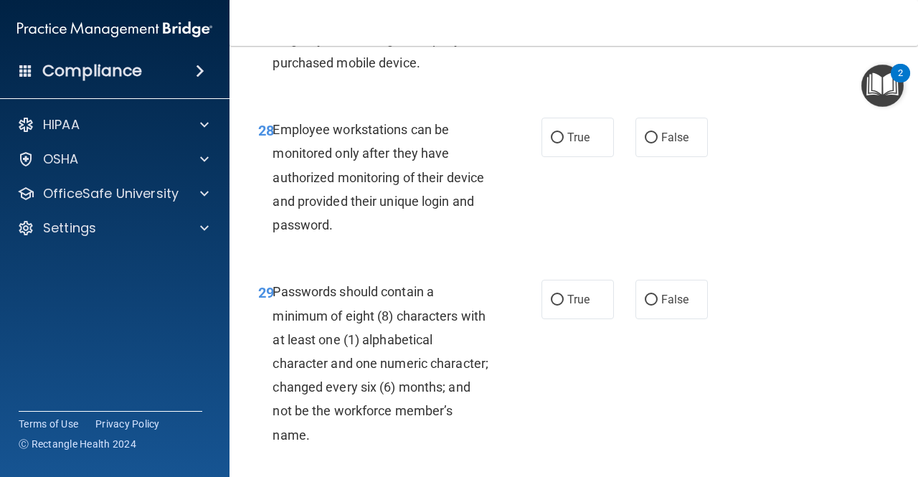
scroll to position [4303, 0]
click at [648, 156] on label "False" at bounding box center [671, 136] width 72 height 39
click at [648, 143] on input "False" at bounding box center [651, 137] width 13 height 11
radio input "true"
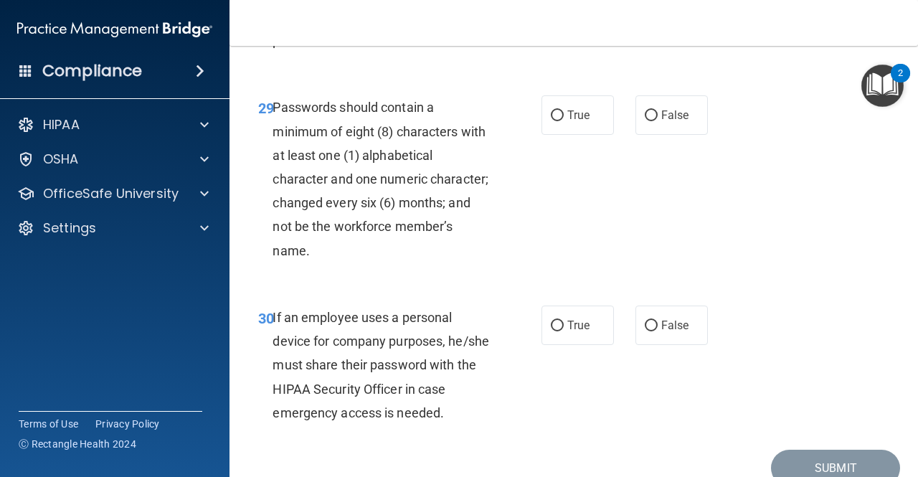
scroll to position [4518, 0]
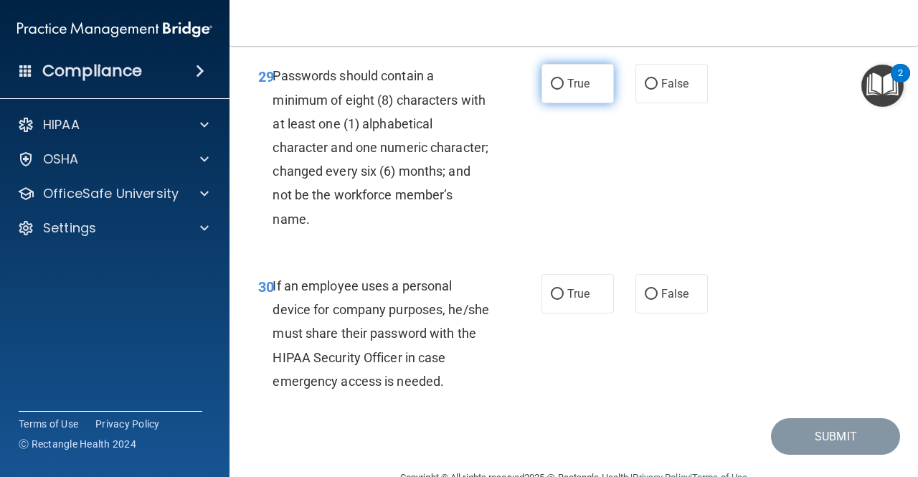
click at [572, 90] on span "True" at bounding box center [578, 84] width 22 height 14
click at [564, 90] on input "True" at bounding box center [557, 84] width 13 height 11
radio input "true"
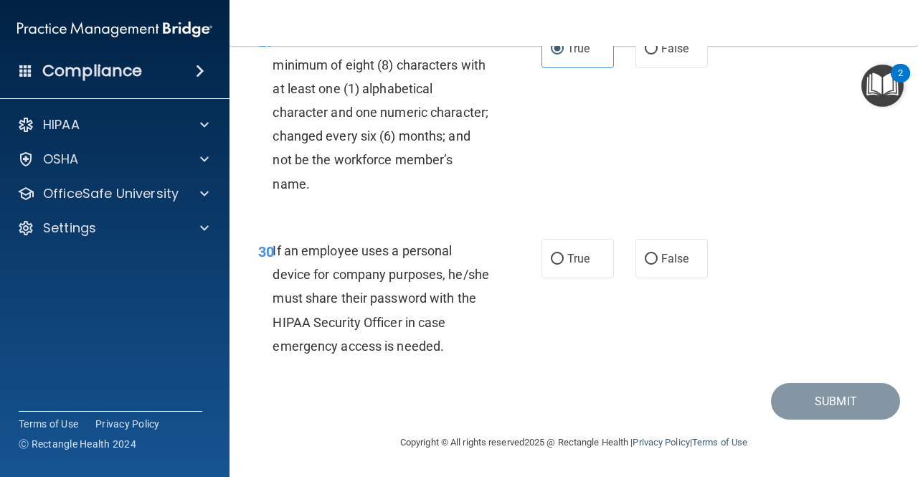
scroll to position [4648, 0]
click at [669, 260] on span "False" at bounding box center [675, 259] width 28 height 14
click at [658, 260] on input "False" at bounding box center [651, 259] width 13 height 11
radio input "true"
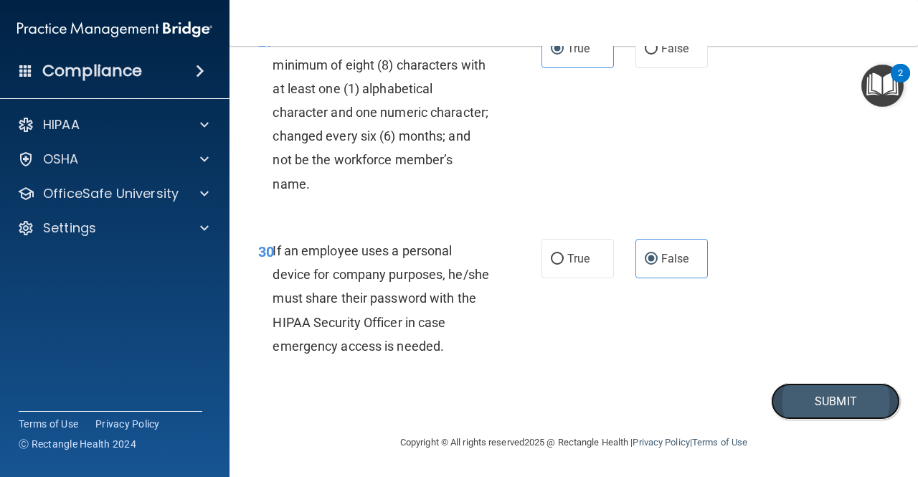
click at [834, 402] on button "Submit" at bounding box center [835, 401] width 129 height 37
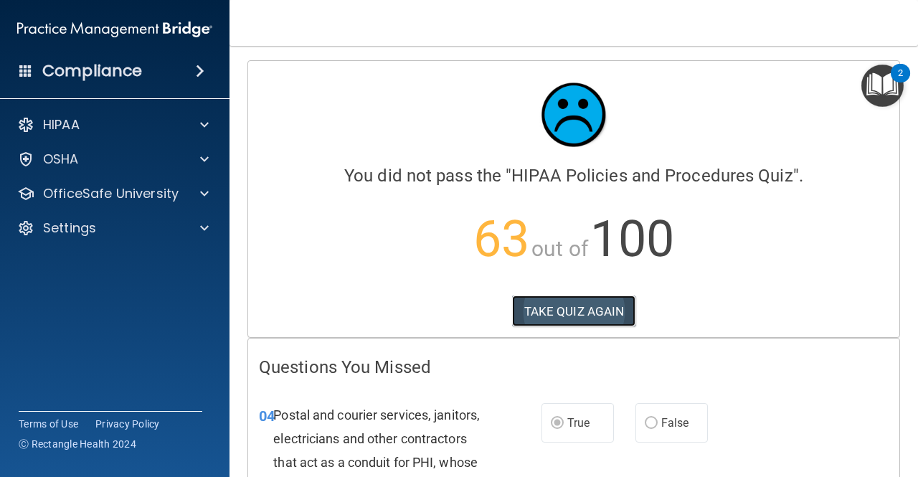
click at [578, 317] on button "TAKE QUIZ AGAIN" at bounding box center [574, 311] width 124 height 32
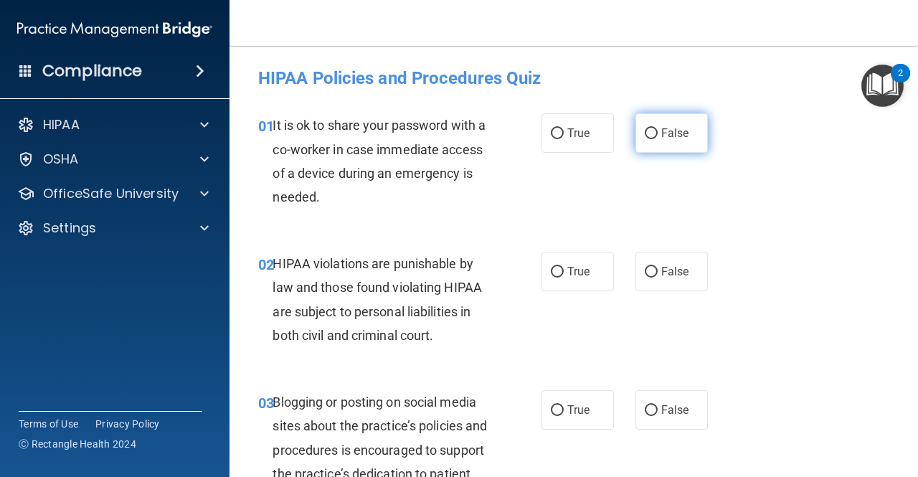
click at [681, 143] on label "False" at bounding box center [671, 132] width 72 height 39
click at [658, 139] on input "False" at bounding box center [651, 133] width 13 height 11
radio input "true"
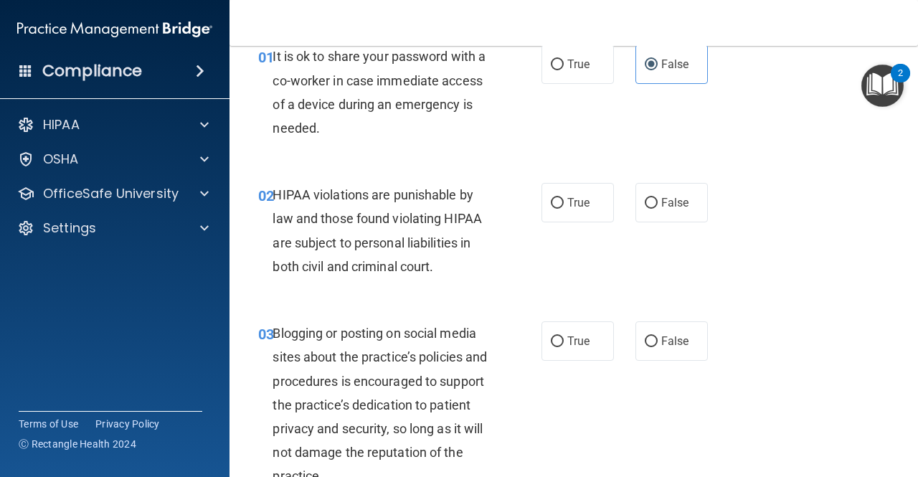
scroll to position [72, 0]
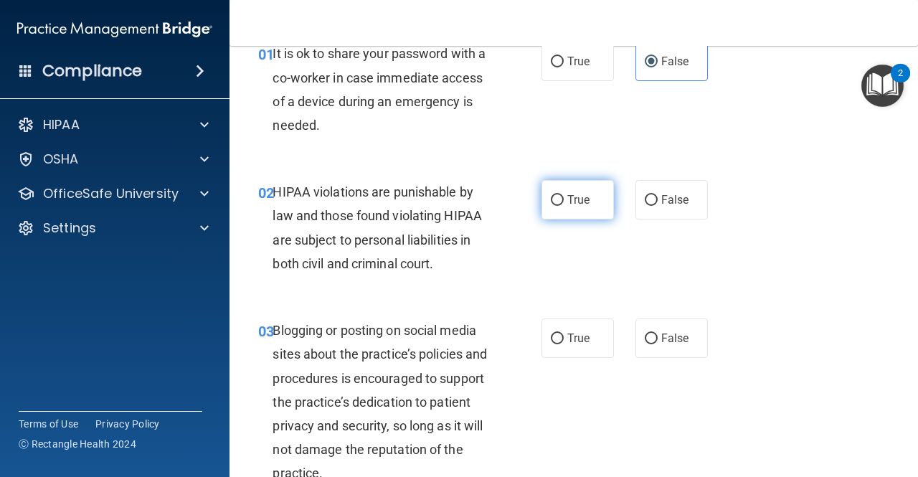
click at [584, 201] on span "True" at bounding box center [578, 200] width 22 height 14
click at [564, 201] on input "True" at bounding box center [557, 200] width 13 height 11
radio input "true"
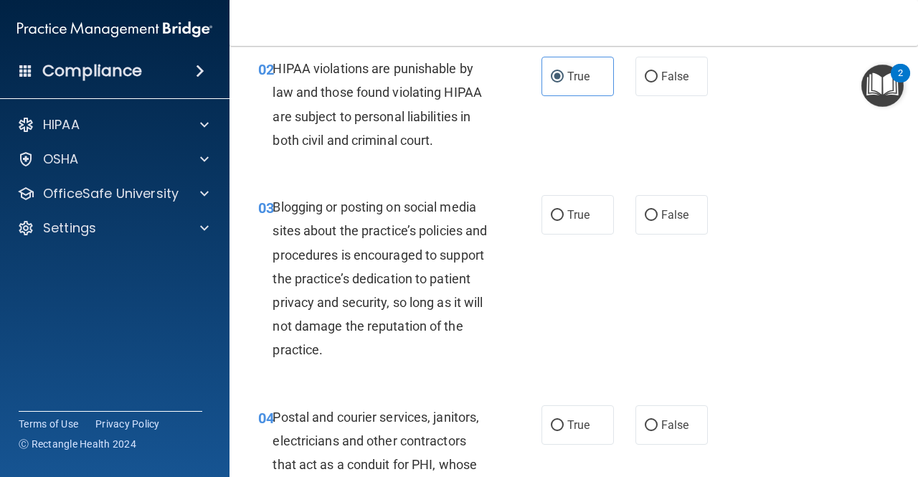
scroll to position [215, 0]
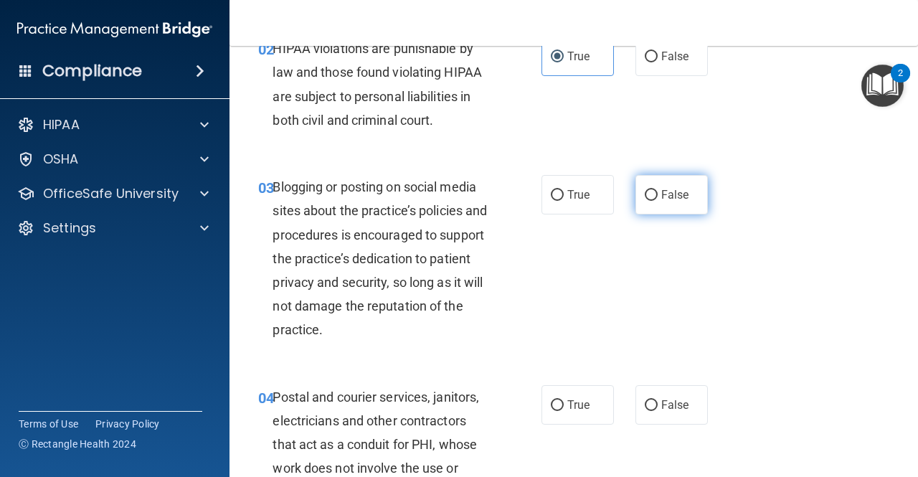
click at [687, 184] on label "False" at bounding box center [671, 194] width 72 height 39
click at [658, 190] on input "False" at bounding box center [651, 195] width 13 height 11
radio input "true"
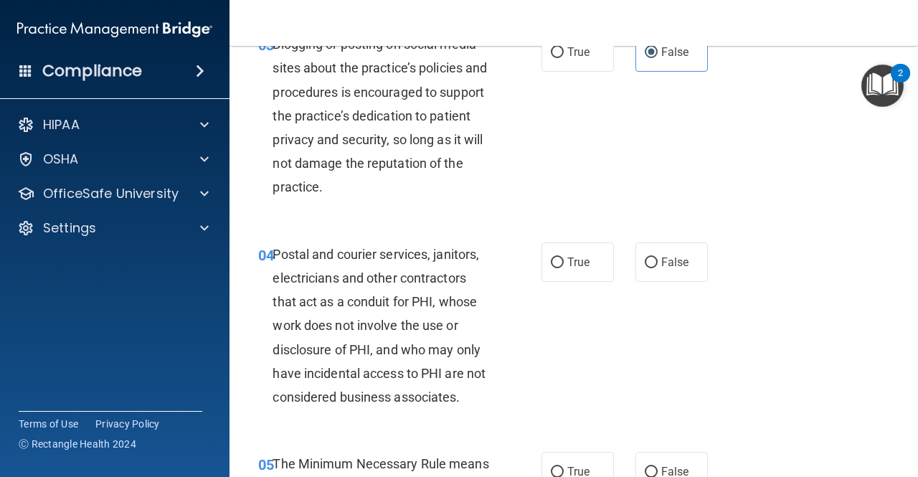
scroll to position [359, 0]
click at [543, 256] on label "True" at bounding box center [577, 261] width 72 height 39
click at [551, 257] on input "True" at bounding box center [557, 262] width 13 height 11
radio input "true"
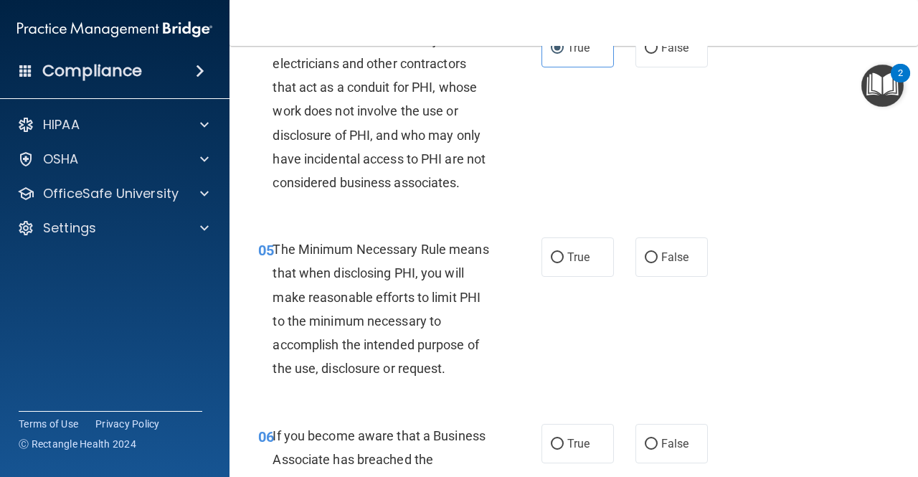
scroll to position [574, 0]
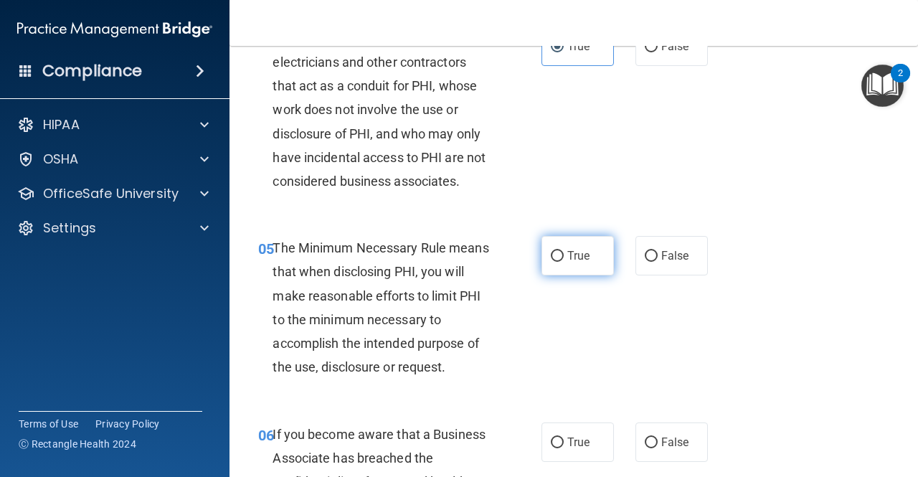
click at [602, 263] on label "True" at bounding box center [577, 255] width 72 height 39
click at [564, 262] on input "True" at bounding box center [557, 256] width 13 height 11
radio input "true"
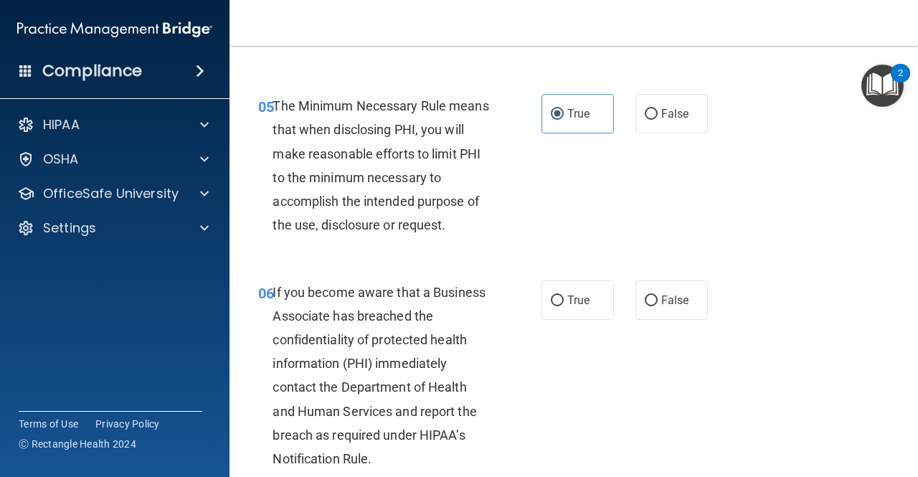
scroll to position [717, 0]
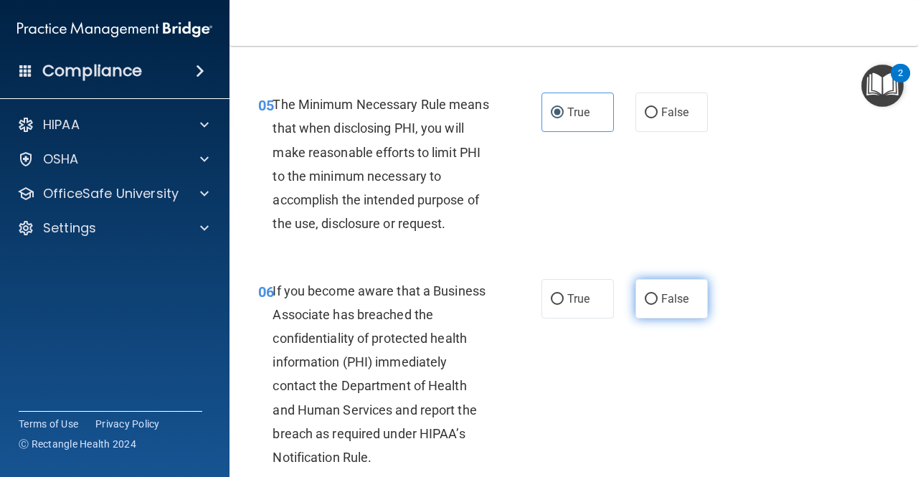
click at [674, 290] on label "False" at bounding box center [671, 298] width 72 height 39
click at [658, 294] on input "False" at bounding box center [651, 299] width 13 height 11
radio input "true"
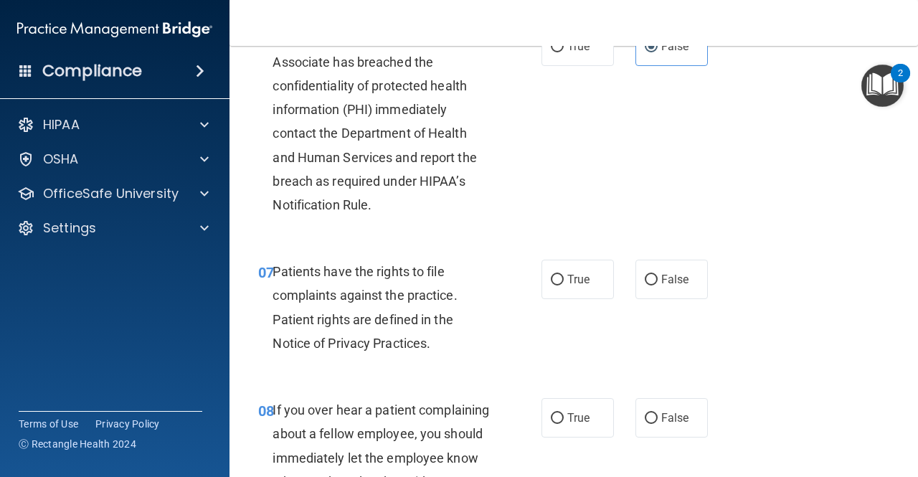
scroll to position [1004, 0]
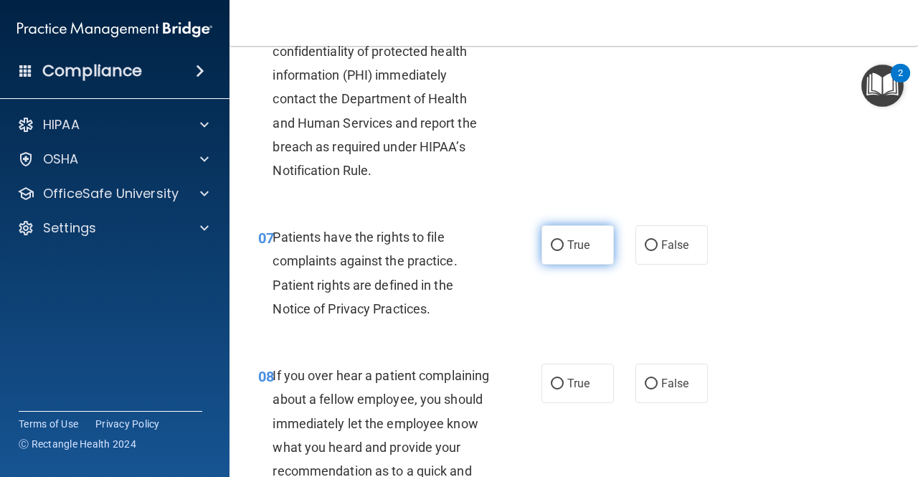
click at [551, 245] on input "True" at bounding box center [557, 245] width 13 height 11
radio input "true"
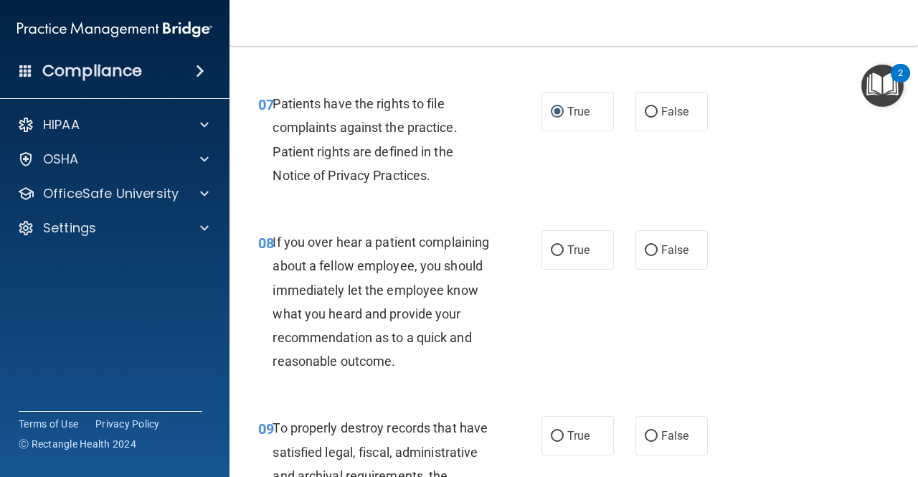
scroll to position [1147, 0]
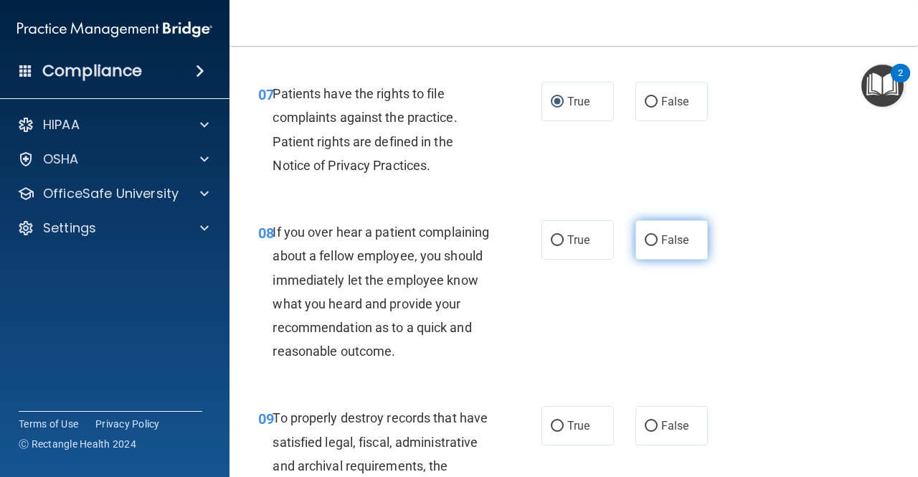
click at [671, 241] on span "False" at bounding box center [675, 240] width 28 height 14
click at [658, 241] on input "False" at bounding box center [651, 240] width 13 height 11
radio input "true"
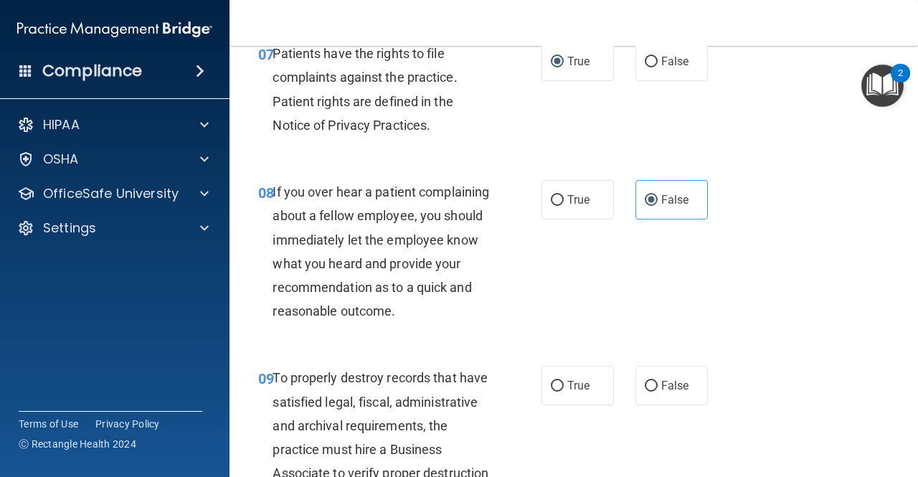
scroll to position [1219, 0]
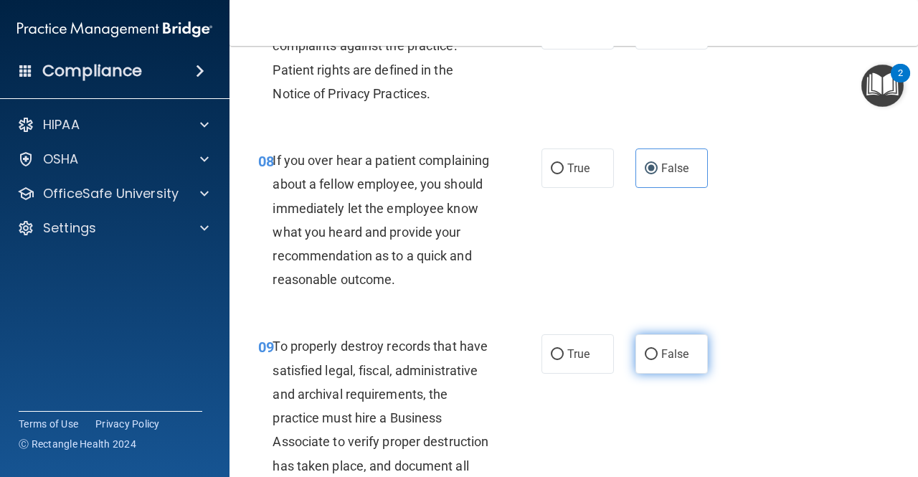
click at [668, 370] on label "False" at bounding box center [671, 353] width 72 height 39
click at [658, 360] on input "False" at bounding box center [651, 354] width 13 height 11
radio input "true"
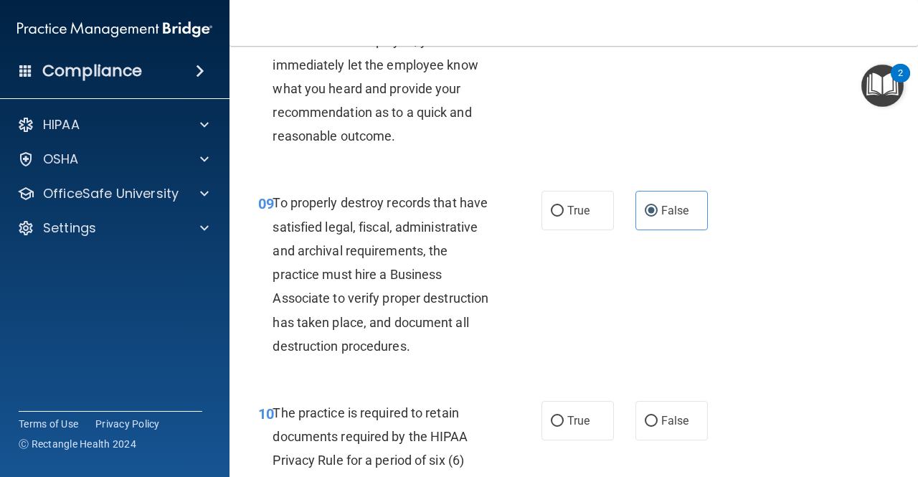
scroll to position [1434, 0]
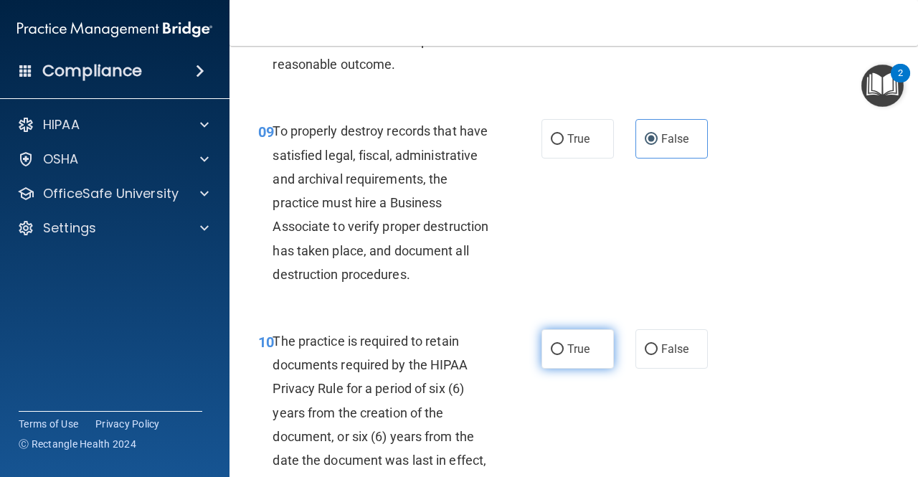
click at [572, 356] on span "True" at bounding box center [578, 349] width 22 height 14
click at [564, 355] on input "True" at bounding box center [557, 349] width 13 height 11
radio input "true"
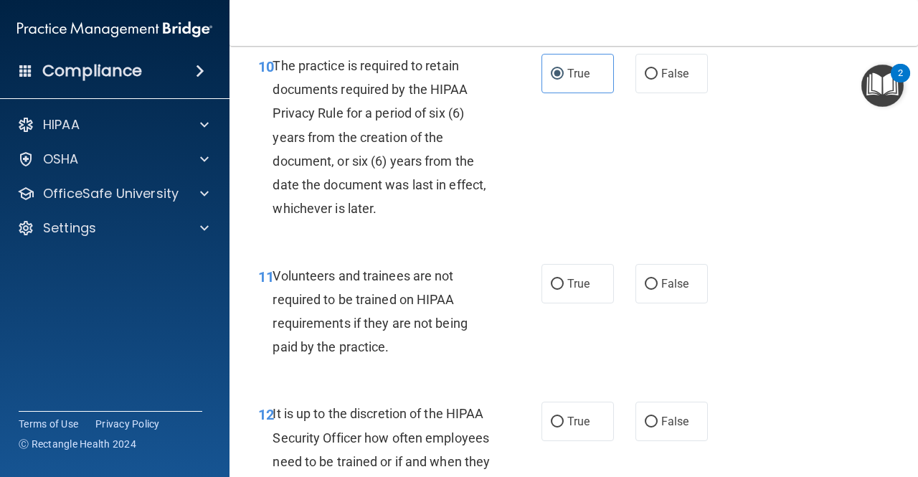
scroll to position [1793, 0]
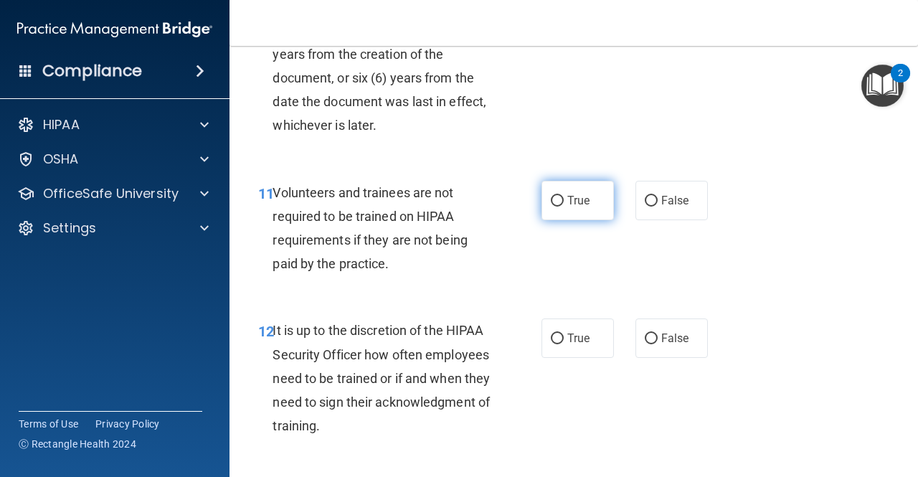
click at [557, 220] on label "True" at bounding box center [577, 200] width 72 height 39
click at [557, 207] on input "True" at bounding box center [557, 201] width 13 height 11
radio input "true"
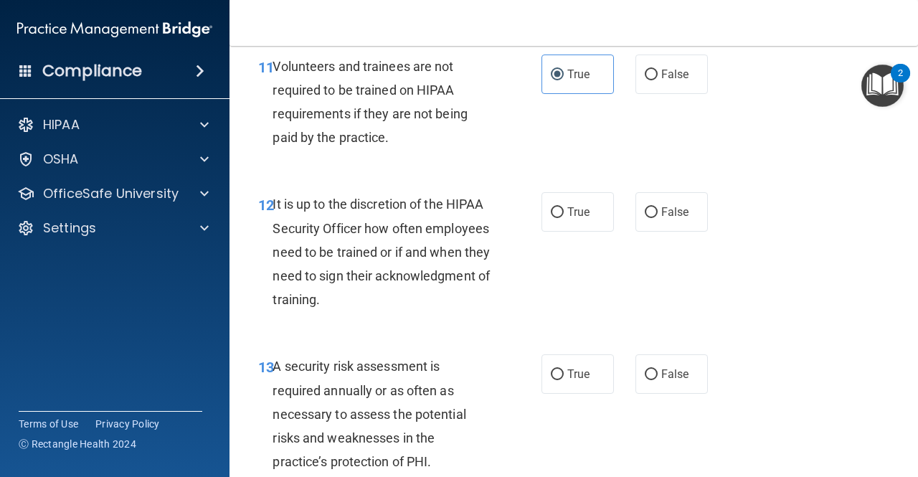
scroll to position [1936, 0]
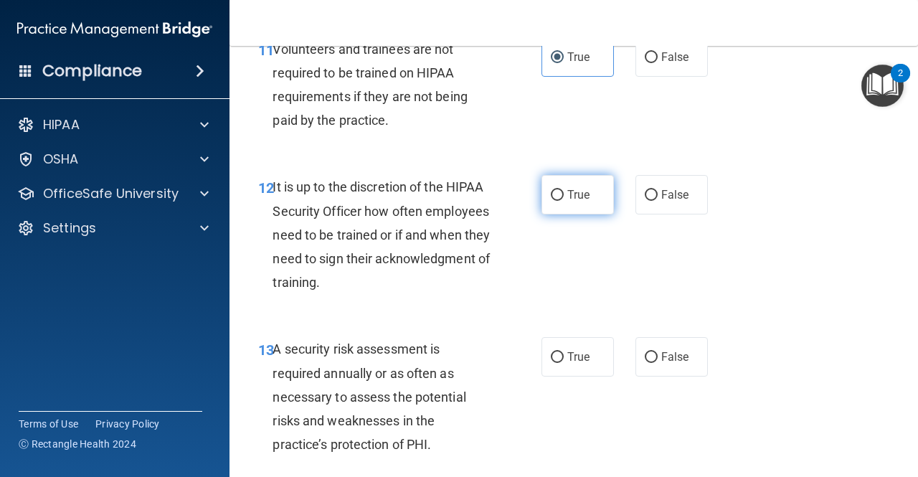
click at [562, 214] on label "True" at bounding box center [577, 194] width 72 height 39
click at [562, 201] on input "True" at bounding box center [557, 195] width 13 height 11
radio input "true"
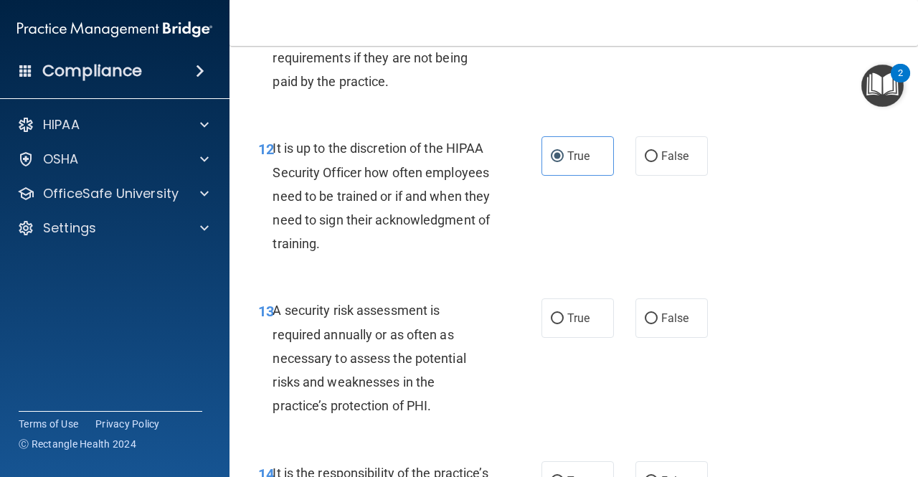
scroll to position [2008, 0]
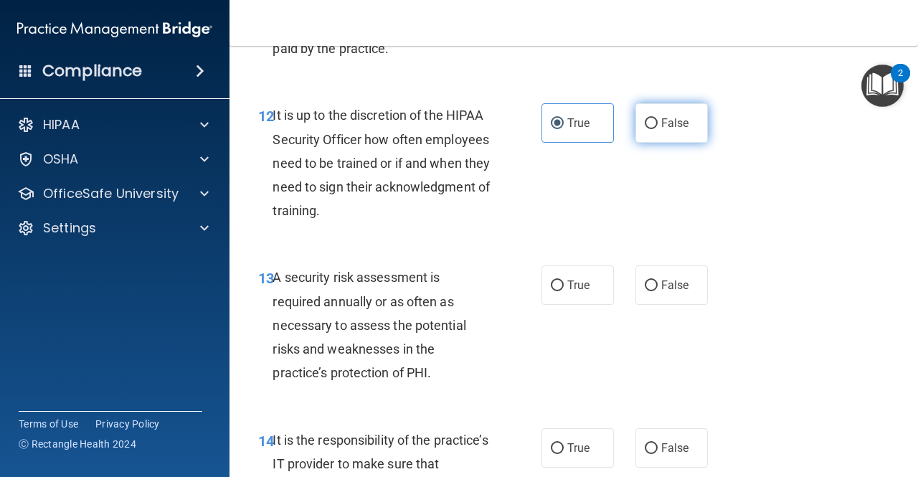
click at [678, 143] on label "False" at bounding box center [671, 122] width 72 height 39
click at [658, 129] on input "False" at bounding box center [651, 123] width 13 height 11
radio input "true"
radio input "false"
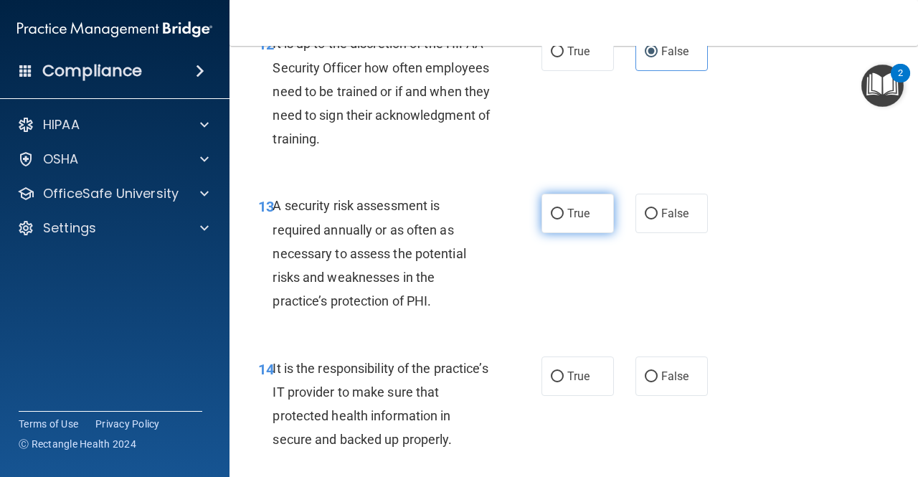
click at [567, 220] on span "True" at bounding box center [578, 214] width 22 height 14
click at [564, 219] on input "True" at bounding box center [557, 214] width 13 height 11
radio input "true"
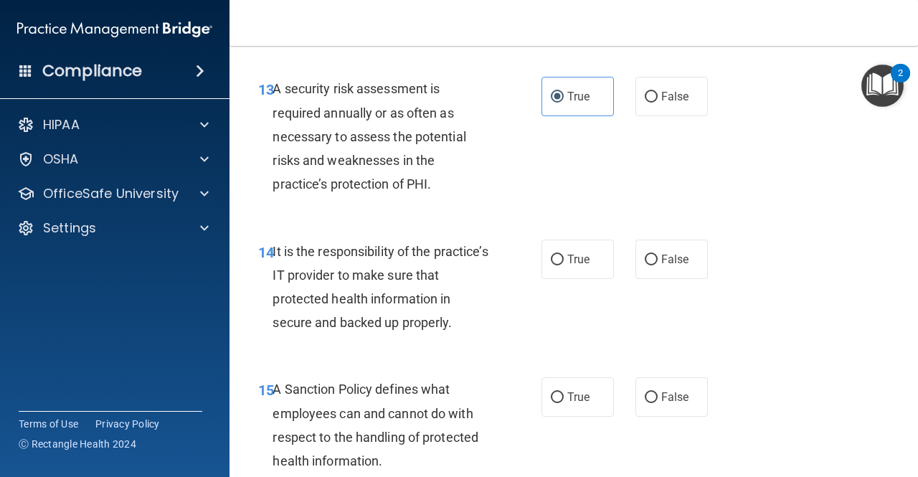
scroll to position [2223, 0]
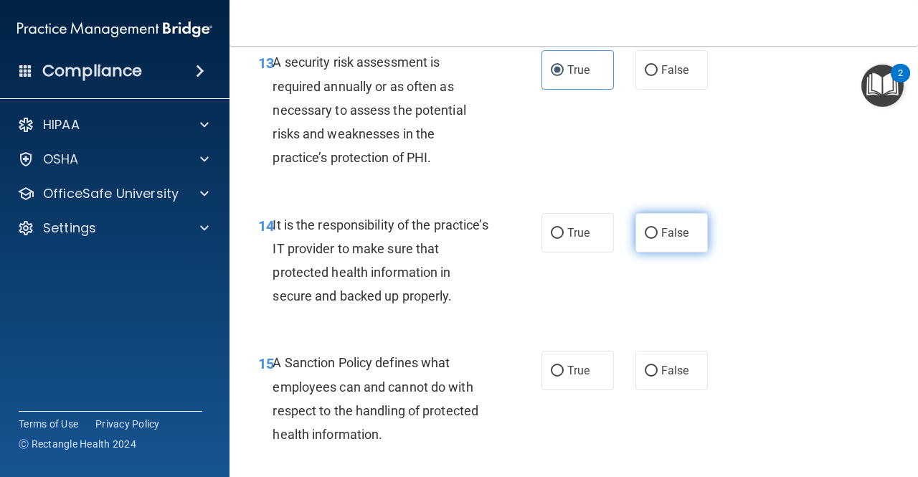
click at [688, 252] on label "False" at bounding box center [671, 232] width 72 height 39
click at [658, 239] on input "False" at bounding box center [651, 233] width 13 height 11
radio input "true"
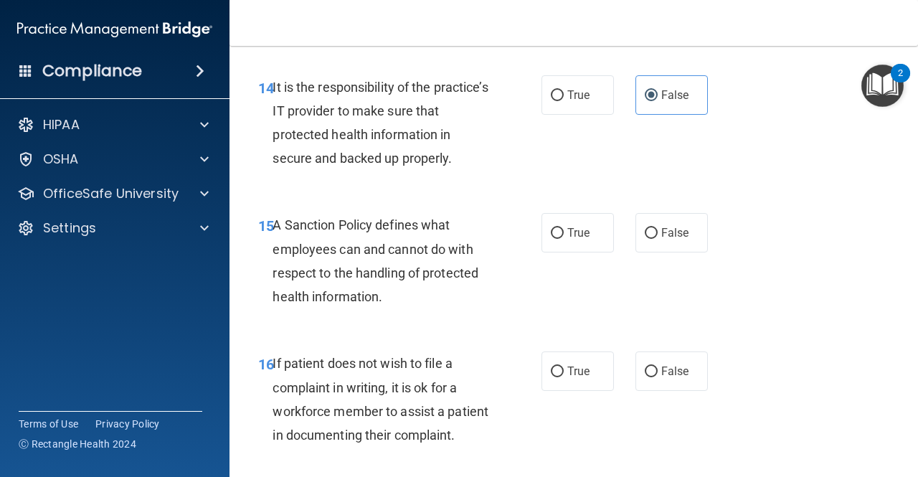
scroll to position [2367, 0]
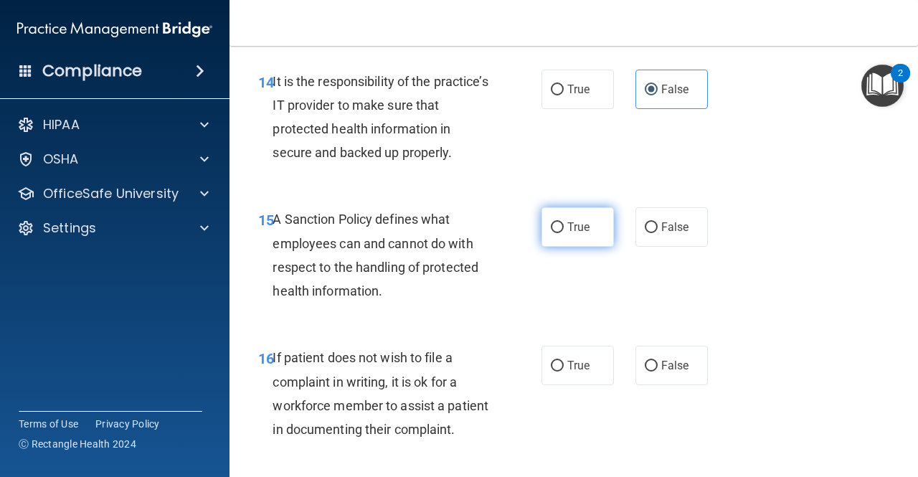
click at [567, 234] on span "True" at bounding box center [578, 227] width 22 height 14
click at [563, 233] on input "True" at bounding box center [557, 227] width 13 height 11
radio input "true"
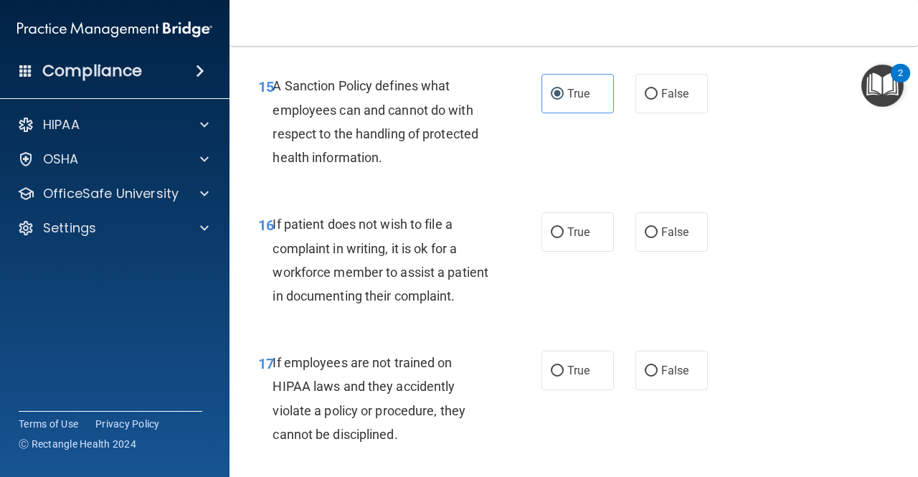
scroll to position [2510, 0]
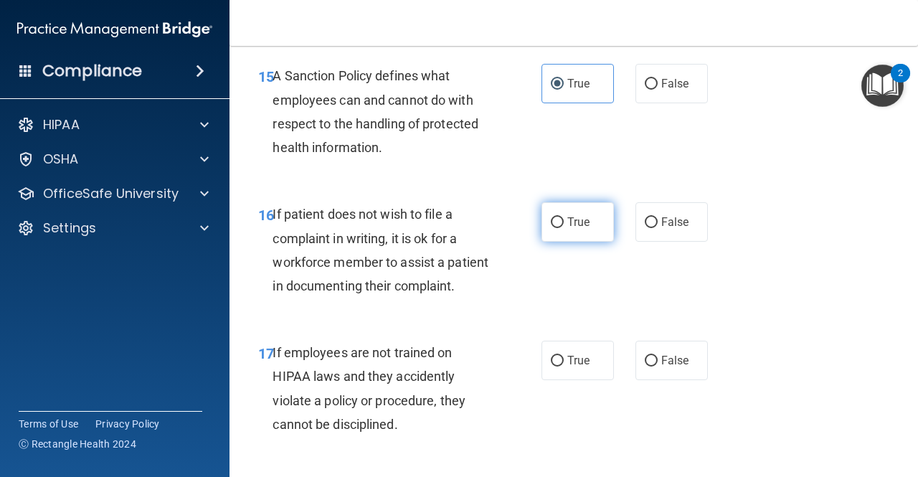
click at [596, 242] on label "True" at bounding box center [577, 221] width 72 height 39
click at [564, 228] on input "True" at bounding box center [557, 222] width 13 height 11
radio input "true"
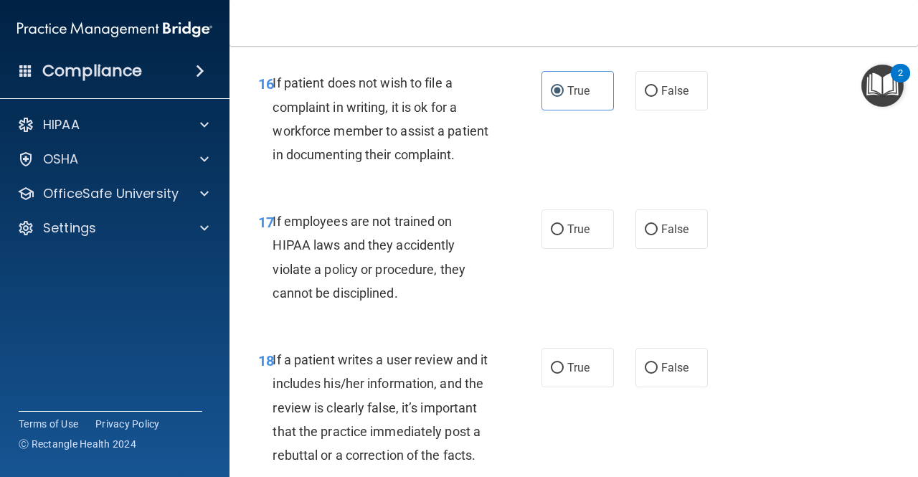
scroll to position [2653, 0]
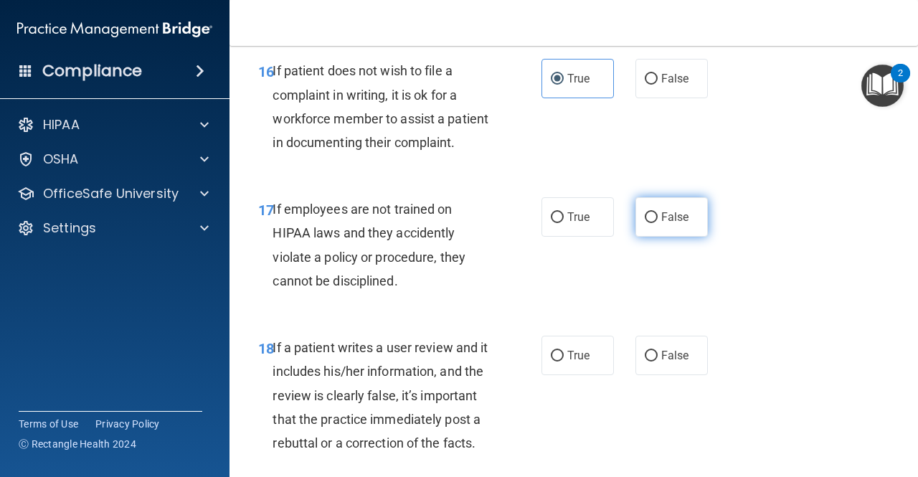
click at [648, 223] on input "False" at bounding box center [651, 217] width 13 height 11
radio input "true"
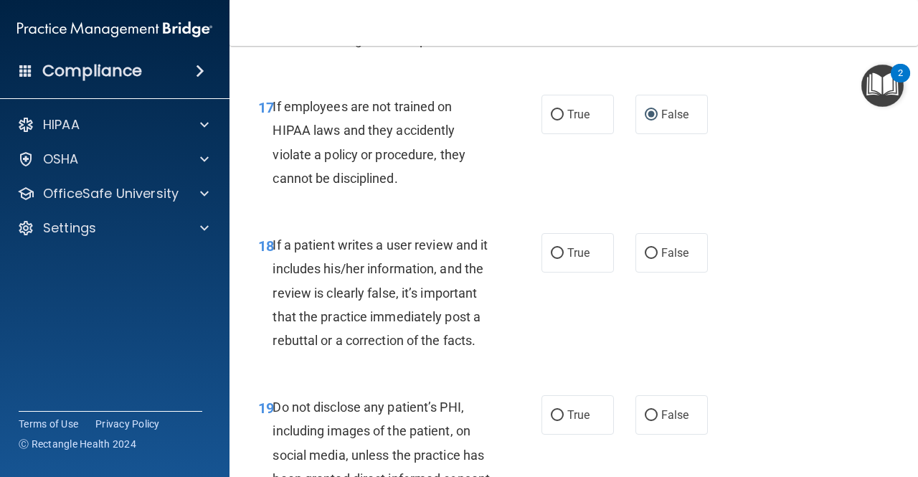
scroll to position [2797, 0]
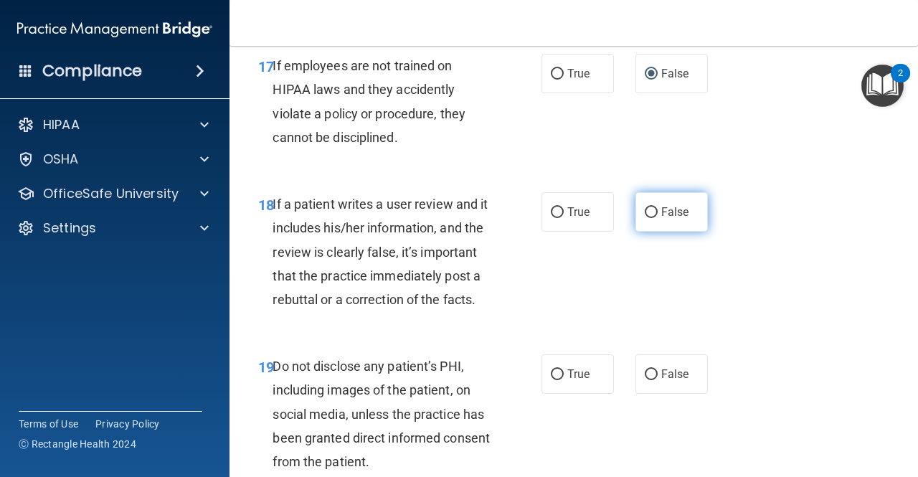
click at [655, 232] on label "False" at bounding box center [671, 211] width 72 height 39
click at [655, 218] on input "False" at bounding box center [651, 212] width 13 height 11
radio input "true"
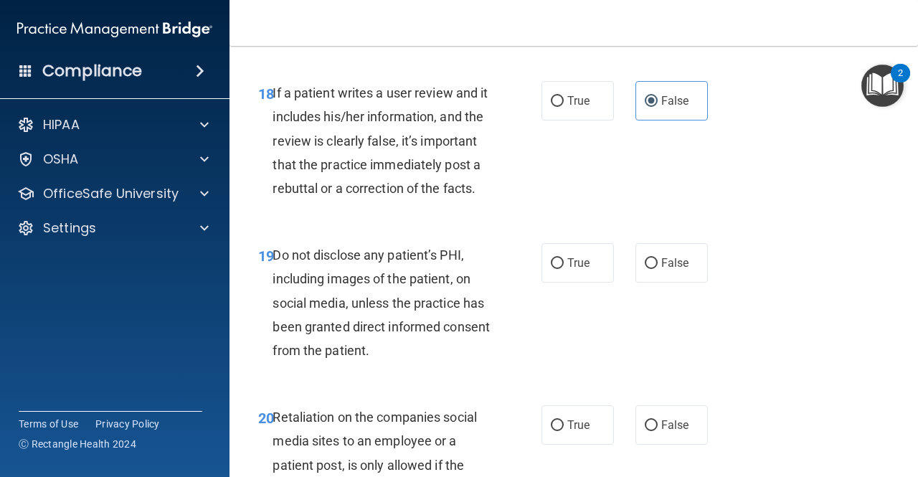
scroll to position [2940, 0]
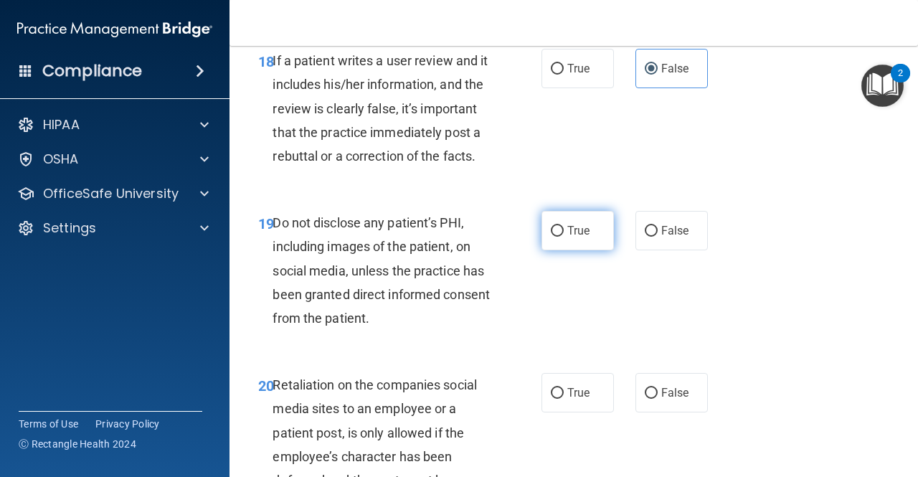
click at [554, 250] on label "True" at bounding box center [577, 230] width 72 height 39
click at [554, 237] on input "True" at bounding box center [557, 231] width 13 height 11
radio input "true"
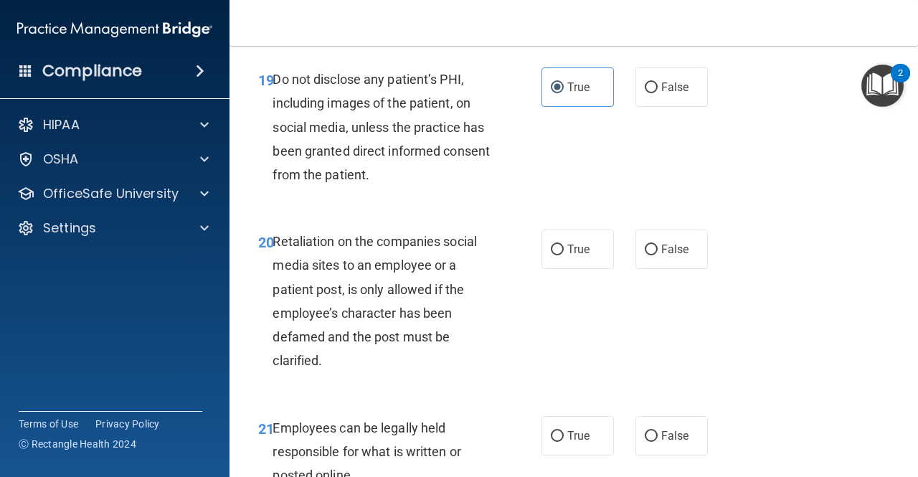
scroll to position [3155, 0]
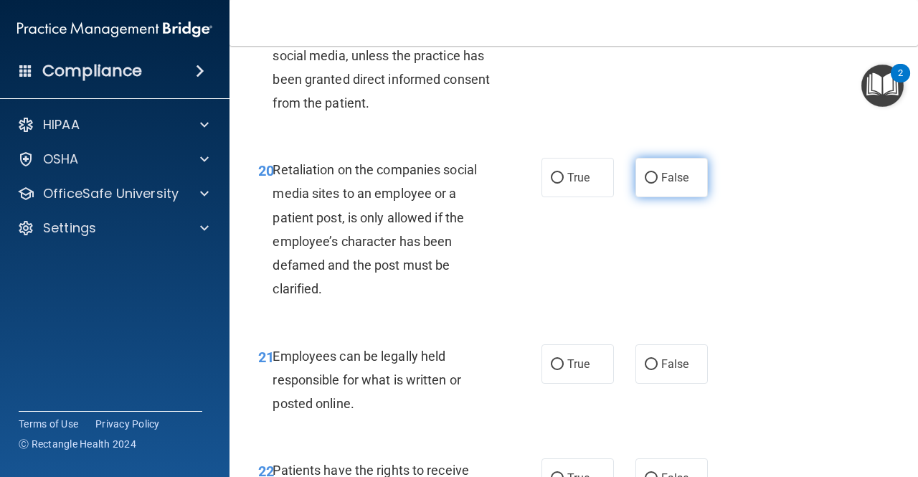
click at [681, 184] on span "False" at bounding box center [675, 178] width 28 height 14
click at [658, 184] on input "False" at bounding box center [651, 178] width 13 height 11
radio input "true"
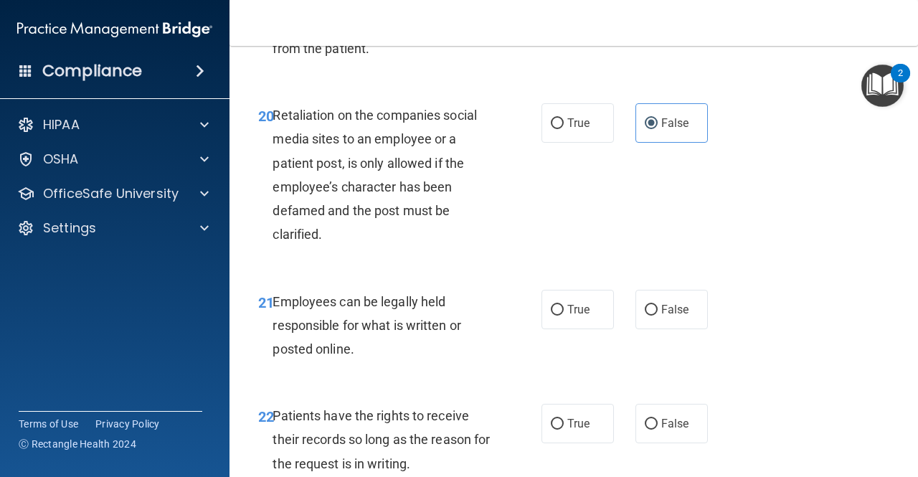
scroll to position [3299, 0]
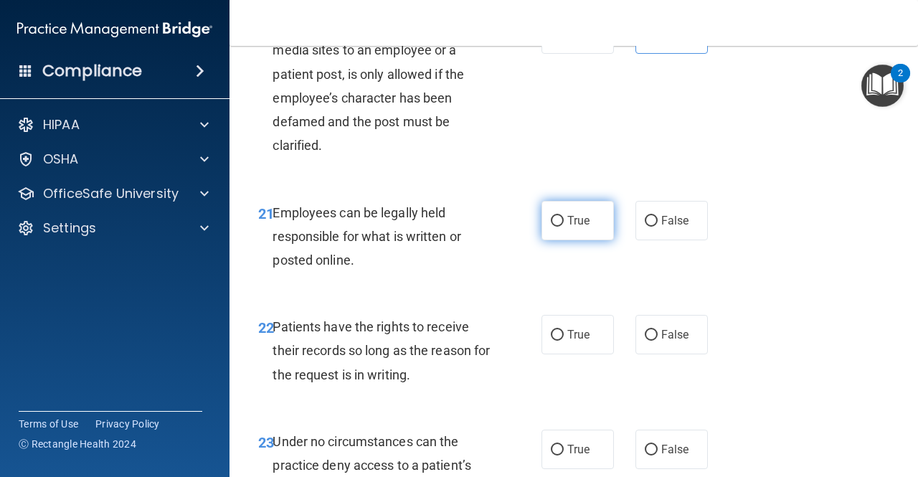
click at [567, 240] on label "True" at bounding box center [577, 220] width 72 height 39
click at [564, 227] on input "True" at bounding box center [557, 221] width 13 height 11
radio input "true"
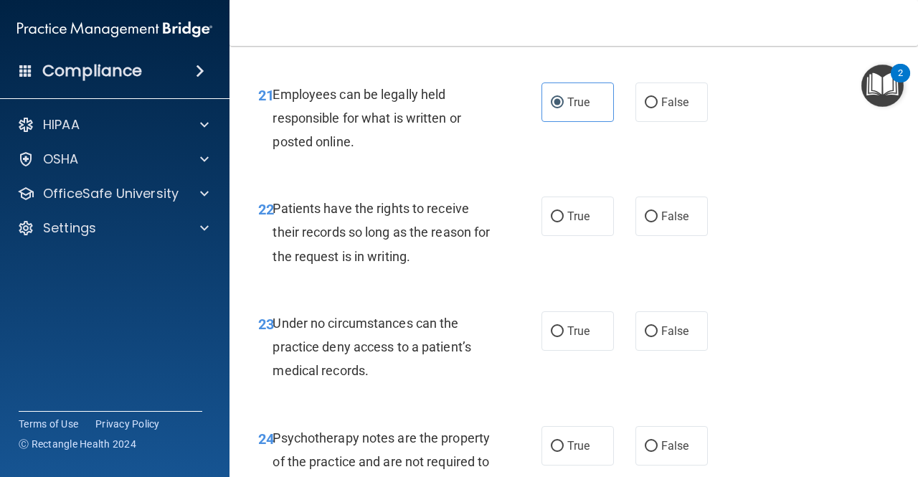
scroll to position [3442, 0]
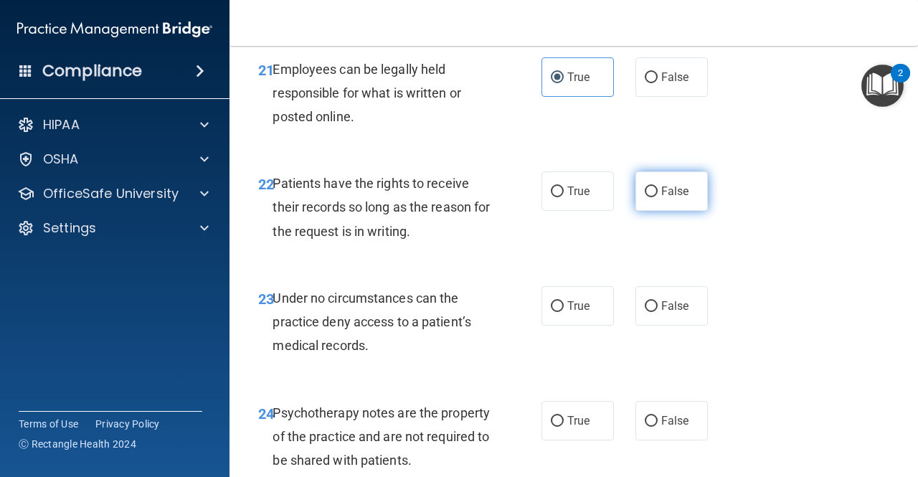
click at [645, 211] on label "False" at bounding box center [671, 190] width 72 height 39
click at [645, 197] on input "False" at bounding box center [651, 191] width 13 height 11
radio input "true"
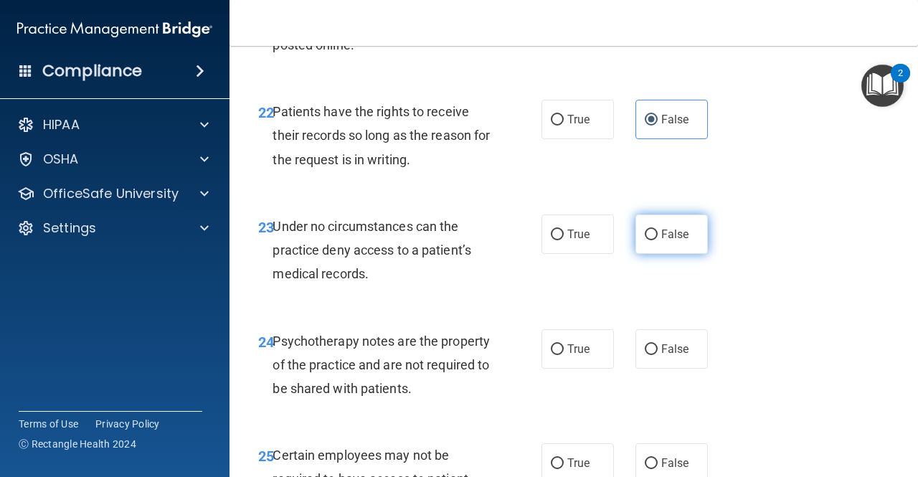
click at [650, 254] on label "False" at bounding box center [671, 233] width 72 height 39
click at [650, 240] on input "False" at bounding box center [651, 234] width 13 height 11
radio input "true"
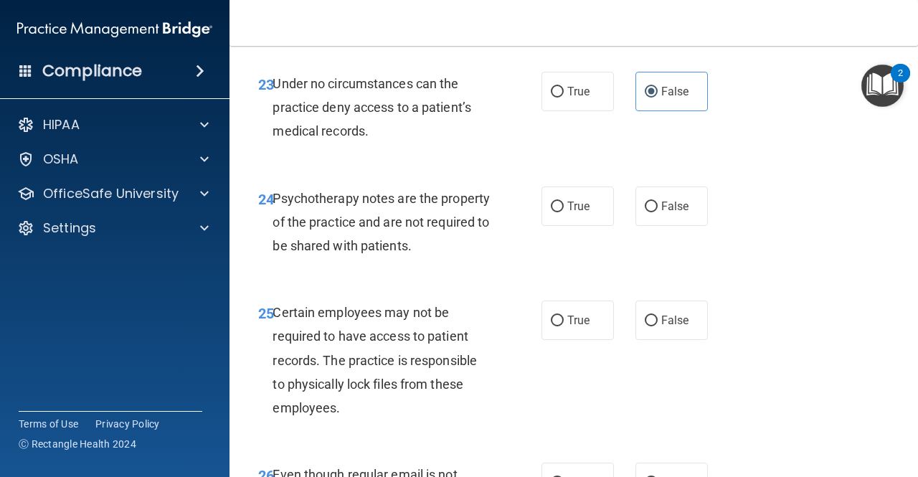
scroll to position [3657, 0]
click at [555, 326] on input "True" at bounding box center [557, 320] width 13 height 11
radio input "true"
click at [577, 212] on span "True" at bounding box center [578, 206] width 22 height 14
click at [564, 212] on input "True" at bounding box center [557, 206] width 13 height 11
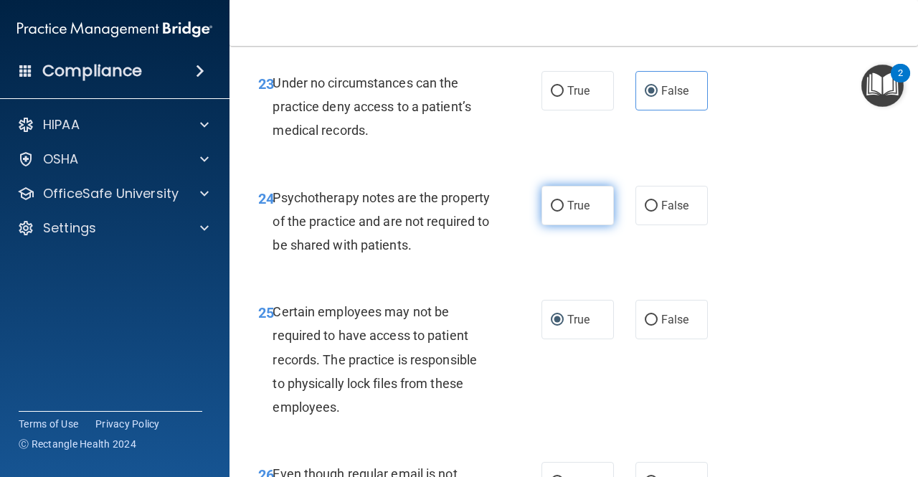
radio input "true"
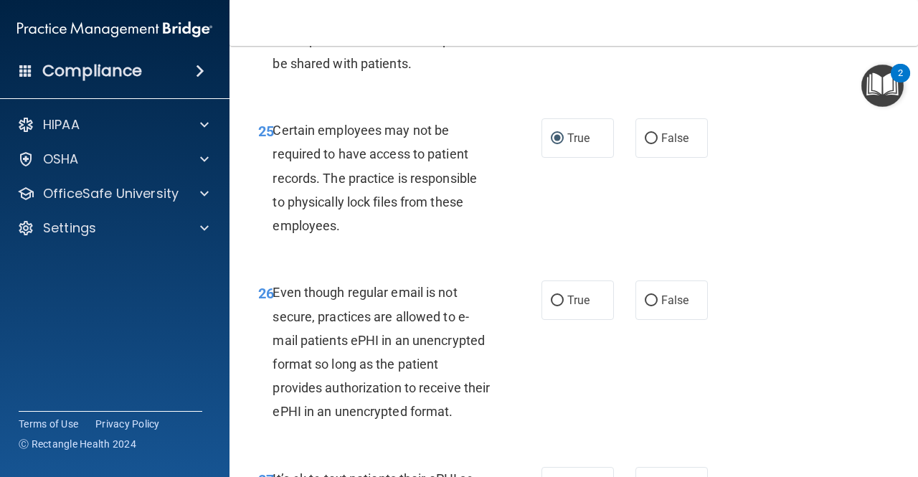
scroll to position [3873, 0]
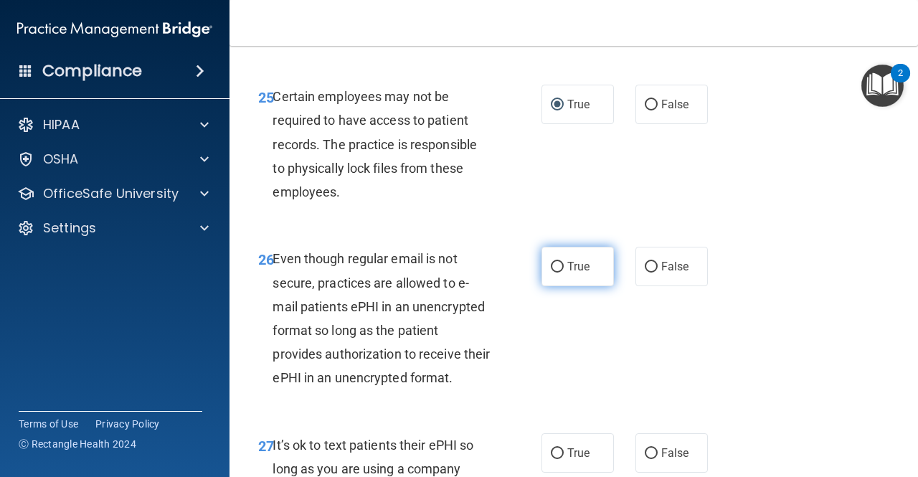
click at [567, 273] on span "True" at bounding box center [578, 267] width 22 height 14
click at [562, 273] on input "True" at bounding box center [557, 267] width 13 height 11
radio input "true"
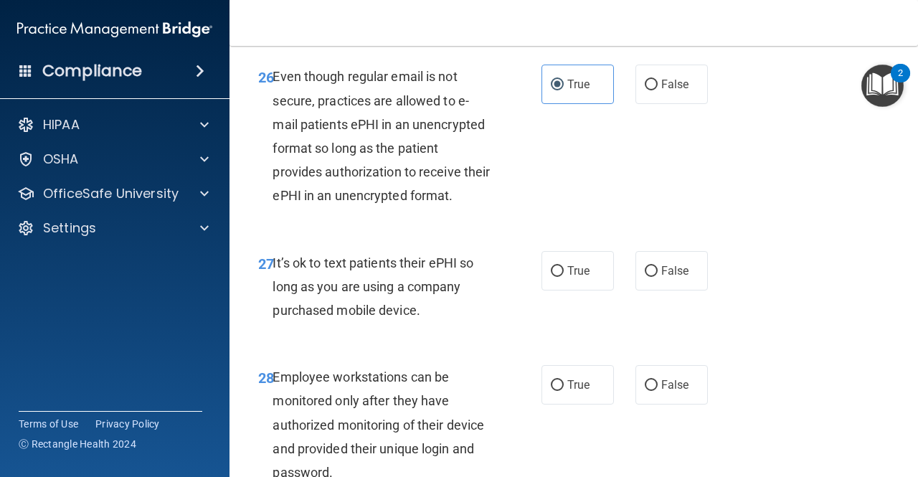
scroll to position [4088, 0]
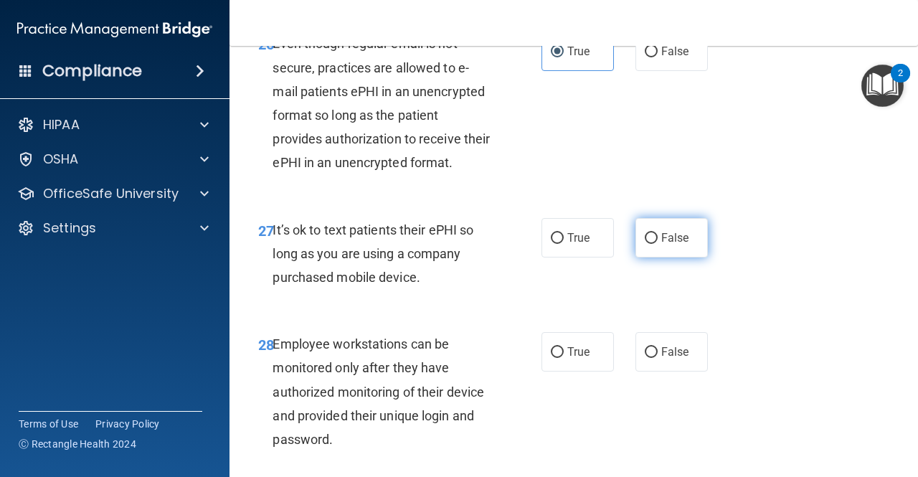
click at [661, 245] on span "False" at bounding box center [675, 238] width 28 height 14
click at [658, 244] on input "False" at bounding box center [651, 238] width 13 height 11
radio input "true"
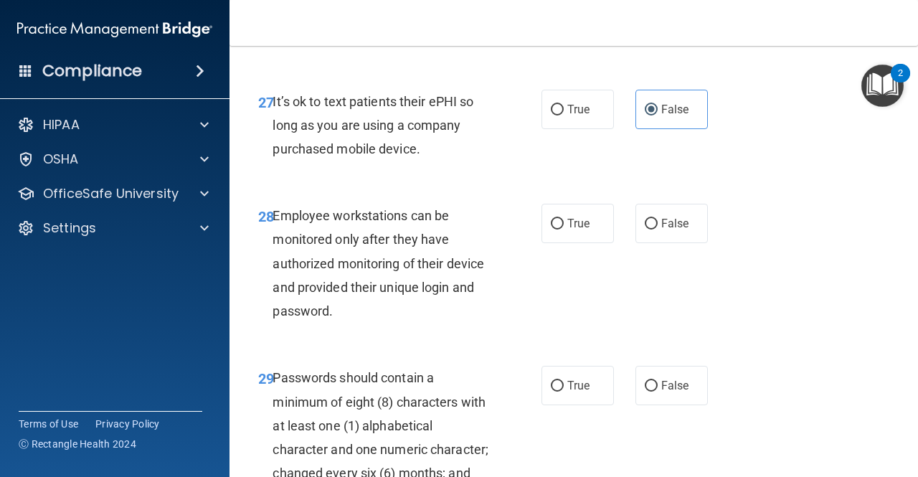
scroll to position [4231, 0]
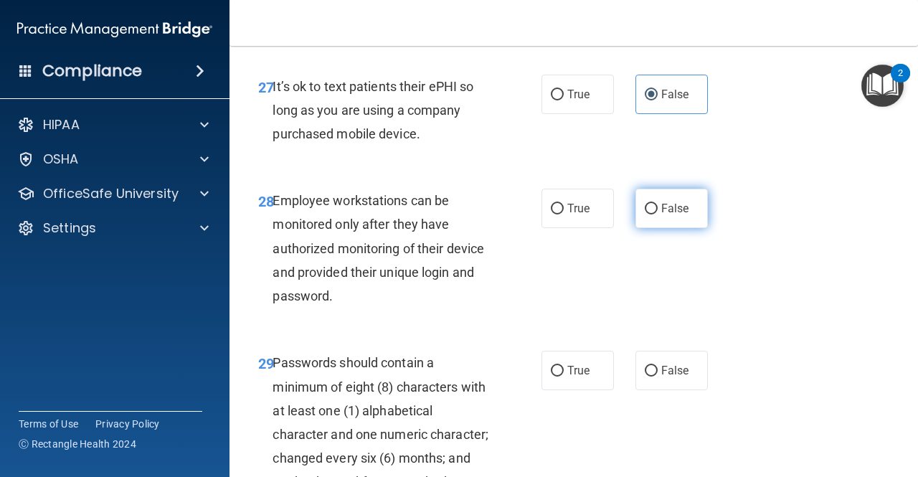
click at [678, 215] on span "False" at bounding box center [675, 209] width 28 height 14
click at [658, 214] on input "False" at bounding box center [651, 209] width 13 height 11
radio input "true"
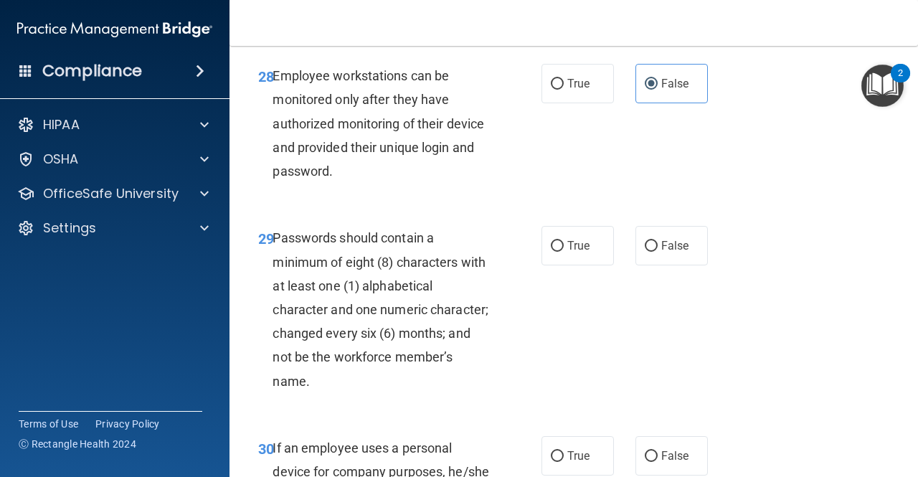
scroll to position [4375, 0]
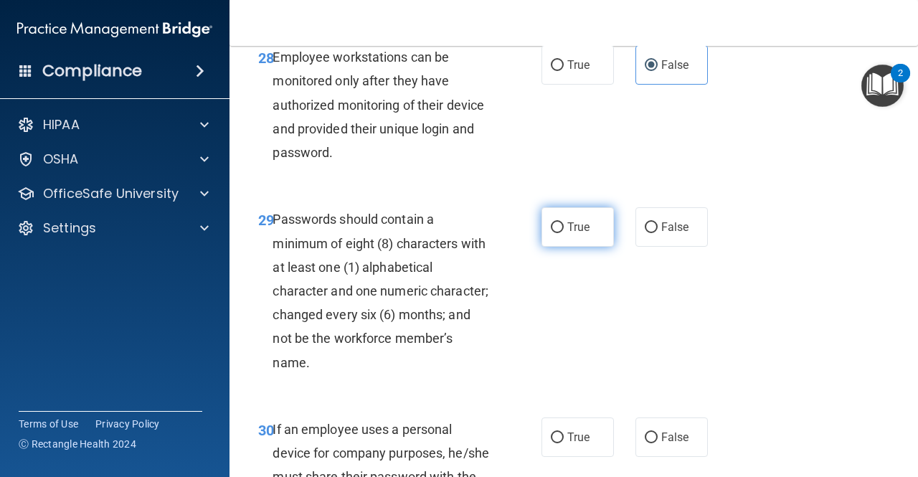
click at [577, 234] on span "True" at bounding box center [578, 227] width 22 height 14
click at [564, 233] on input "True" at bounding box center [557, 227] width 13 height 11
radio input "true"
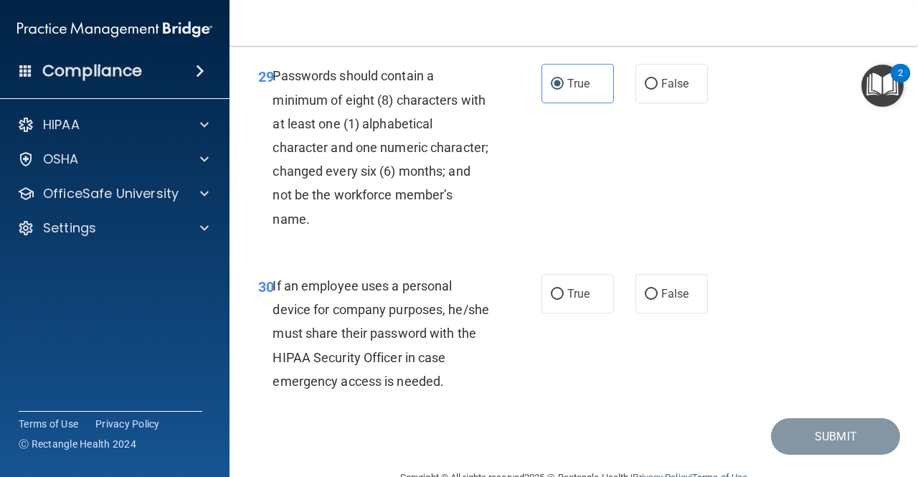
scroll to position [4590, 0]
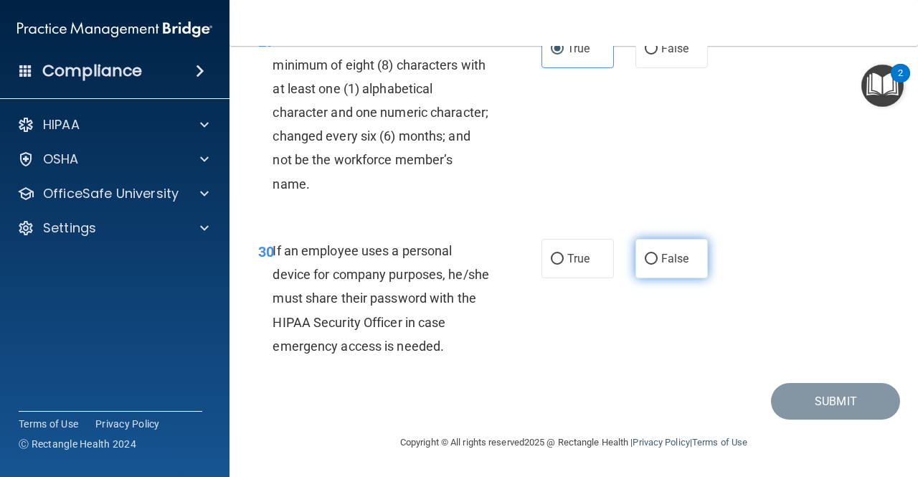
click at [635, 278] on label "False" at bounding box center [671, 258] width 72 height 39
click at [645, 265] on input "False" at bounding box center [651, 259] width 13 height 11
radio input "true"
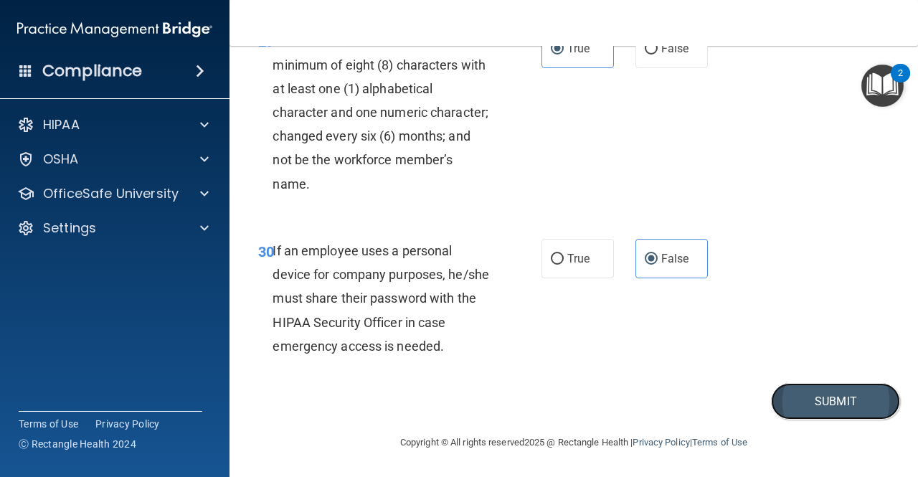
click at [848, 420] on button "Submit" at bounding box center [835, 401] width 129 height 37
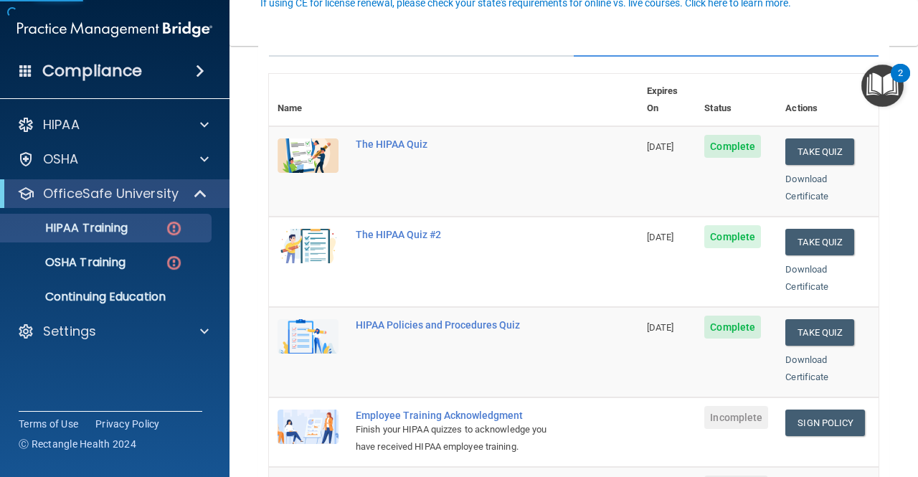
scroll to position [287, 0]
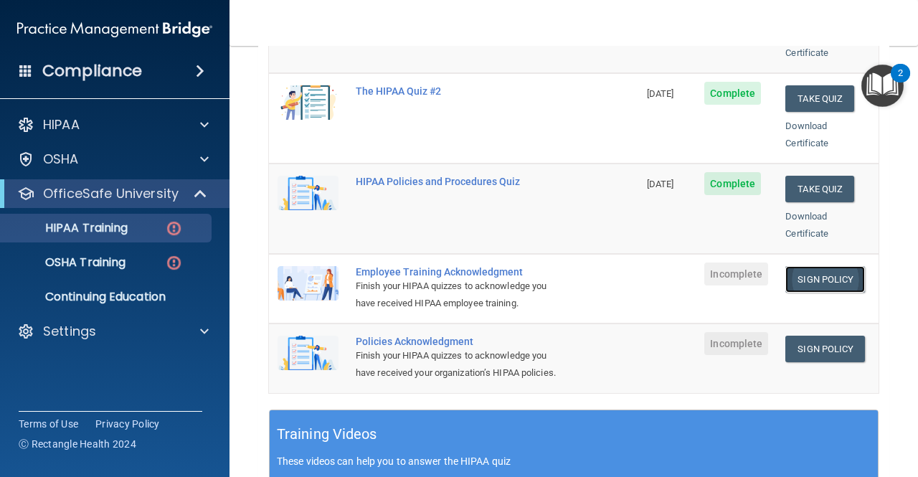
click at [815, 270] on link "Sign Policy" at bounding box center [825, 279] width 80 height 27
click at [825, 336] on link "Sign Policy" at bounding box center [825, 349] width 80 height 27
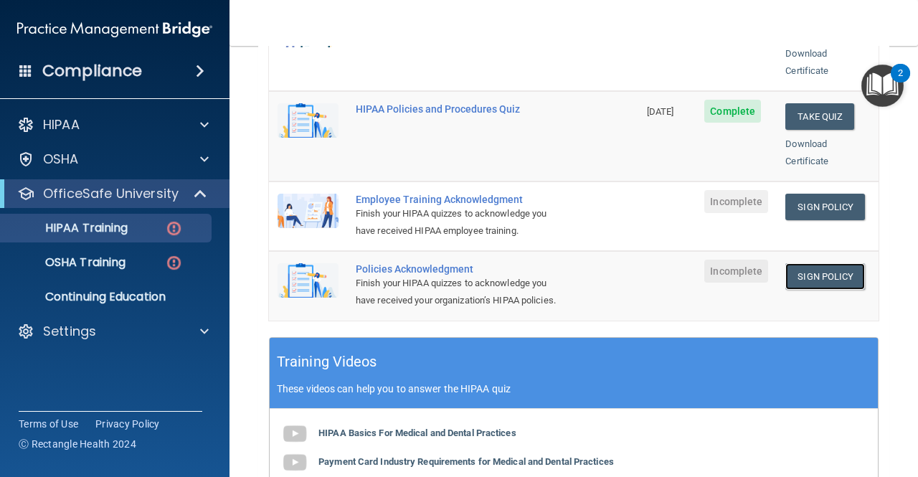
scroll to position [359, 0]
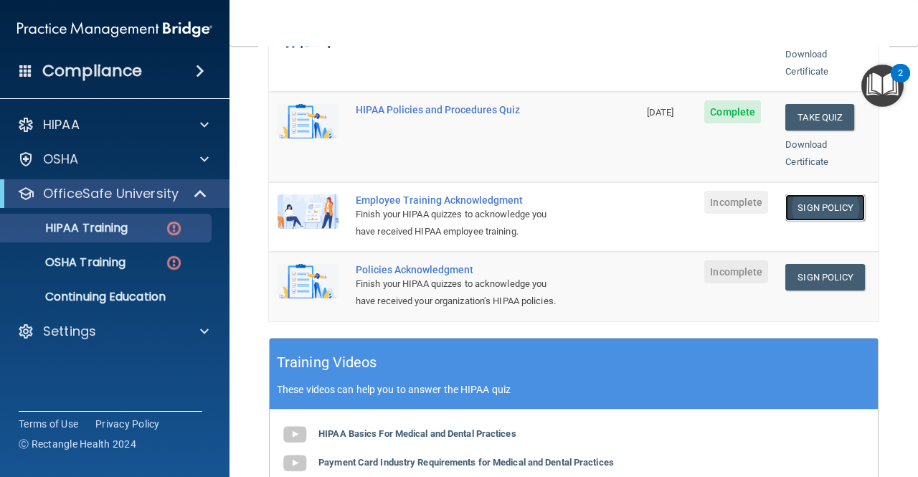
click at [822, 194] on link "Sign Policy" at bounding box center [825, 207] width 80 height 27
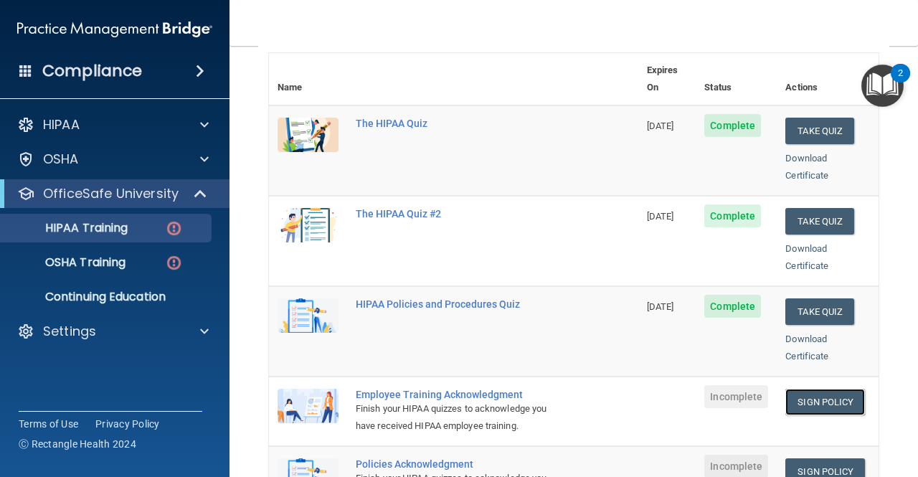
scroll to position [143, 0]
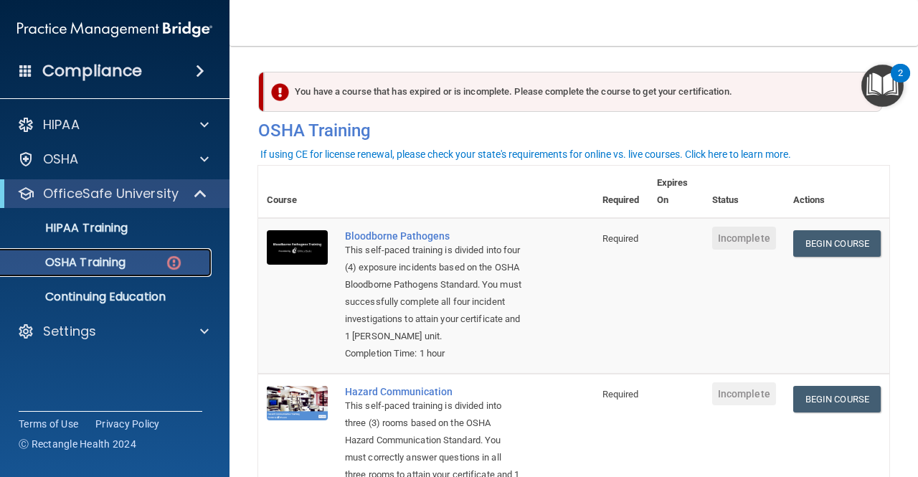
click at [76, 257] on p "OSHA Training" at bounding box center [67, 262] width 116 height 14
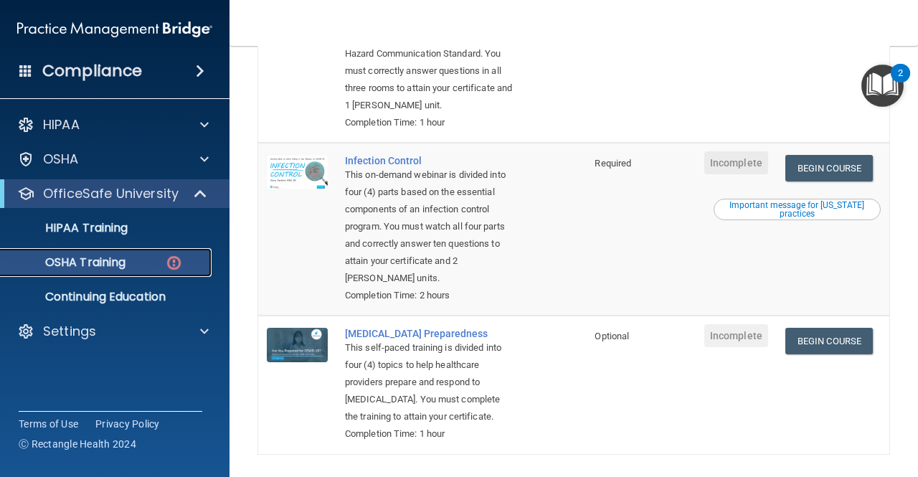
scroll to position [315, 0]
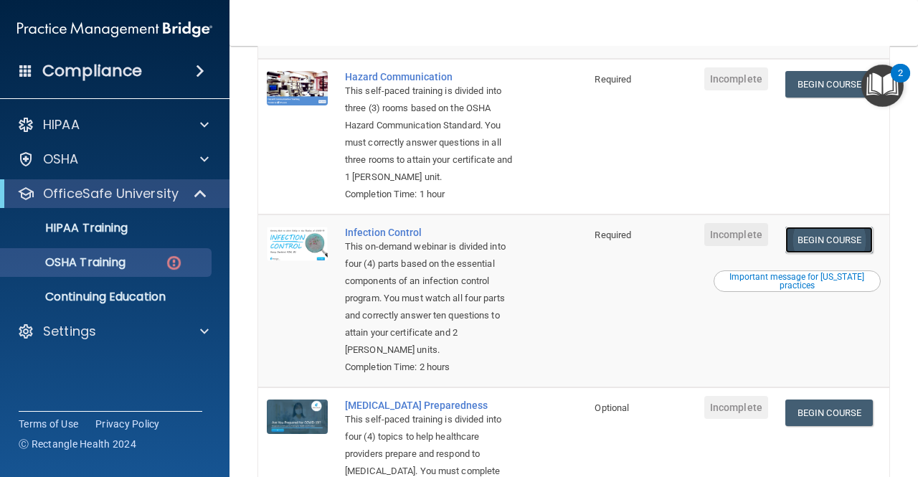
click at [858, 252] on link "Begin Course" at bounding box center [828, 240] width 87 height 27
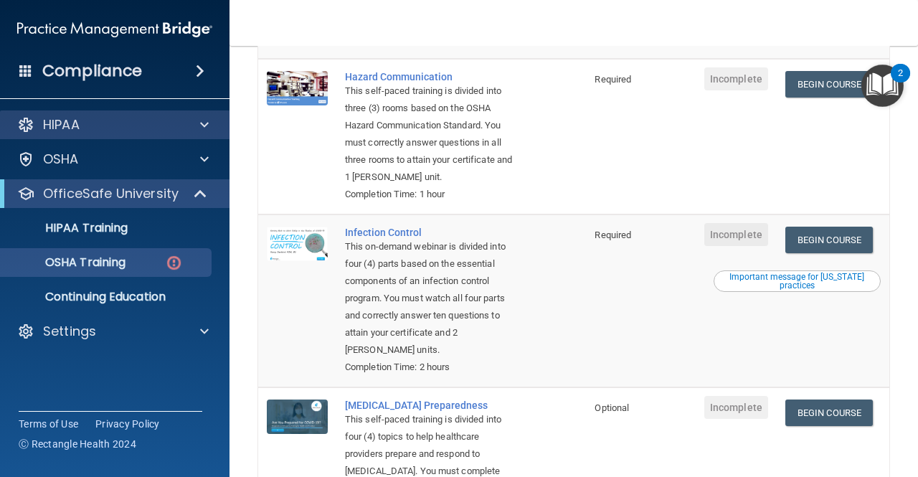
click at [124, 135] on div "HIPAA" at bounding box center [115, 124] width 230 height 29
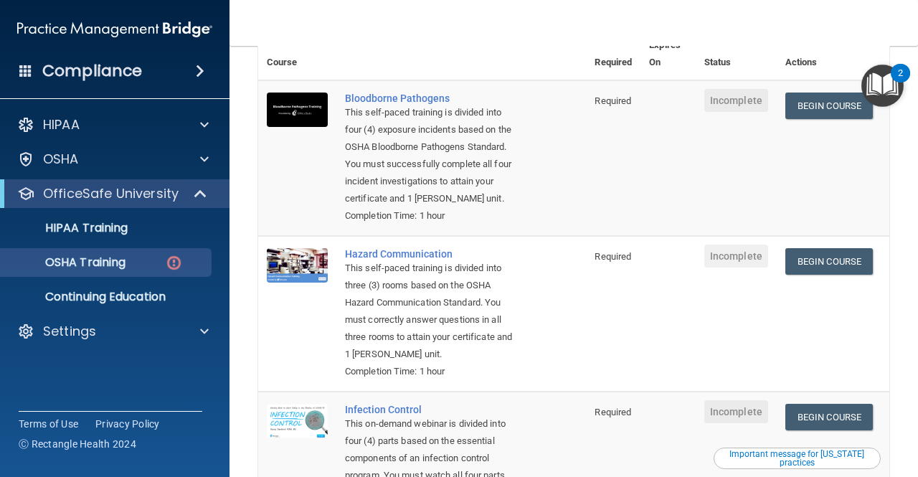
scroll to position [100, 0]
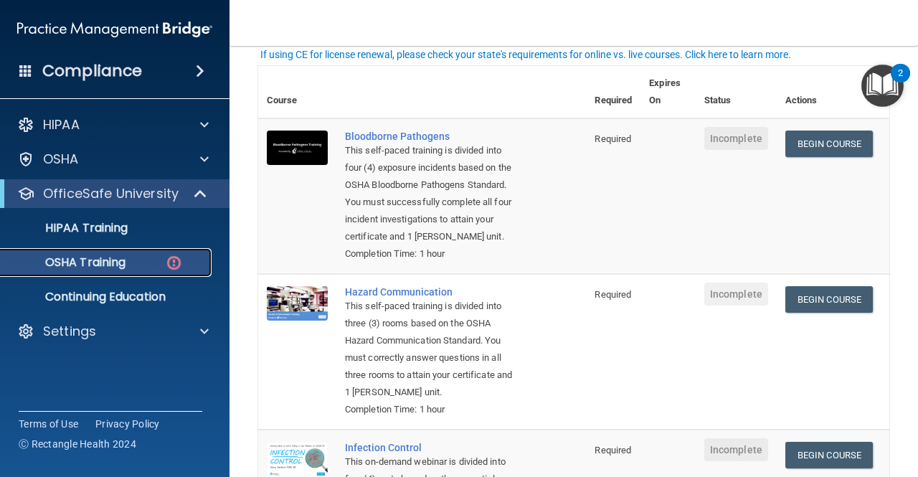
click at [168, 259] on img at bounding box center [174, 263] width 18 height 18
click at [153, 234] on div "HIPAA Training" at bounding box center [107, 228] width 196 height 14
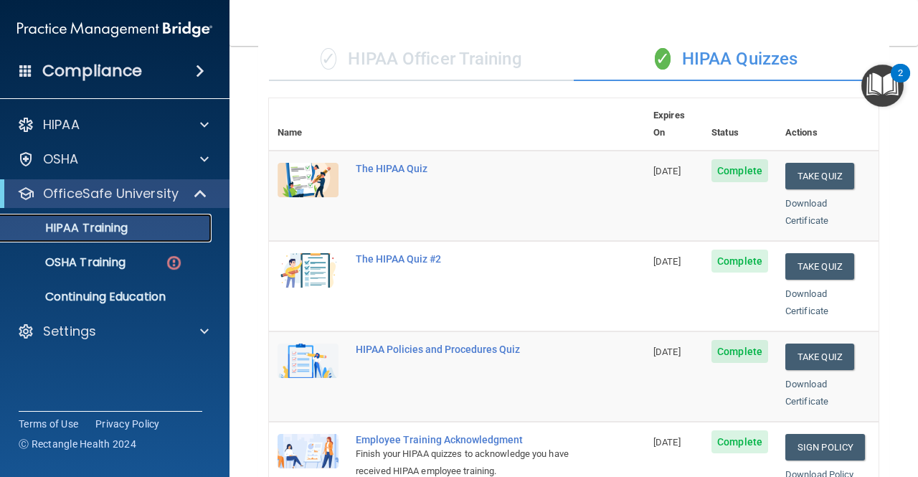
scroll to position [24, 0]
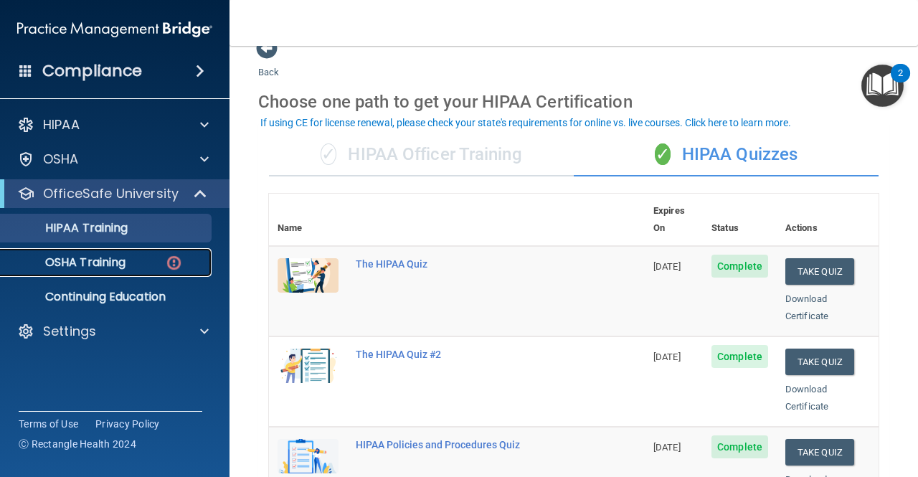
click at [83, 260] on p "OSHA Training" at bounding box center [67, 262] width 116 height 14
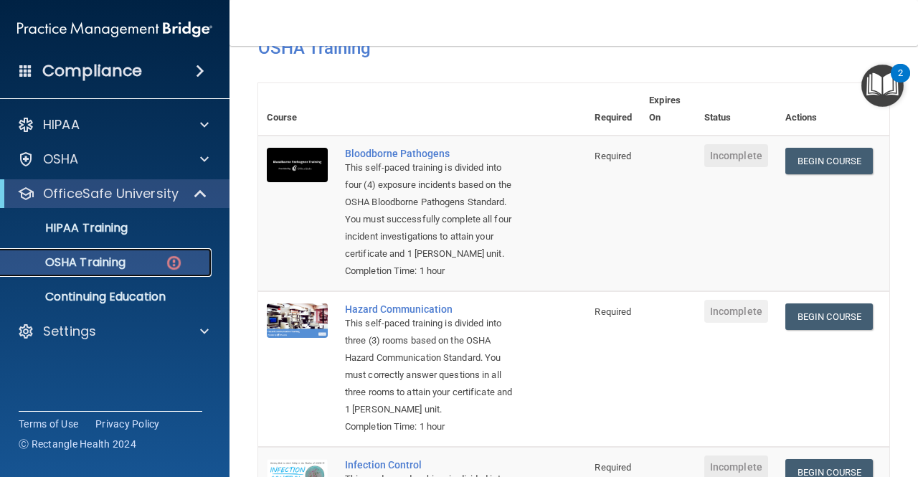
scroll to position [28, 0]
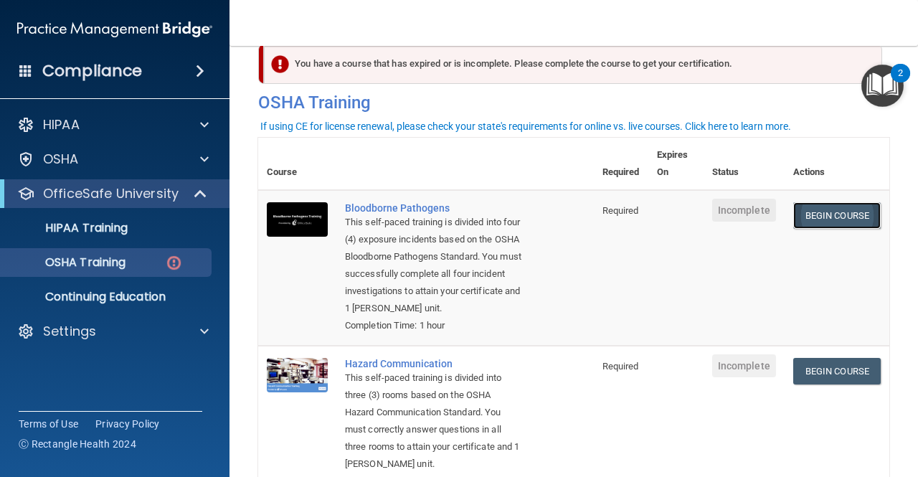
click at [793, 210] on link "Begin Course" at bounding box center [836, 215] width 87 height 27
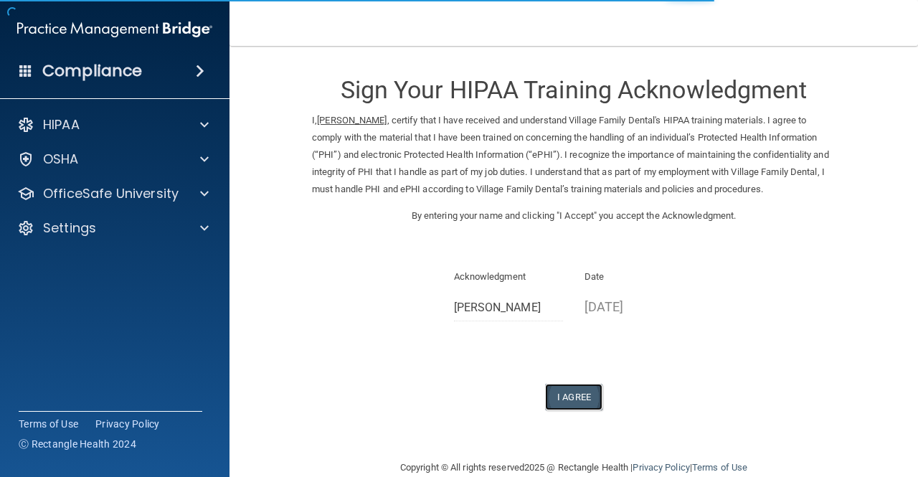
click at [574, 389] on button "I Agree" at bounding box center [573, 397] width 57 height 27
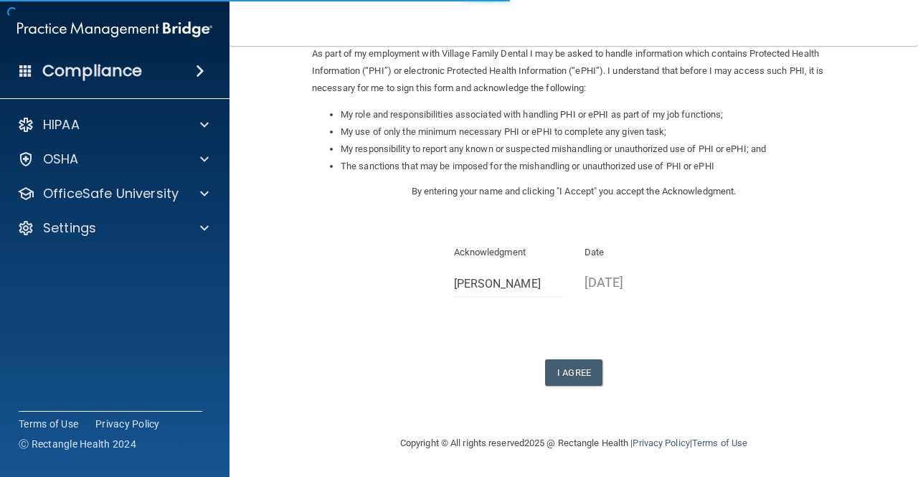
scroll to position [180, 0]
click at [579, 356] on div "Sign Your HIPAA Policies Acknowledgment I, Courtney Hughes , have been given th…" at bounding box center [574, 132] width 524 height 505
click at [582, 372] on button "I Agree" at bounding box center [573, 372] width 57 height 27
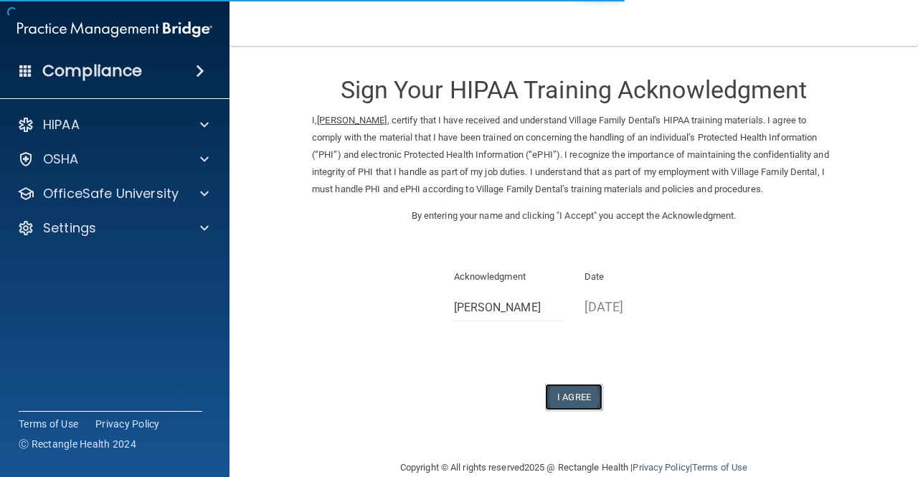
click at [591, 400] on button "I Agree" at bounding box center [573, 397] width 57 height 27
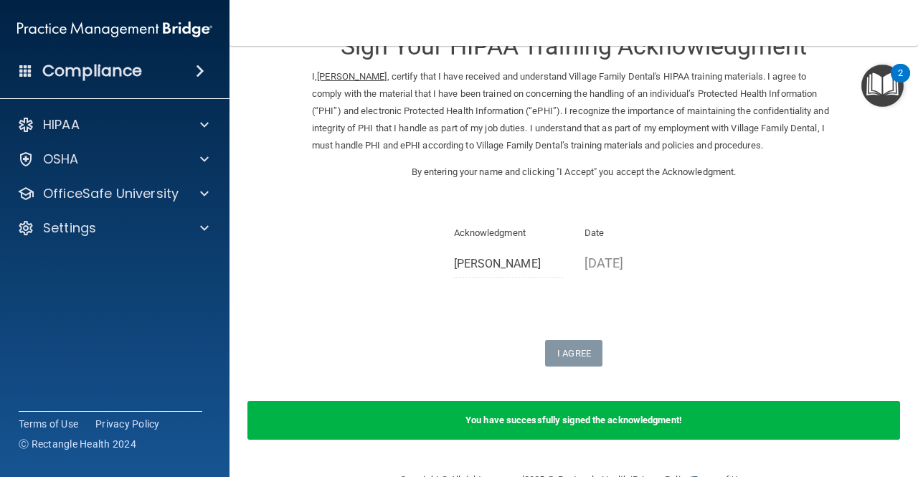
scroll to position [81, 0]
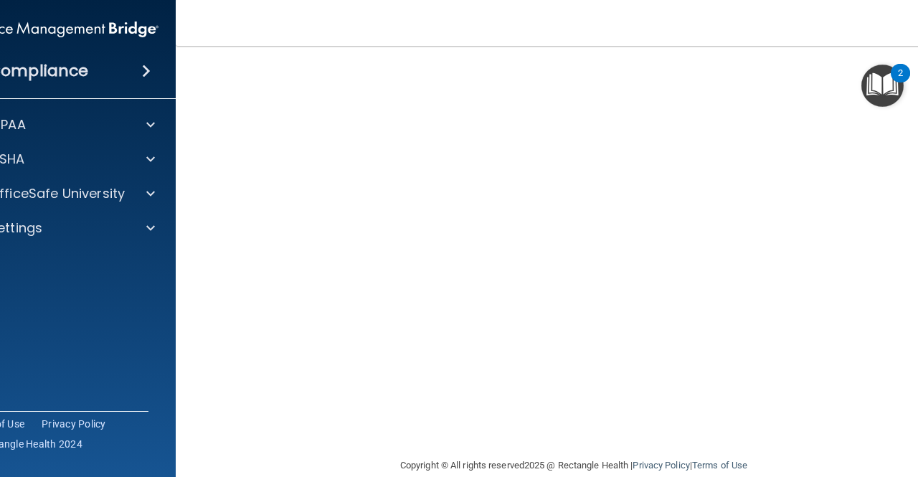
scroll to position [137, 0]
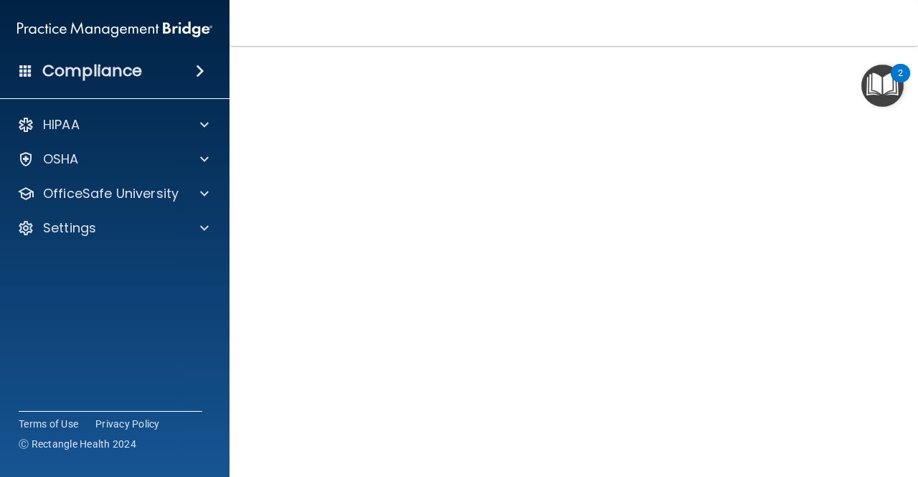
scroll to position [14, 0]
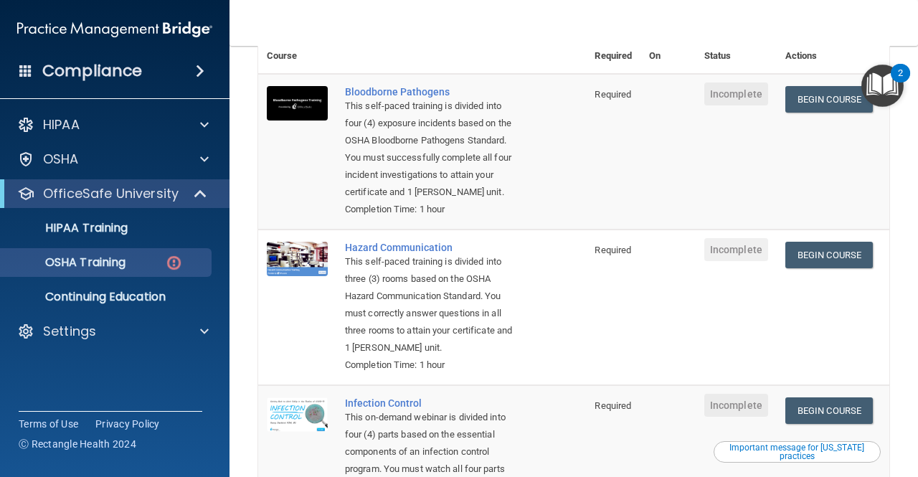
scroll to position [100, 0]
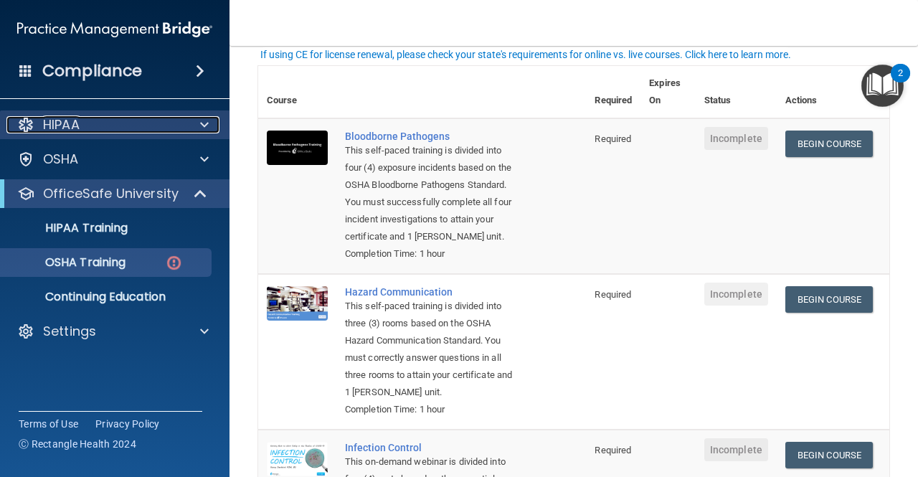
click at [105, 127] on div "HIPAA" at bounding box center [95, 124] width 178 height 17
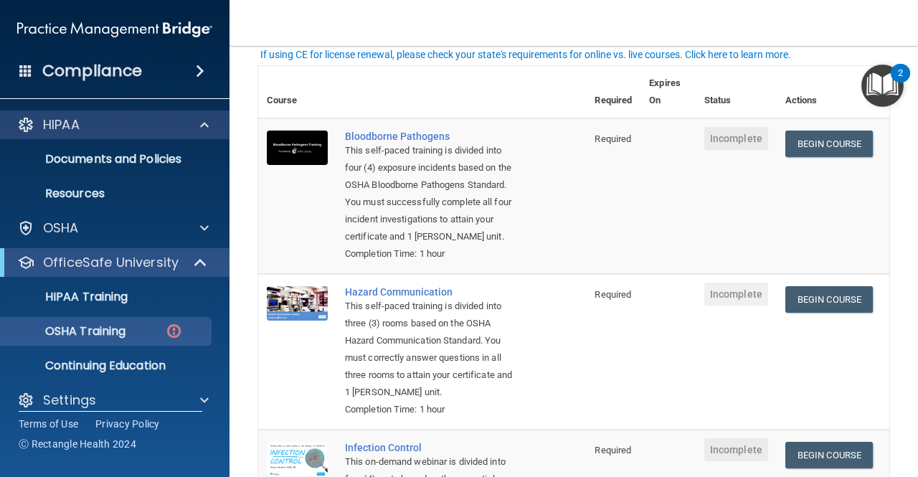
click at [214, 113] on div "HIPAA" at bounding box center [115, 124] width 230 height 29
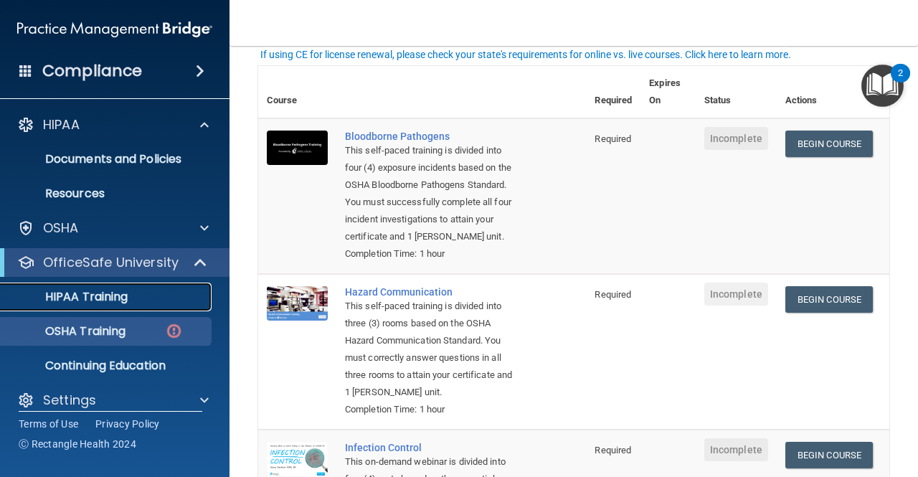
click at [103, 295] on p "HIPAA Training" at bounding box center [68, 297] width 118 height 14
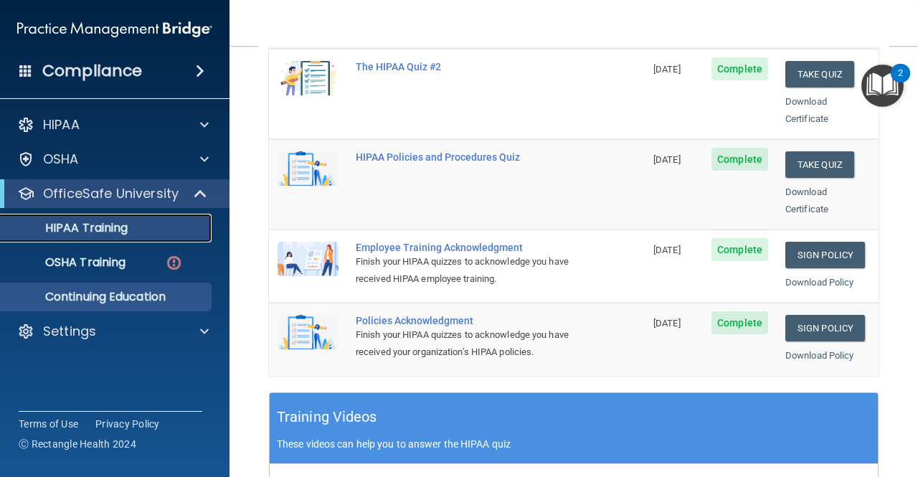
scroll to position [315, 0]
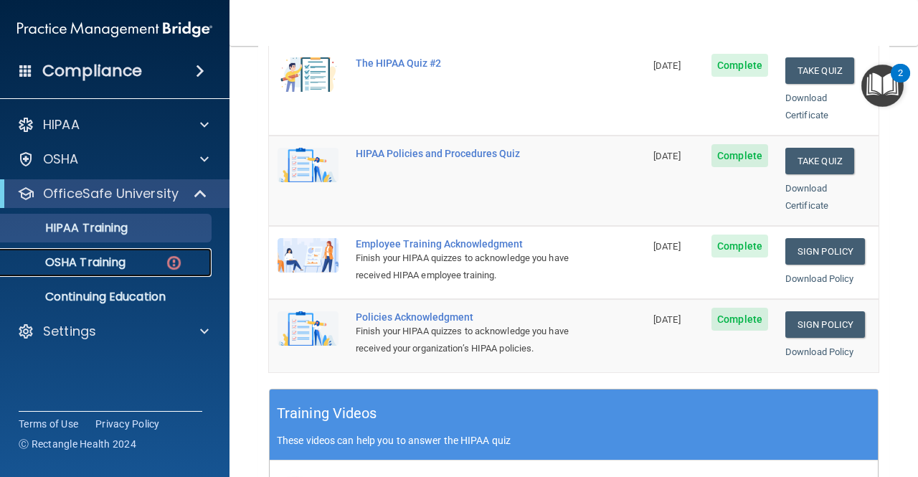
click at [85, 260] on p "OSHA Training" at bounding box center [67, 262] width 116 height 14
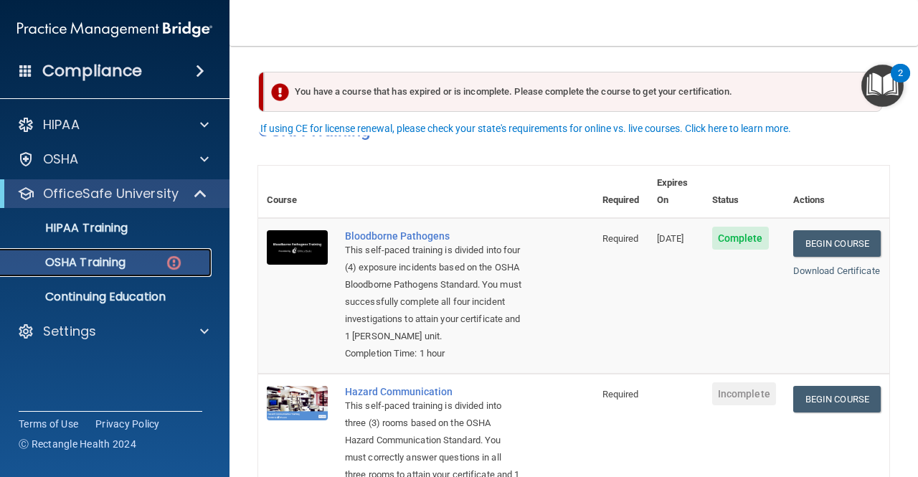
scroll to position [72, 0]
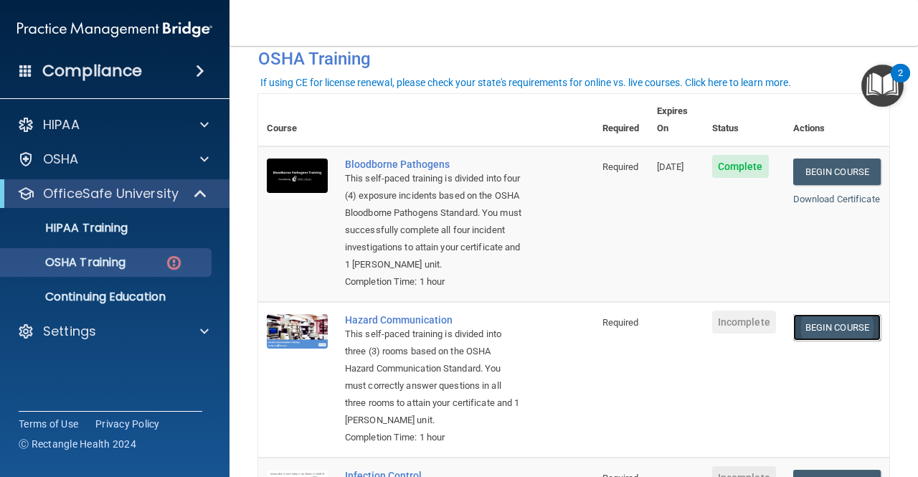
click at [812, 328] on link "Begin Course" at bounding box center [836, 327] width 87 height 27
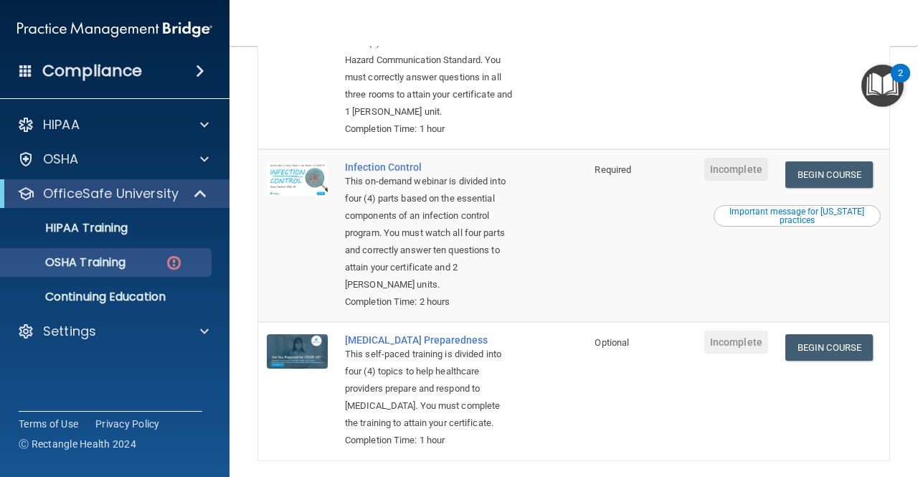
scroll to position [359, 0]
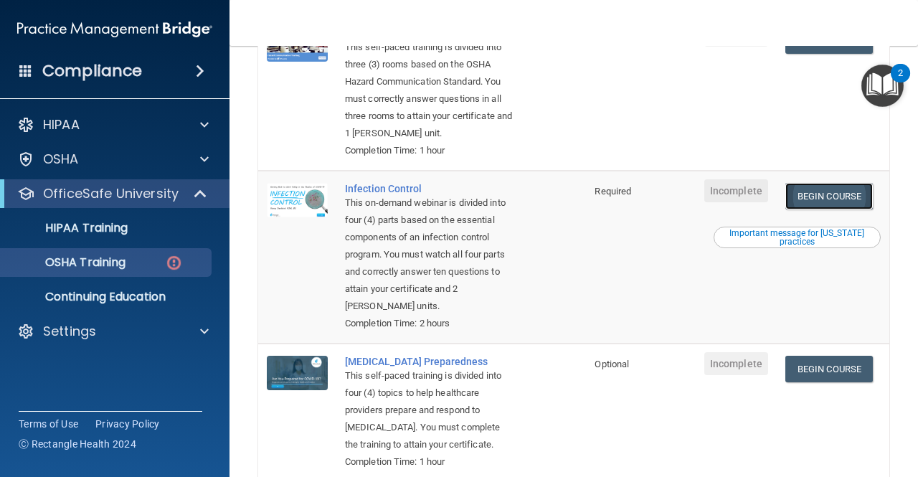
click at [849, 209] on link "Begin Course" at bounding box center [828, 196] width 87 height 27
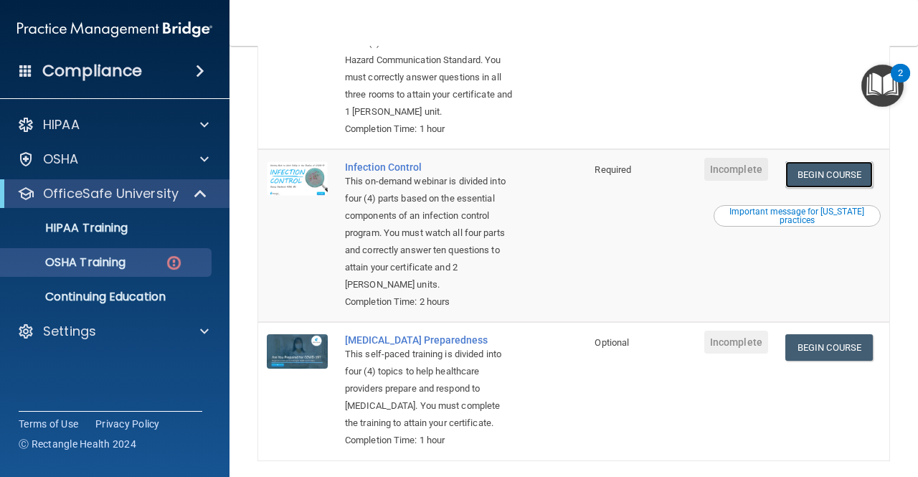
scroll to position [475, 0]
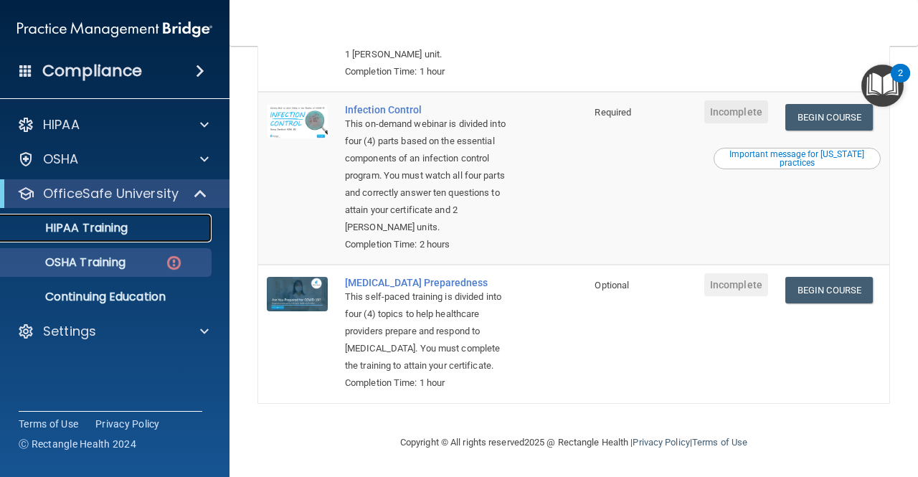
click at [65, 221] on p "HIPAA Training" at bounding box center [68, 228] width 118 height 14
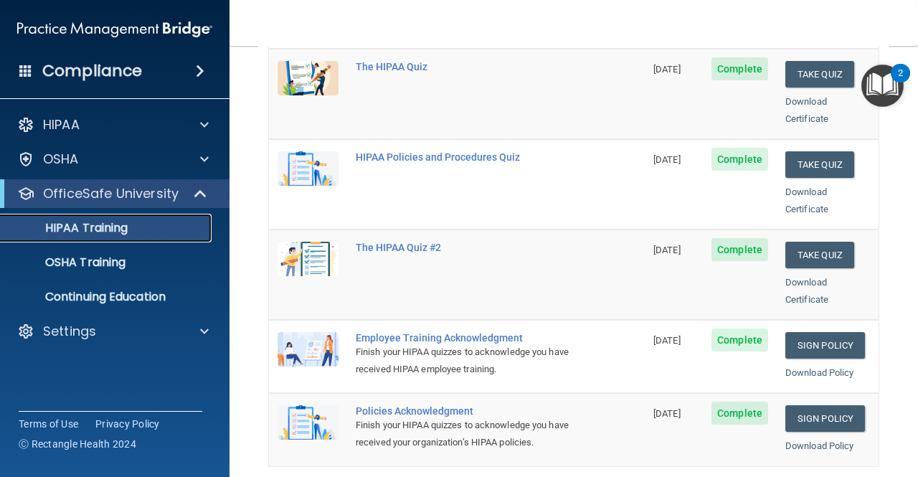
scroll to position [95, 0]
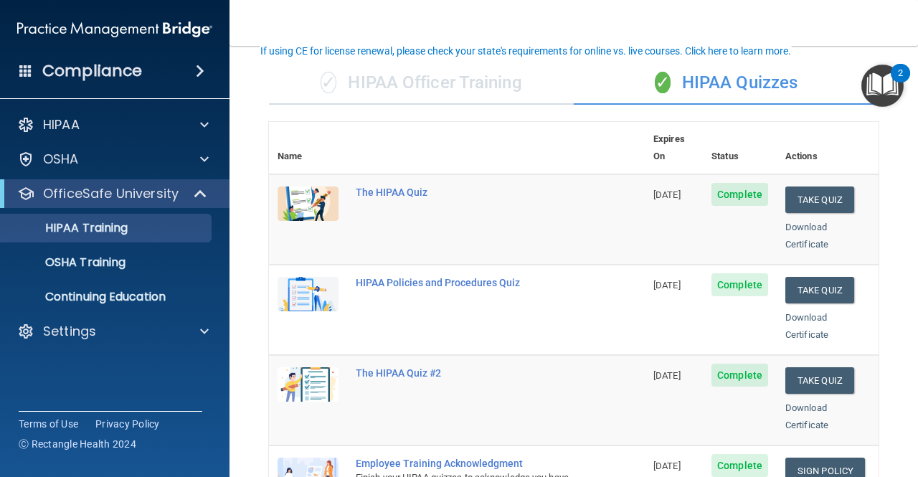
click at [141, 246] on ul "HIPAA Training OSHA Training Continuing Education" at bounding box center [116, 259] width 260 height 103
click at [136, 258] on div "OSHA Training" at bounding box center [107, 262] width 196 height 14
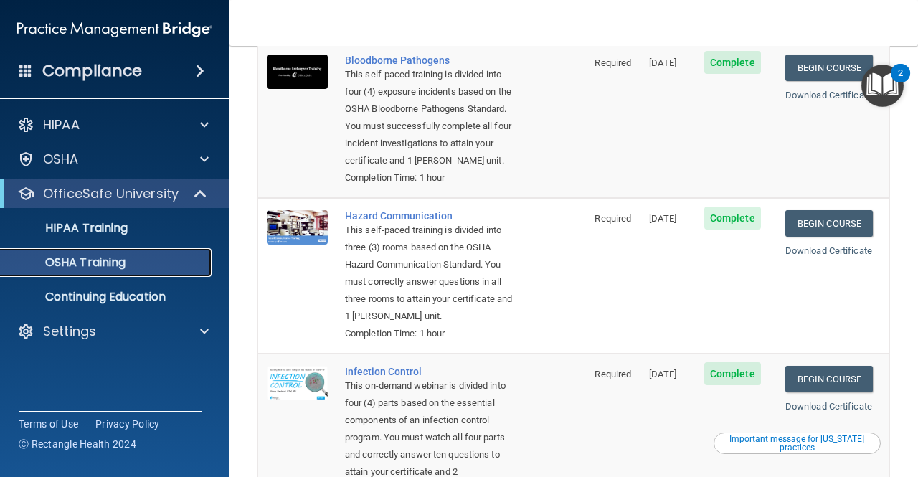
scroll to position [143, 0]
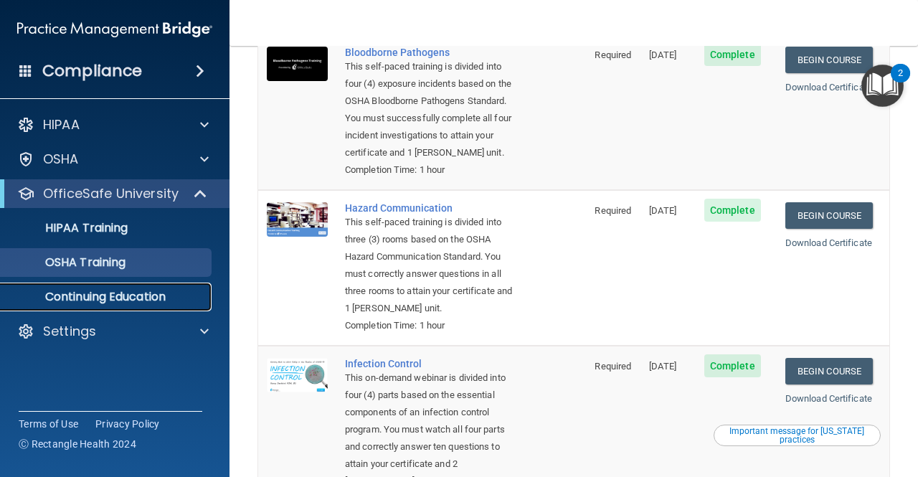
click at [110, 293] on p "Continuing Education" at bounding box center [107, 297] width 196 height 14
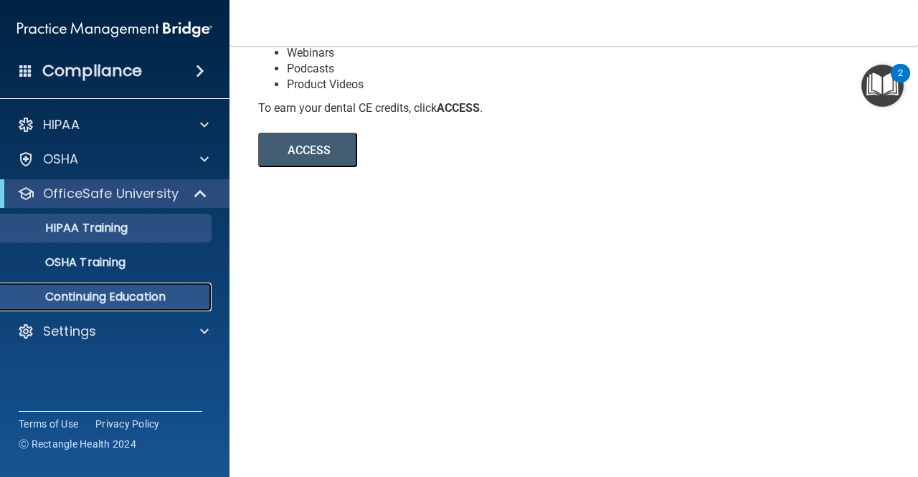
scroll to position [215, 0]
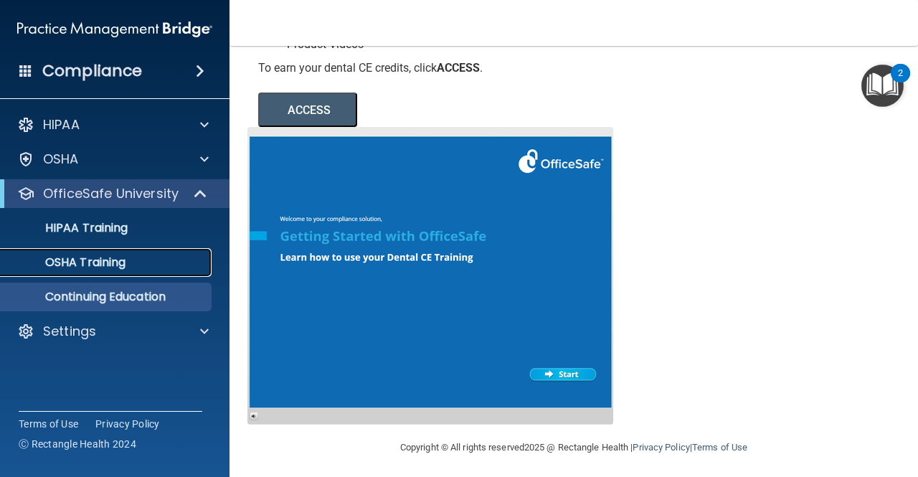
click at [100, 255] on p "OSHA Training" at bounding box center [67, 262] width 116 height 14
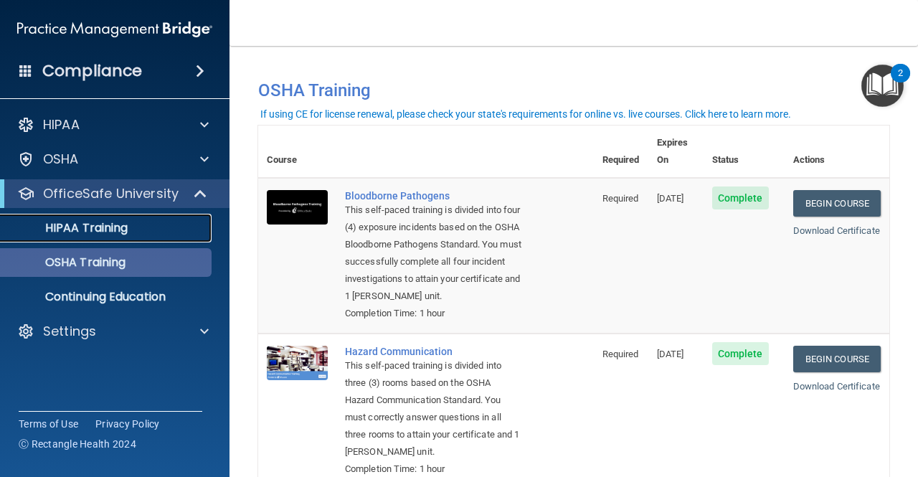
drag, startPoint x: 70, startPoint y: 217, endPoint x: 69, endPoint y: 266, distance: 49.5
click at [70, 217] on link "HIPAA Training" at bounding box center [99, 228] width 226 height 29
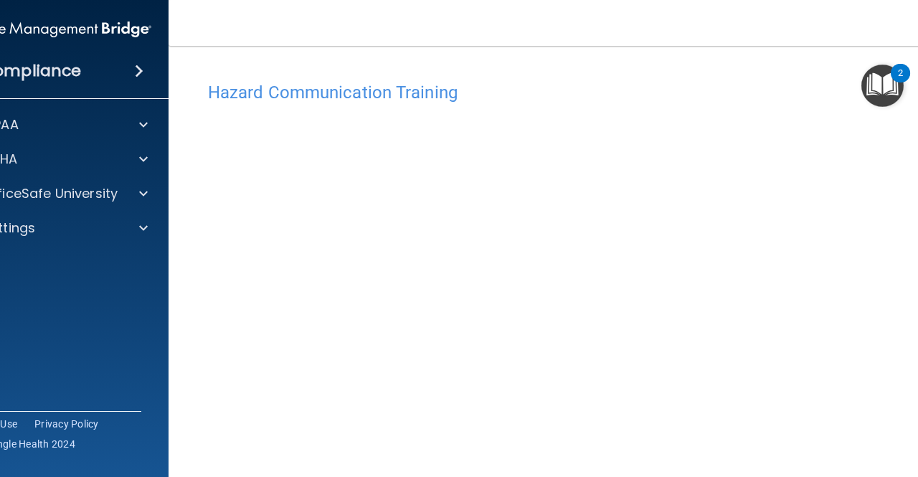
scroll to position [62, 0]
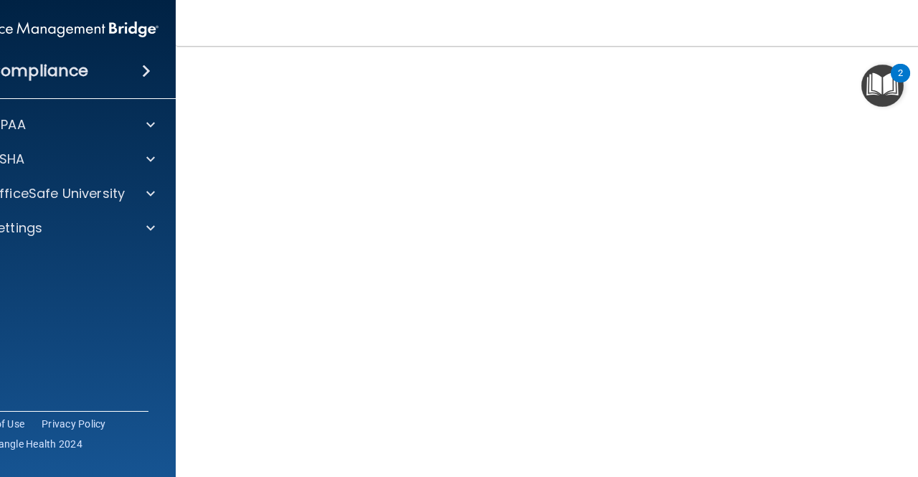
scroll to position [65, 0]
